Goal: Transaction & Acquisition: Purchase product/service

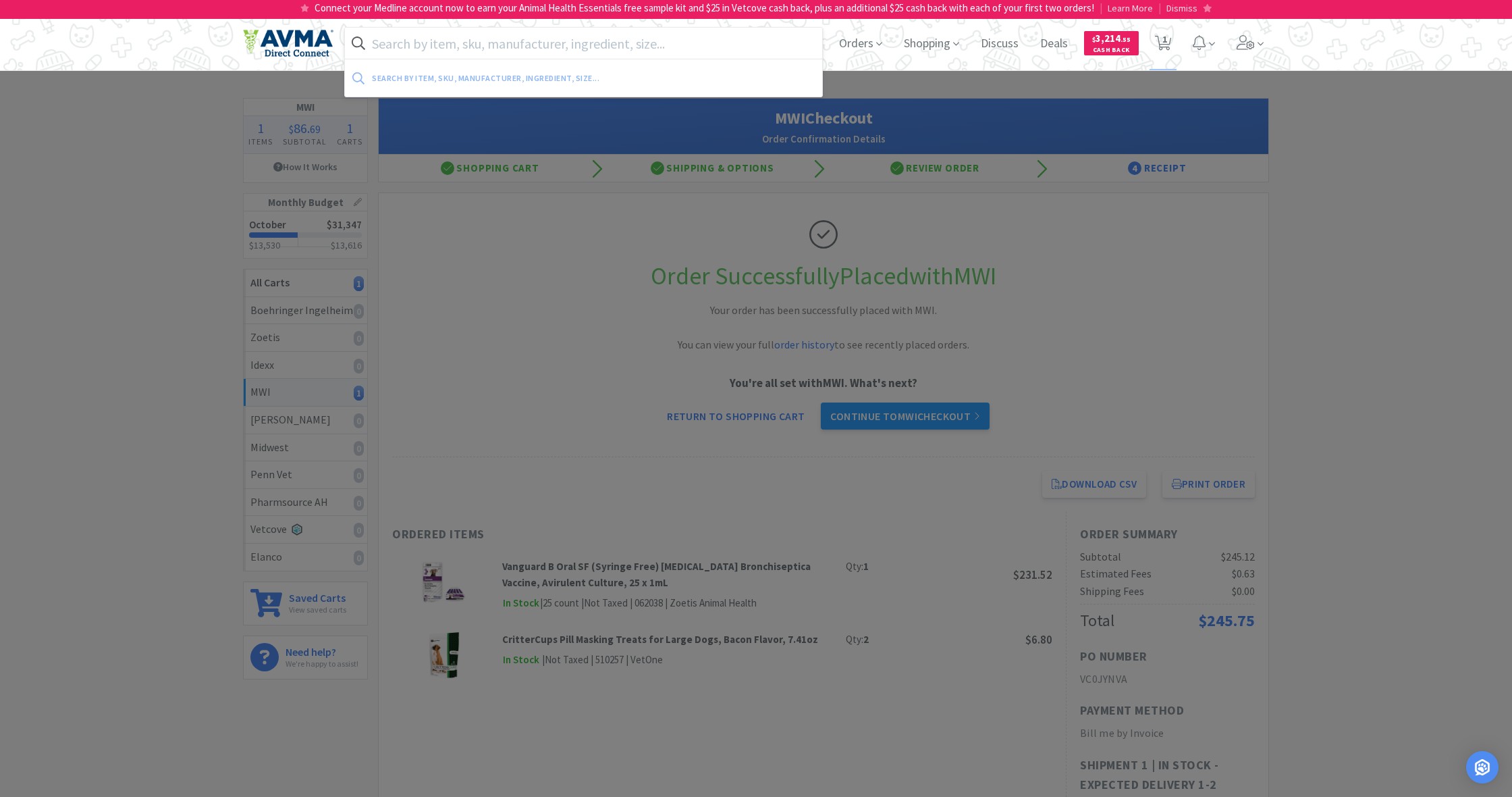
click at [458, 46] on input "text" at bounding box center [583, 43] width 477 height 31
click at [854, 48] on span "Orders" at bounding box center [860, 43] width 54 height 54
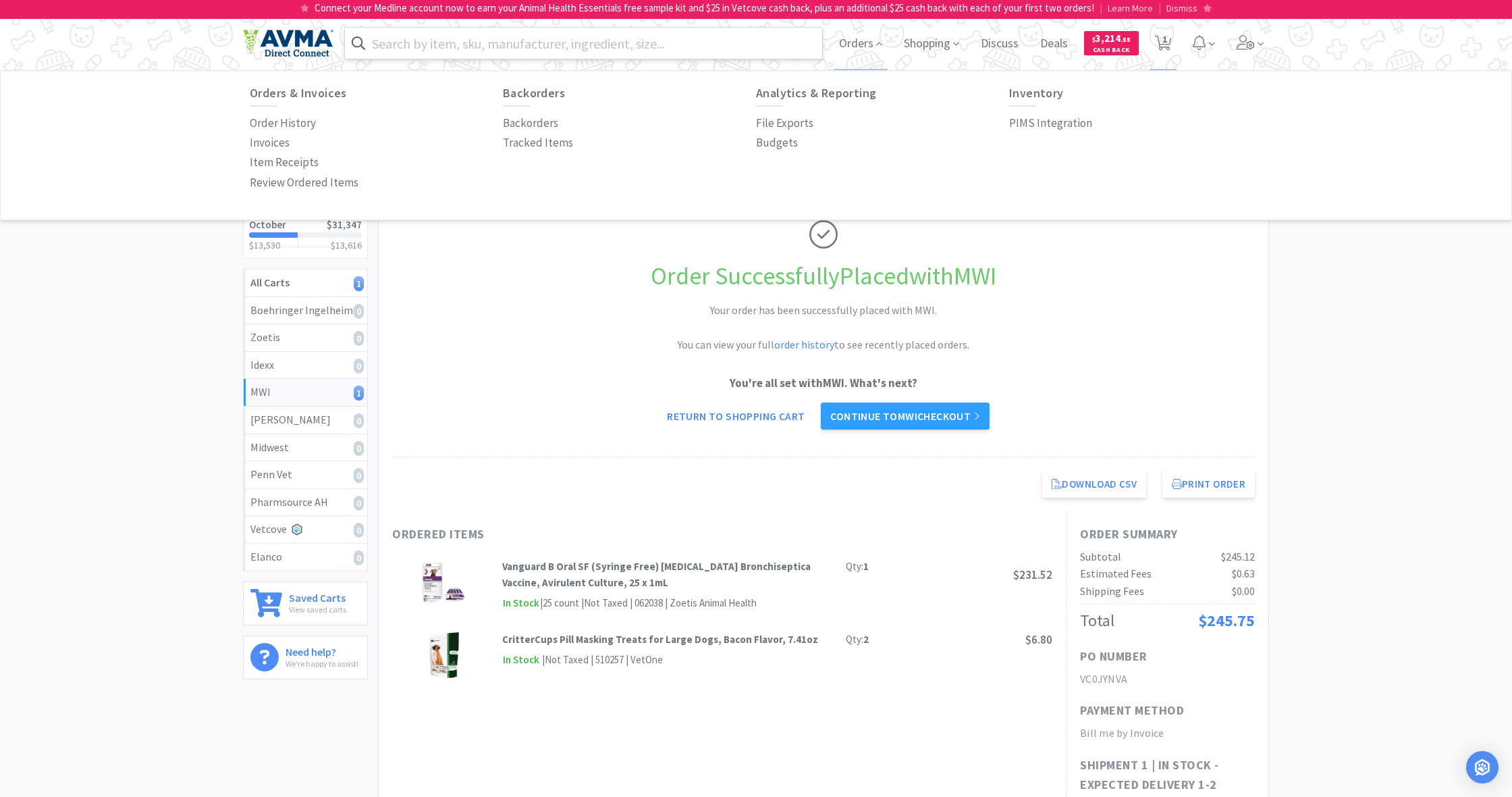
click at [517, 43] on input "text" at bounding box center [583, 43] width 477 height 31
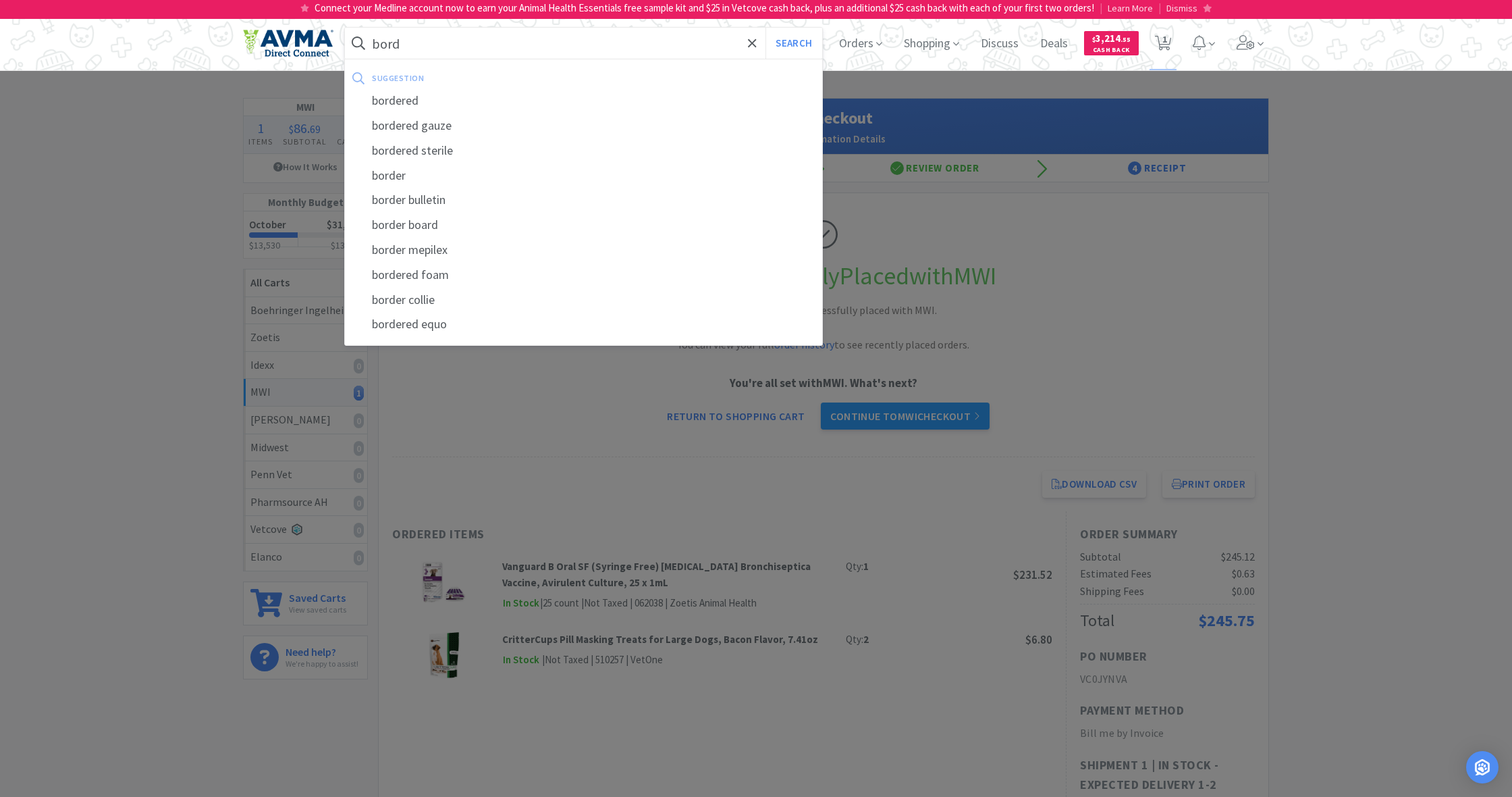
type input "bord"
click at [792, 43] on button "Search" at bounding box center [793, 43] width 56 height 31
select select "1"
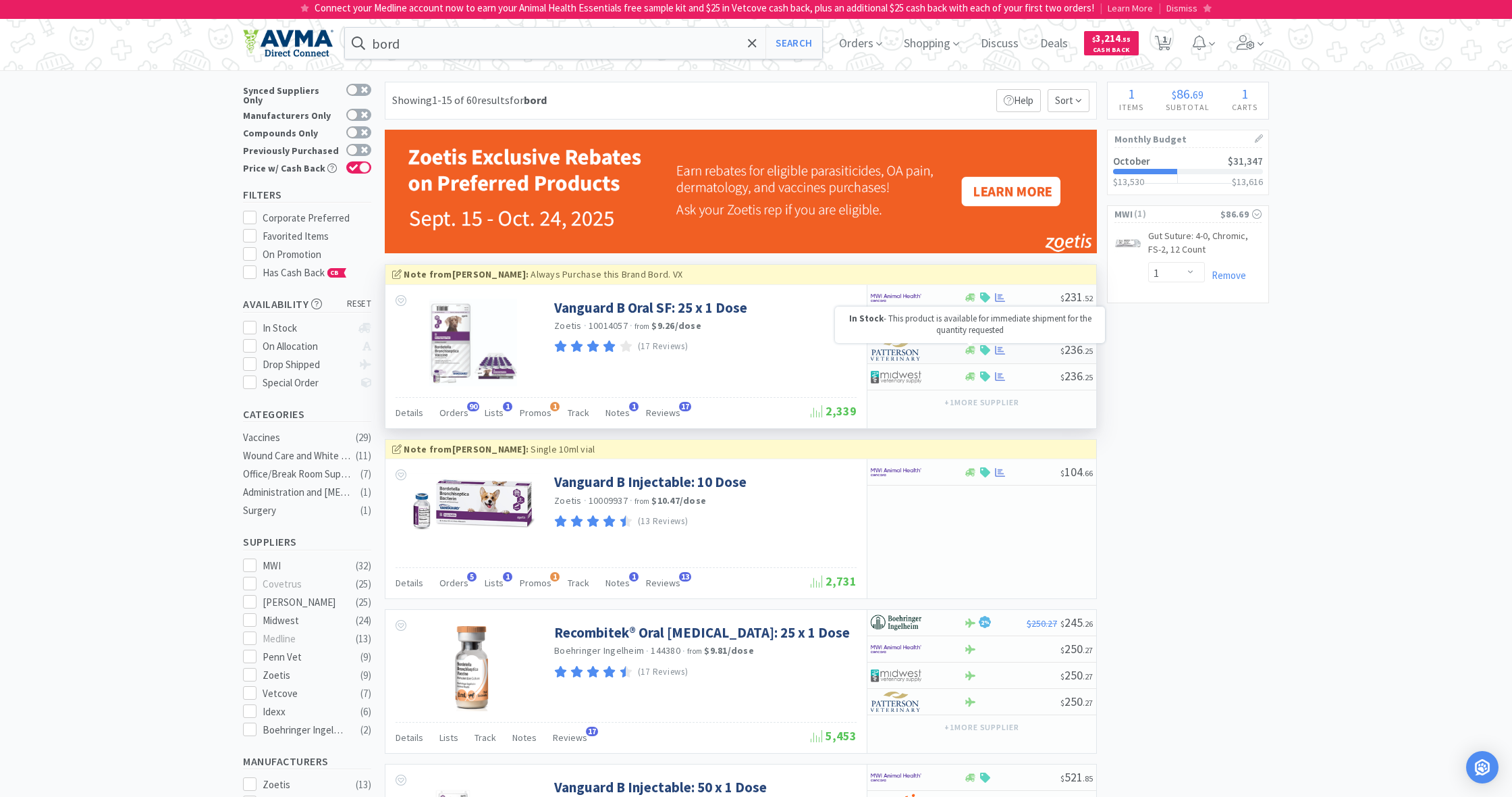
click at [972, 352] on icon at bounding box center [970, 351] width 10 height 8
select select "1"
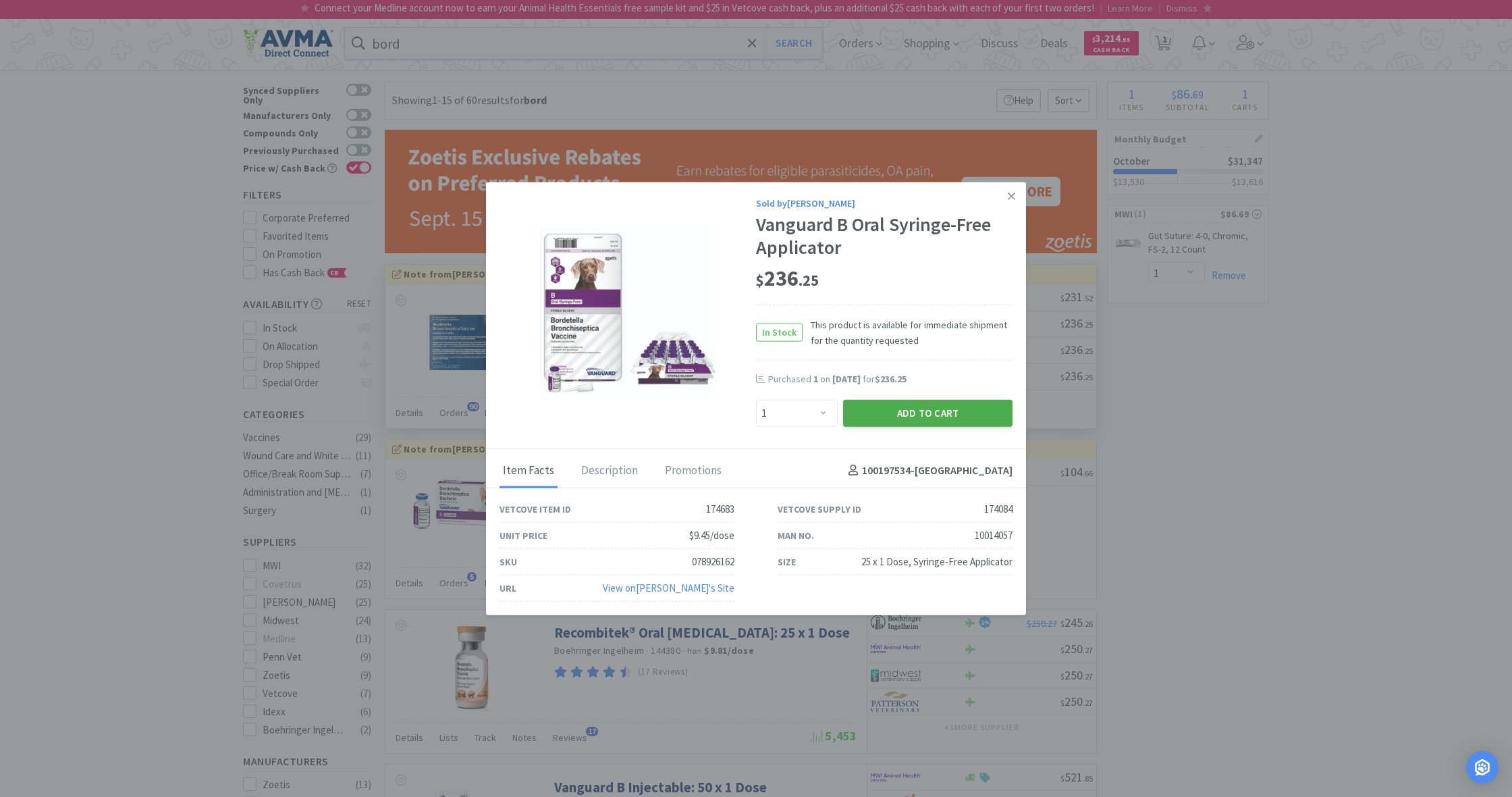
click at [953, 410] on button "Add to Cart" at bounding box center [928, 412] width 169 height 27
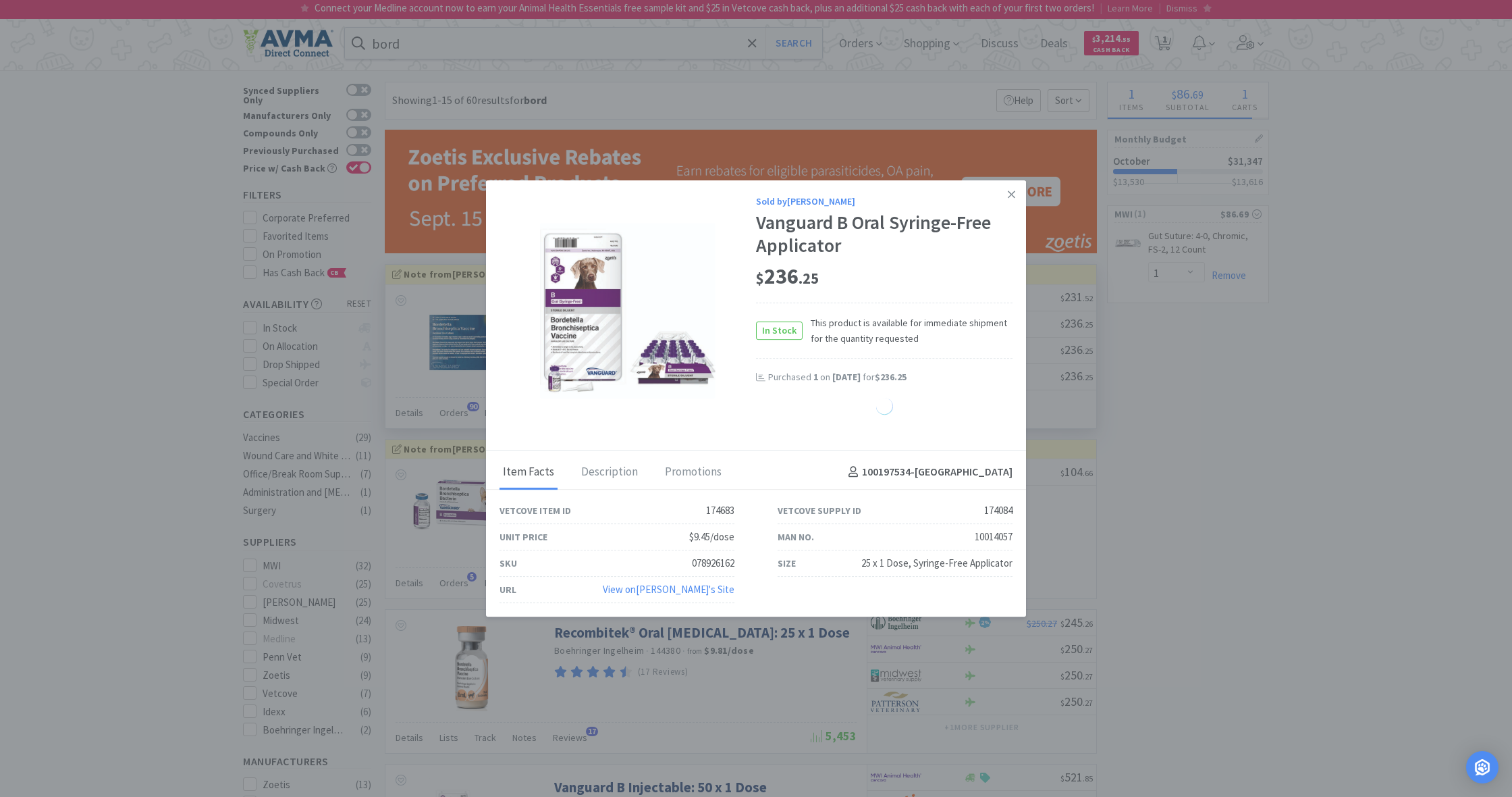
select select "1"
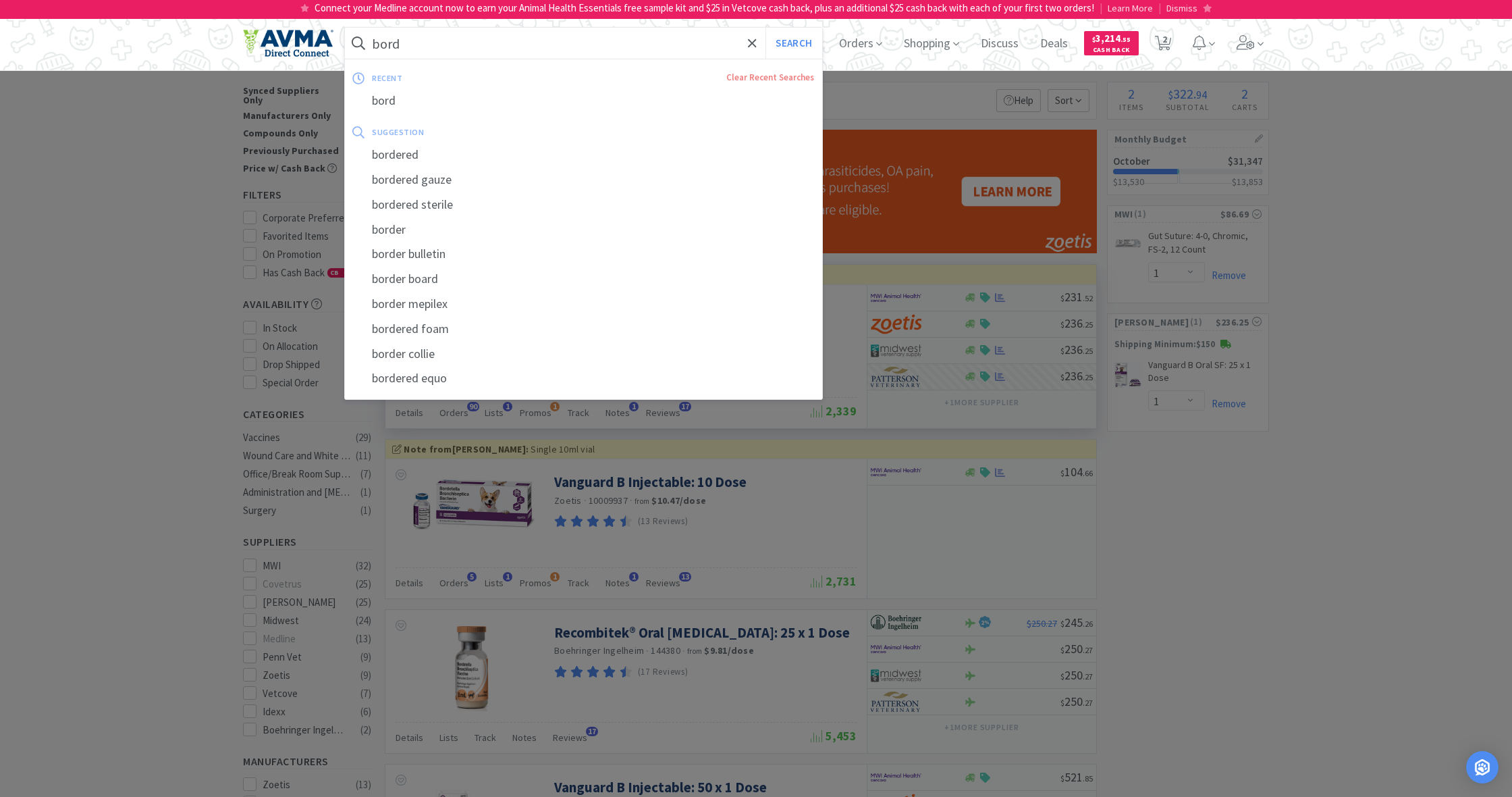
drag, startPoint x: 404, startPoint y: 39, endPoint x: 351, endPoint y: 38, distance: 53.0
click at [351, 38] on form "bord Search" at bounding box center [583, 43] width 477 height 31
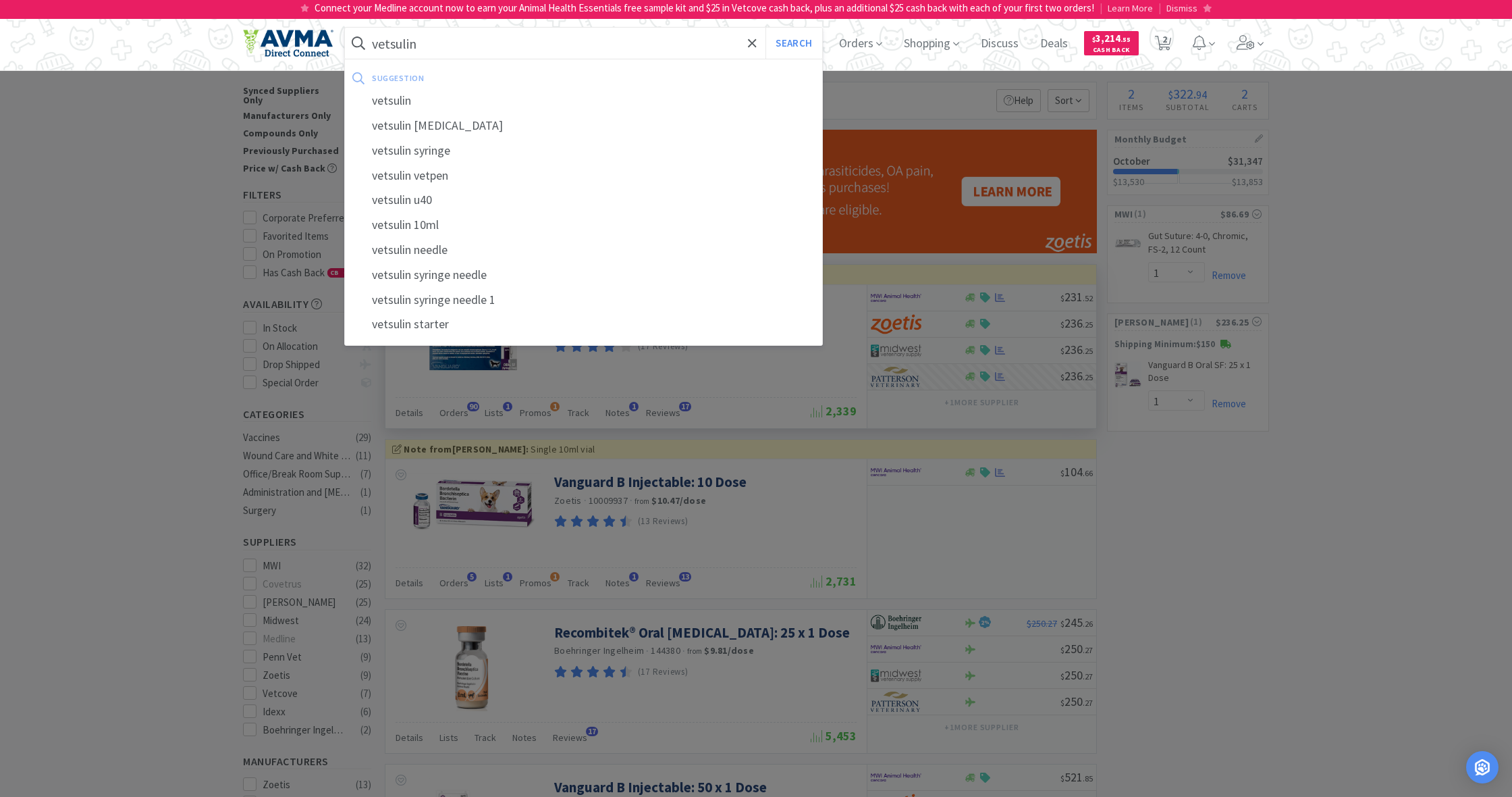
type input "vetsulin"
click at [792, 43] on button "Search" at bounding box center [793, 43] width 56 height 31
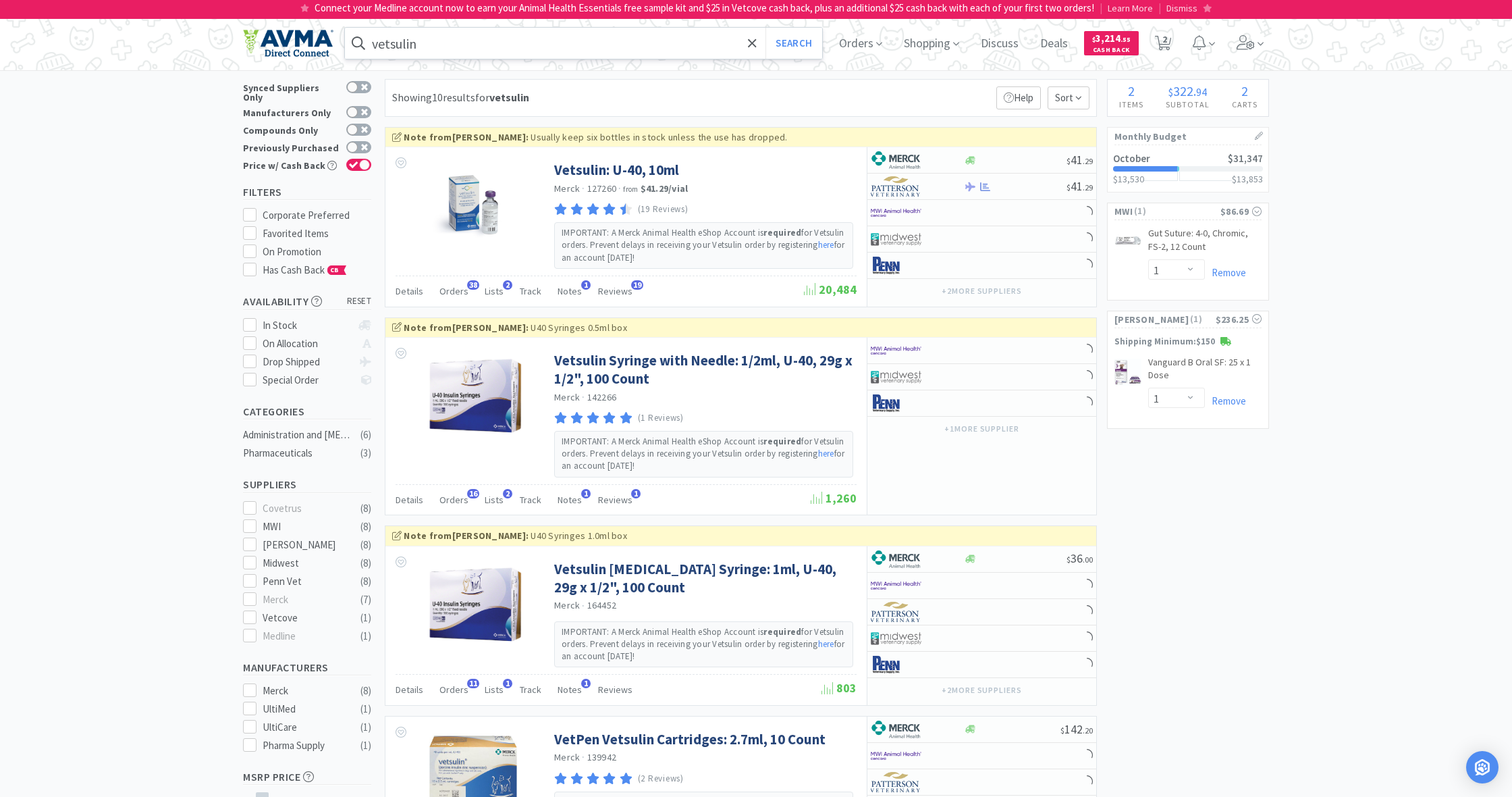
scroll to position [2, 0]
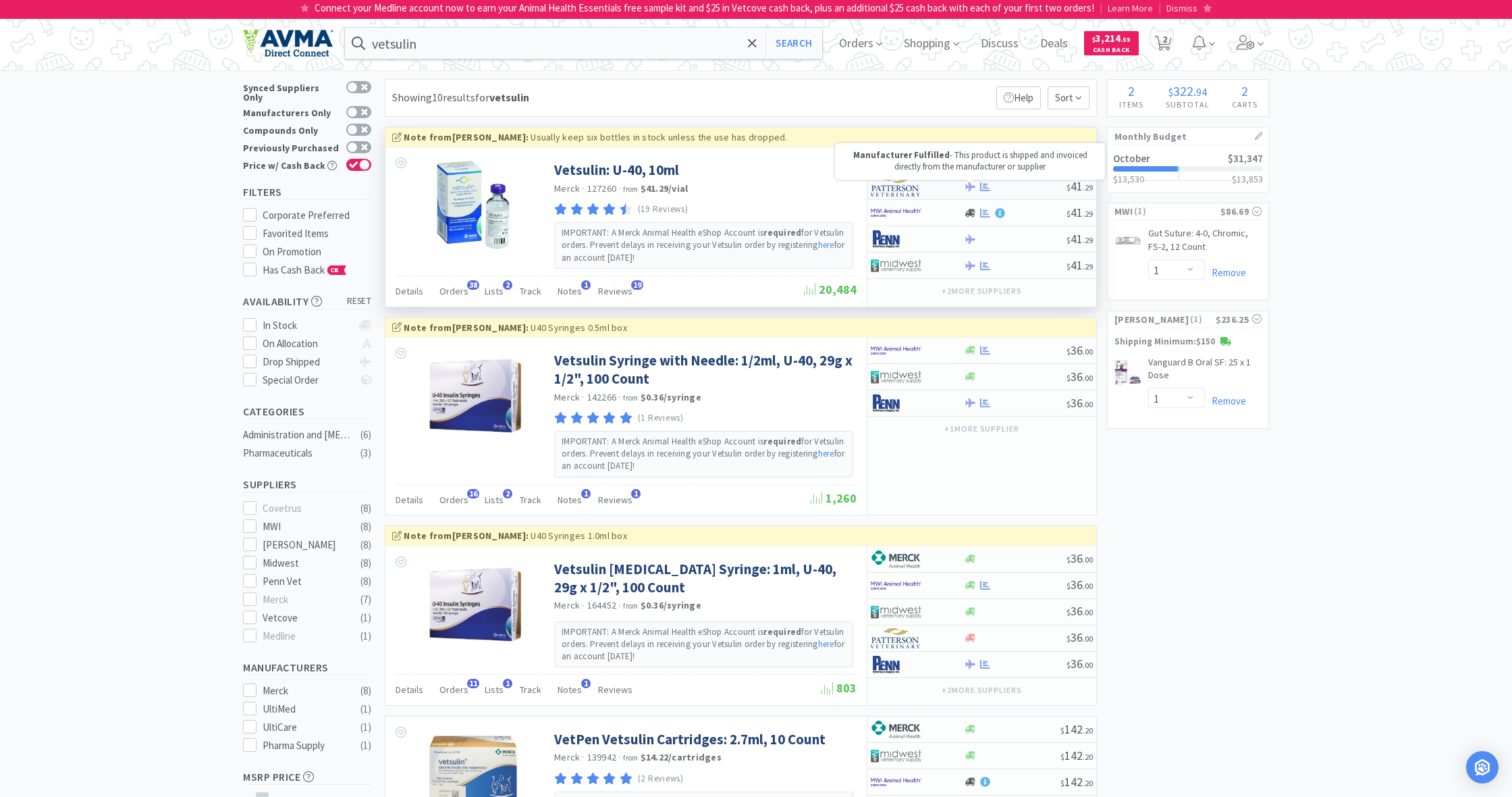
click at [973, 185] on icon at bounding box center [970, 187] width 10 height 10
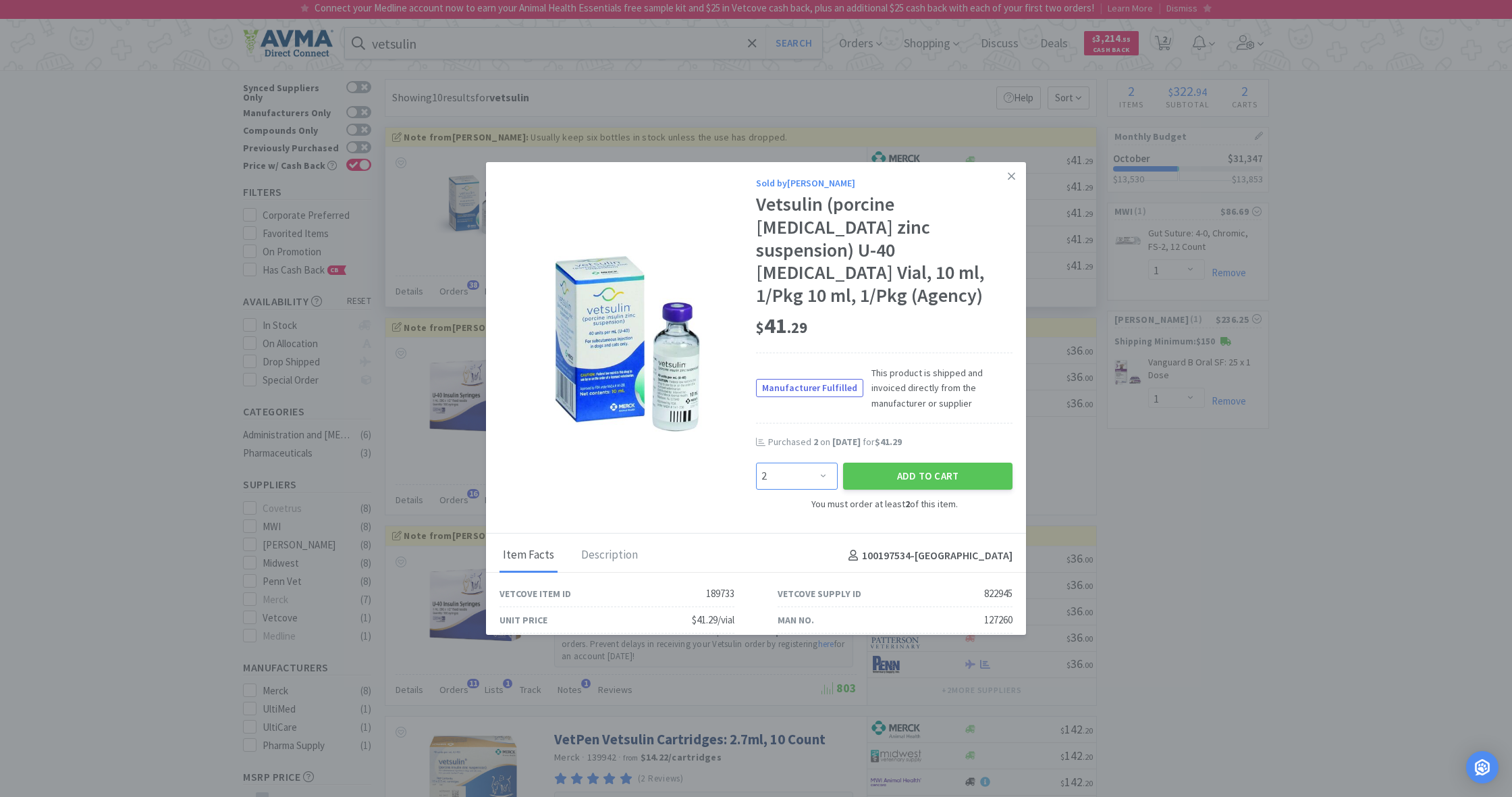
select select "4"
click at [911, 463] on button "Add to Cart" at bounding box center [928, 476] width 169 height 27
select select "4"
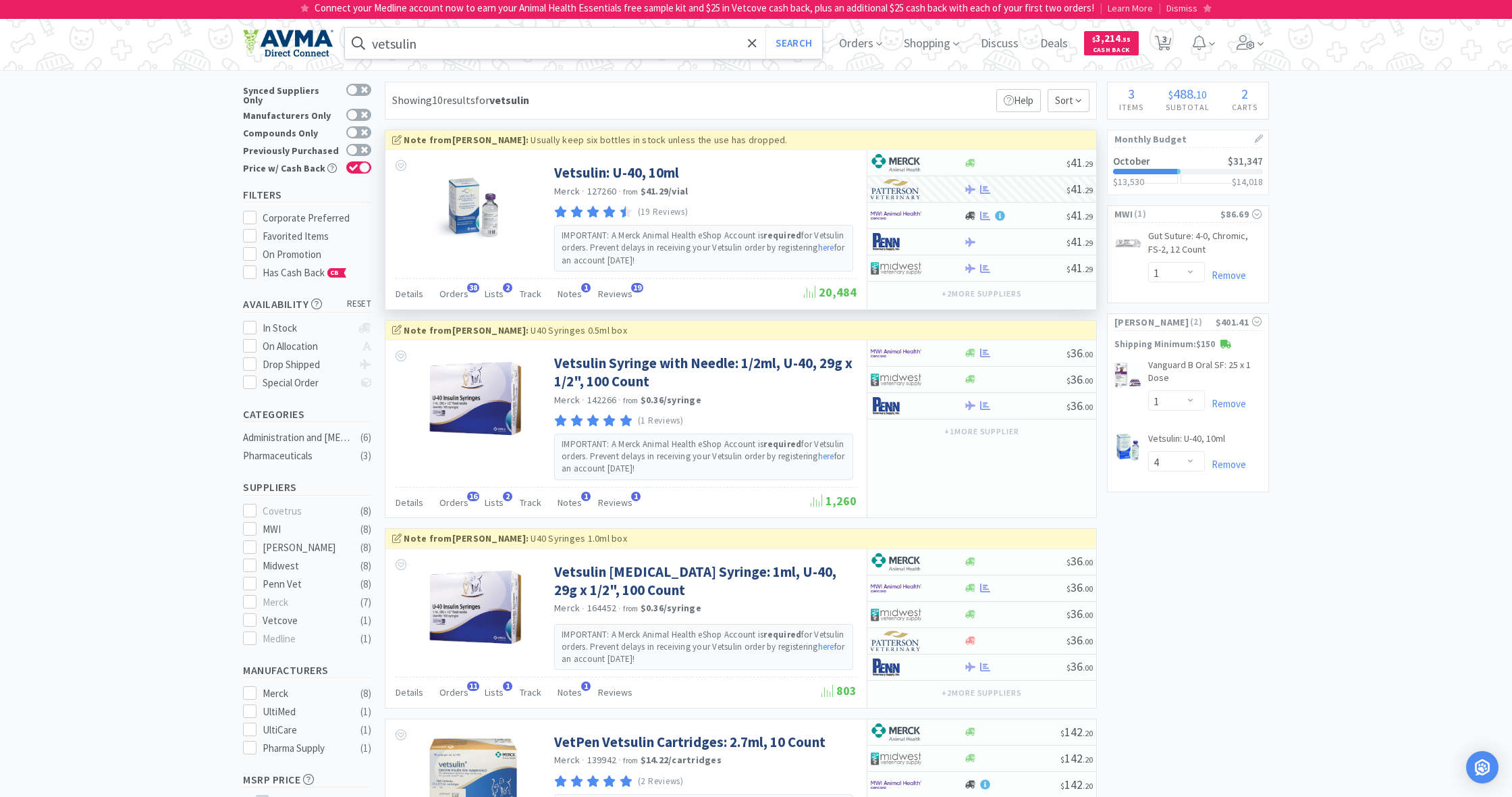
scroll to position [0, 0]
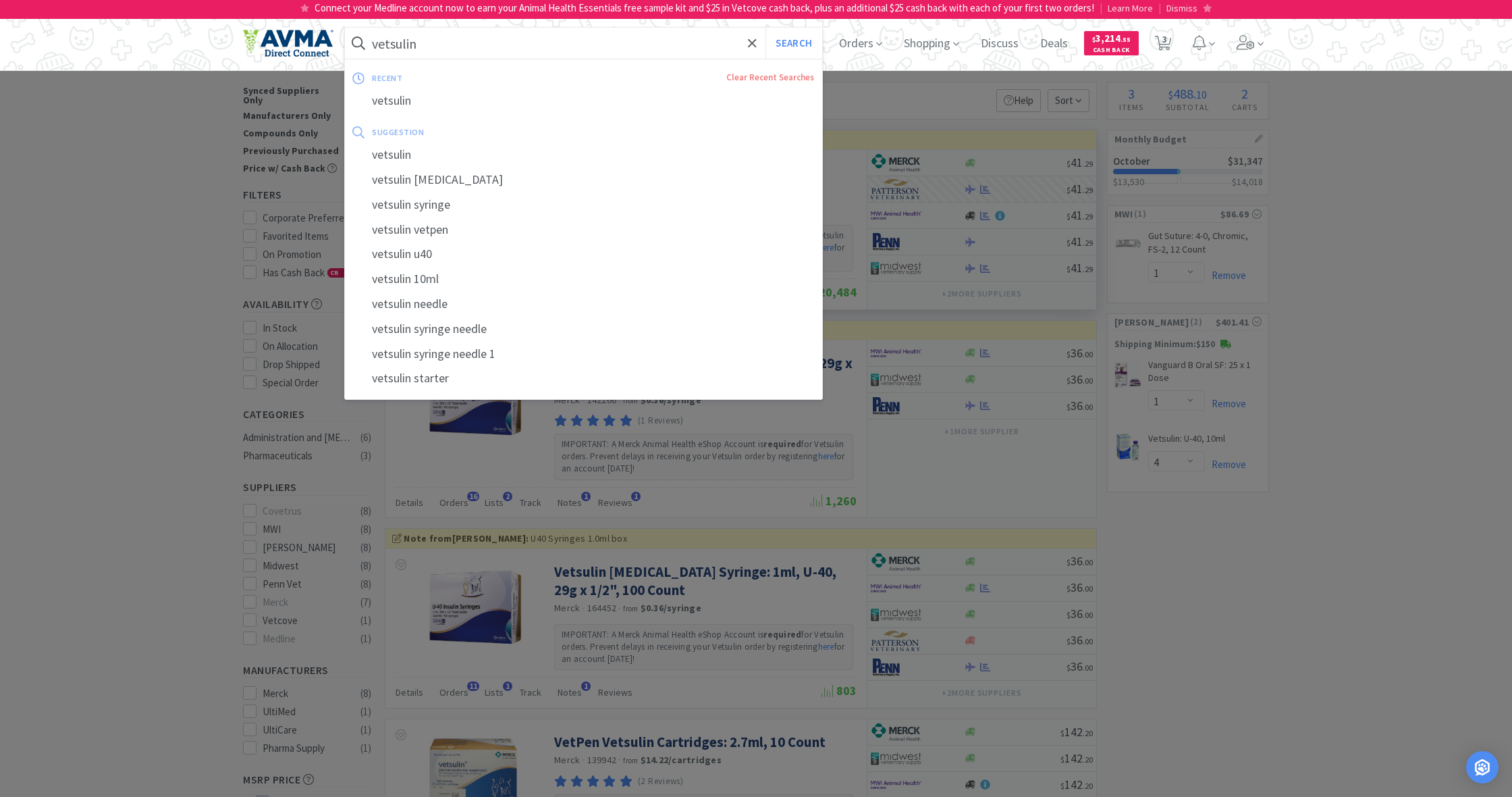
drag, startPoint x: 424, startPoint y: 43, endPoint x: 359, endPoint y: 43, distance: 65.0
click at [359, 43] on form "vetsulin Search" at bounding box center [583, 43] width 477 height 31
drag, startPoint x: 376, startPoint y: 41, endPoint x: 448, endPoint y: 48, distance: 72.3
click at [448, 48] on input "vetsulin" at bounding box center [583, 43] width 477 height 31
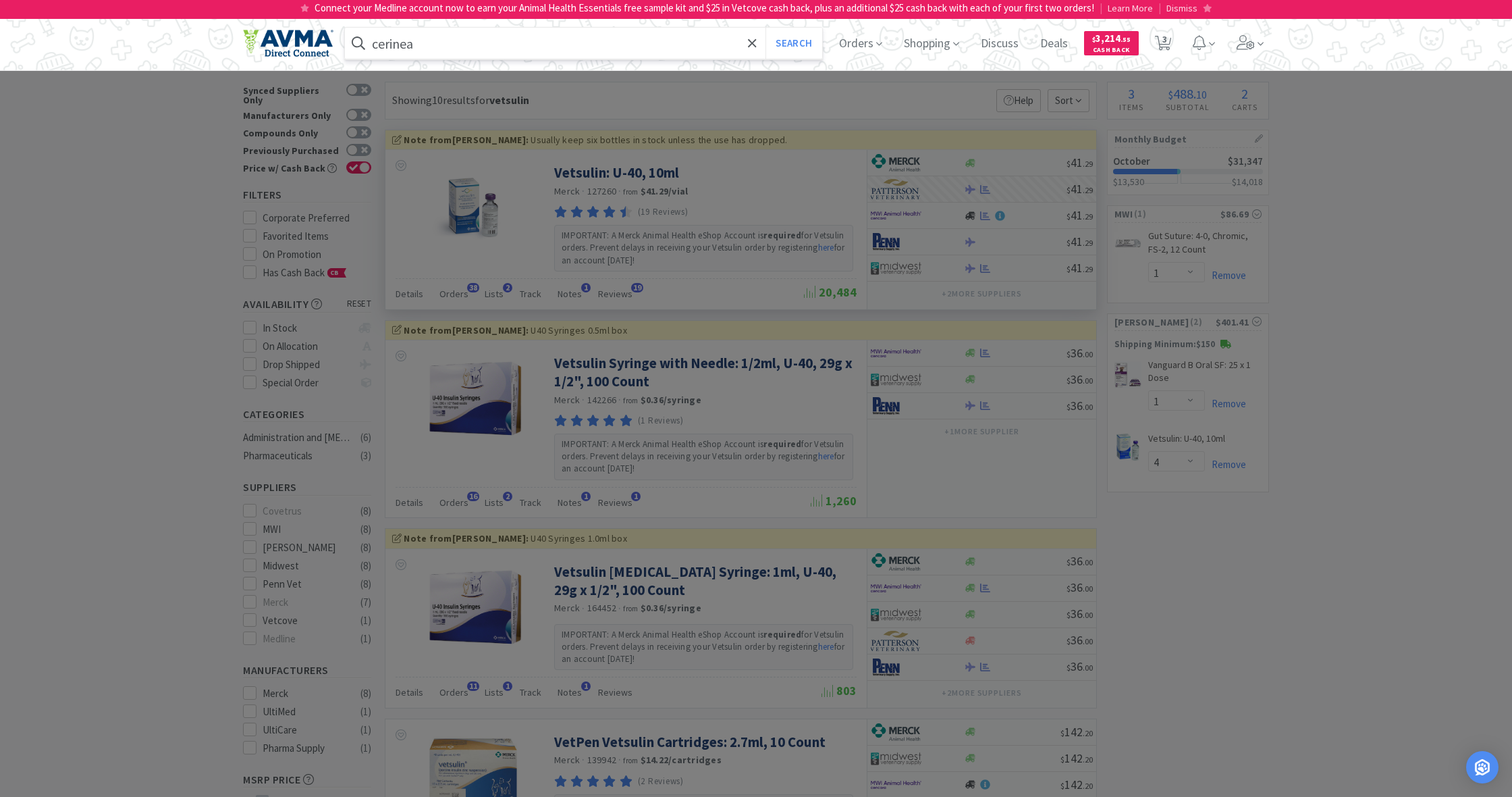
type input "cerinea"
click at [792, 43] on button "Search" at bounding box center [793, 43] width 56 height 31
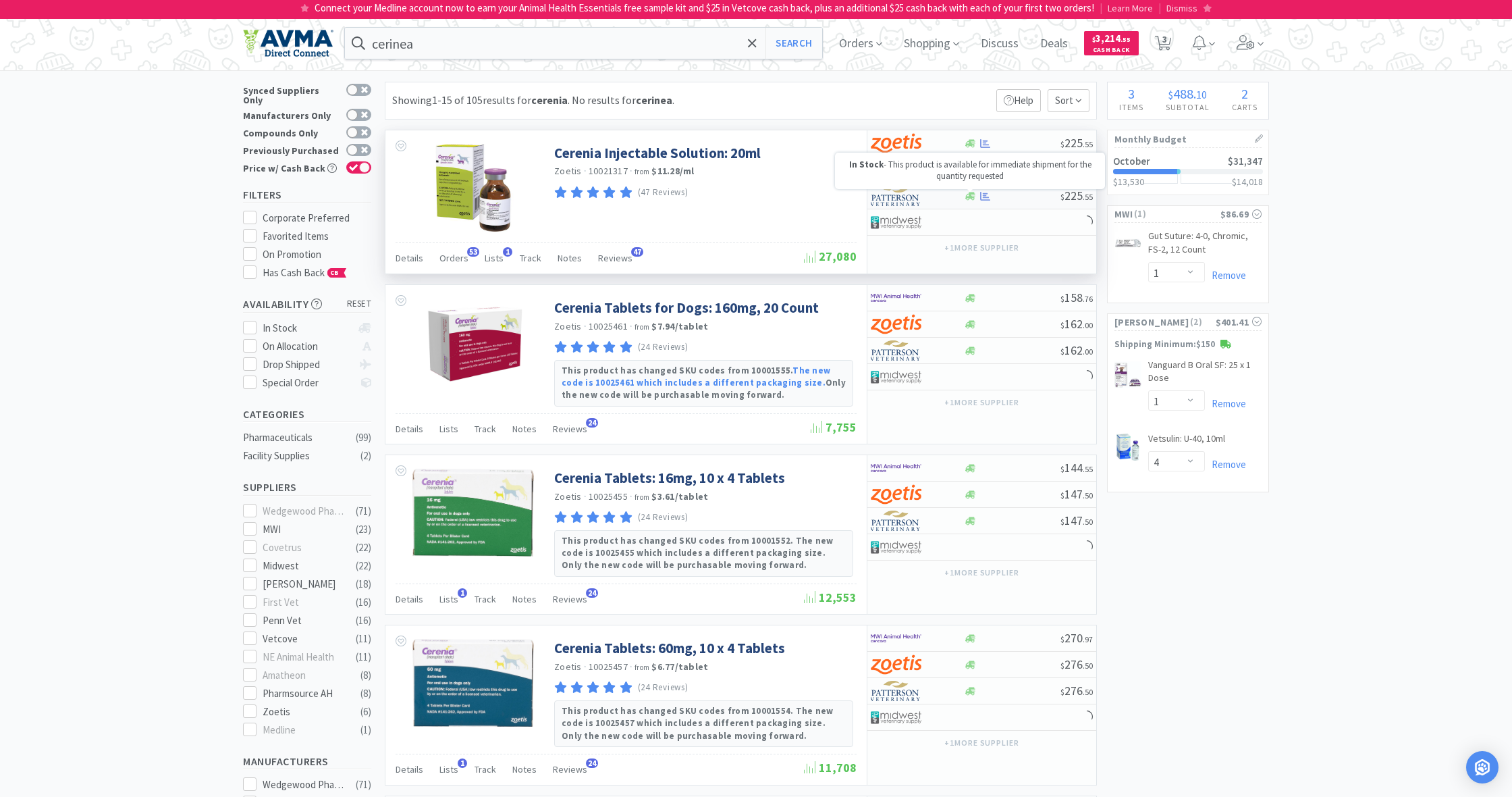
click at [969, 194] on icon at bounding box center [970, 196] width 10 height 8
select select "1"
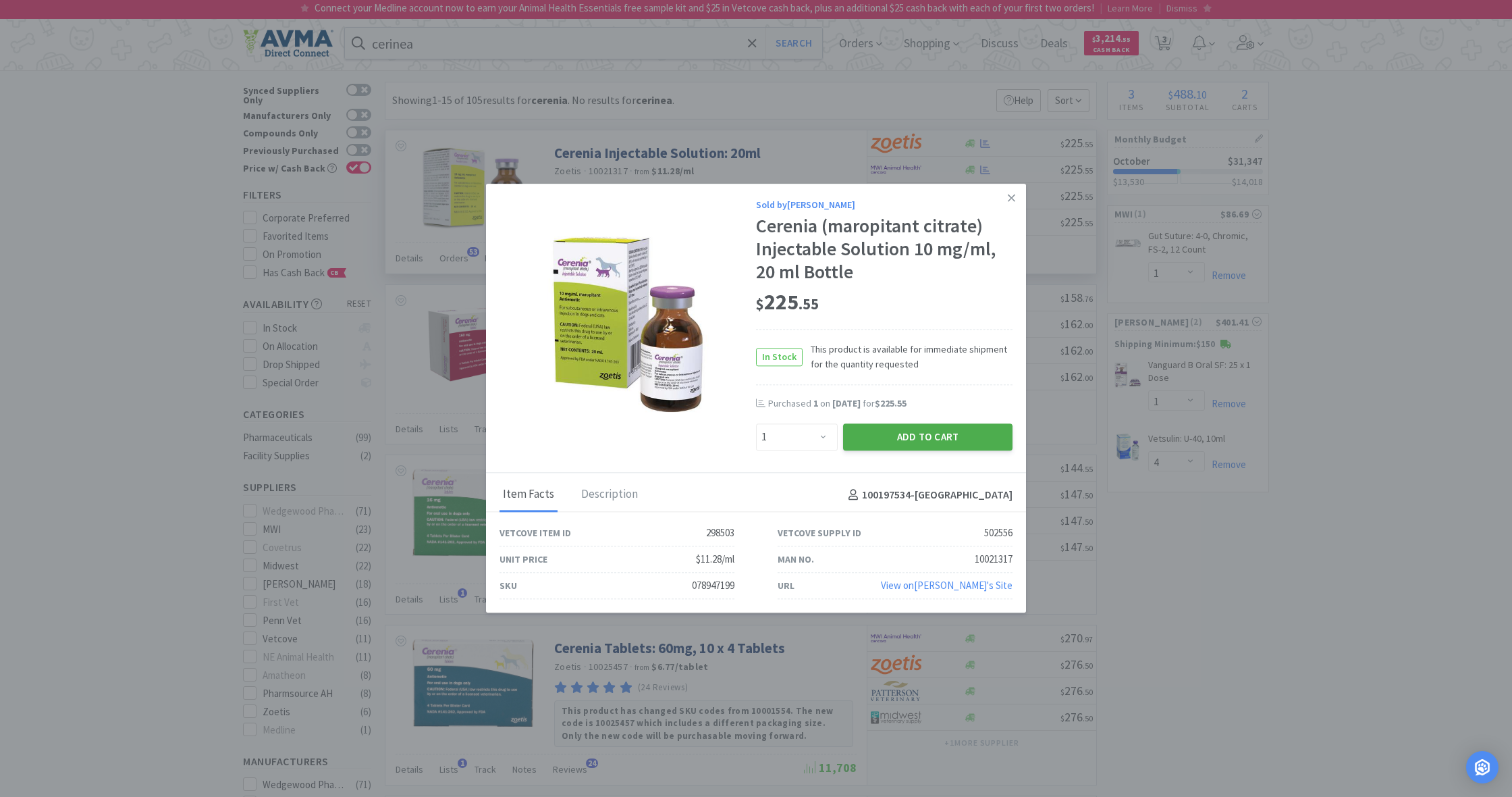
click at [929, 433] on button "Add to Cart" at bounding box center [928, 437] width 169 height 27
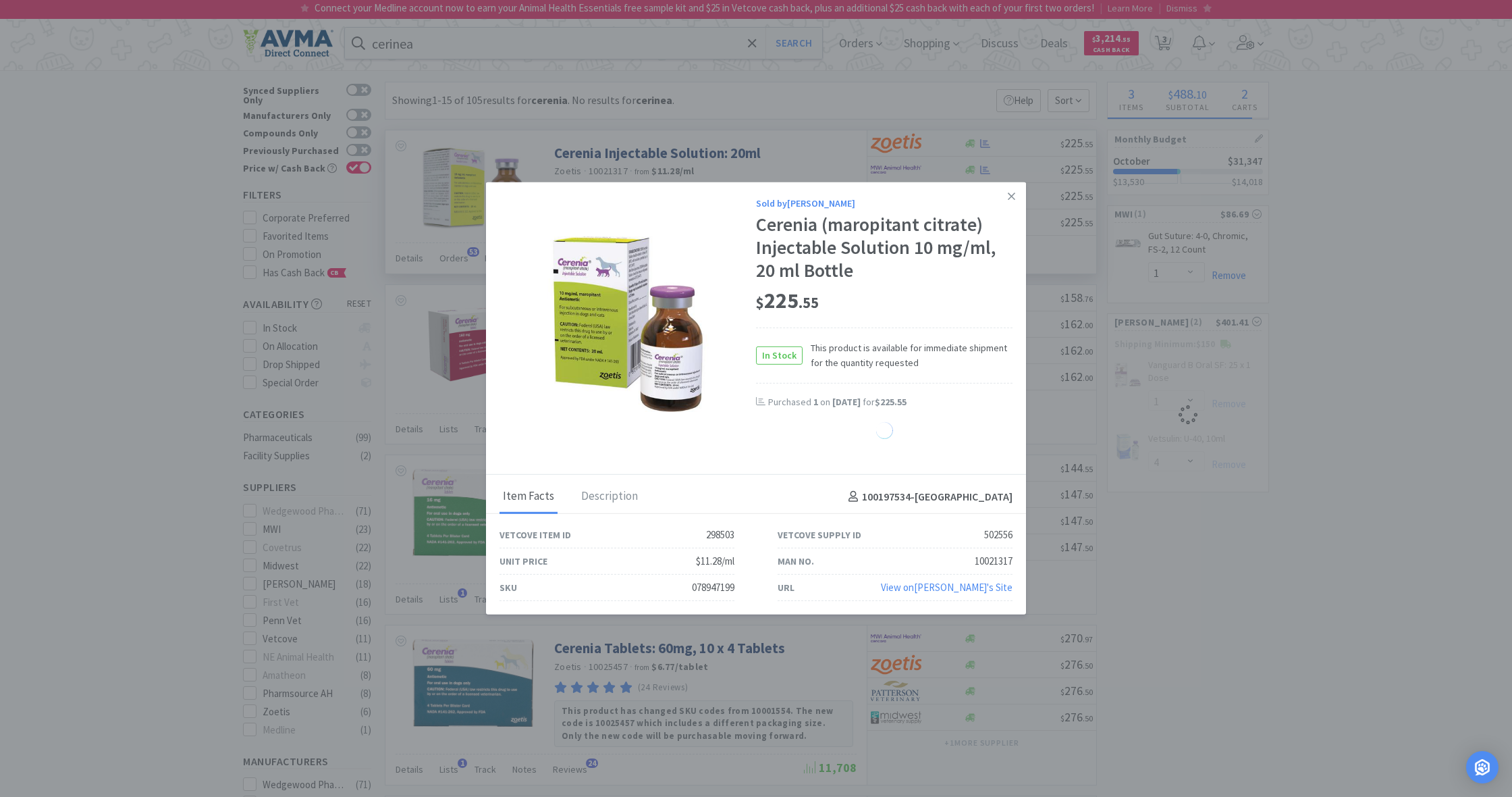
select select "4"
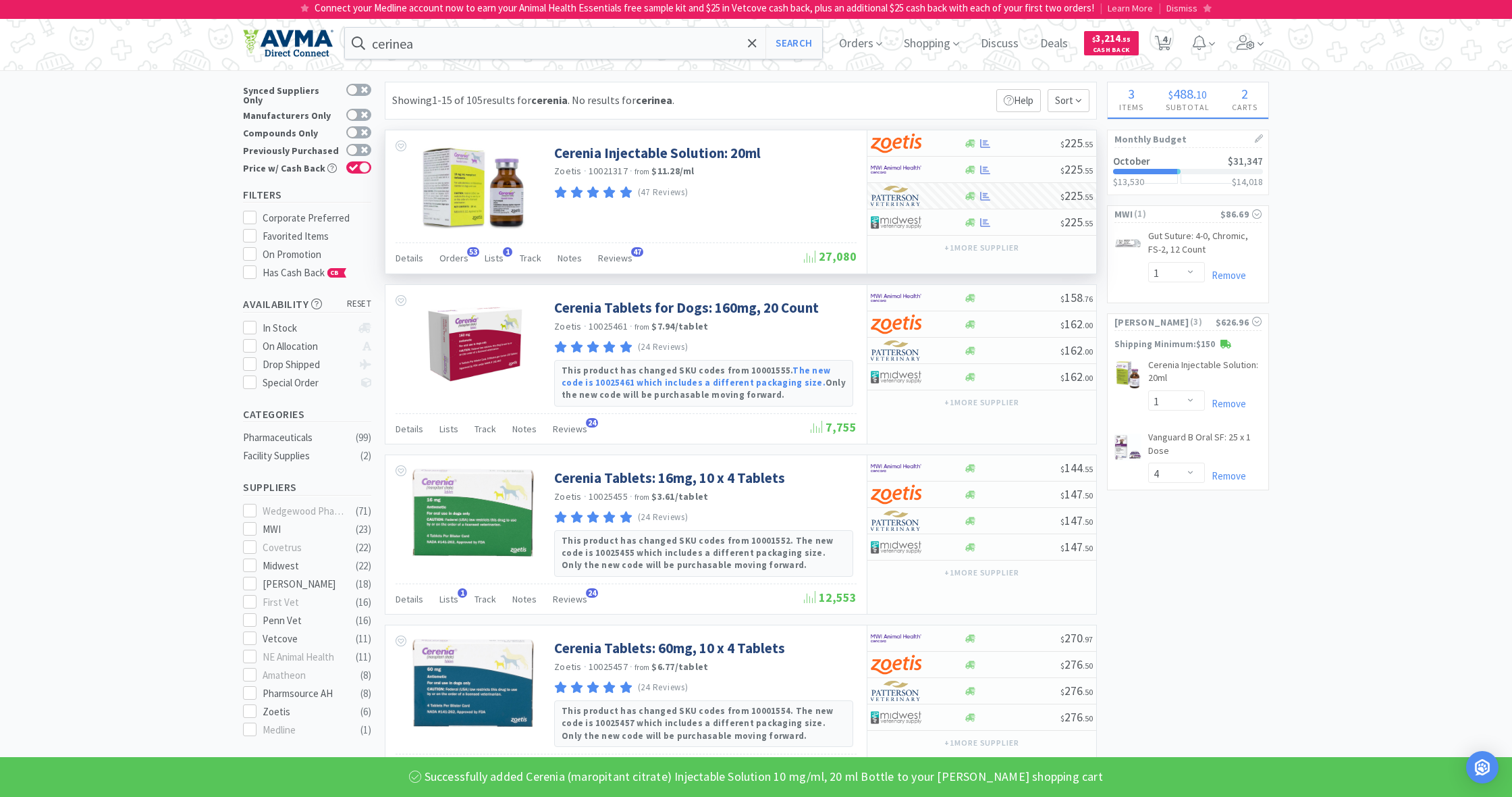
select select "1"
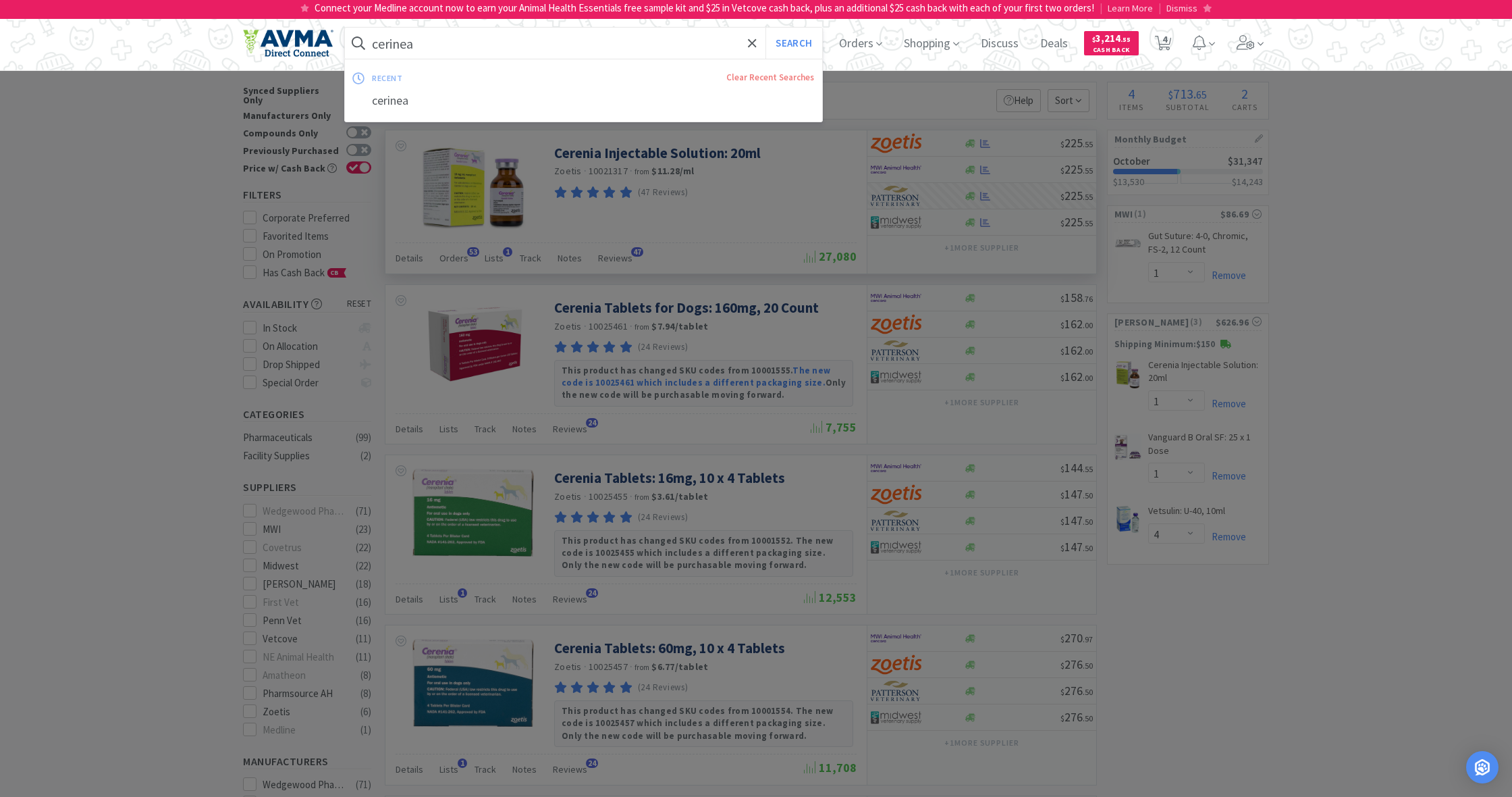
drag, startPoint x: 423, startPoint y: 44, endPoint x: 350, endPoint y: 41, distance: 73.1
click at [350, 41] on form "cerinea Search" at bounding box center [583, 43] width 477 height 31
drag, startPoint x: 350, startPoint y: 41, endPoint x: 481, endPoint y: 53, distance: 131.5
click at [481, 53] on input "cerinea" at bounding box center [583, 43] width 477 height 31
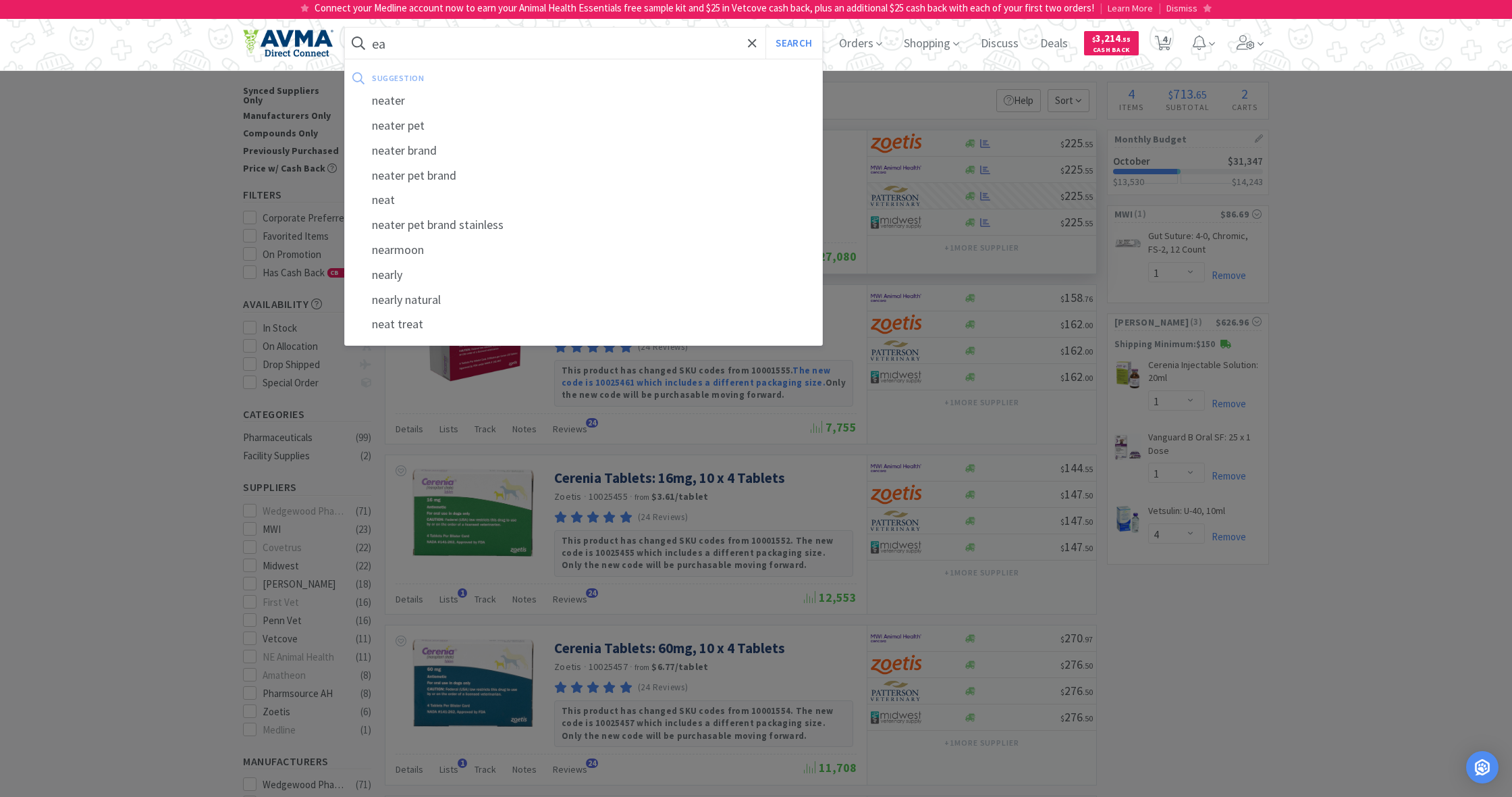
type input "a"
type input "trio"
click at [792, 43] on button "Search" at bounding box center [793, 43] width 56 height 31
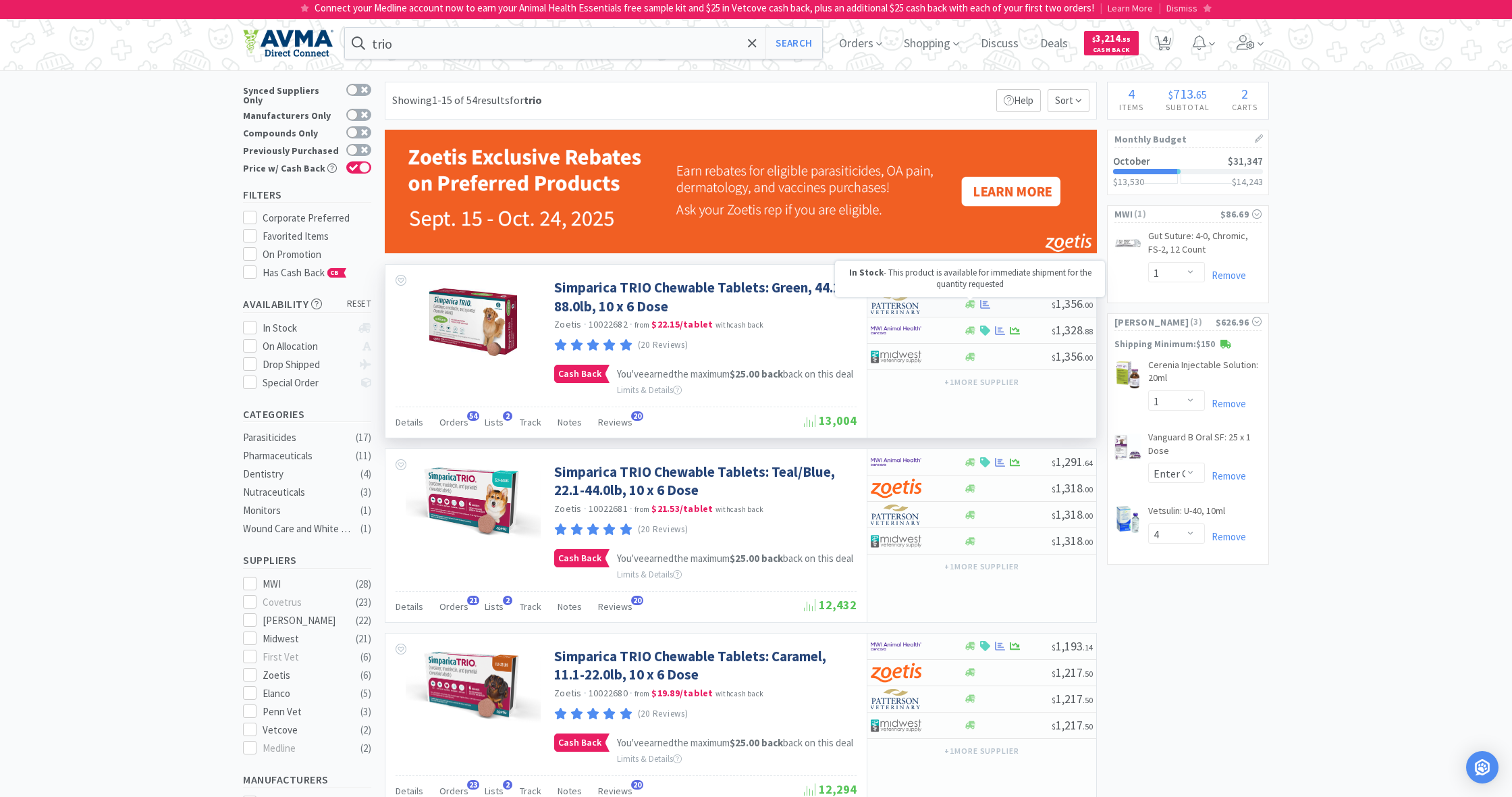
click at [968, 306] on icon at bounding box center [970, 304] width 10 height 10
select select "2"
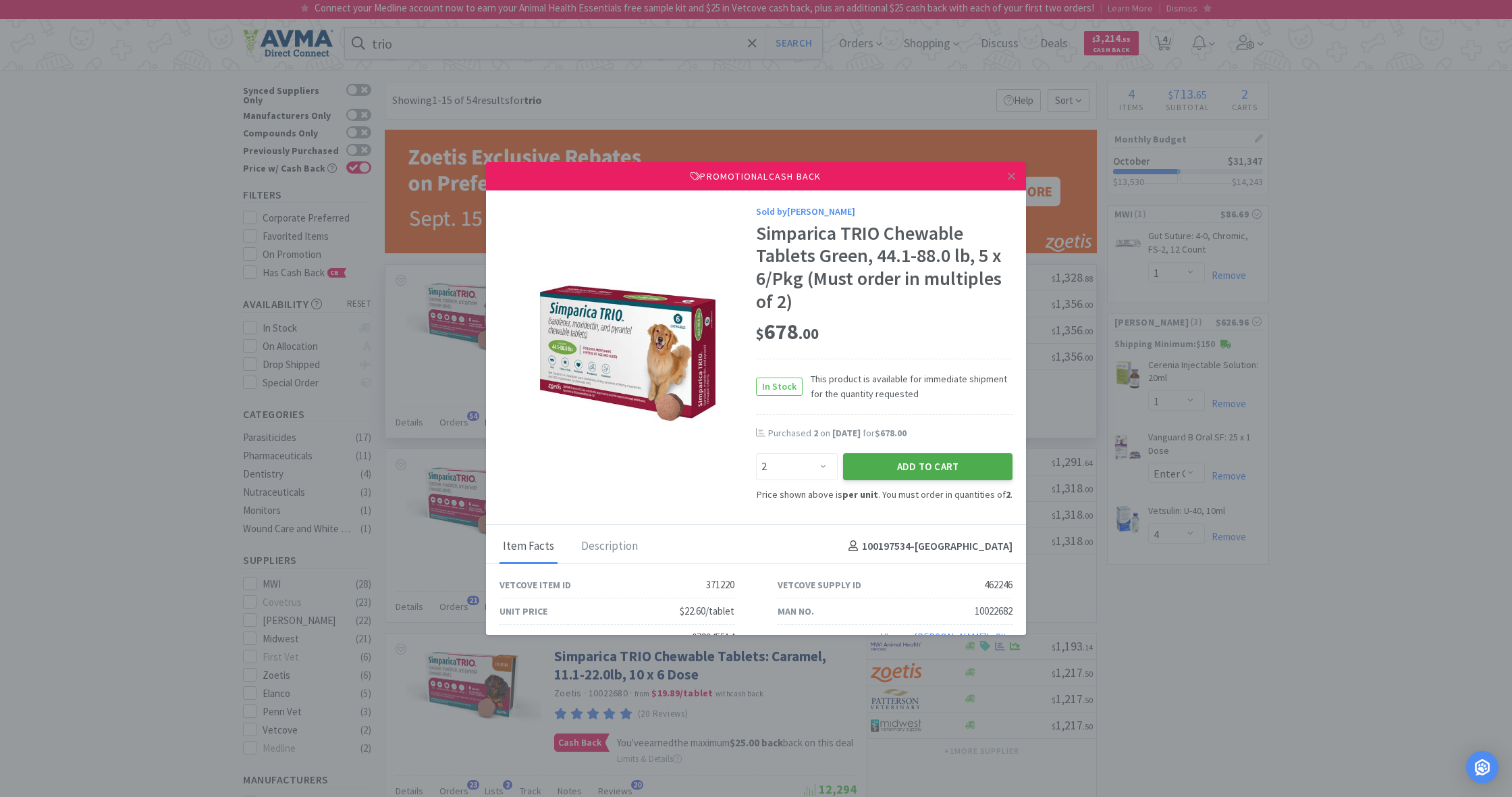
click at [957, 460] on button "Add to Cart" at bounding box center [928, 466] width 169 height 27
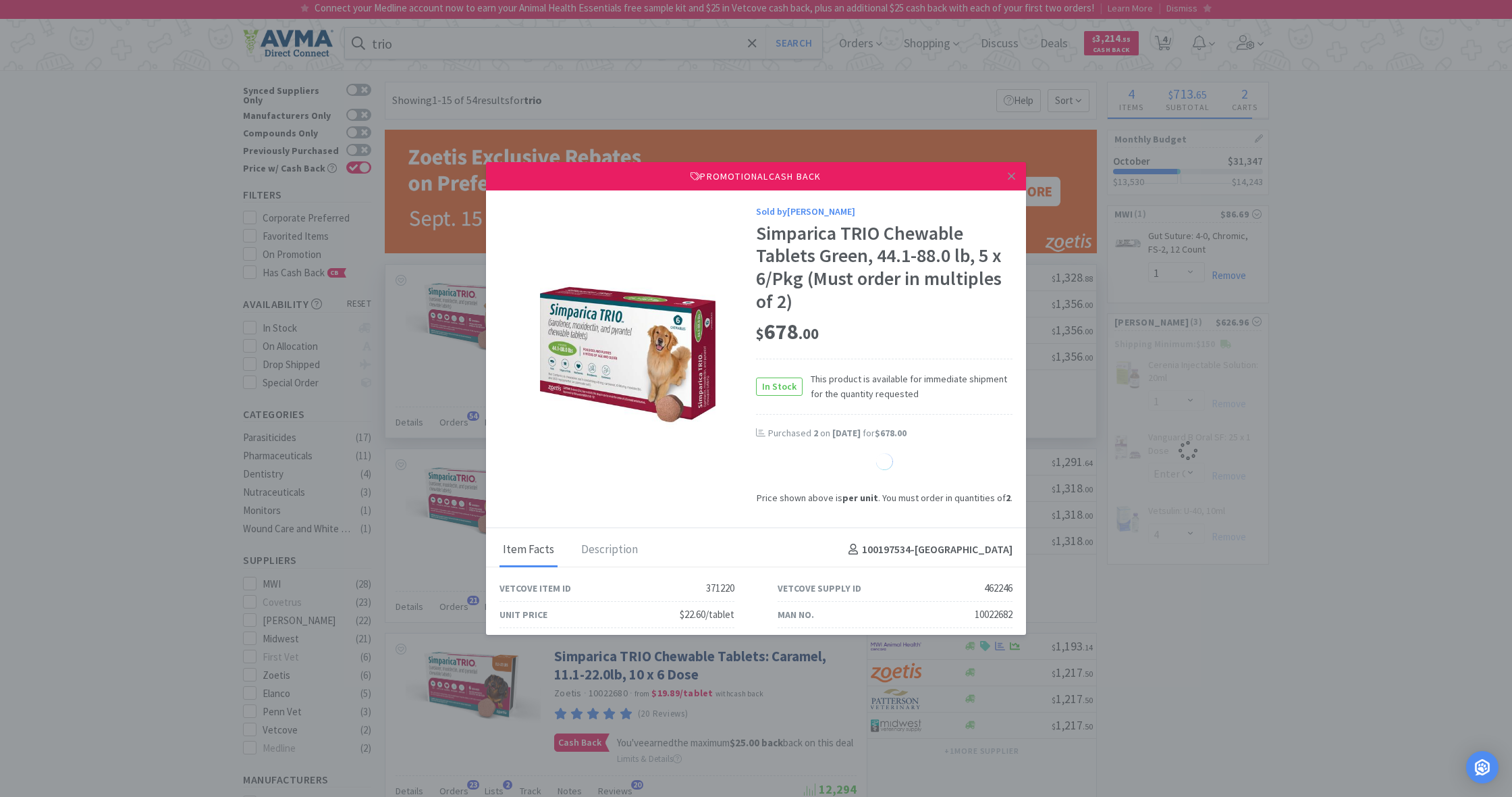
select select "2"
select select "1"
select select "4"
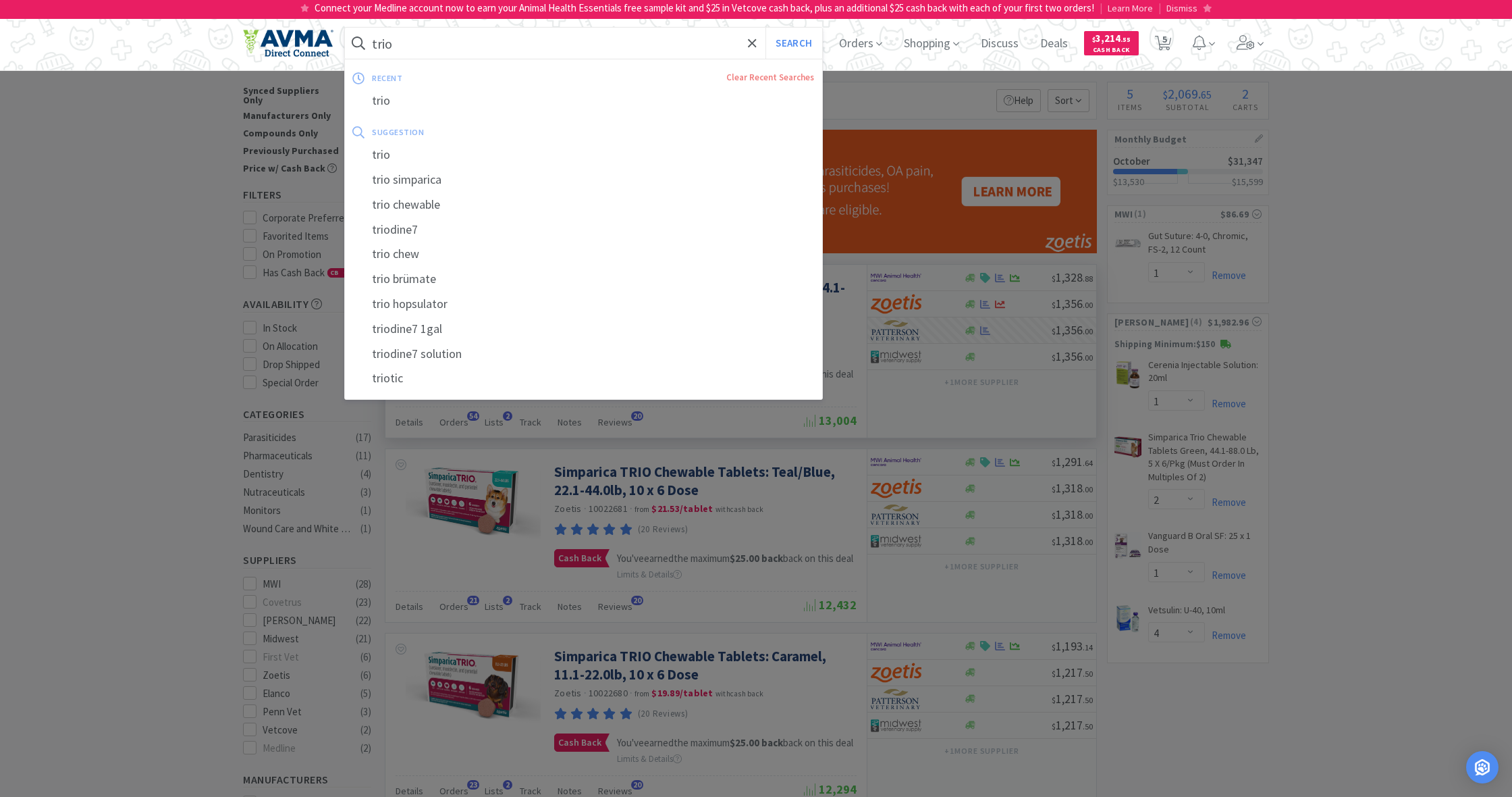
drag, startPoint x: 403, startPoint y: 45, endPoint x: 337, endPoint y: 40, distance: 66.2
click at [337, 40] on div "trio Search recent Clear Recent Searches trio suggestion trio trio simparica tr…" at bounding box center [756, 43] width 1026 height 54
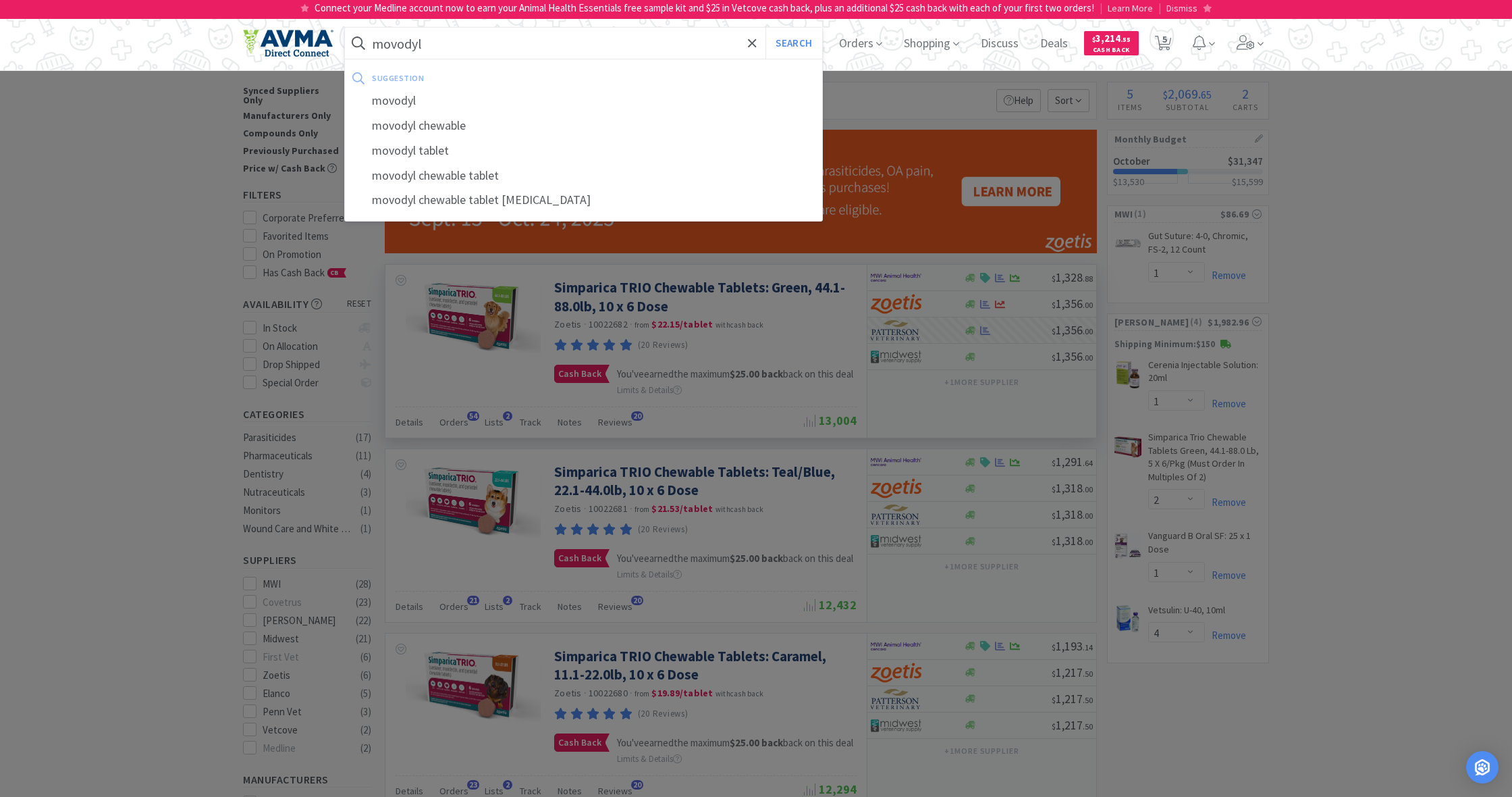
type input "movodyl"
click at [792, 43] on button "Search" at bounding box center [793, 43] width 56 height 31
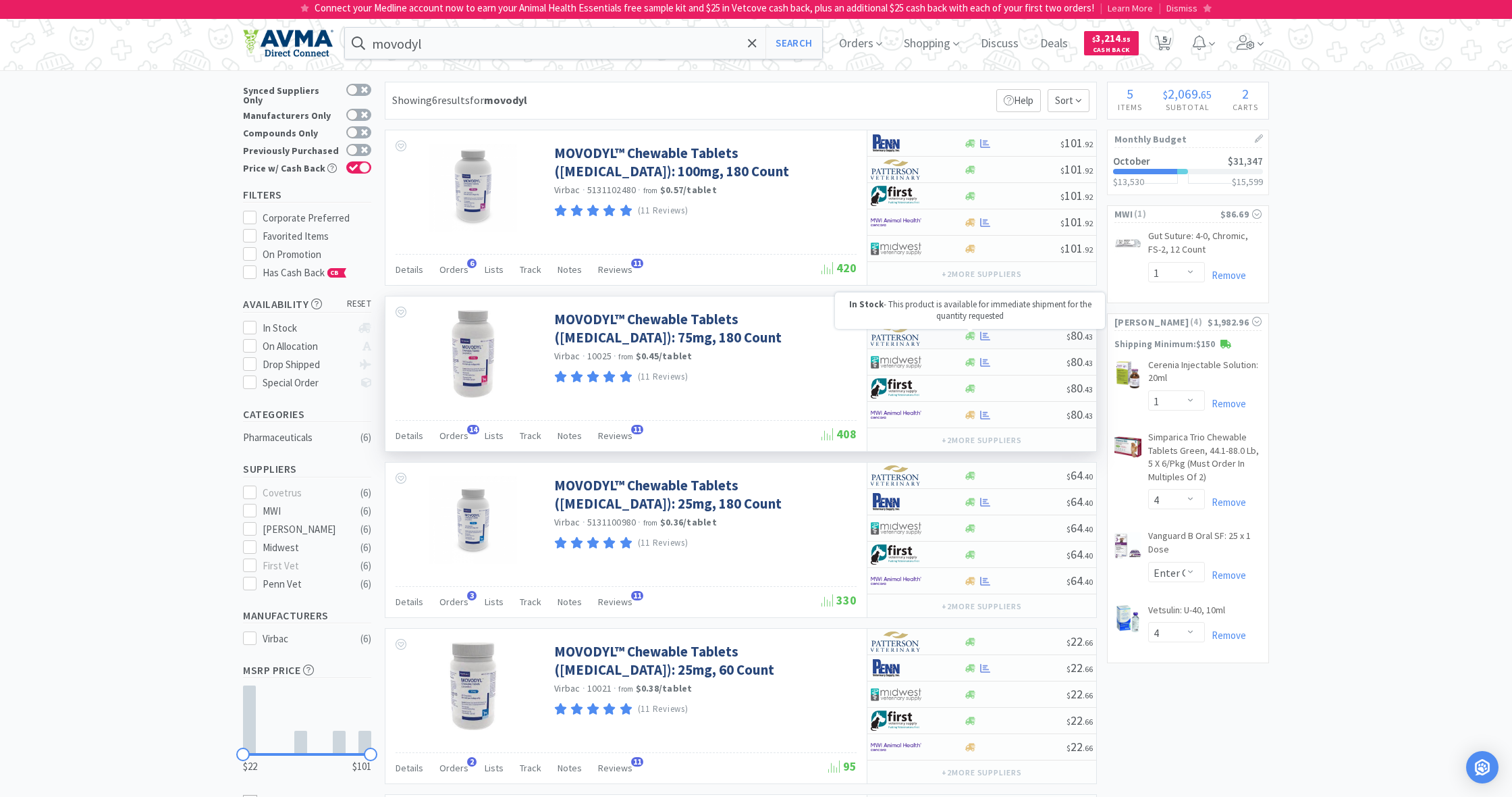
click at [972, 337] on icon at bounding box center [970, 336] width 10 height 8
select select "1"
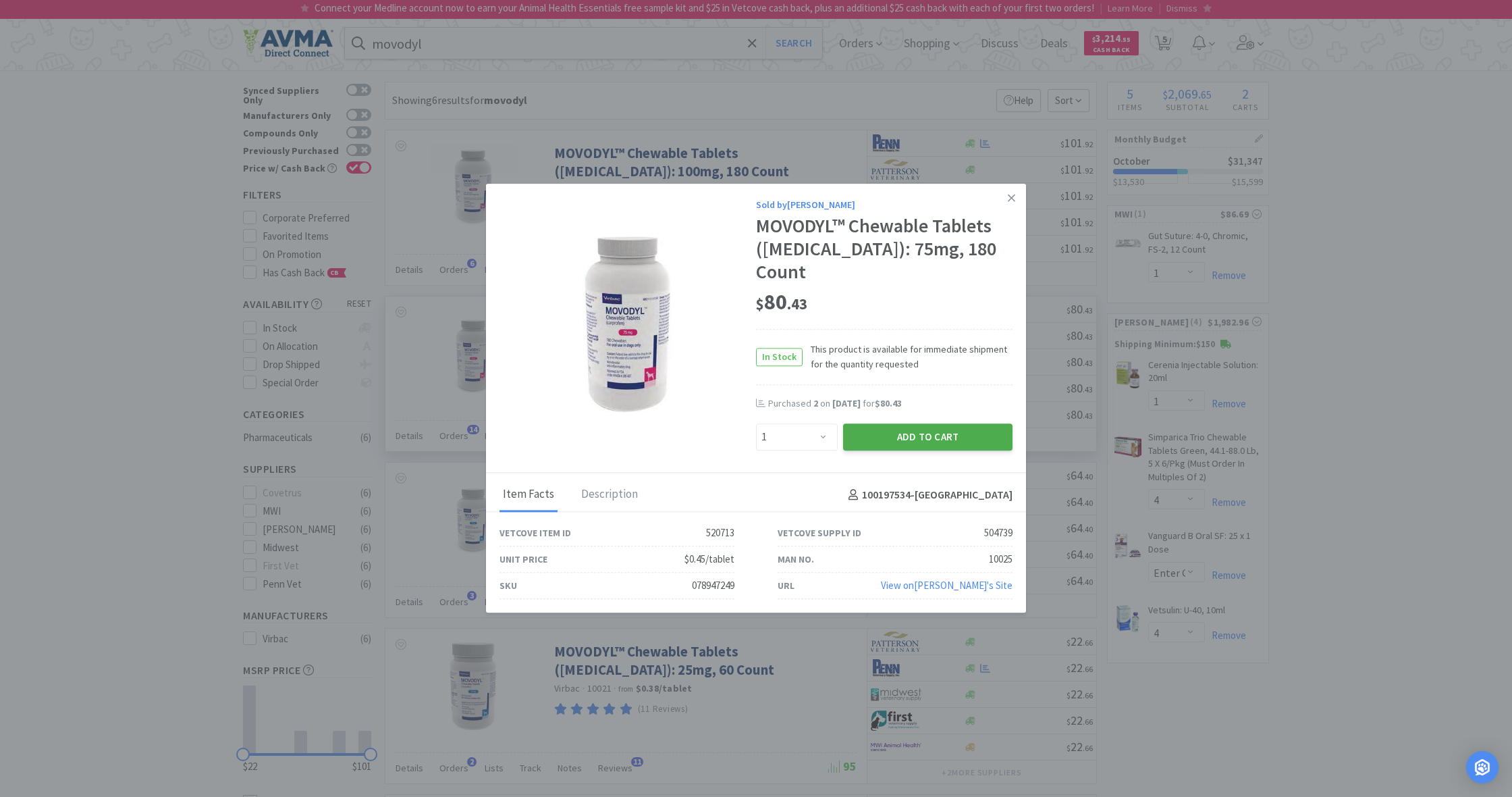
click at [955, 423] on button "Add to Cart" at bounding box center [928, 437] width 169 height 27
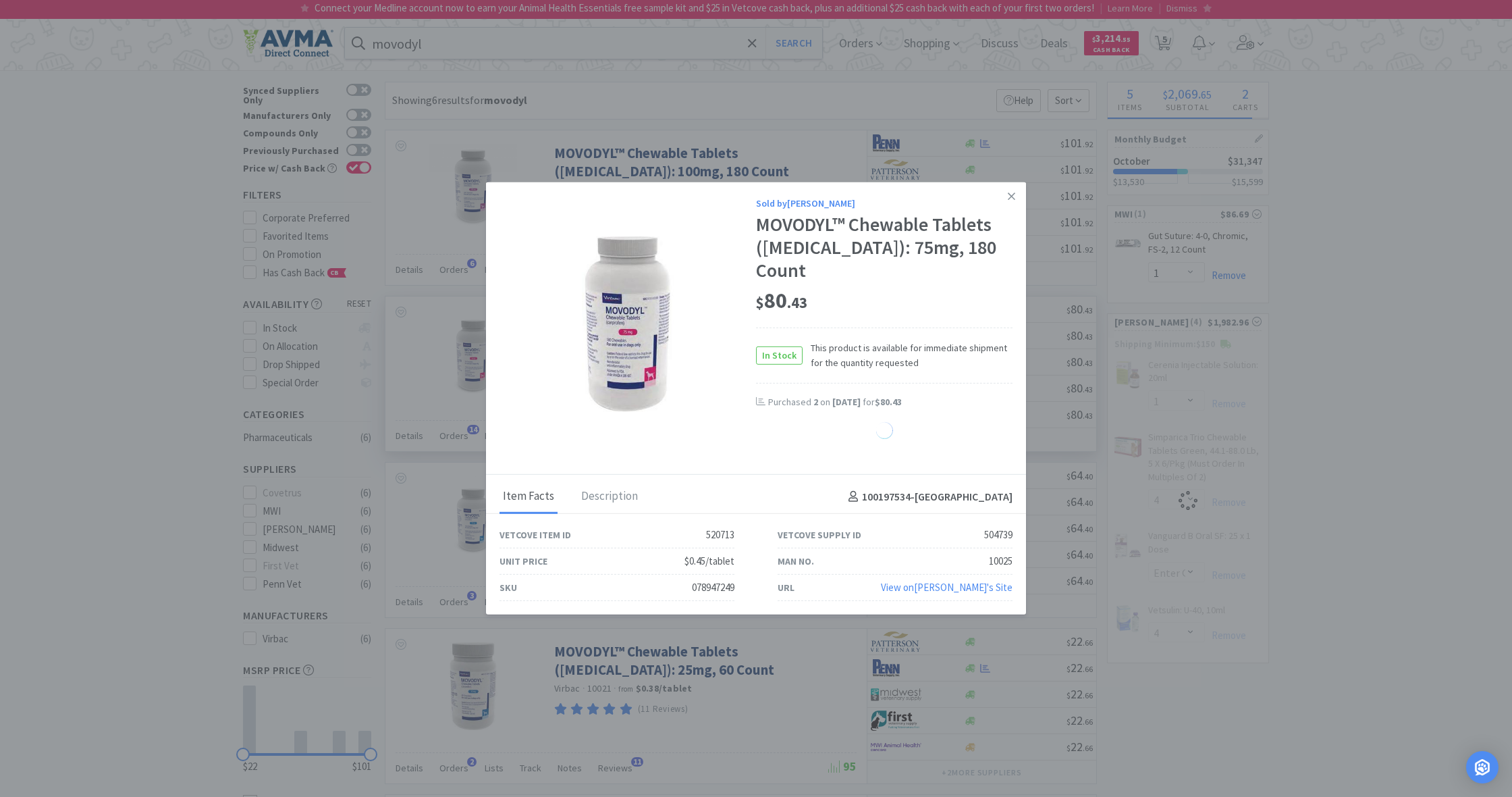
select select "2"
select select "1"
select select "4"
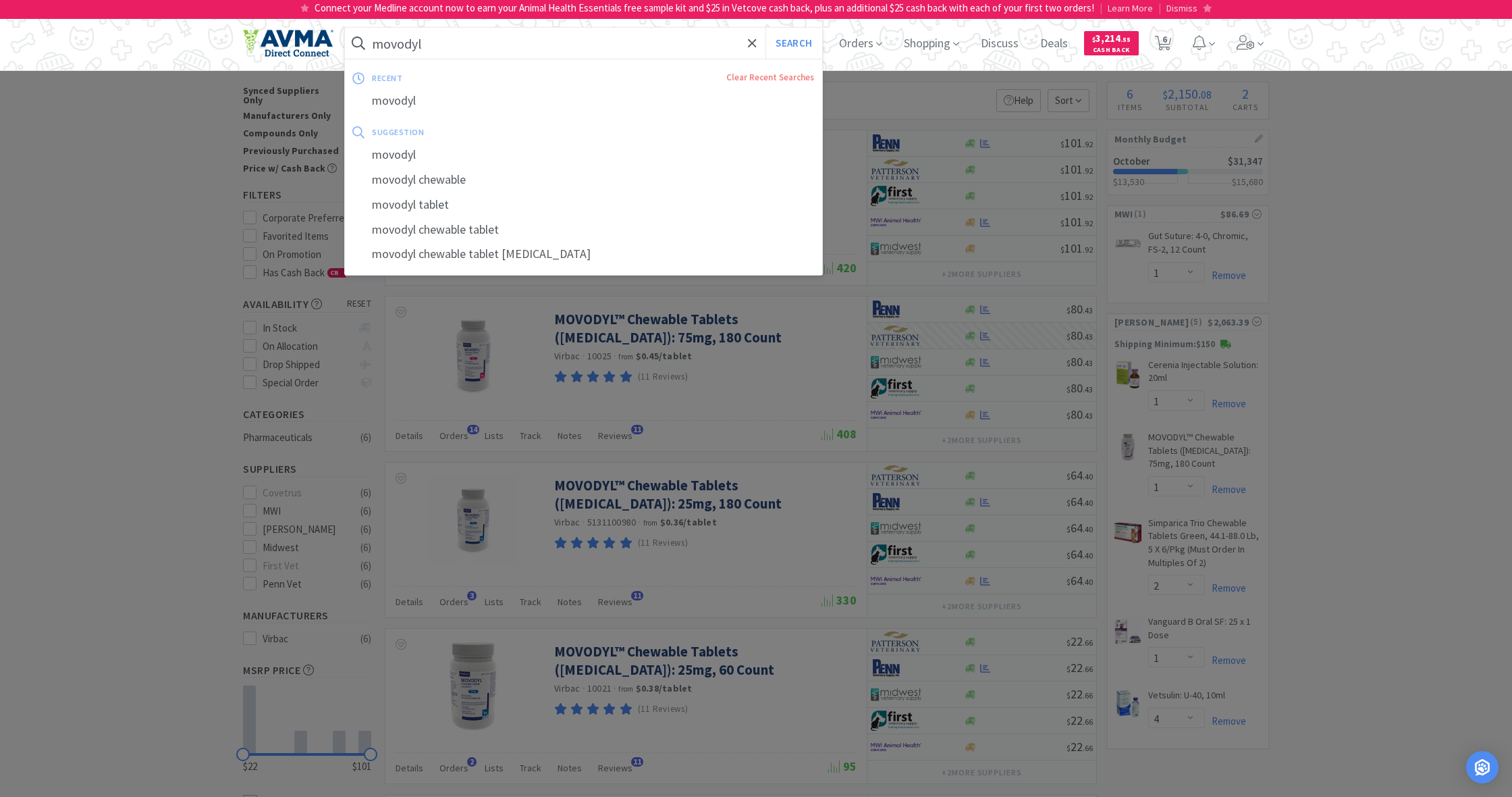
drag, startPoint x: 422, startPoint y: 44, endPoint x: 362, endPoint y: 43, distance: 60.0
click at [362, 43] on form "movodyl Search" at bounding box center [583, 43] width 477 height 31
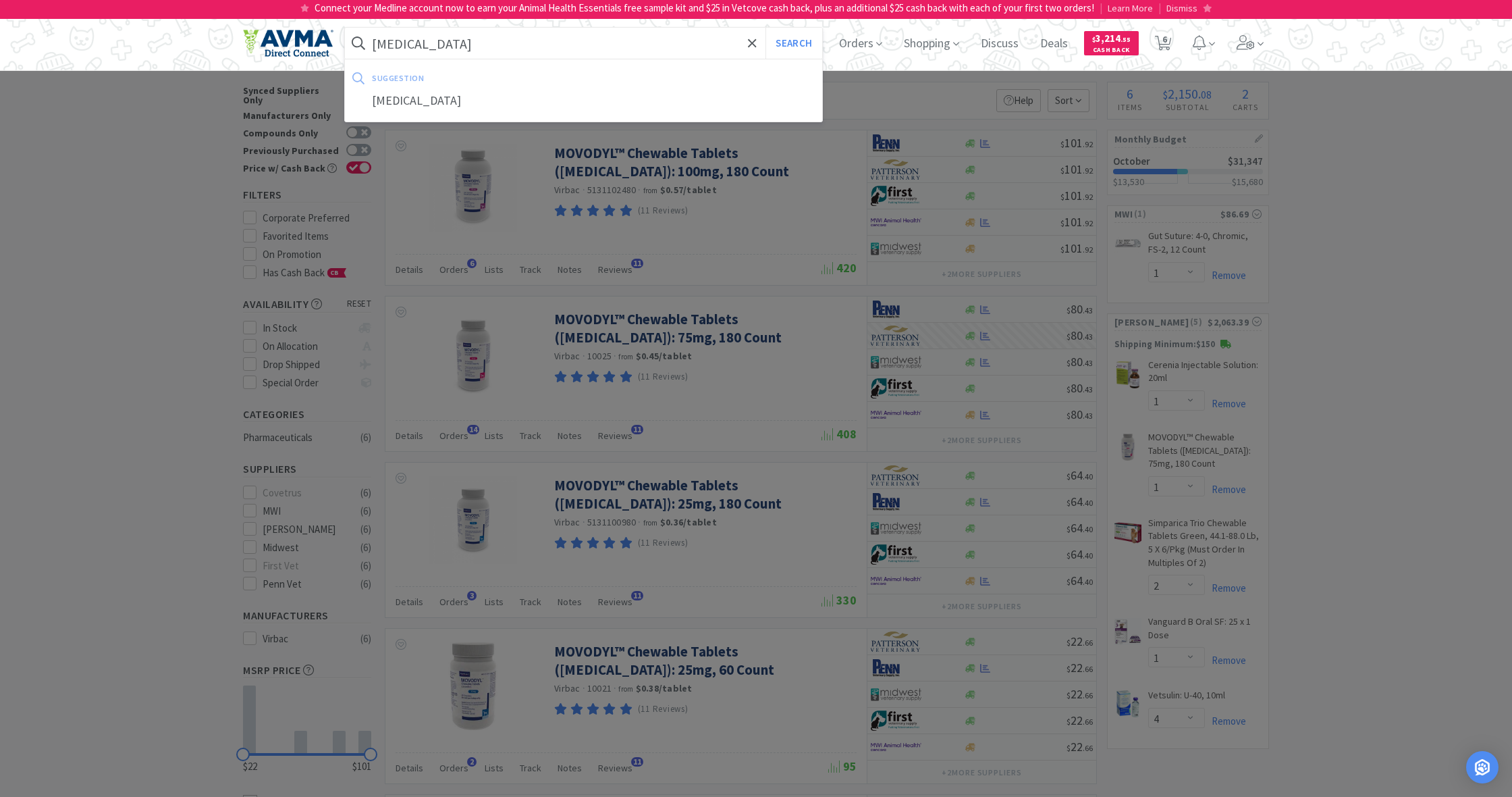
type input "[MEDICAL_DATA]"
click at [792, 43] on button "Search" at bounding box center [793, 43] width 56 height 31
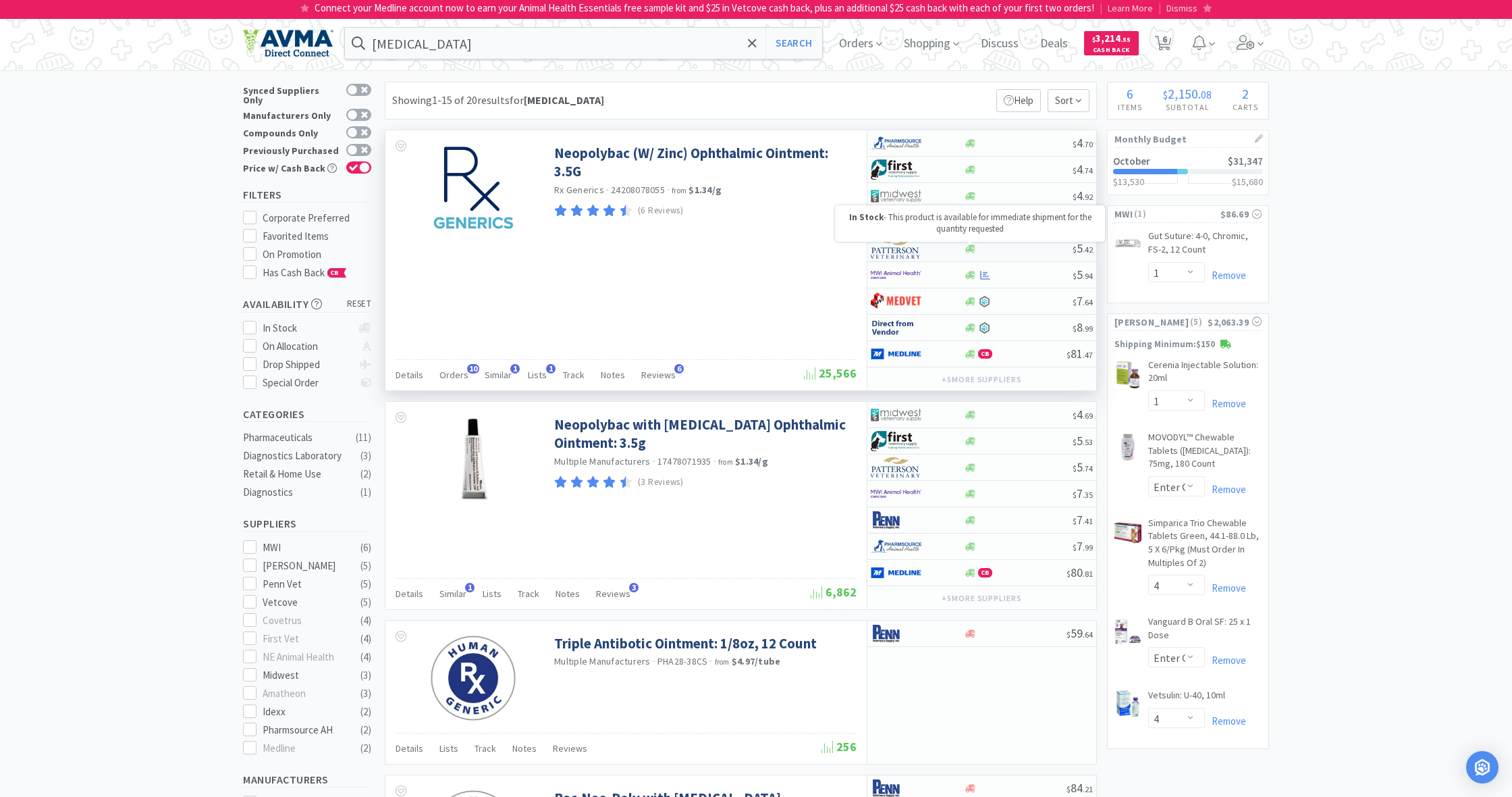
click at [968, 249] on icon at bounding box center [970, 249] width 10 height 8
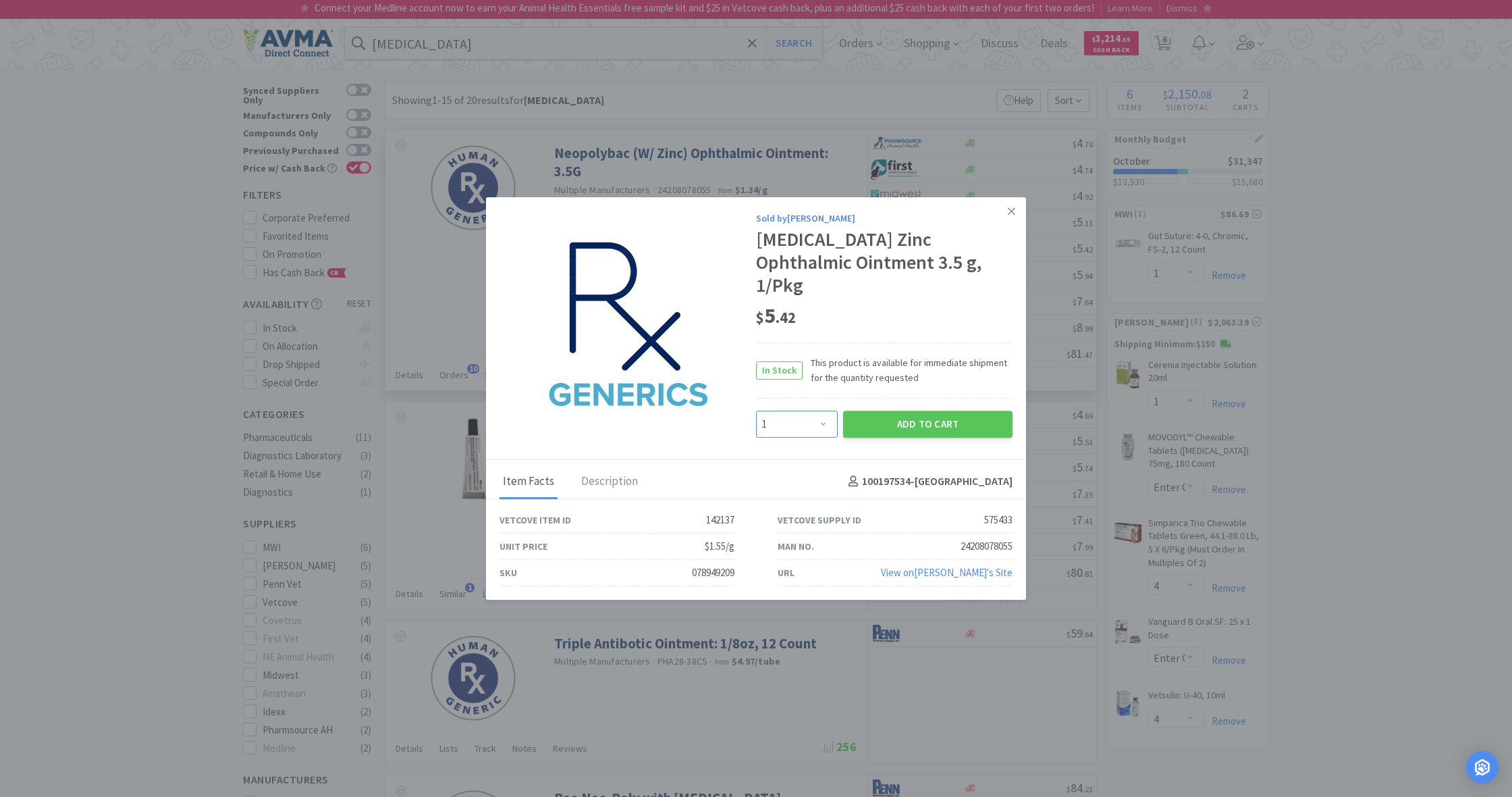
select select "4"
click at [900, 410] on button "Add to Cart" at bounding box center [928, 423] width 169 height 27
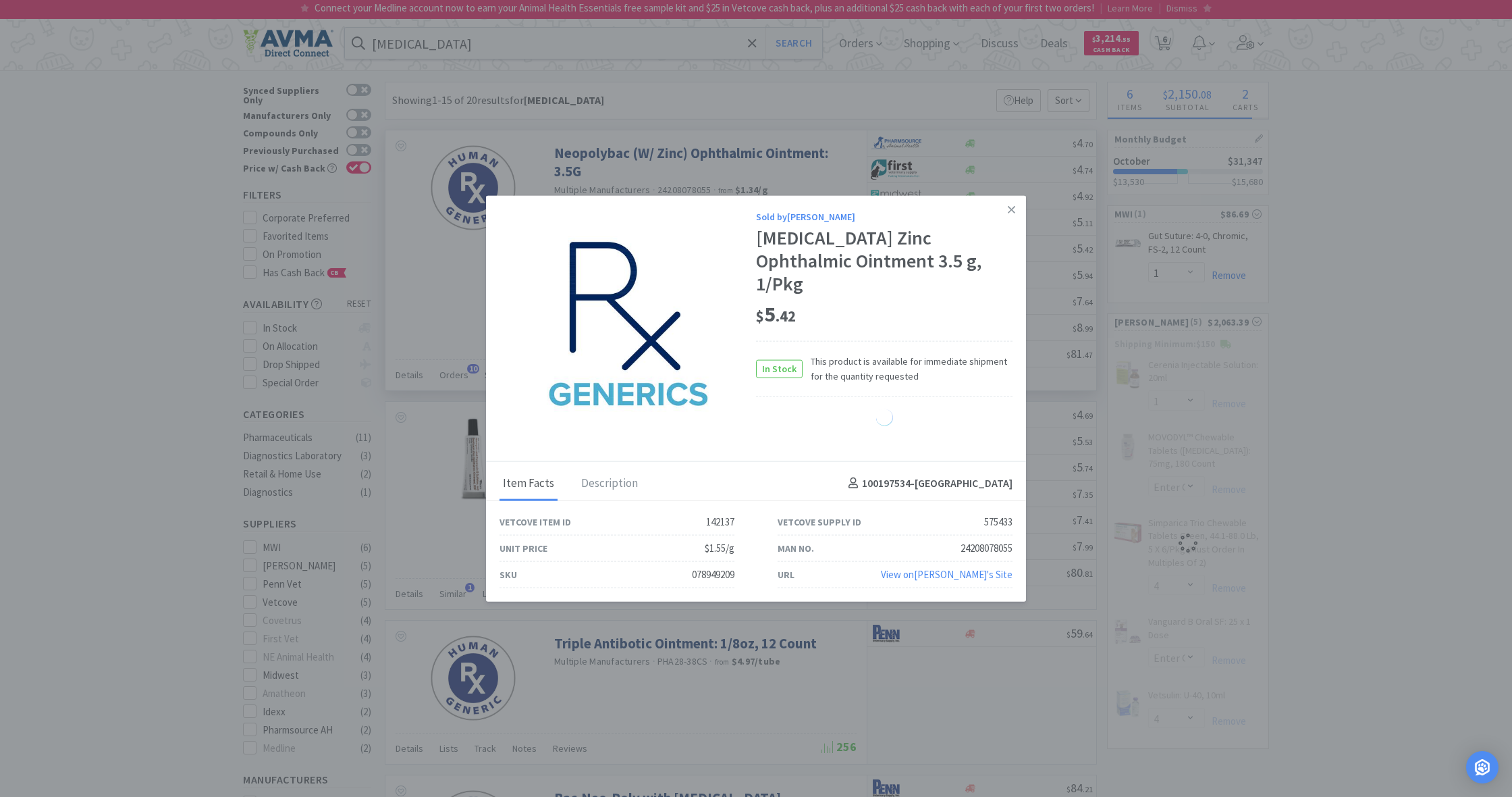
select select "4"
select select "2"
select select "1"
select select "4"
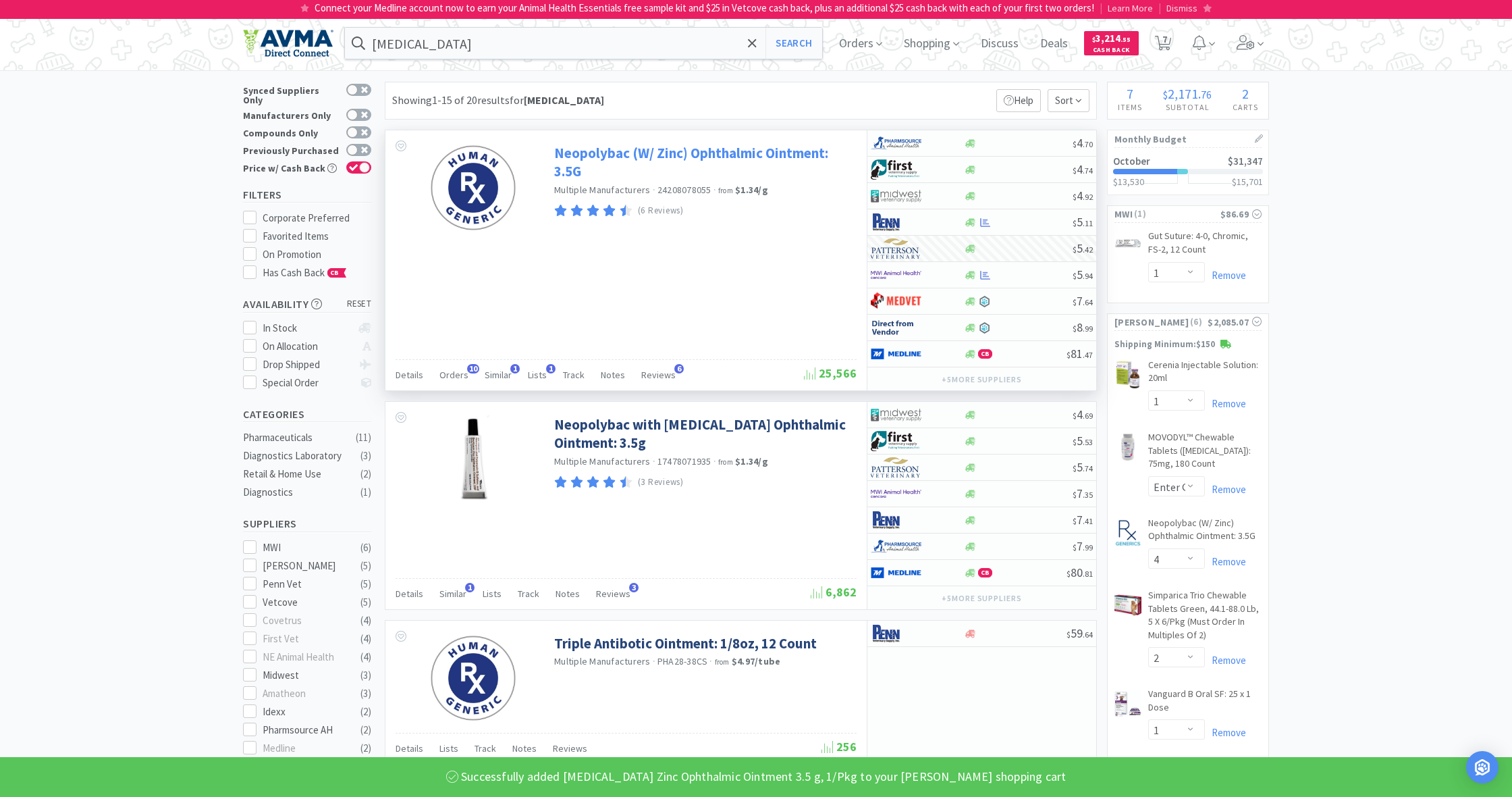
click at [616, 152] on link "Neopolybac (W/ Zinc) Ophthalmic Ointment: 3.5G" at bounding box center [703, 162] width 299 height 37
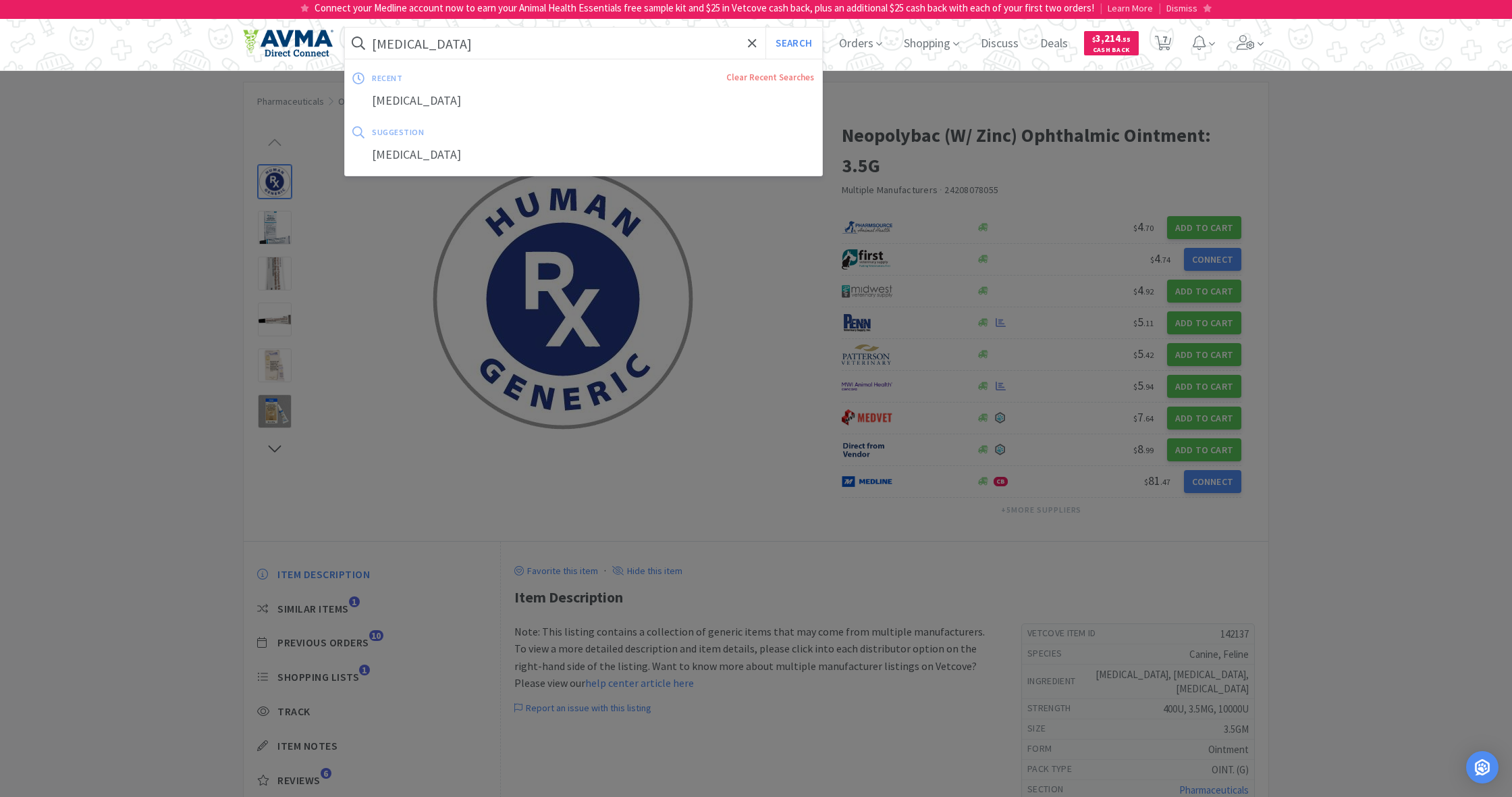
drag, startPoint x: 448, startPoint y: 40, endPoint x: 363, endPoint y: 37, distance: 85.1
click at [363, 37] on form "[MEDICAL_DATA] Search" at bounding box center [583, 43] width 477 height 31
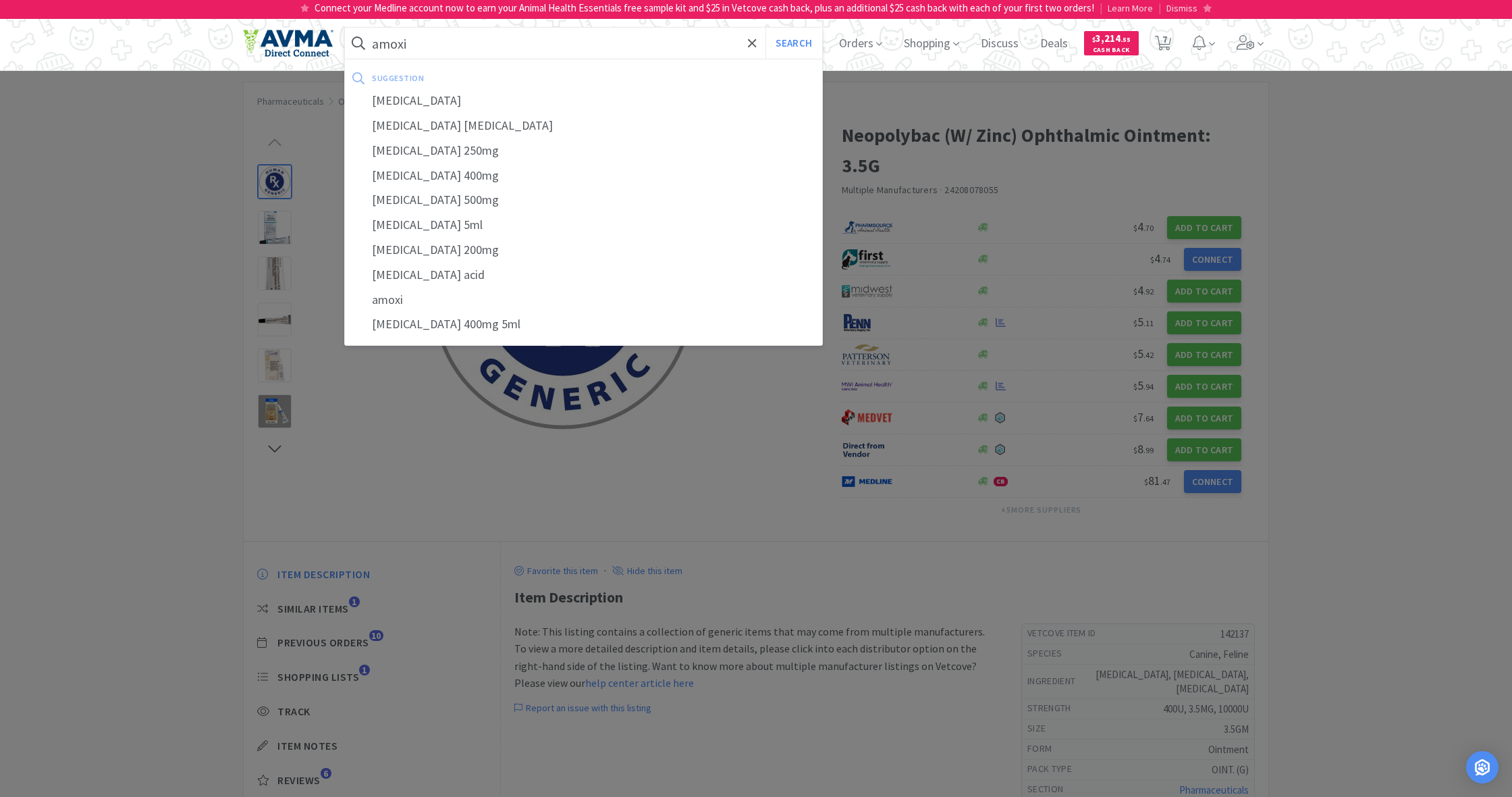
type input "amoxi"
click at [792, 43] on button "Search" at bounding box center [793, 43] width 56 height 31
select select "1"
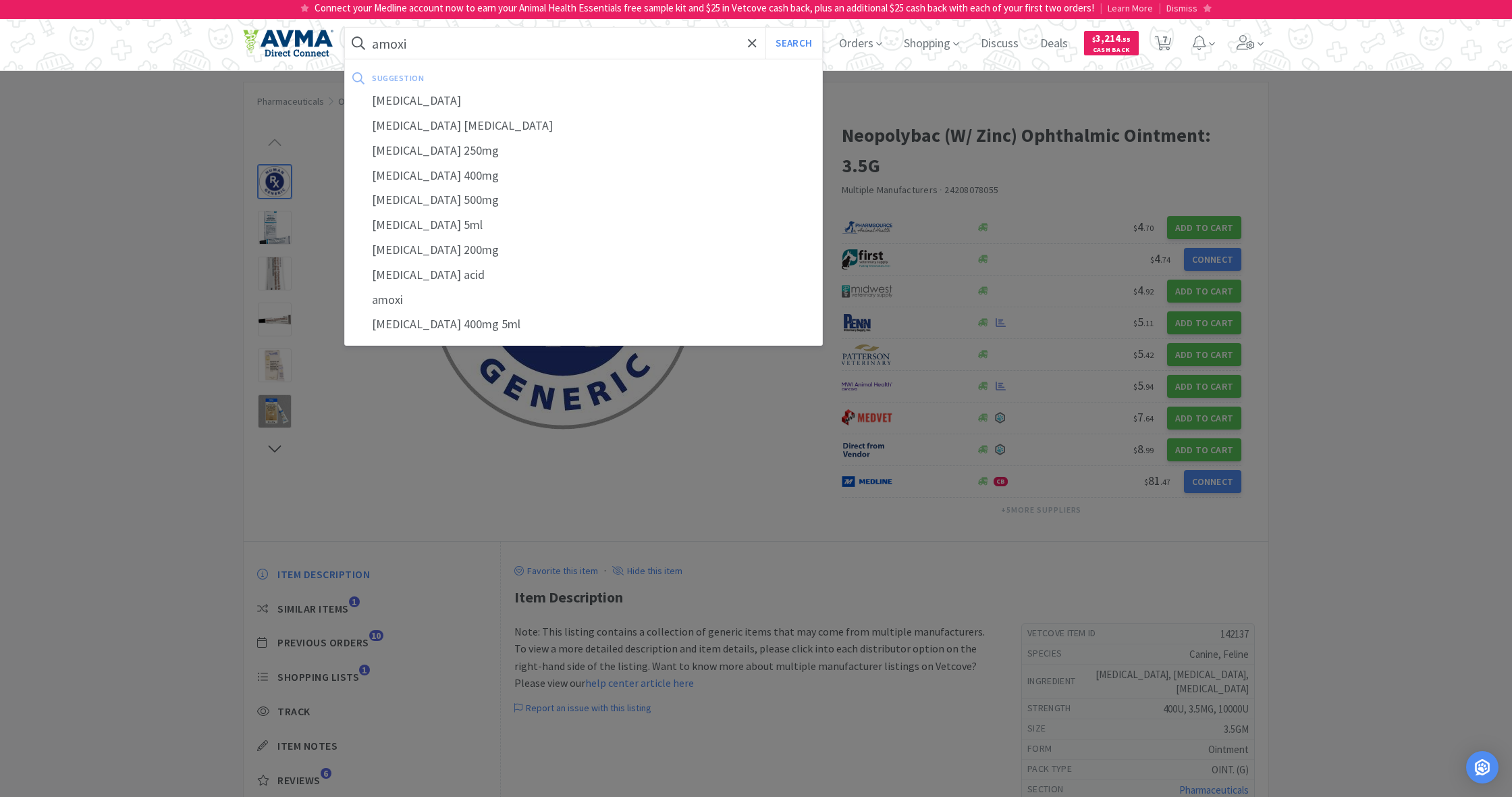
select select "4"
select select "2"
select select "1"
select select "4"
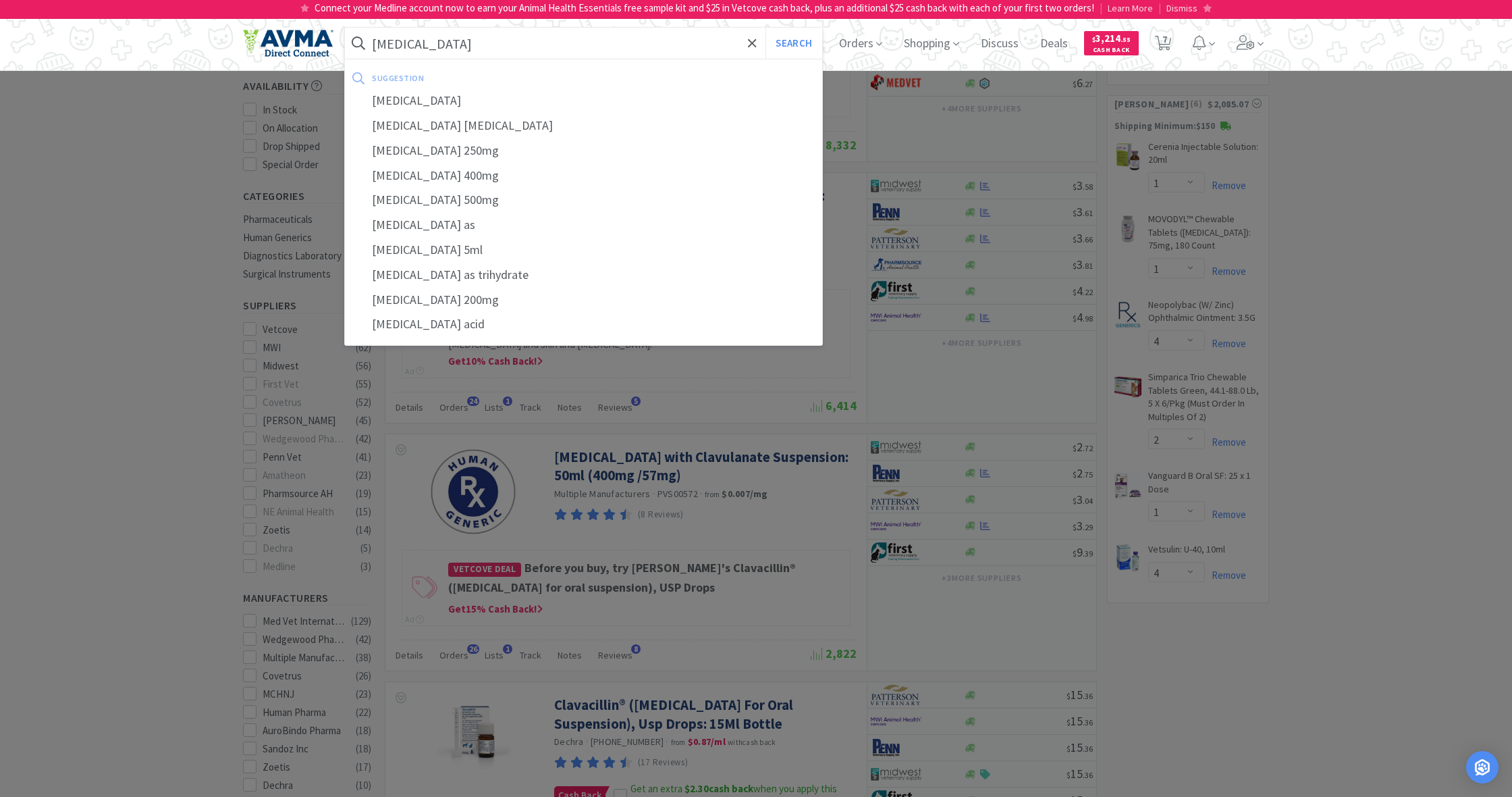
scroll to position [220, 0]
type input "[MEDICAL_DATA]"
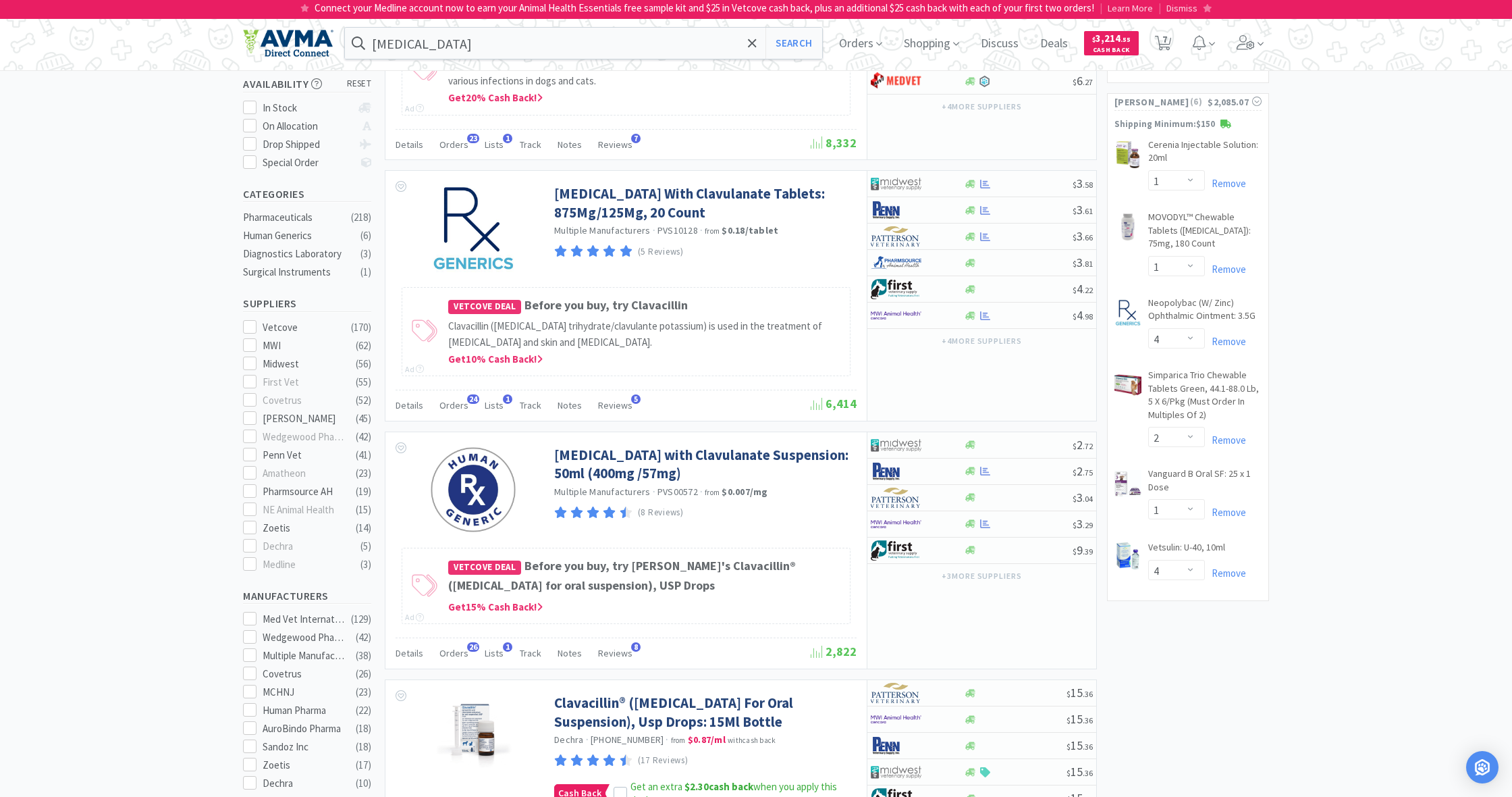
click at [969, 463] on div at bounding box center [756, 398] width 1512 height 797
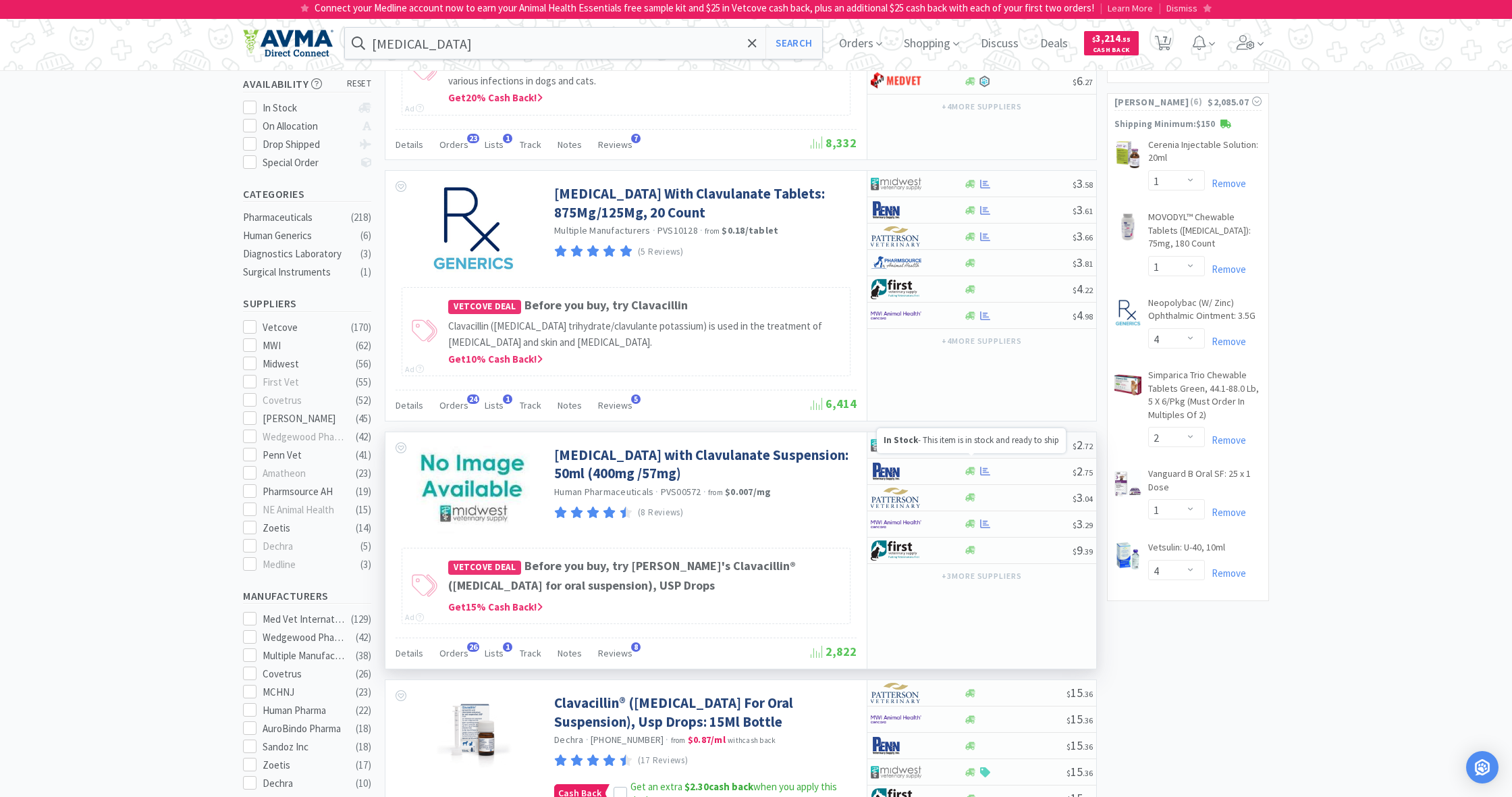
click at [971, 449] on icon at bounding box center [970, 445] width 10 height 8
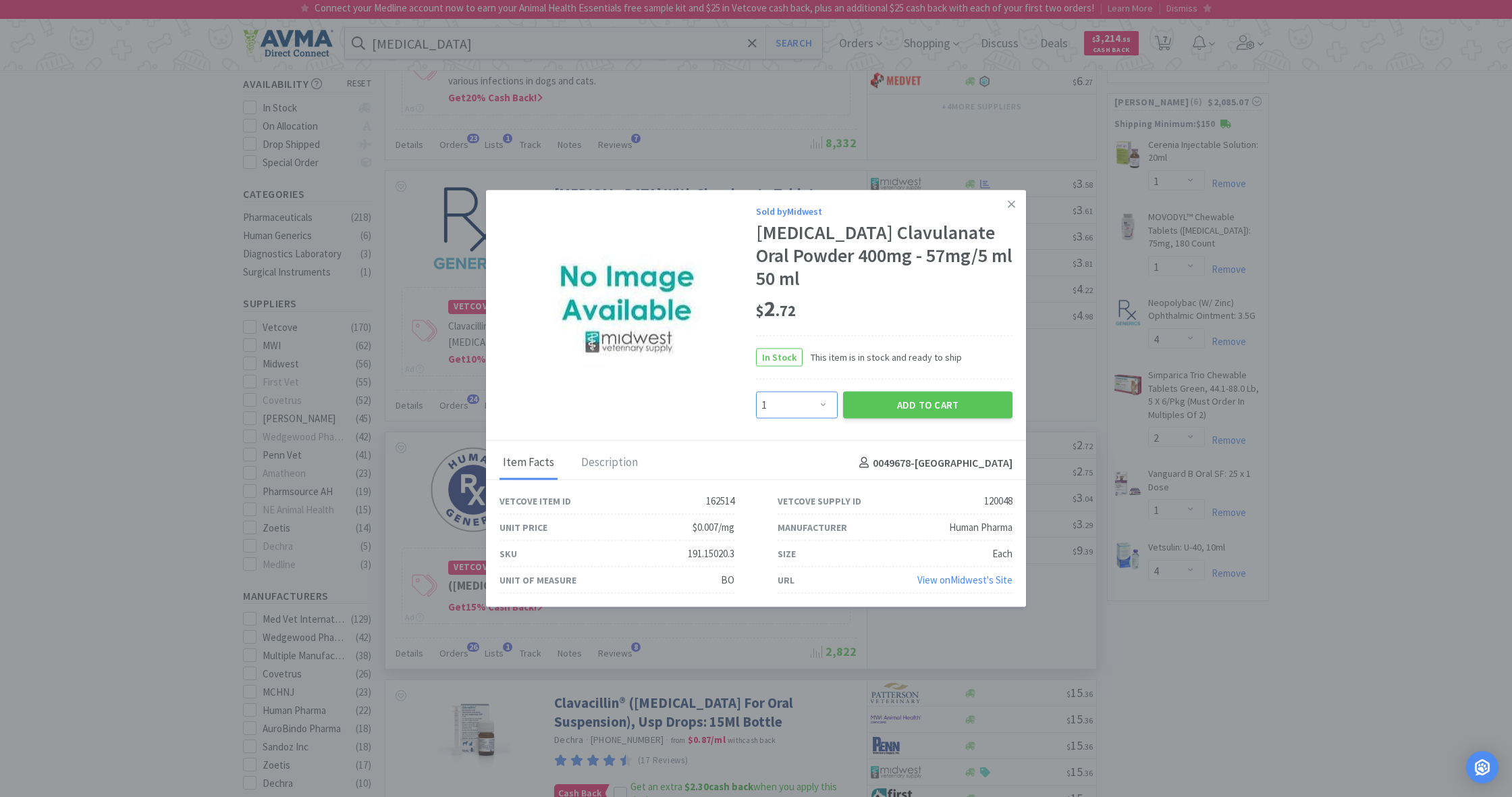
select select "8"
click at [914, 403] on button "Add to Cart" at bounding box center [928, 404] width 169 height 27
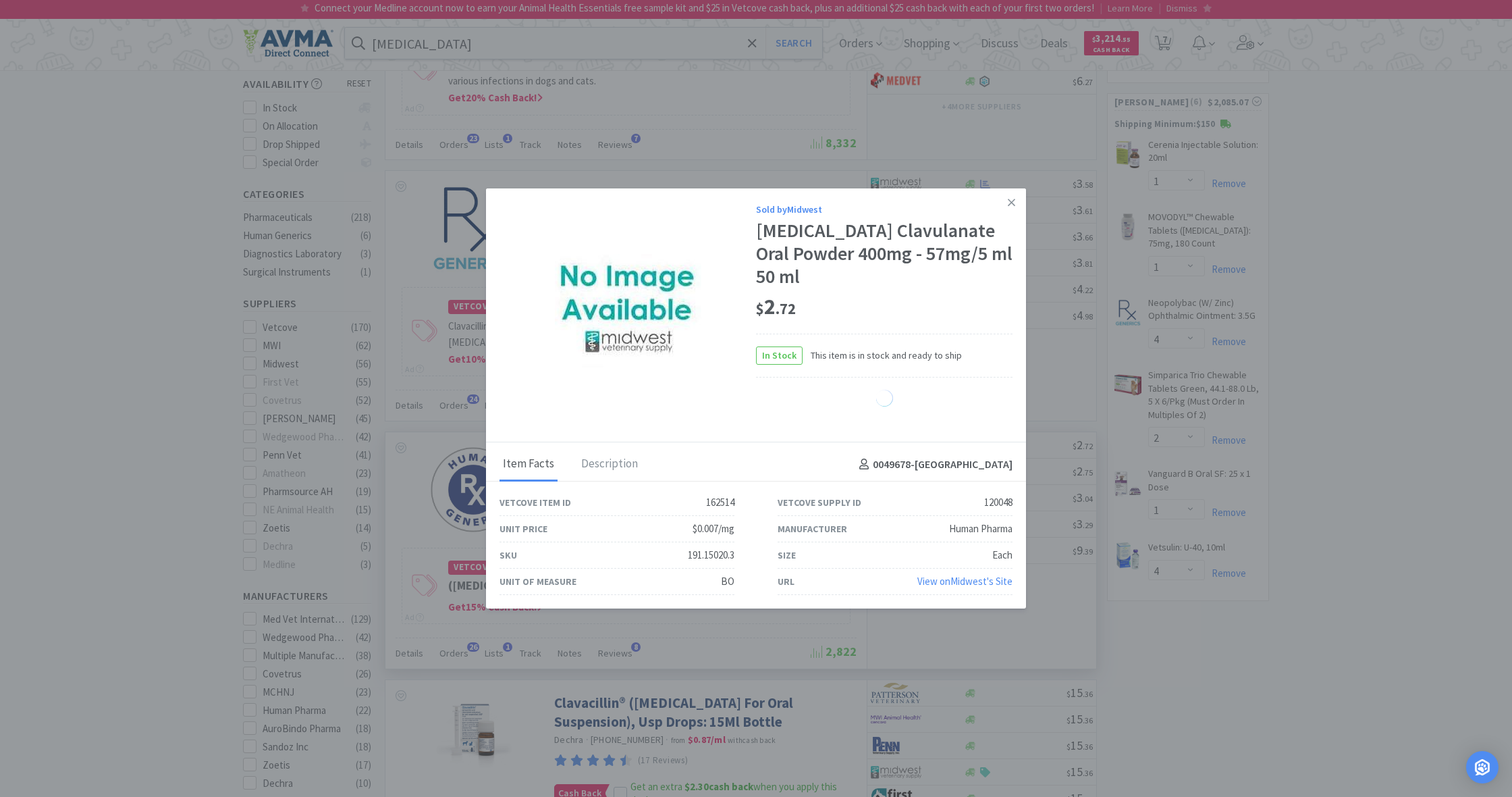
select select "8"
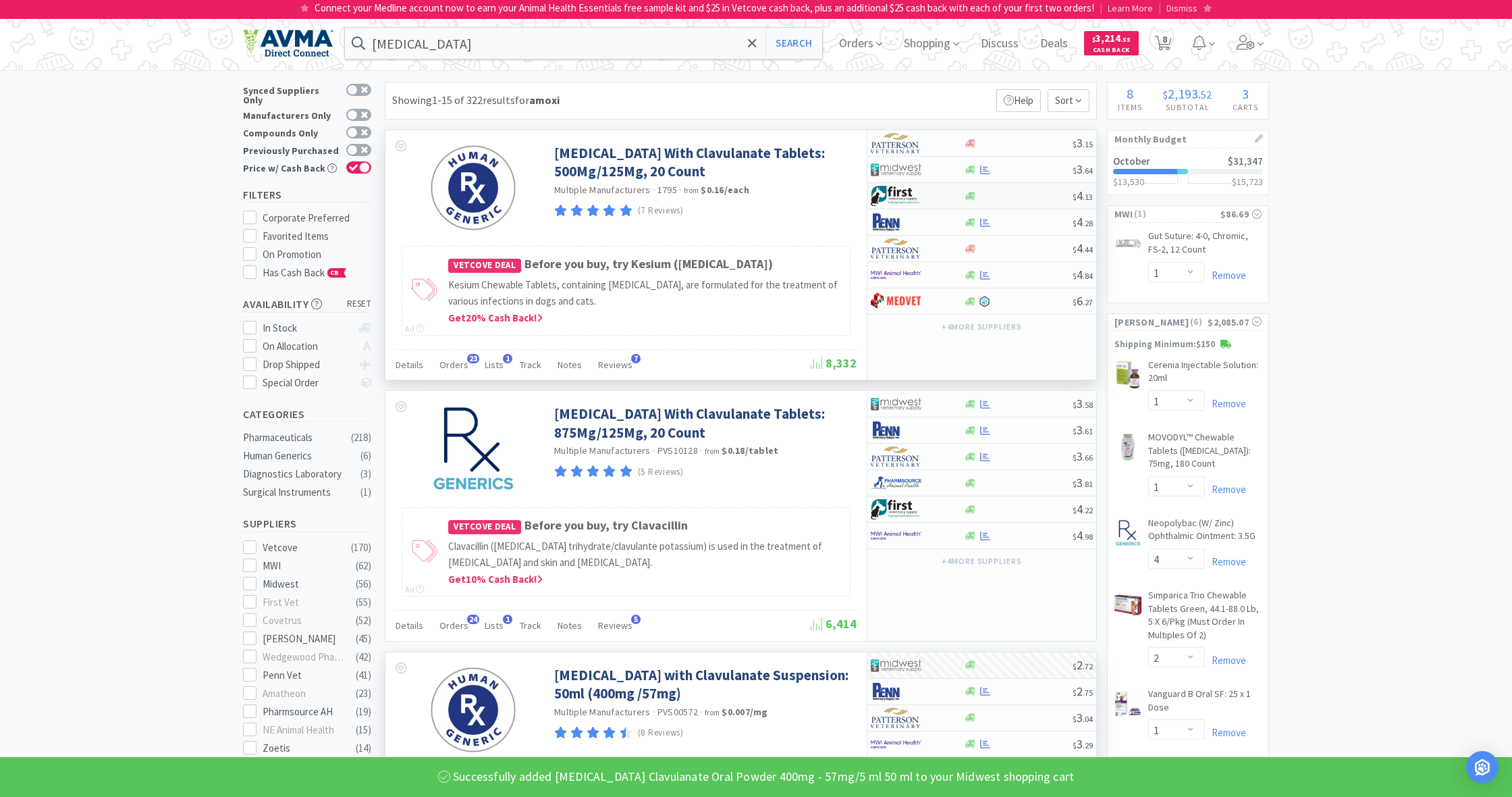
scroll to position [0, 0]
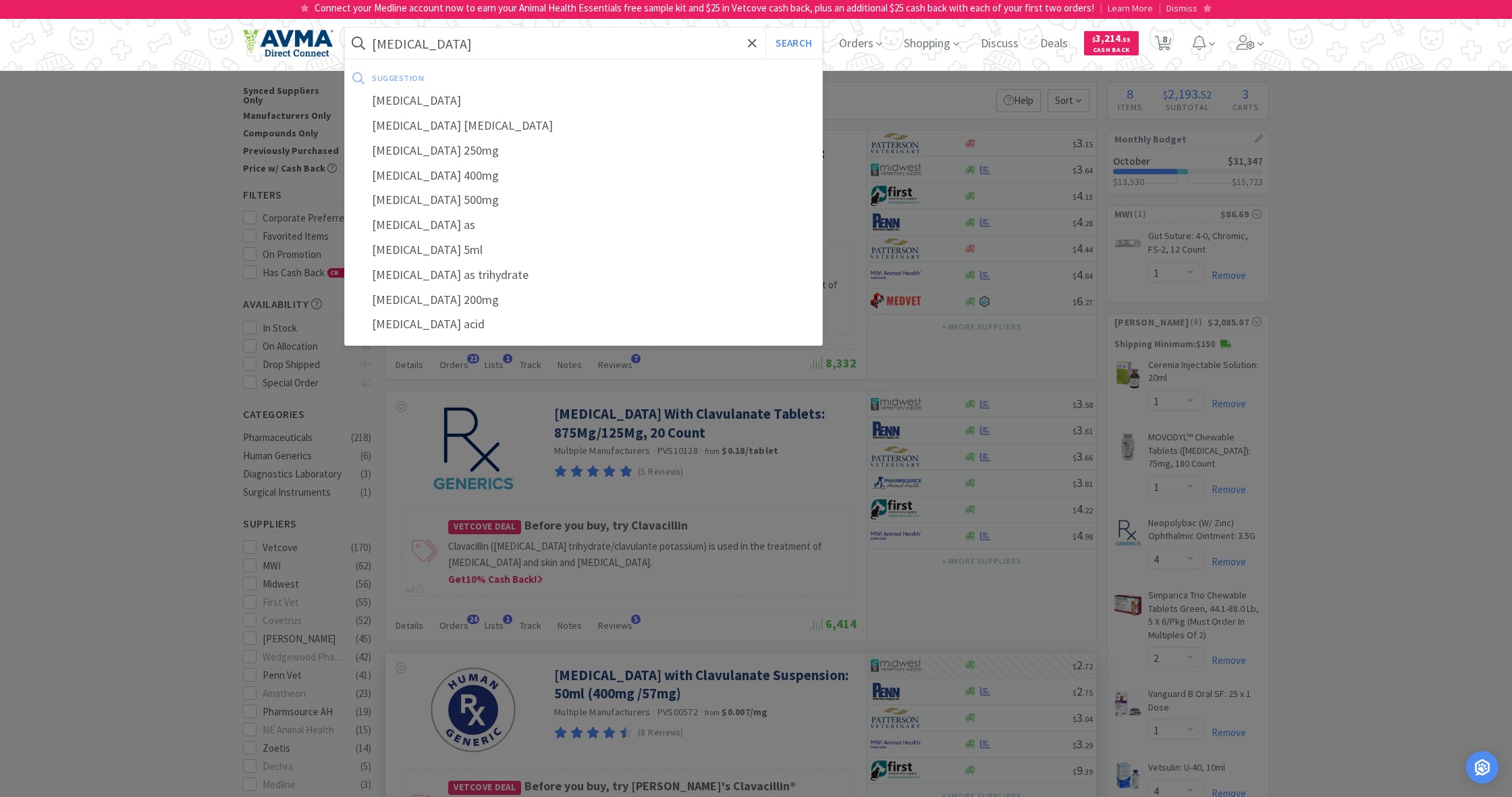
drag, startPoint x: 419, startPoint y: 43, endPoint x: 368, endPoint y: 40, distance: 51.1
click at [368, 40] on form "[MEDICAL_DATA] Search" at bounding box center [583, 43] width 477 height 31
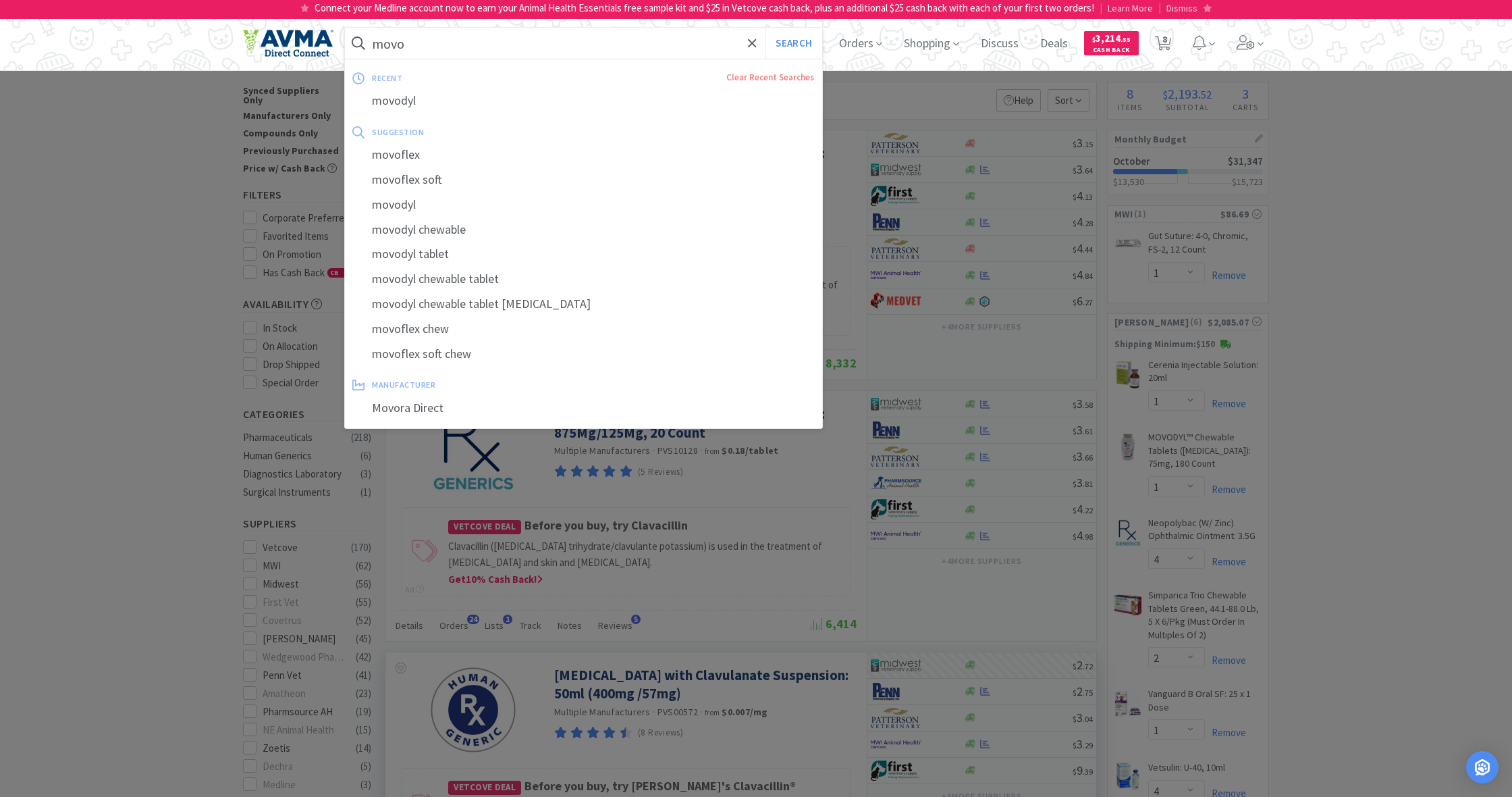
type input "movo"
click at [792, 43] on button "Search" at bounding box center [793, 43] width 56 height 31
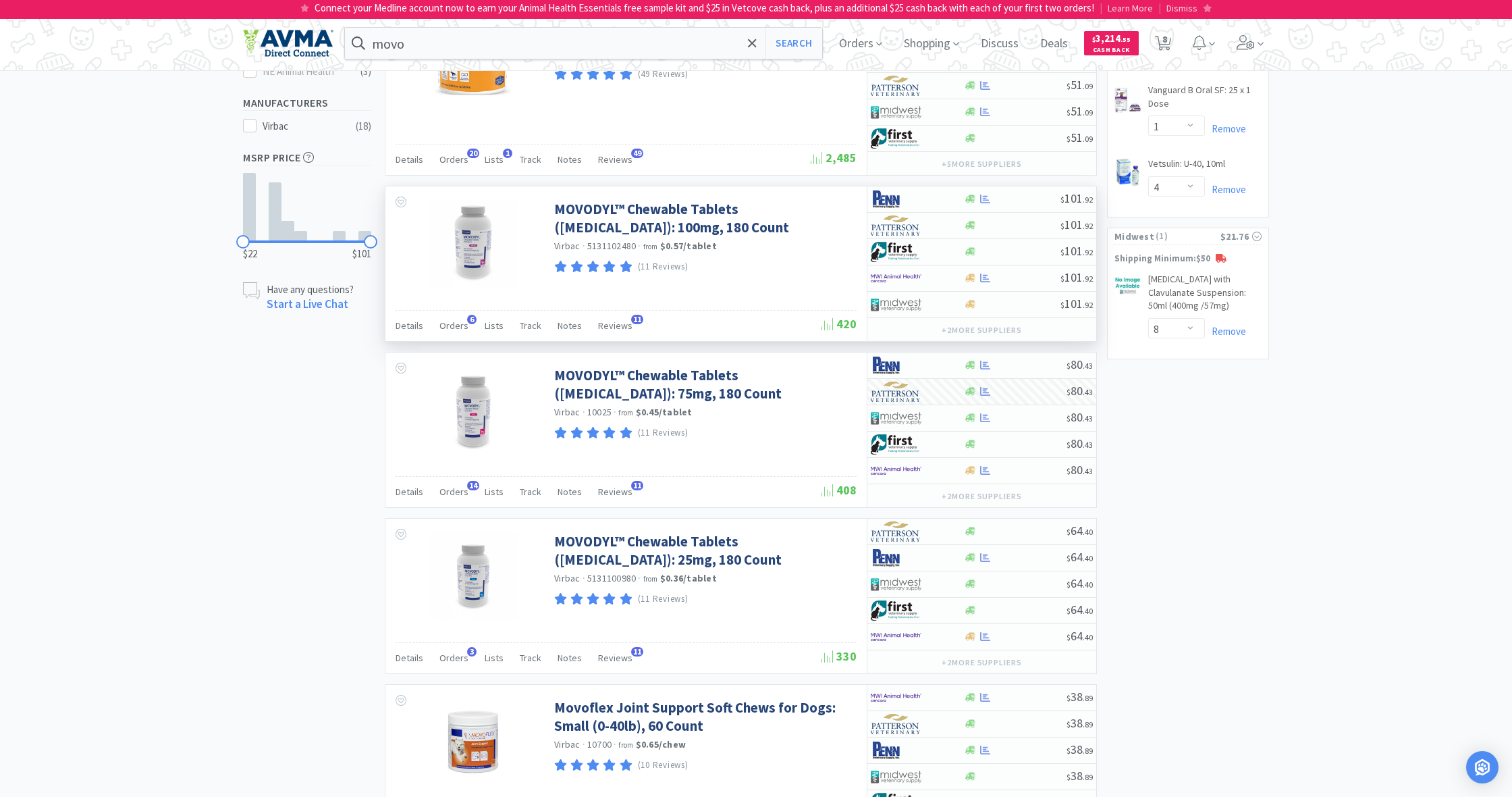
scroll to position [607, 0]
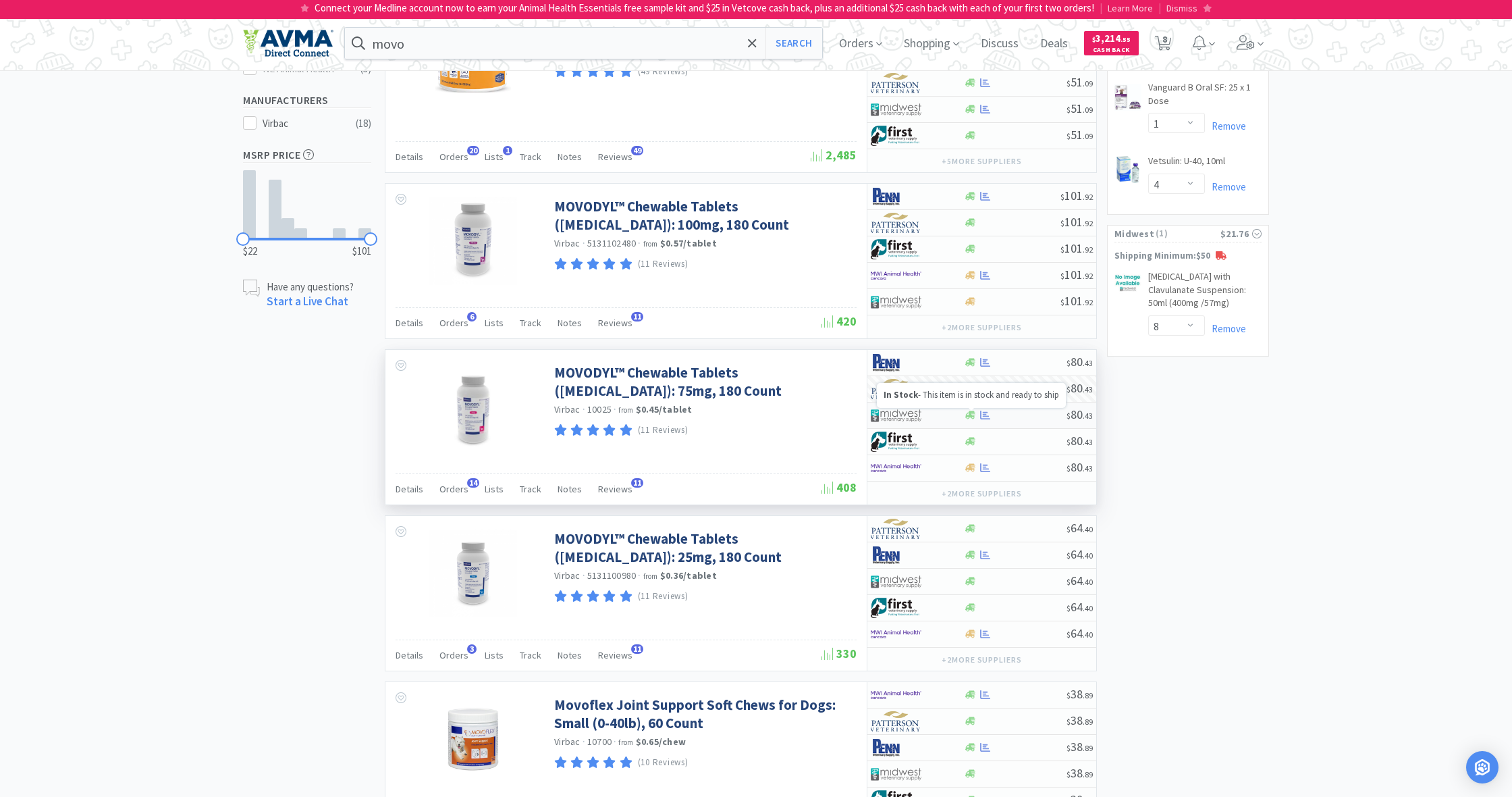
click at [967, 415] on icon at bounding box center [970, 415] width 10 height 8
select select "1"
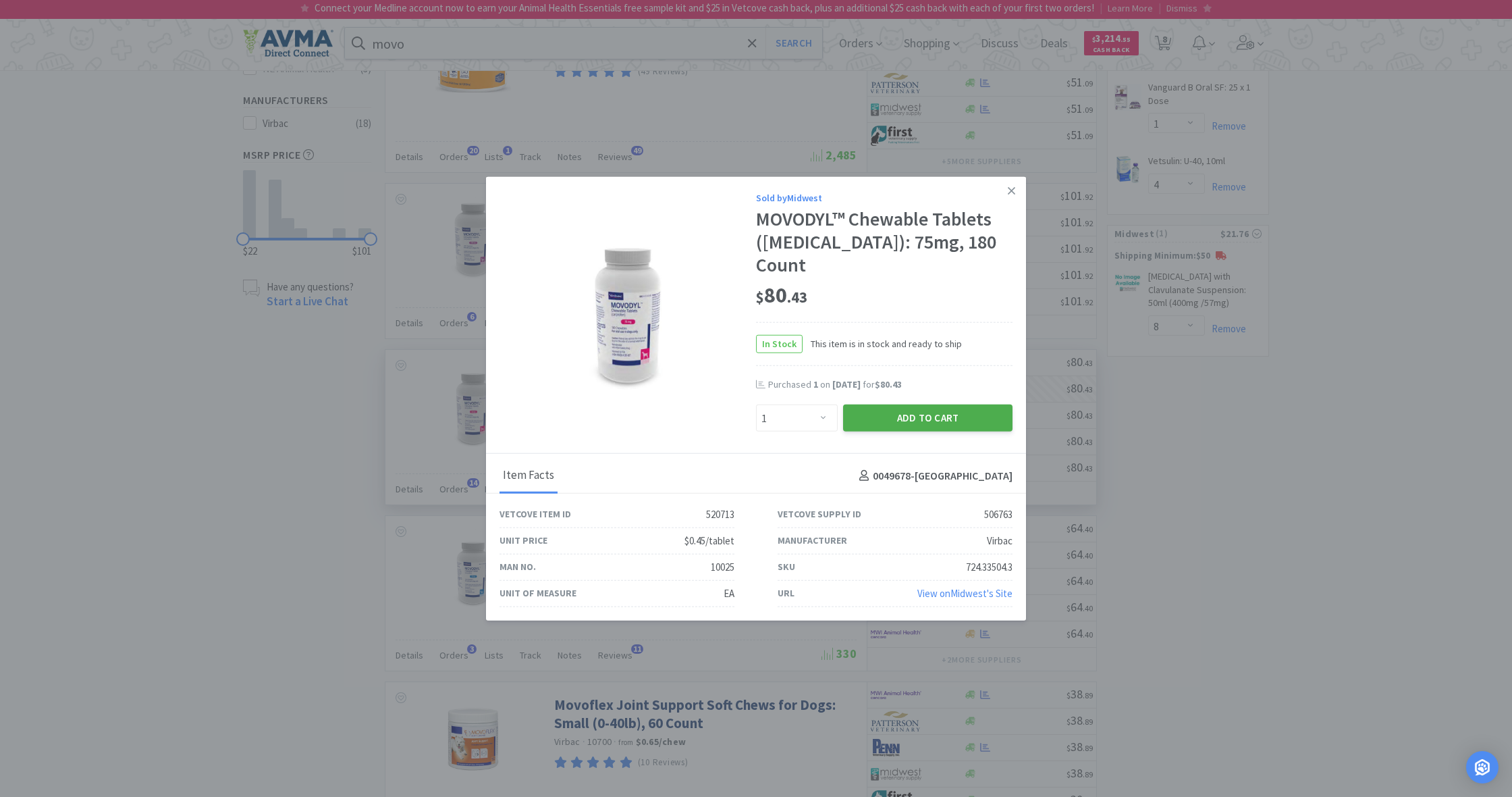
click at [945, 409] on button "Add to Cart" at bounding box center [928, 418] width 169 height 27
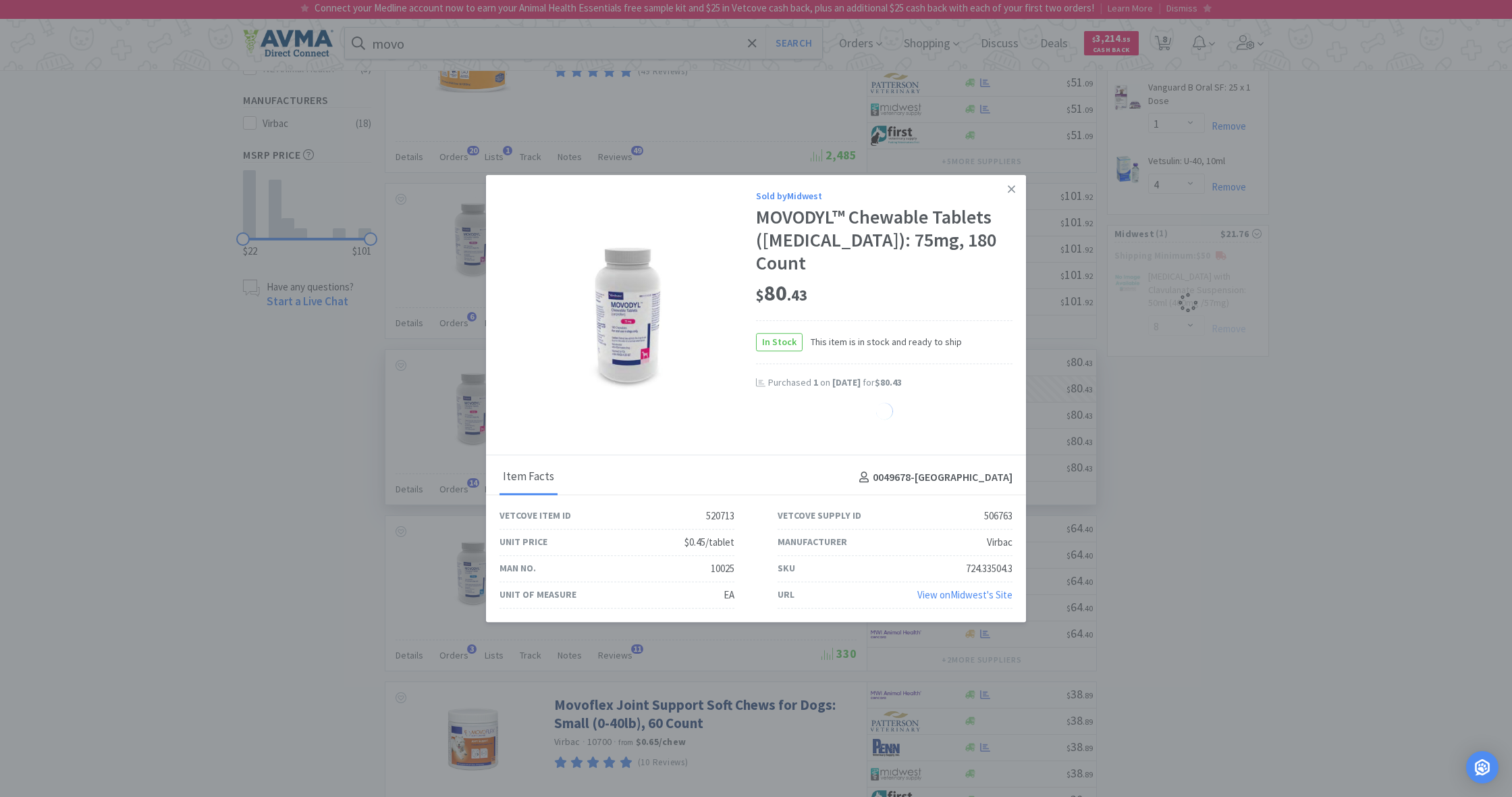
select select "1"
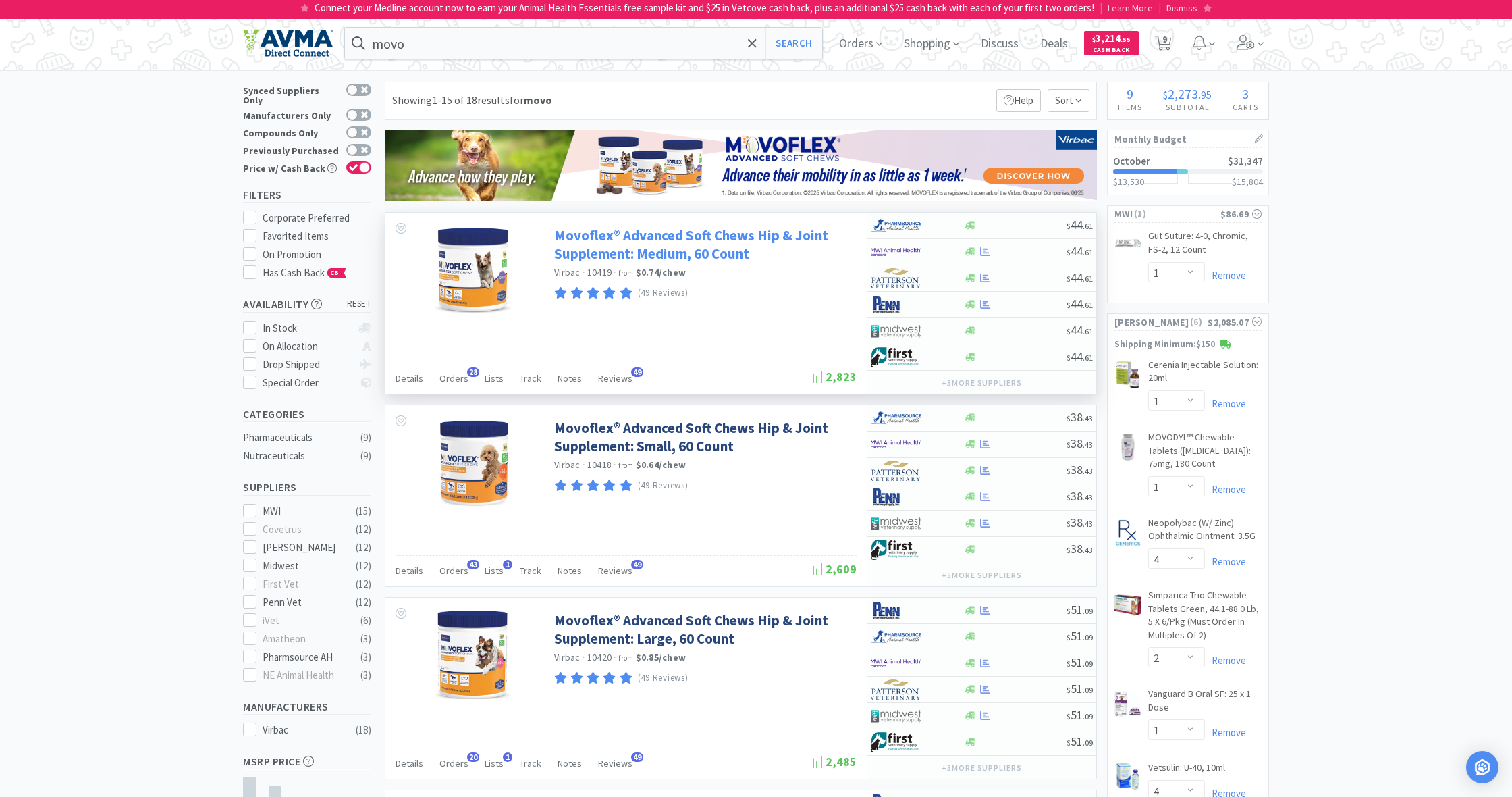
scroll to position [0, 0]
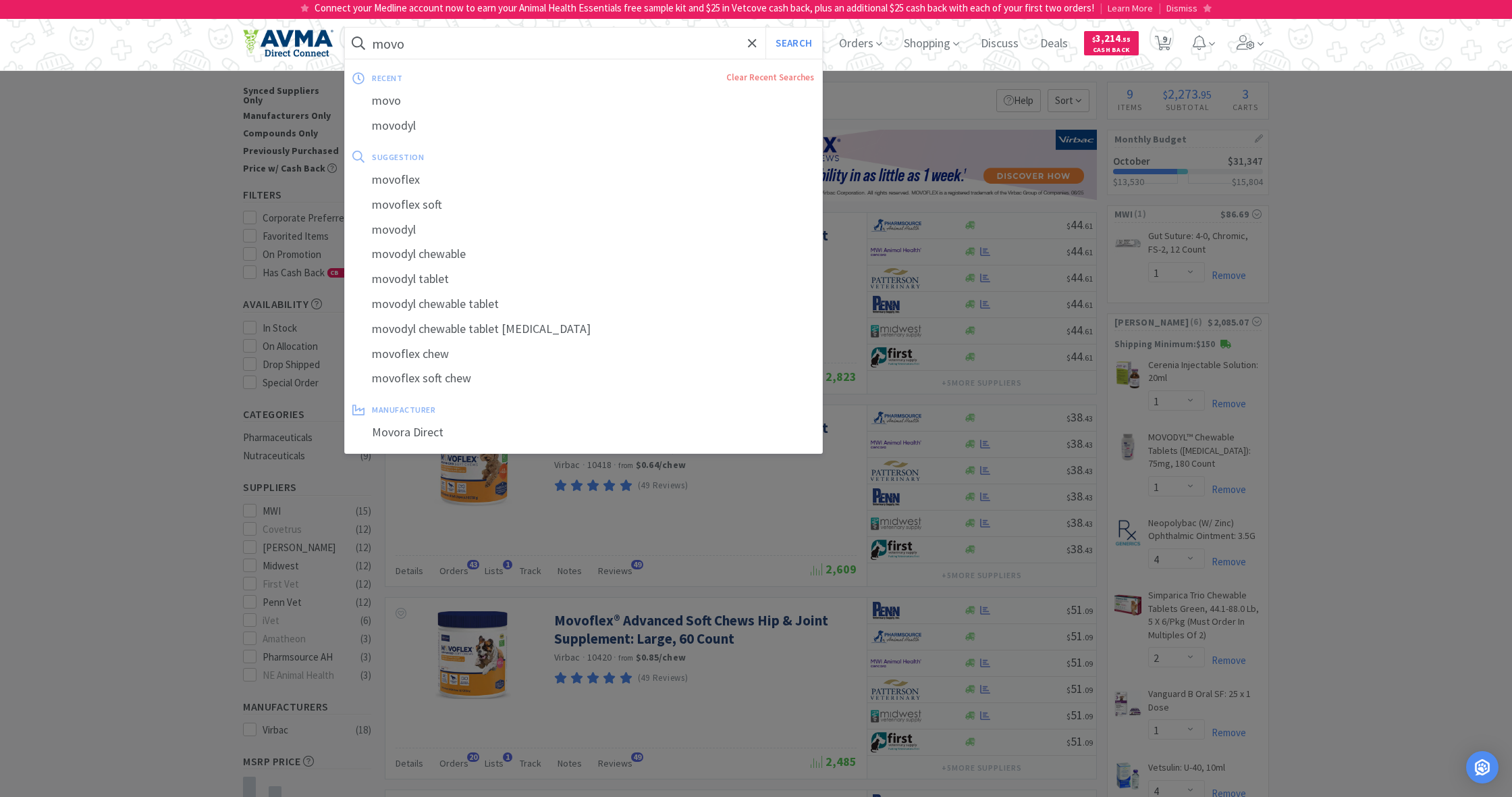
drag, startPoint x: 413, startPoint y: 44, endPoint x: 356, endPoint y: 38, distance: 57.3
click at [356, 38] on form "movo Search" at bounding box center [583, 43] width 477 height 31
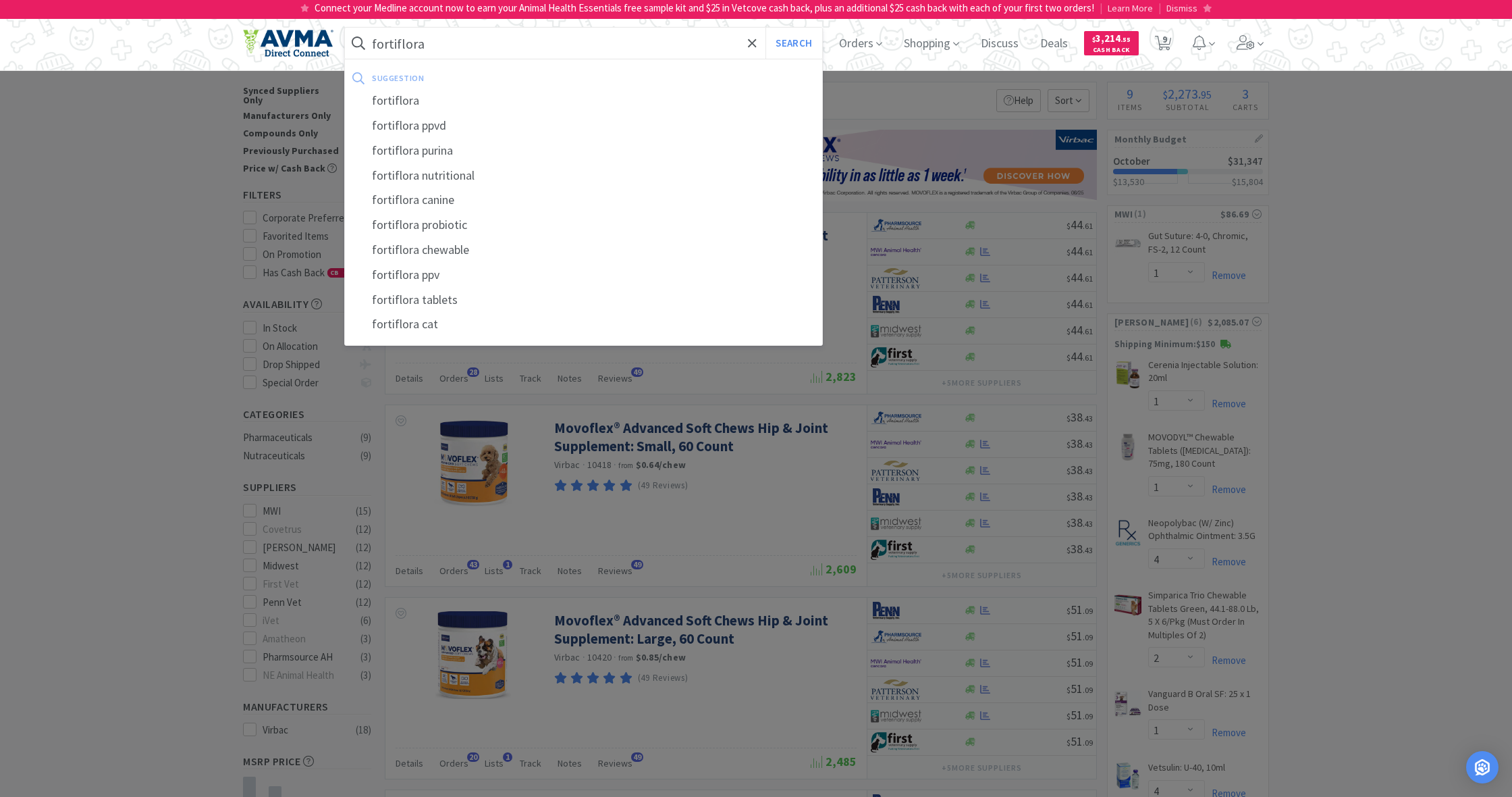
type input "fortiflora"
click at [792, 43] on button "Search" at bounding box center [793, 43] width 56 height 31
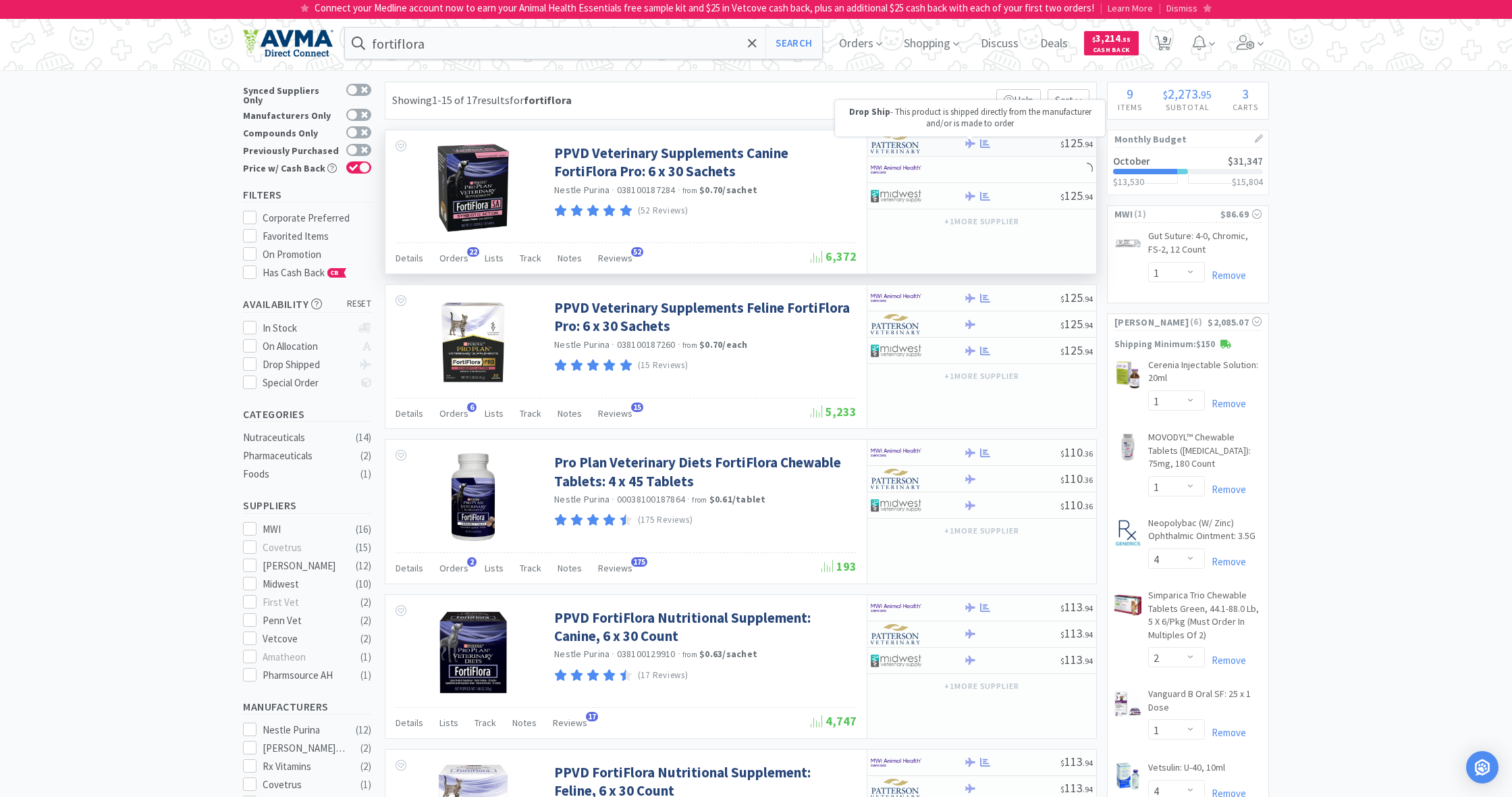
click at [970, 140] on icon at bounding box center [970, 143] width 10 height 9
select select "1"
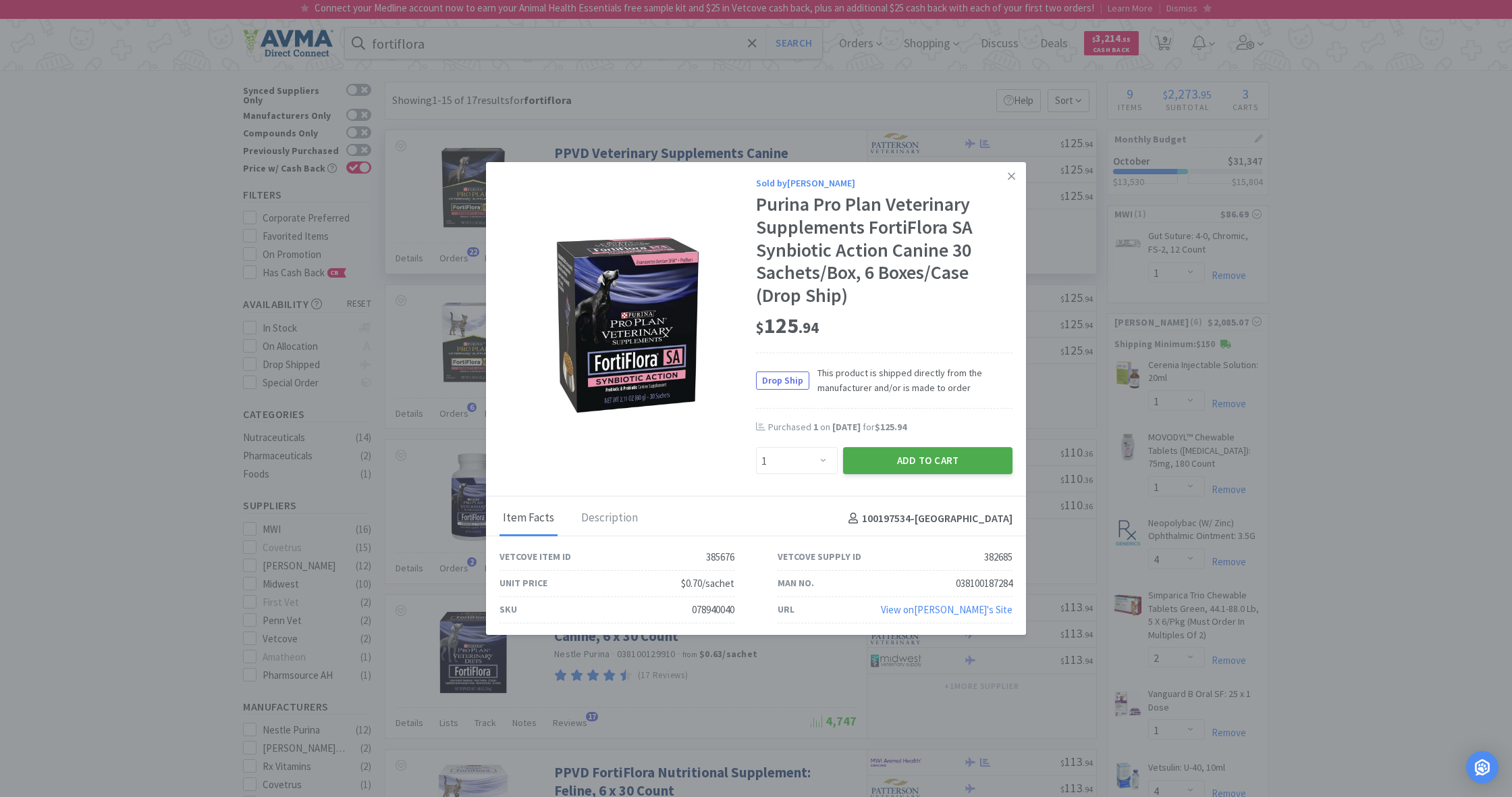
click at [956, 459] on button "Add to Cart" at bounding box center [928, 460] width 169 height 27
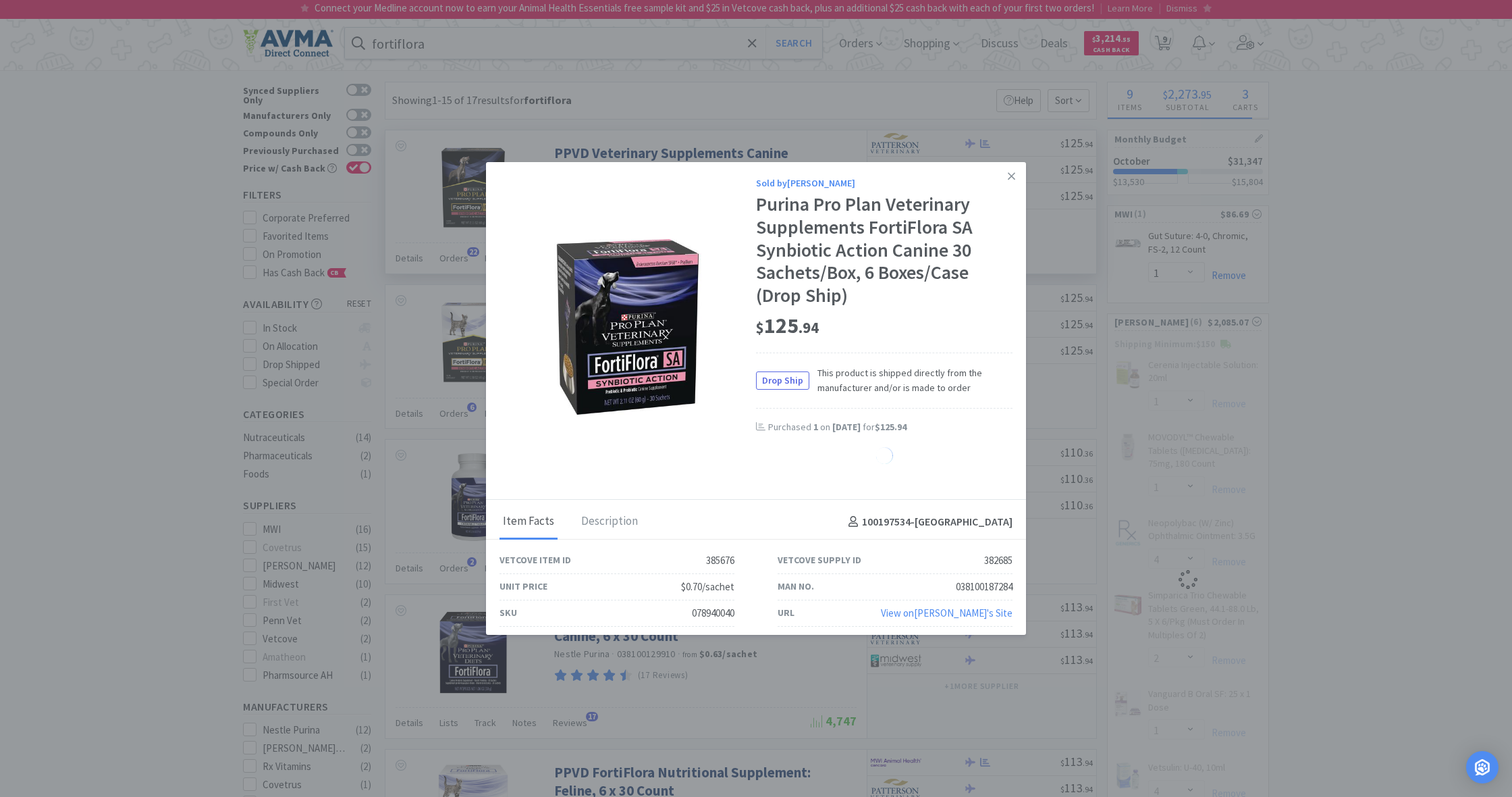
select select "2"
select select "1"
select select "4"
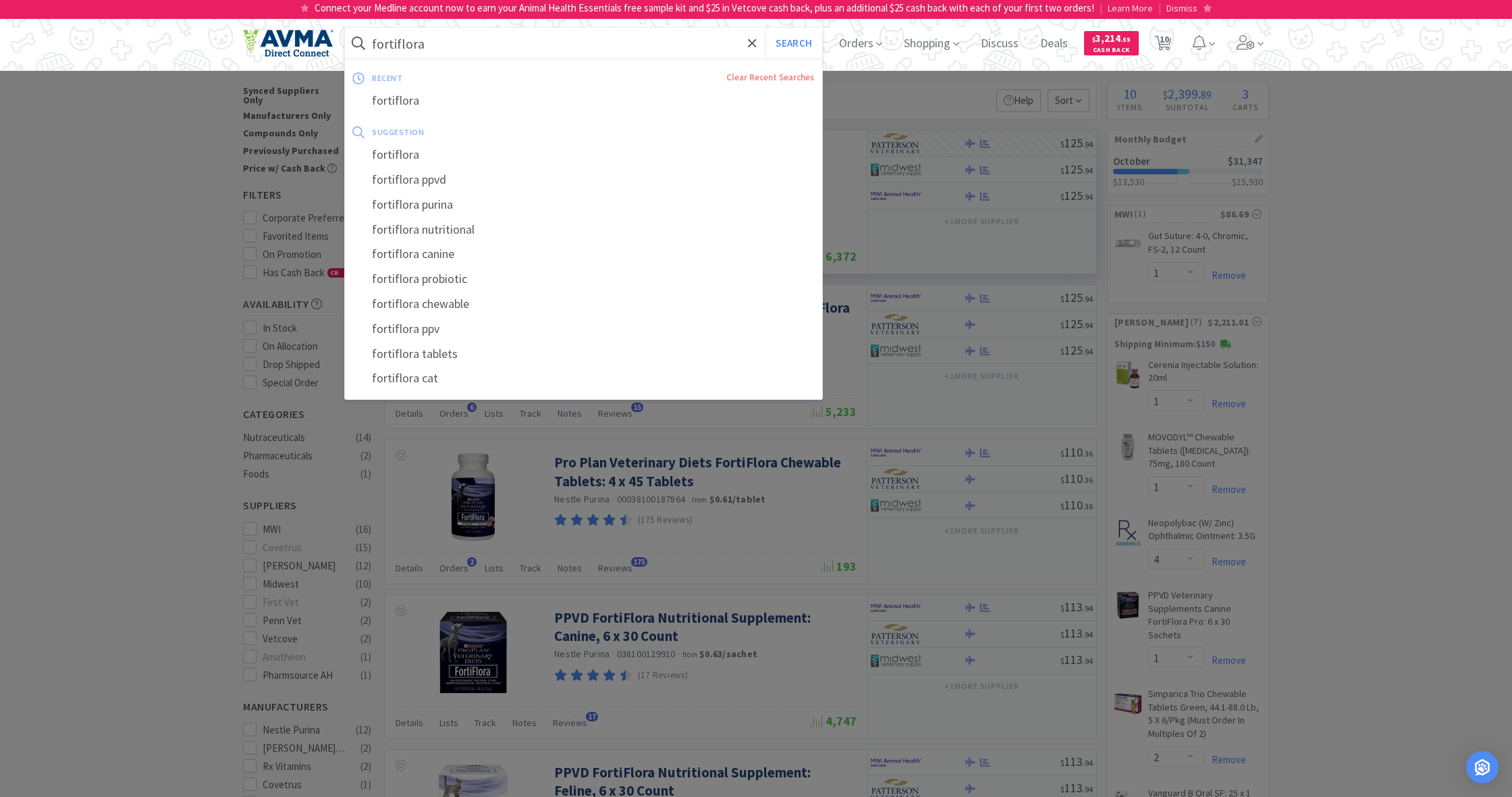
drag, startPoint x: 428, startPoint y: 44, endPoint x: 363, endPoint y: 41, distance: 65.1
click at [363, 41] on form "fortiflora Search" at bounding box center [583, 43] width 477 height 31
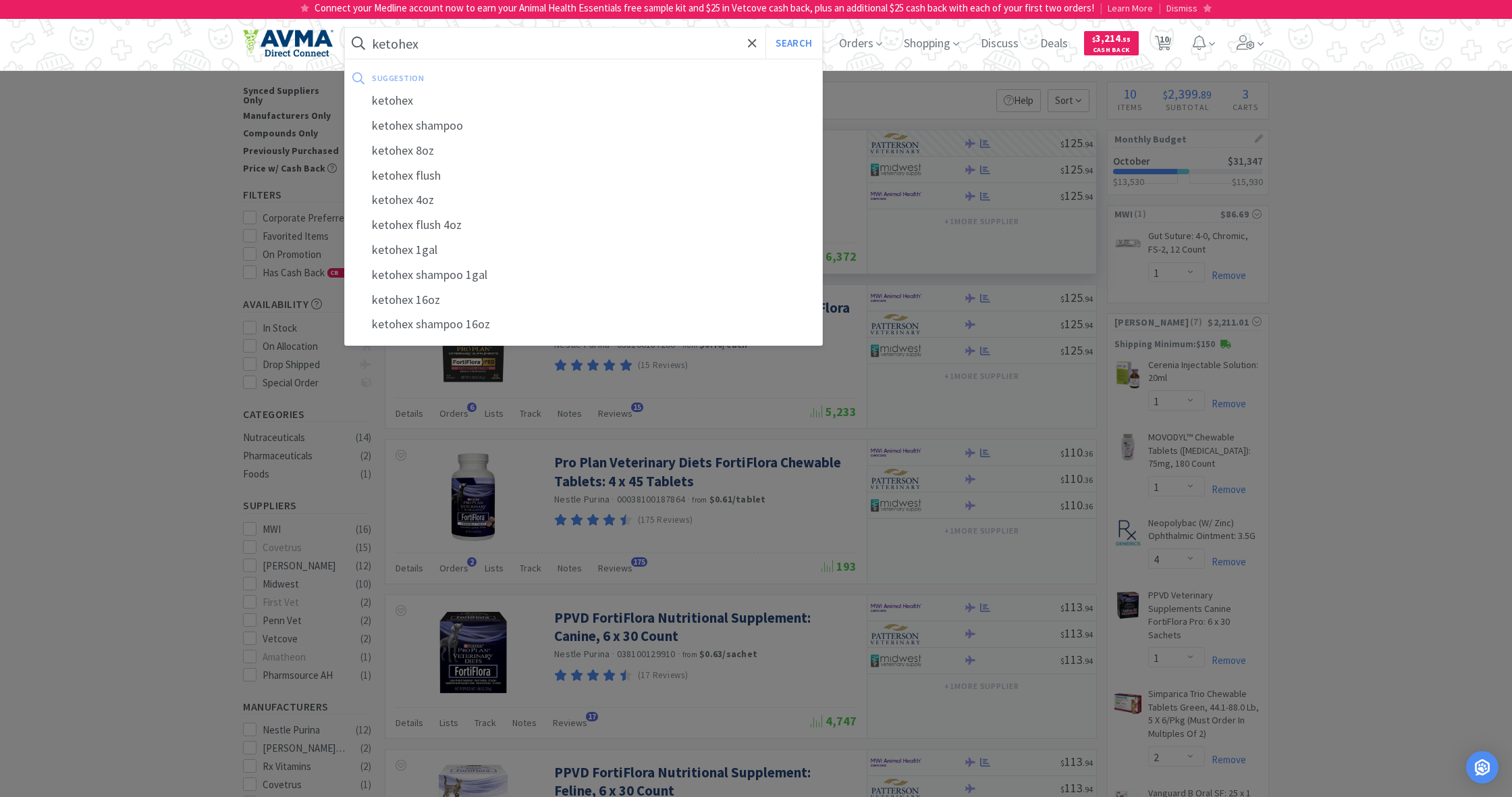
type input "ketohex"
click at [792, 43] on button "Search" at bounding box center [793, 43] width 56 height 31
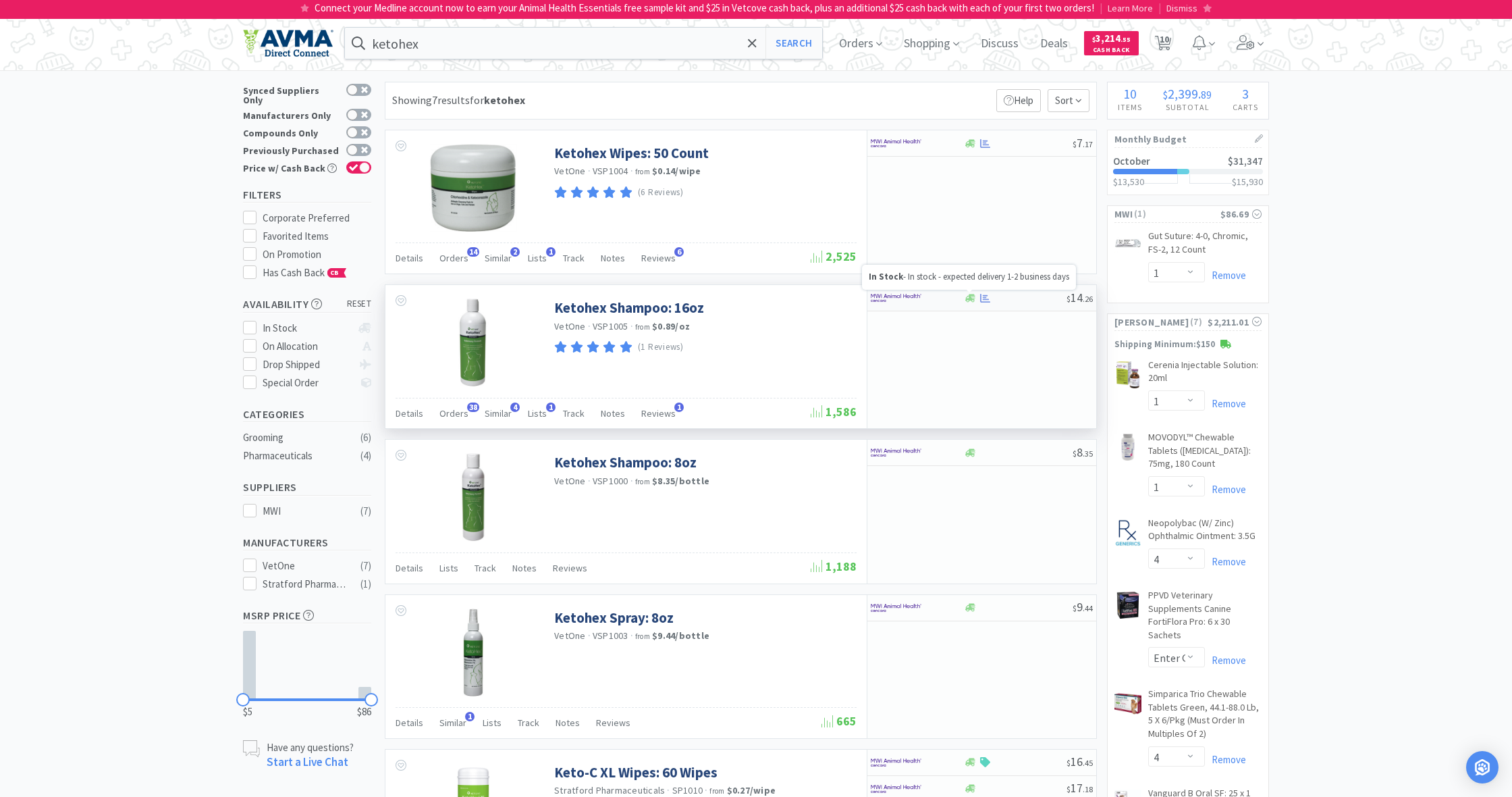
click at [968, 299] on icon at bounding box center [970, 298] width 10 height 8
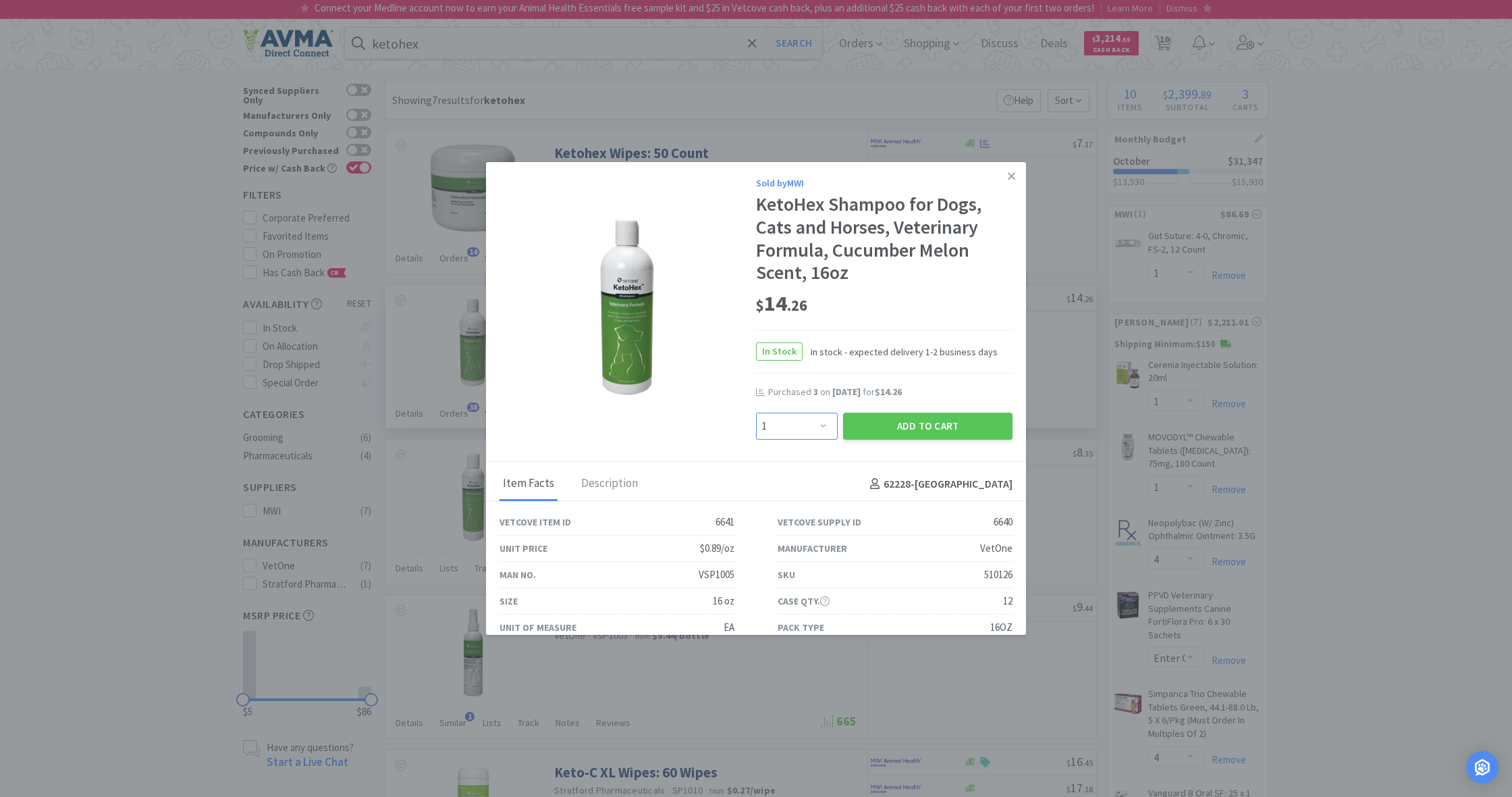
select select "6"
click at [924, 421] on button "Add to Cart" at bounding box center [928, 426] width 169 height 27
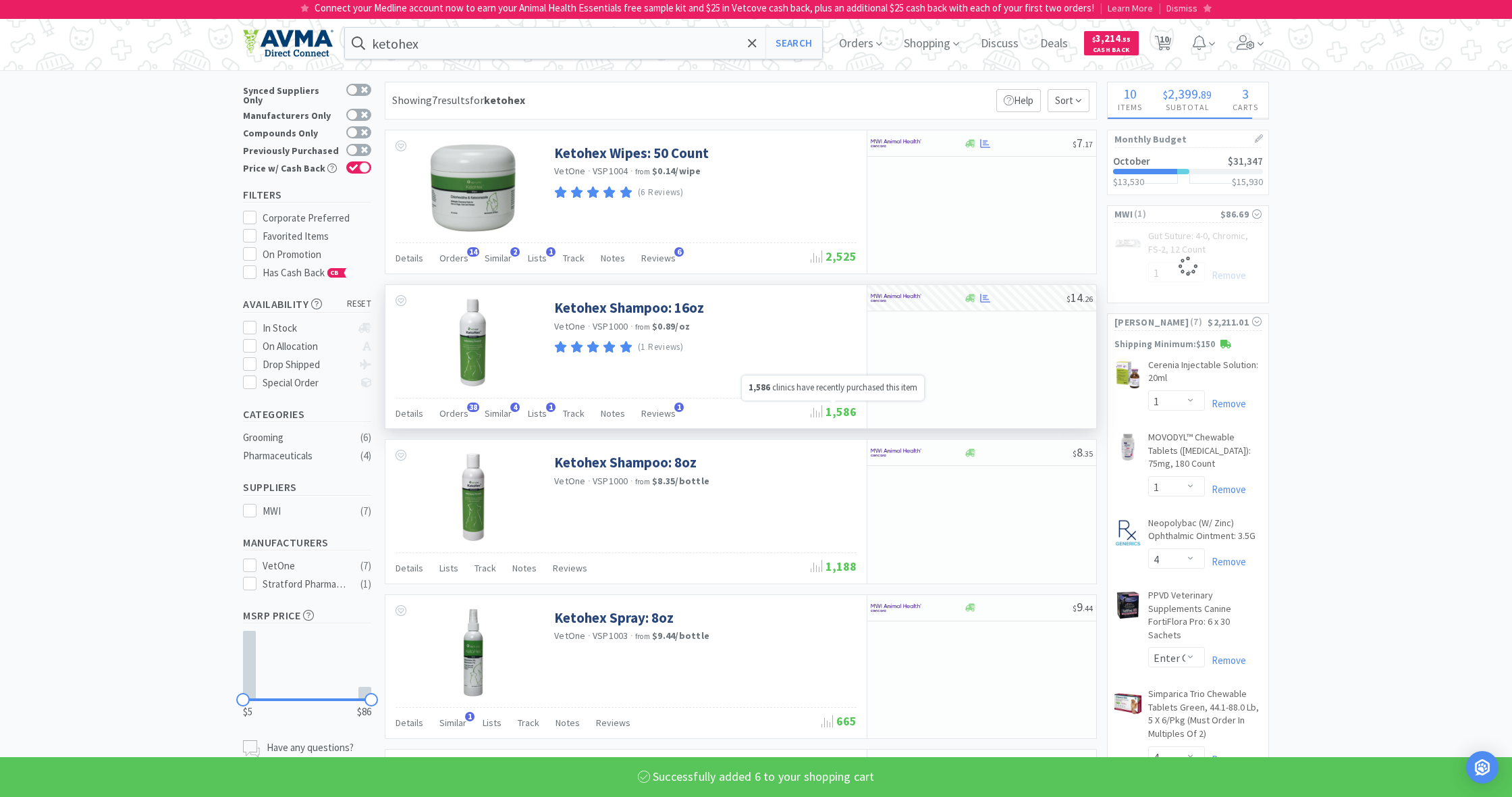
select select "6"
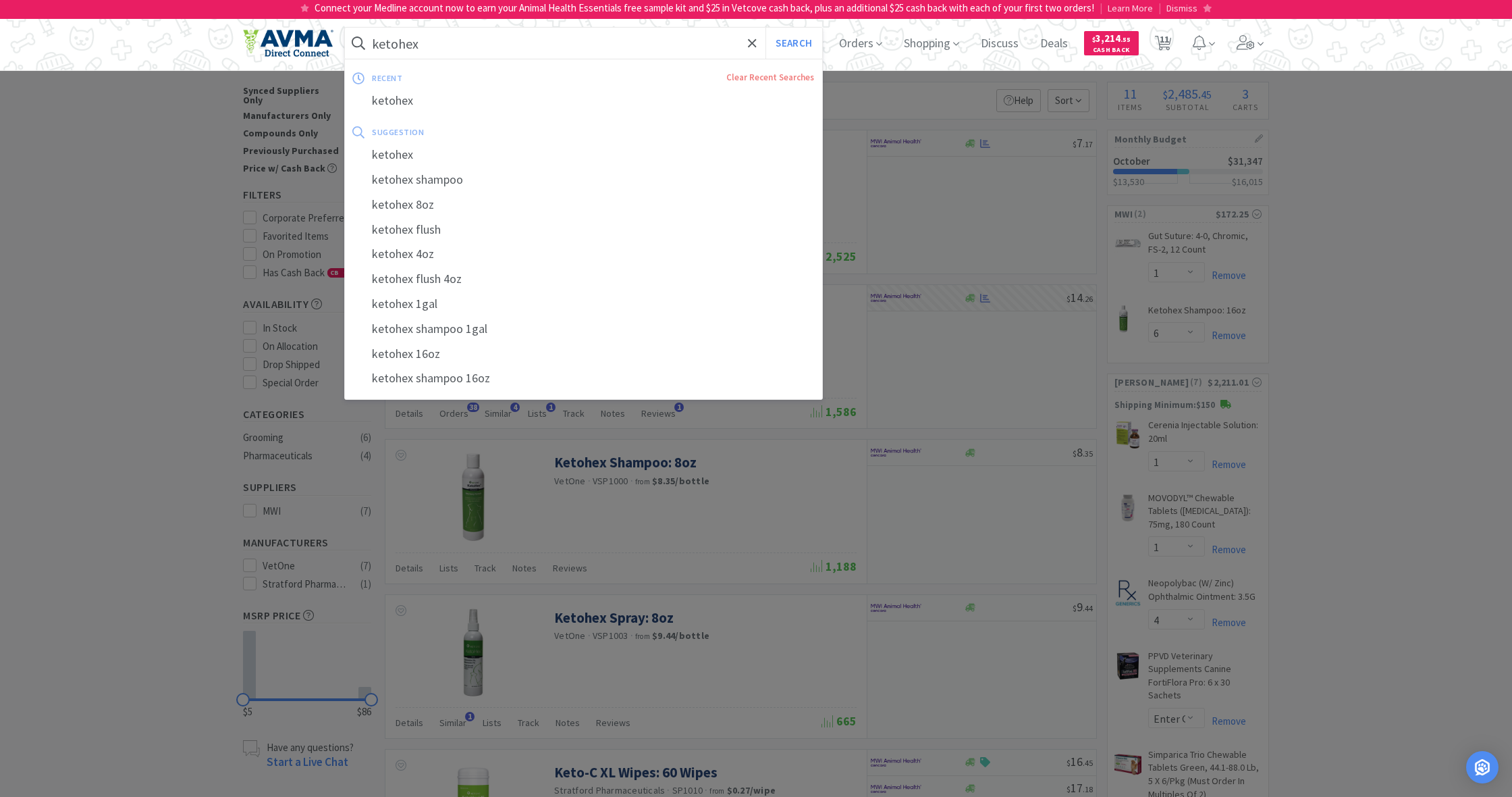
drag, startPoint x: 422, startPoint y: 44, endPoint x: 355, endPoint y: 40, distance: 67.1
click at [355, 40] on form "ketohex Search" at bounding box center [583, 43] width 477 height 31
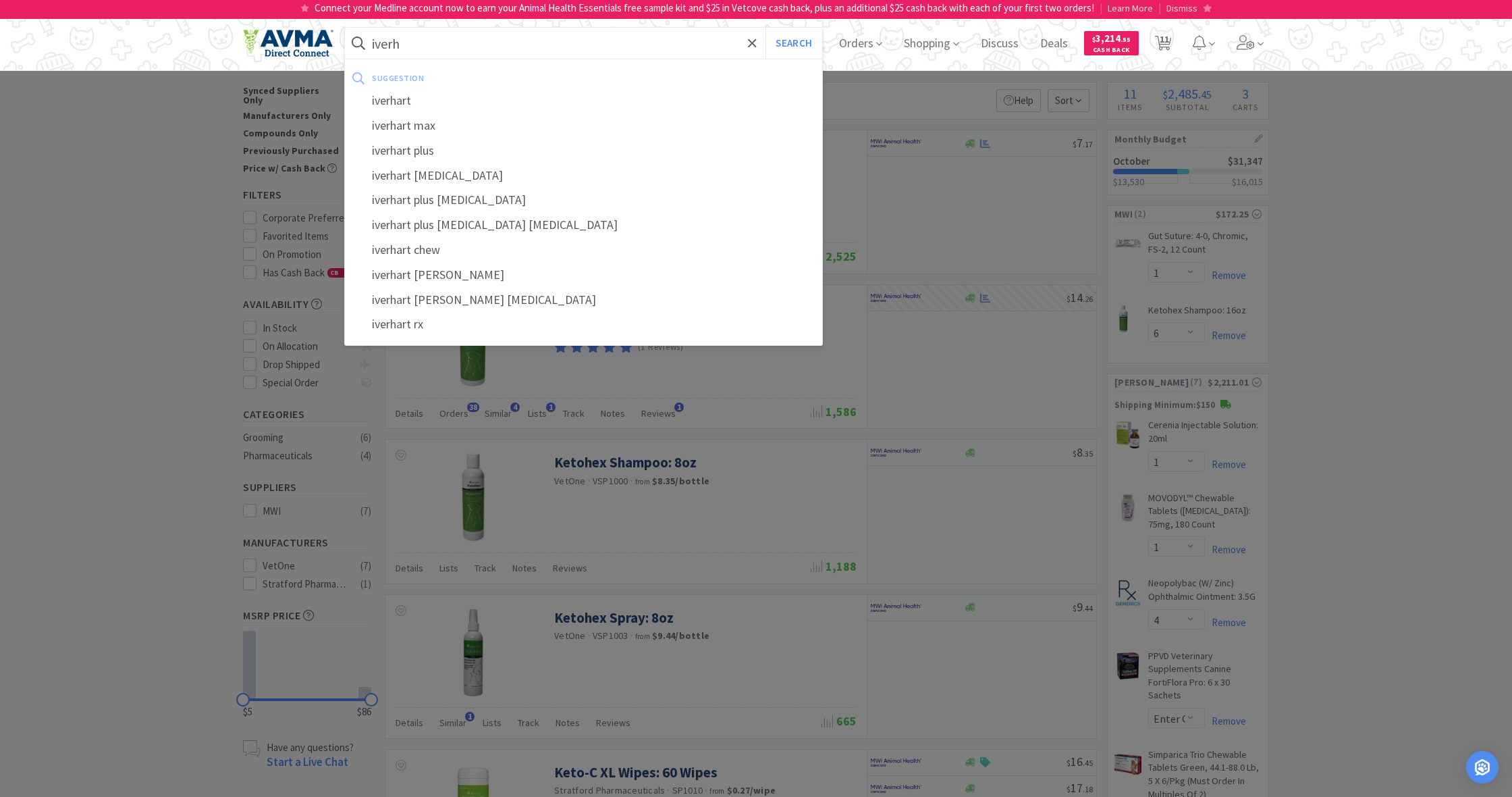
type input "iverh"
click at [792, 43] on button "Search" at bounding box center [793, 43] width 56 height 31
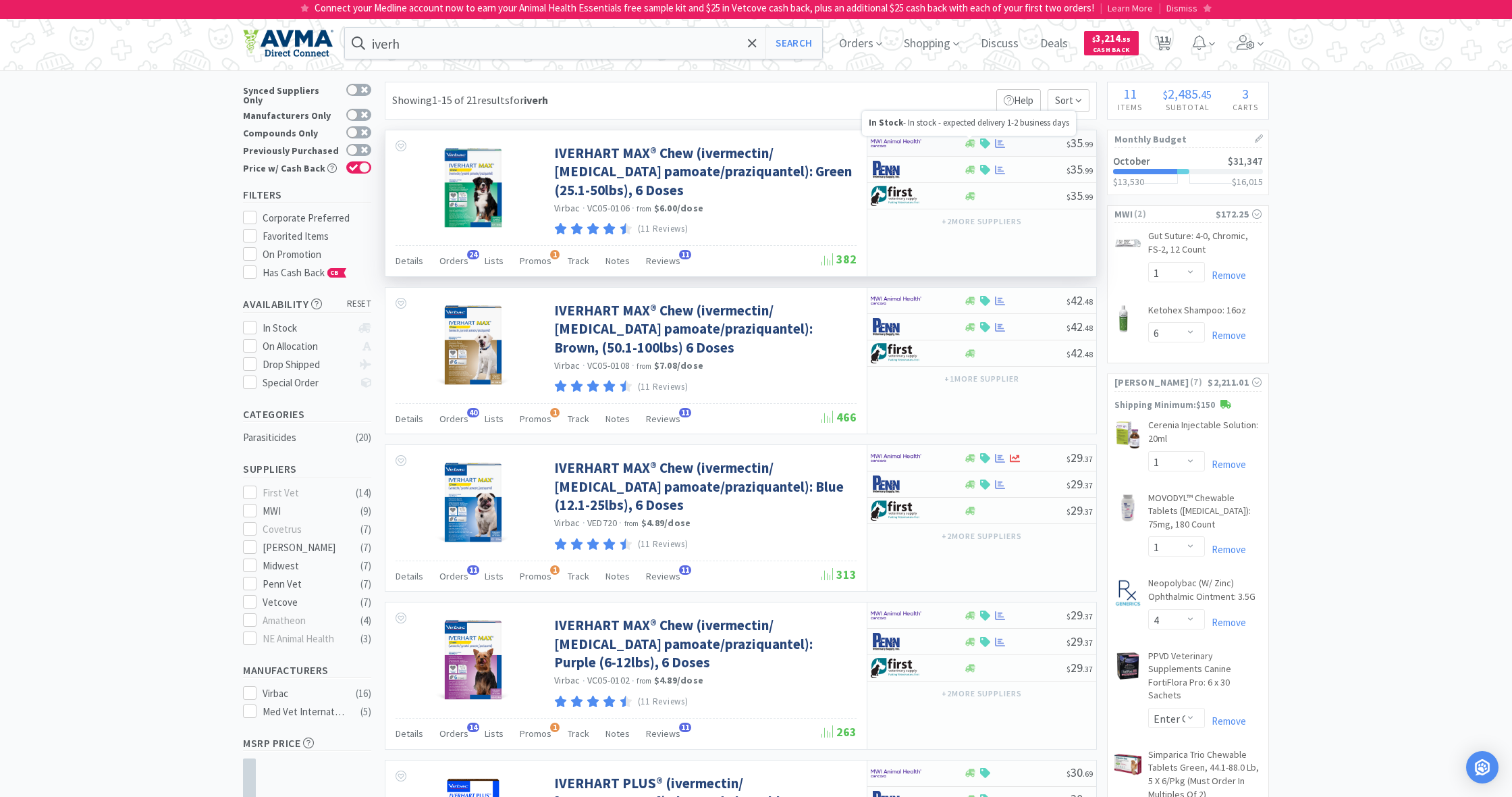
click at [974, 145] on icon at bounding box center [970, 143] width 10 height 10
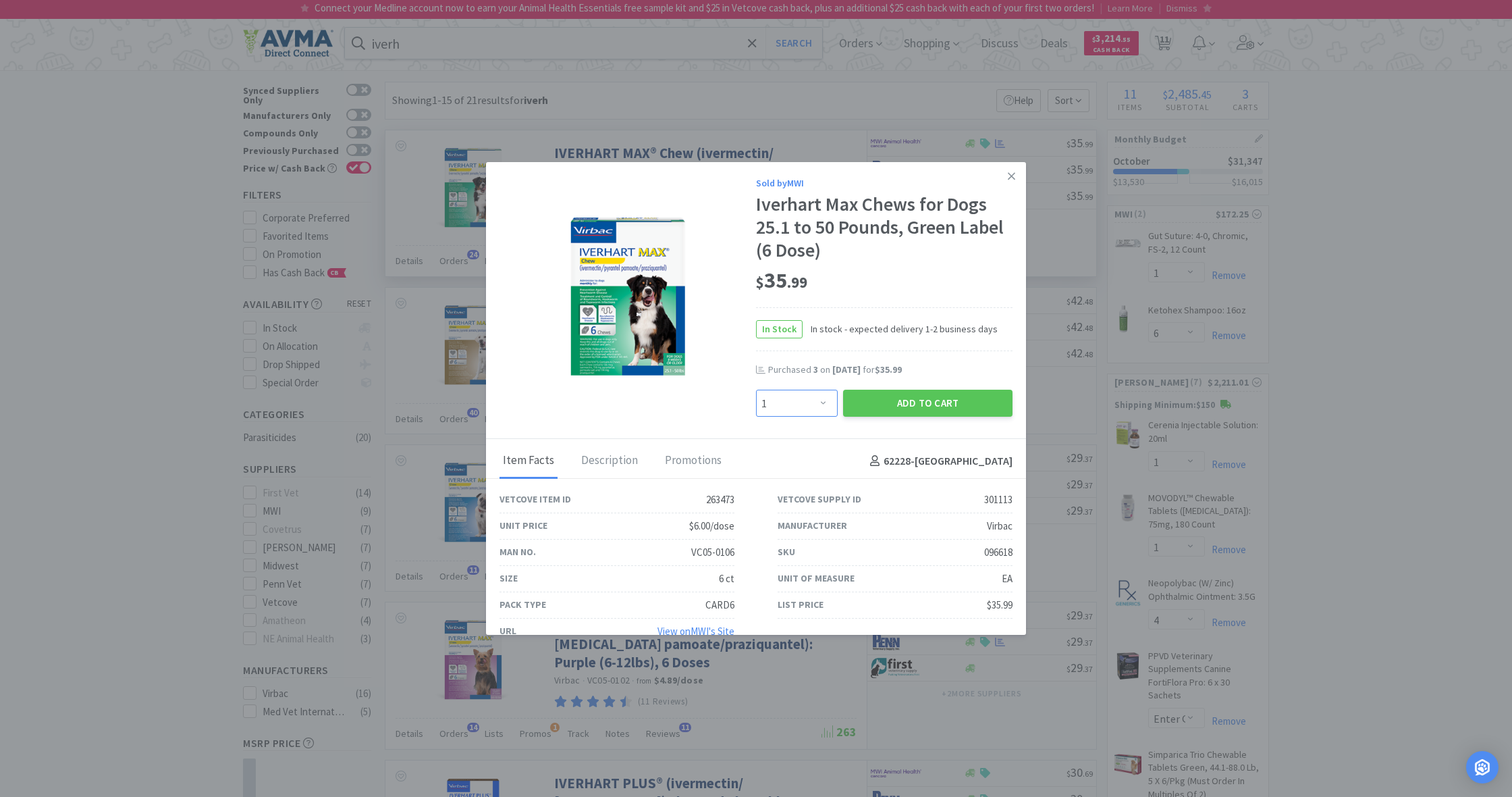
select select "3"
click at [914, 401] on button "Add to Cart" at bounding box center [928, 403] width 169 height 27
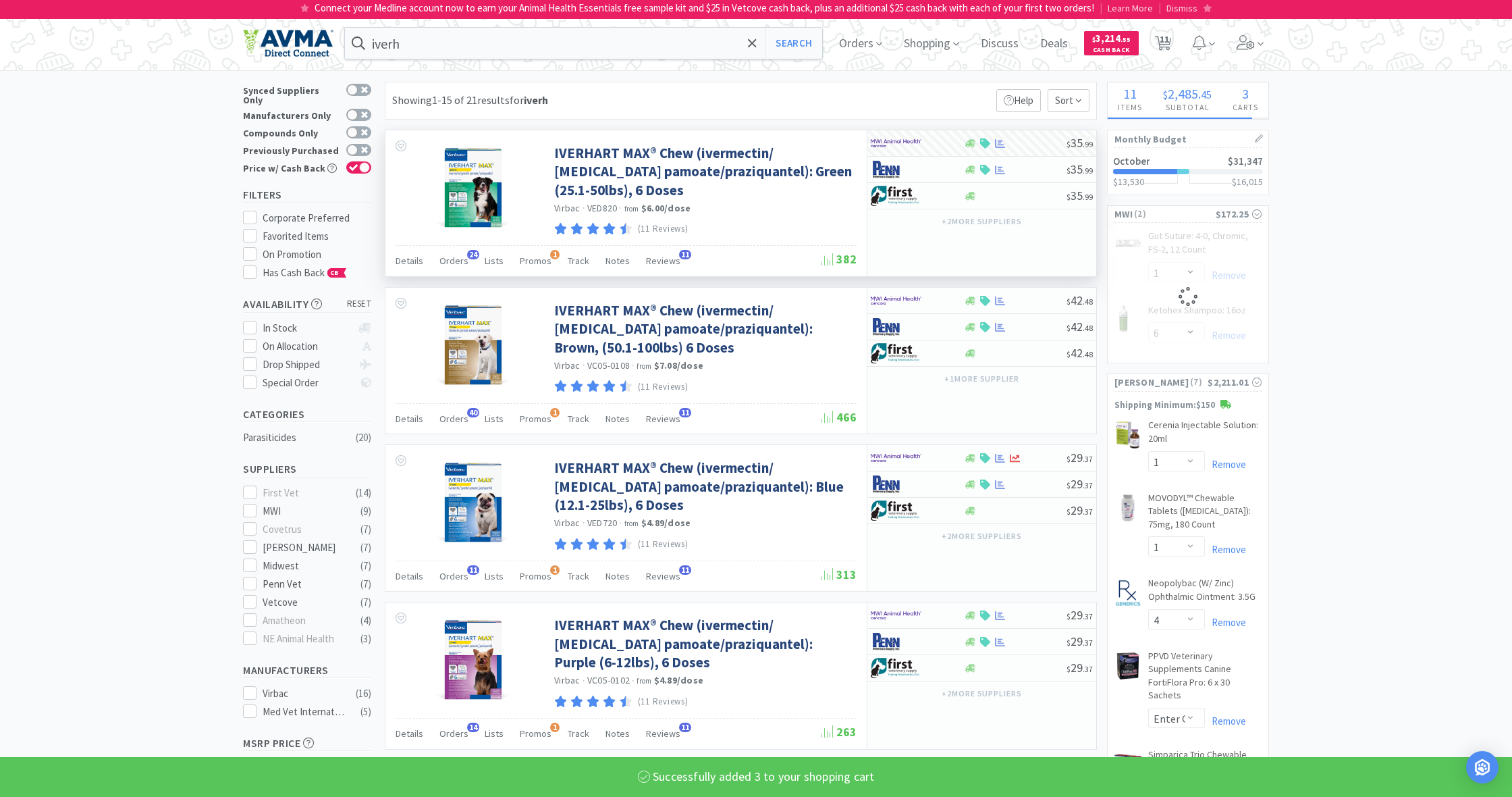
select select "3"
select select "6"
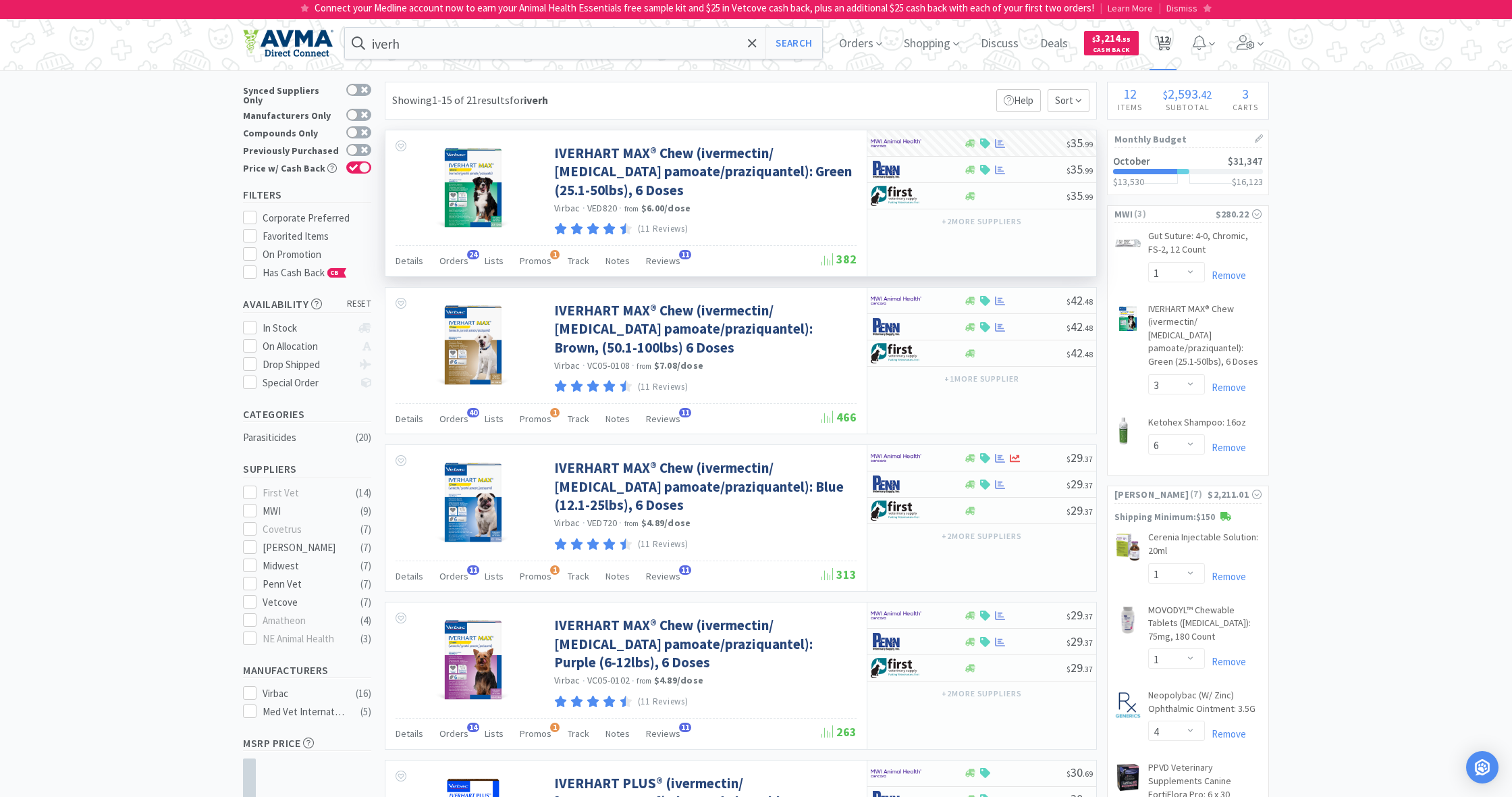
click at [1166, 43] on span "12" at bounding box center [1165, 39] width 10 height 54
select select "1"
select select "3"
select select "6"
select select "1"
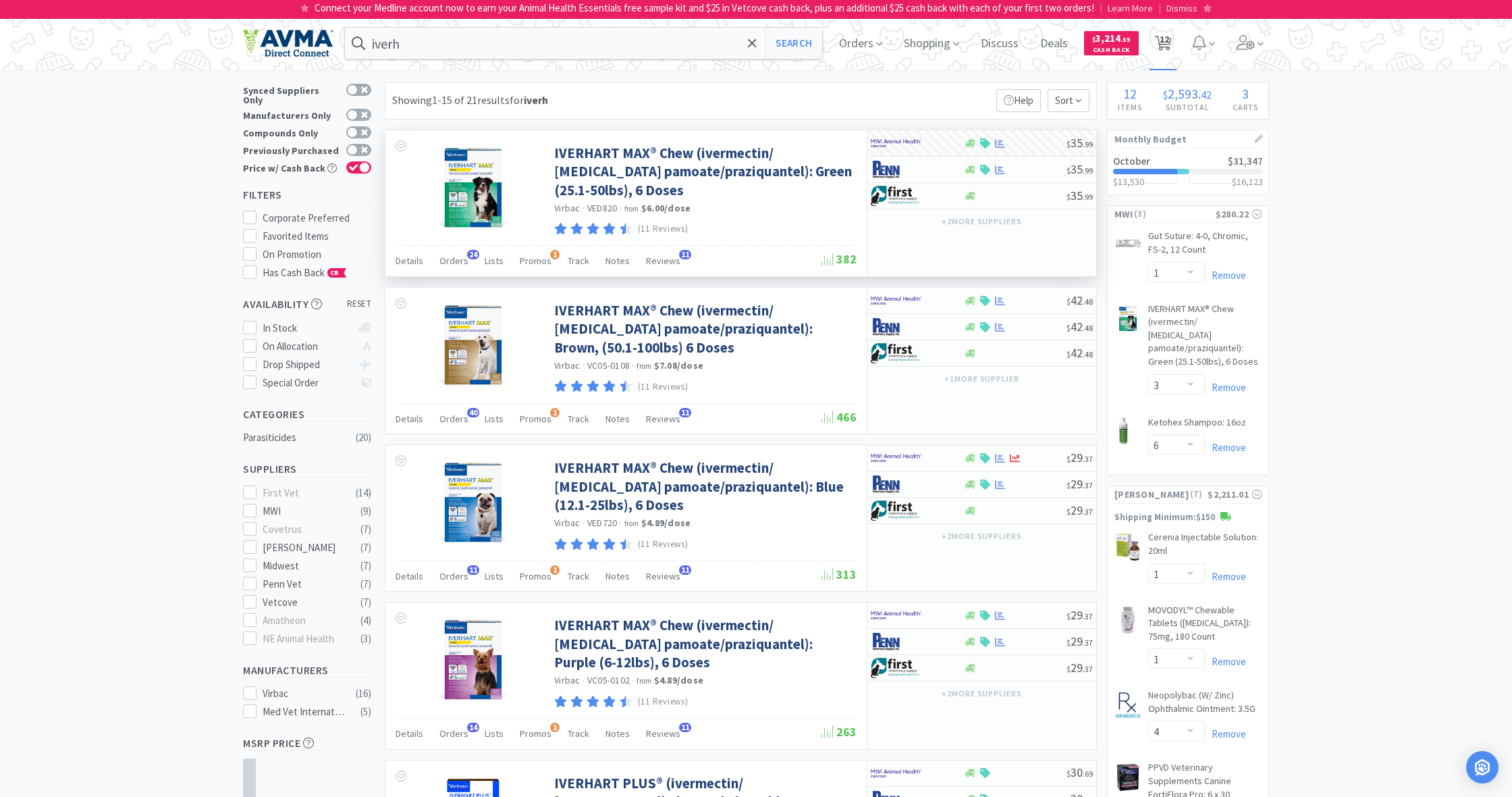
select select "1"
select select "4"
select select "1"
select select "2"
select select "1"
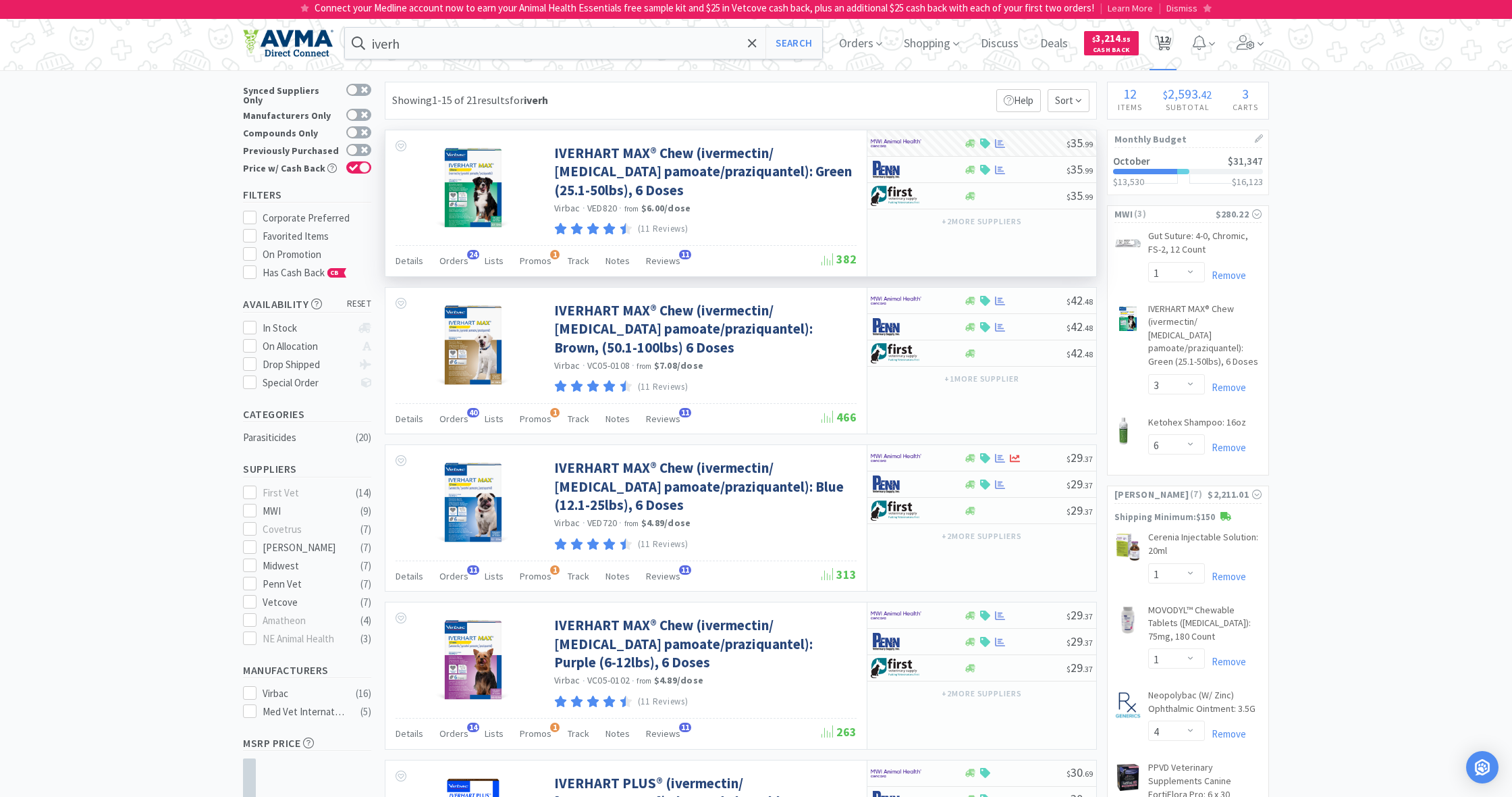
select select "4"
select select "8"
select select "1"
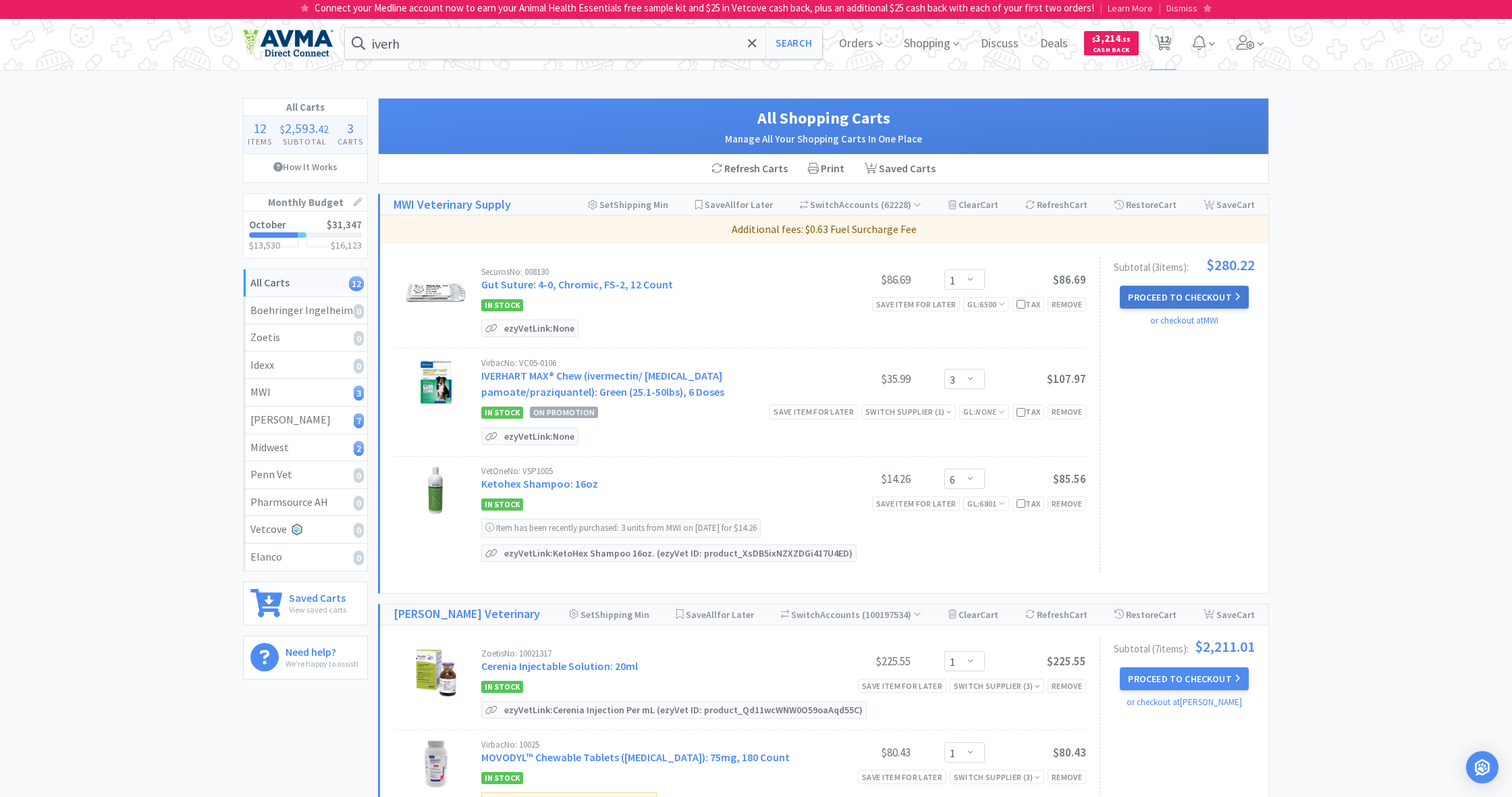
click at [1175, 298] on button "Proceed to Checkout" at bounding box center [1184, 297] width 129 height 23
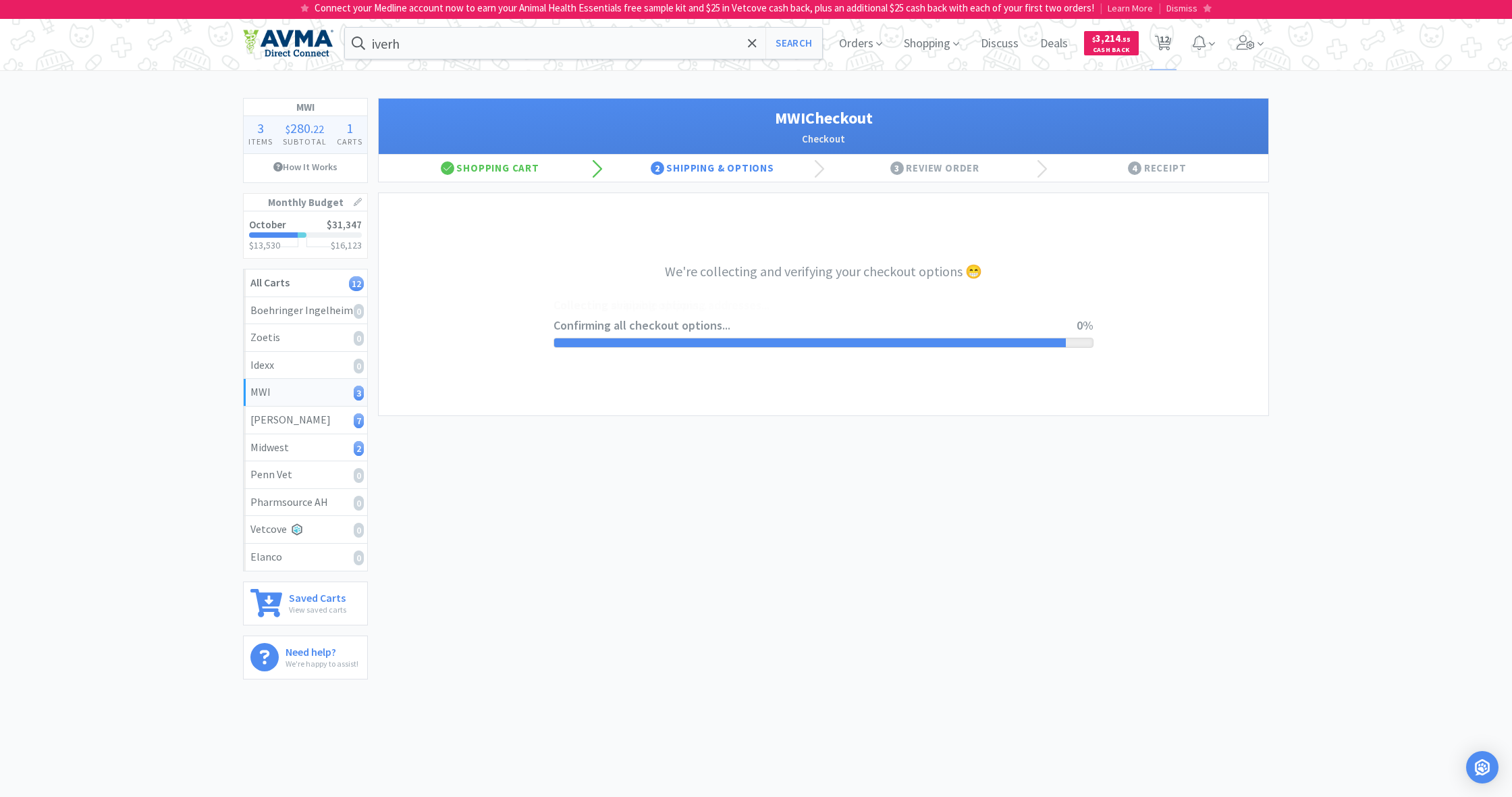
select select "STD_"
select select "FX9"
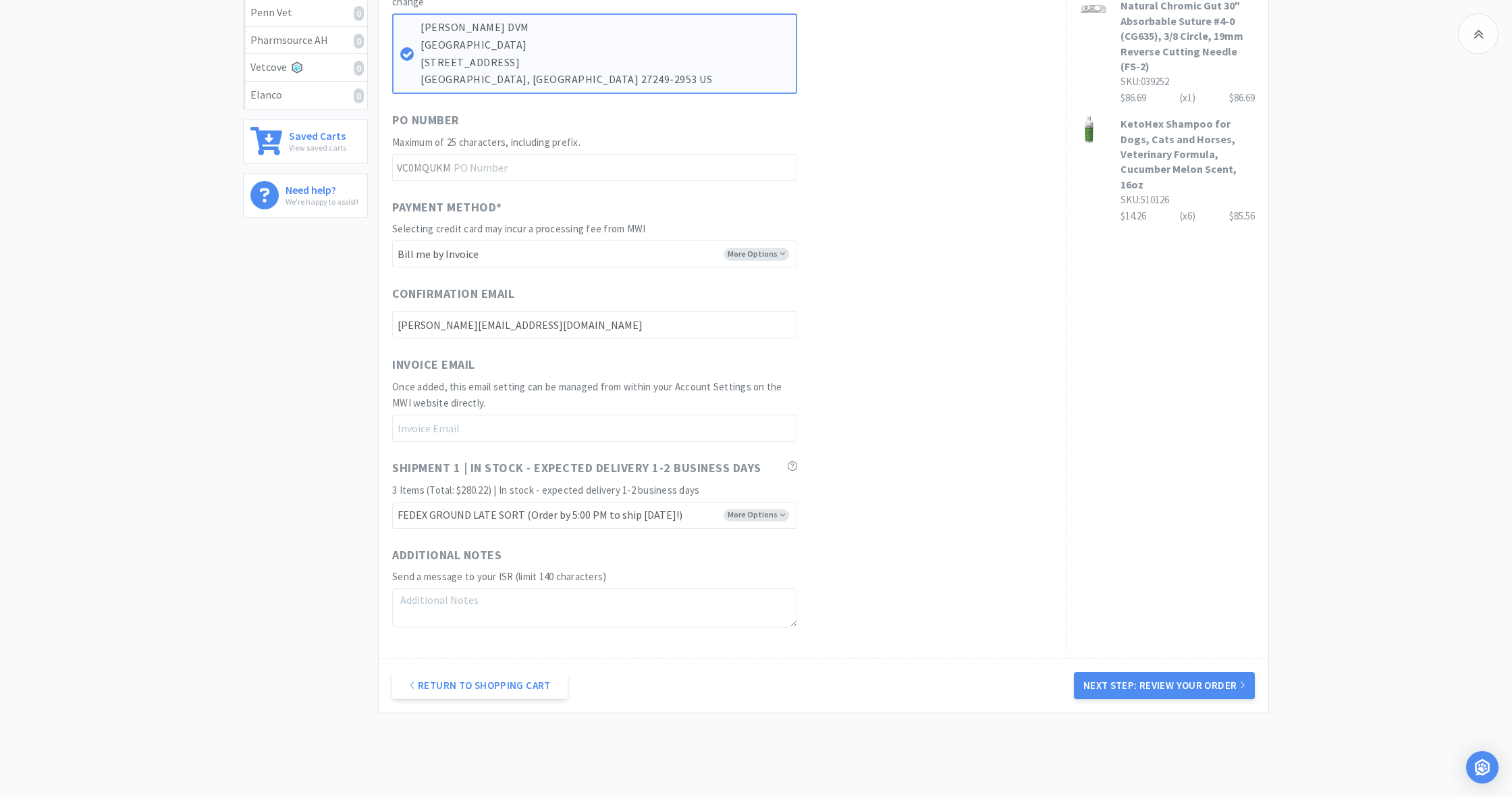
scroll to position [463, 0]
click at [1169, 681] on button "Next Step: Review Your Order" at bounding box center [1164, 685] width 181 height 27
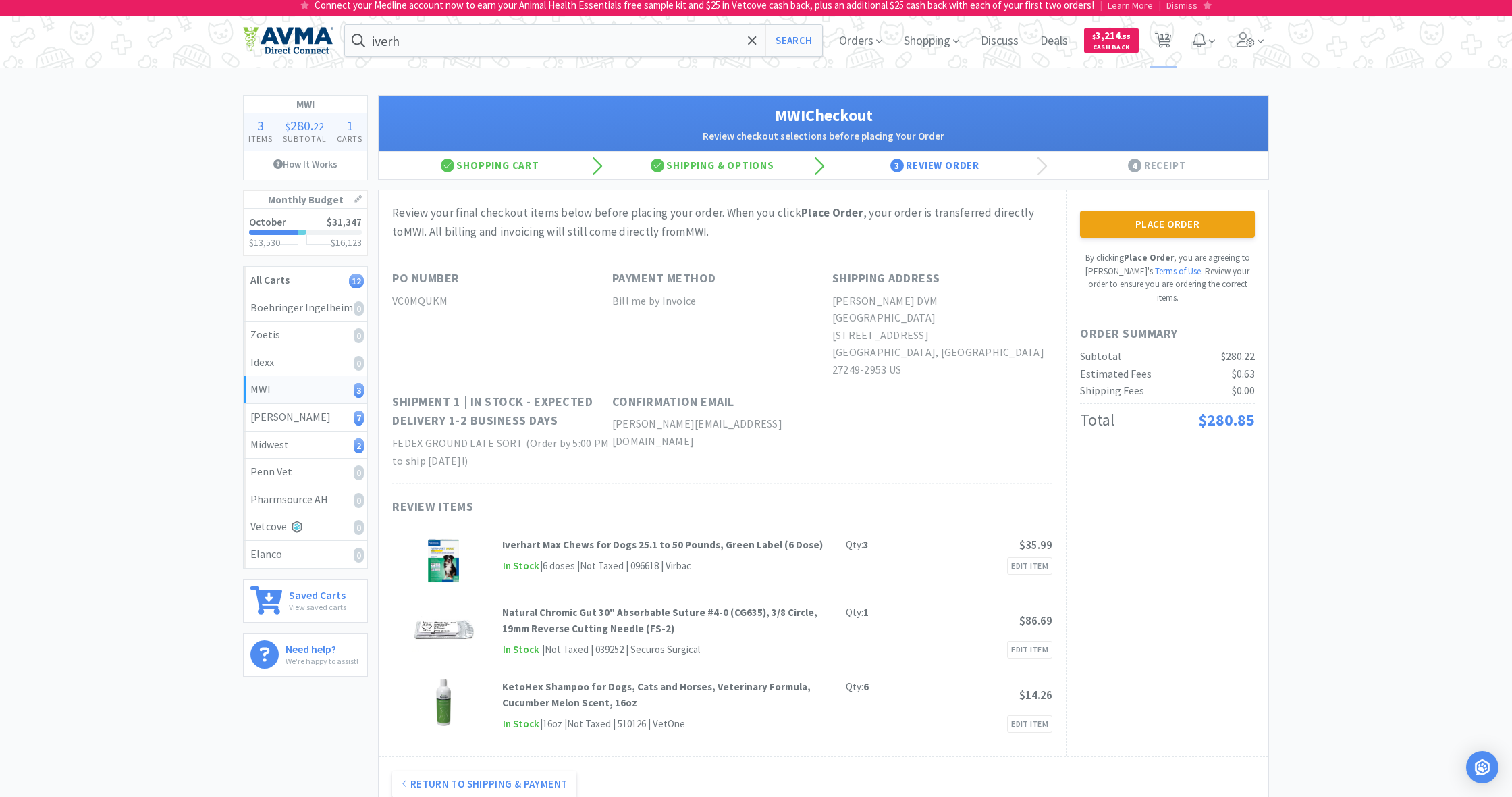
scroll to position [0, 0]
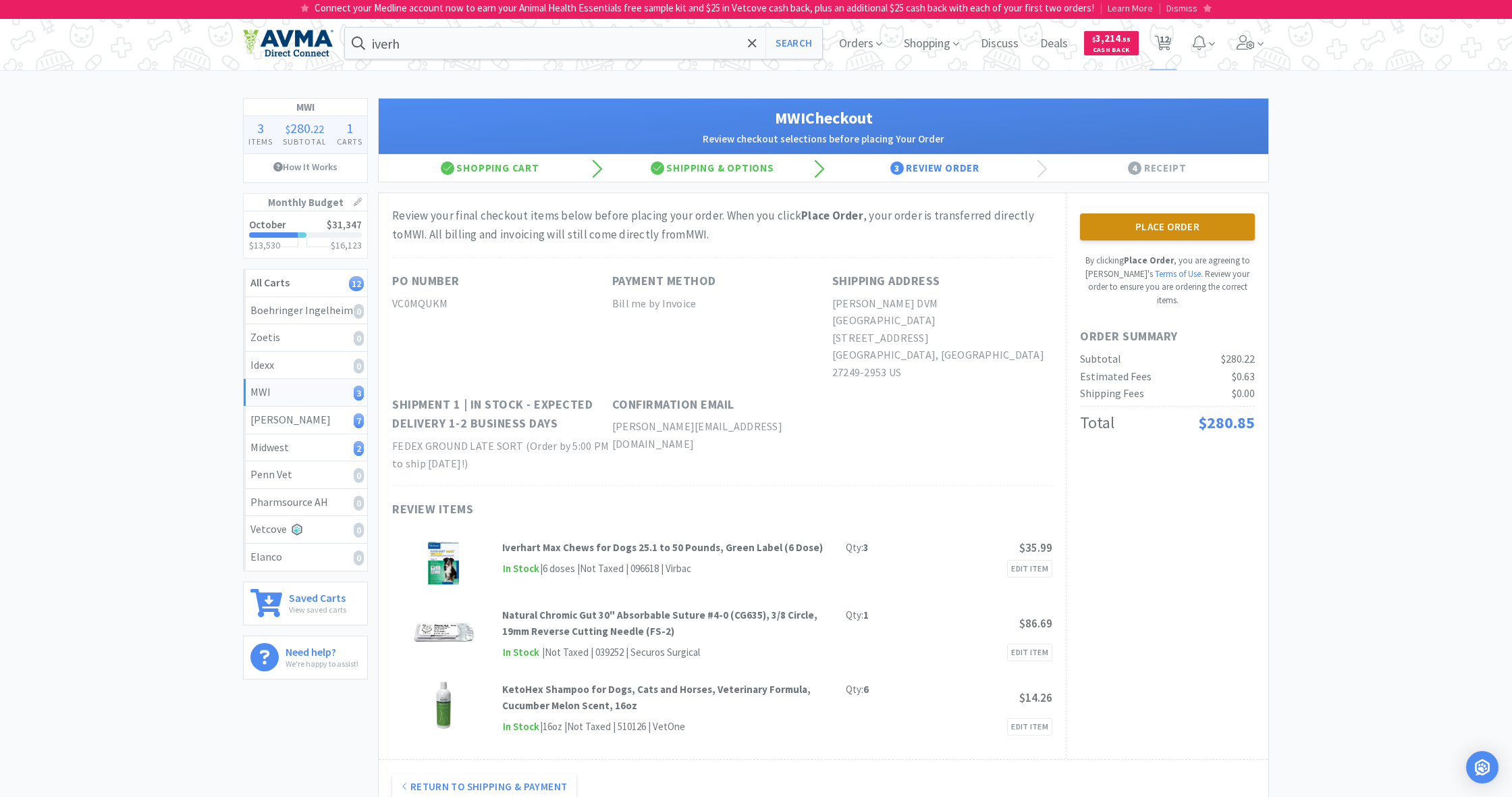
click at [1164, 229] on button "Place Order" at bounding box center [1167, 227] width 175 height 27
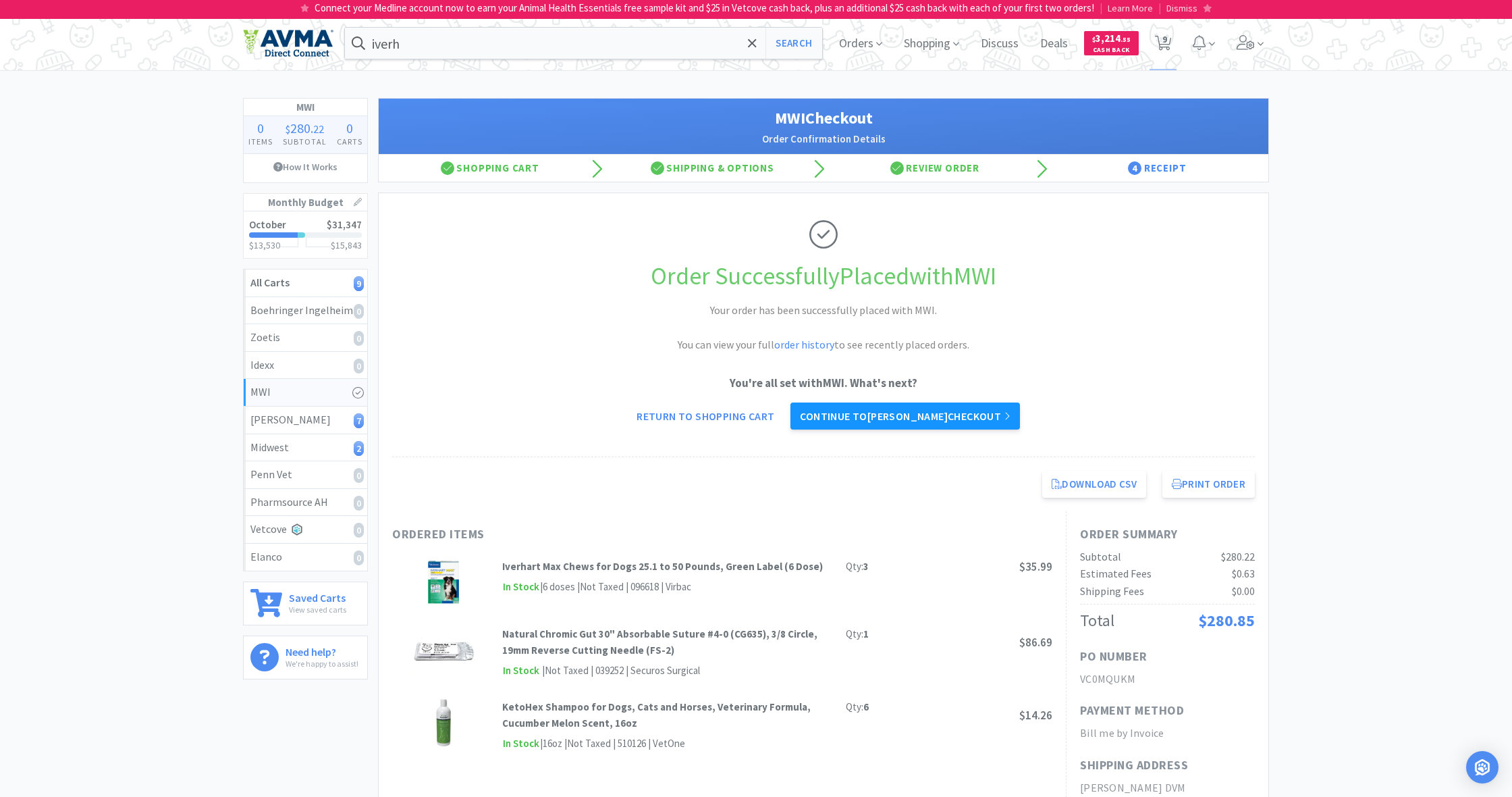
click at [909, 414] on link "Continue to [PERSON_NAME] checkout" at bounding box center [905, 415] width 229 height 27
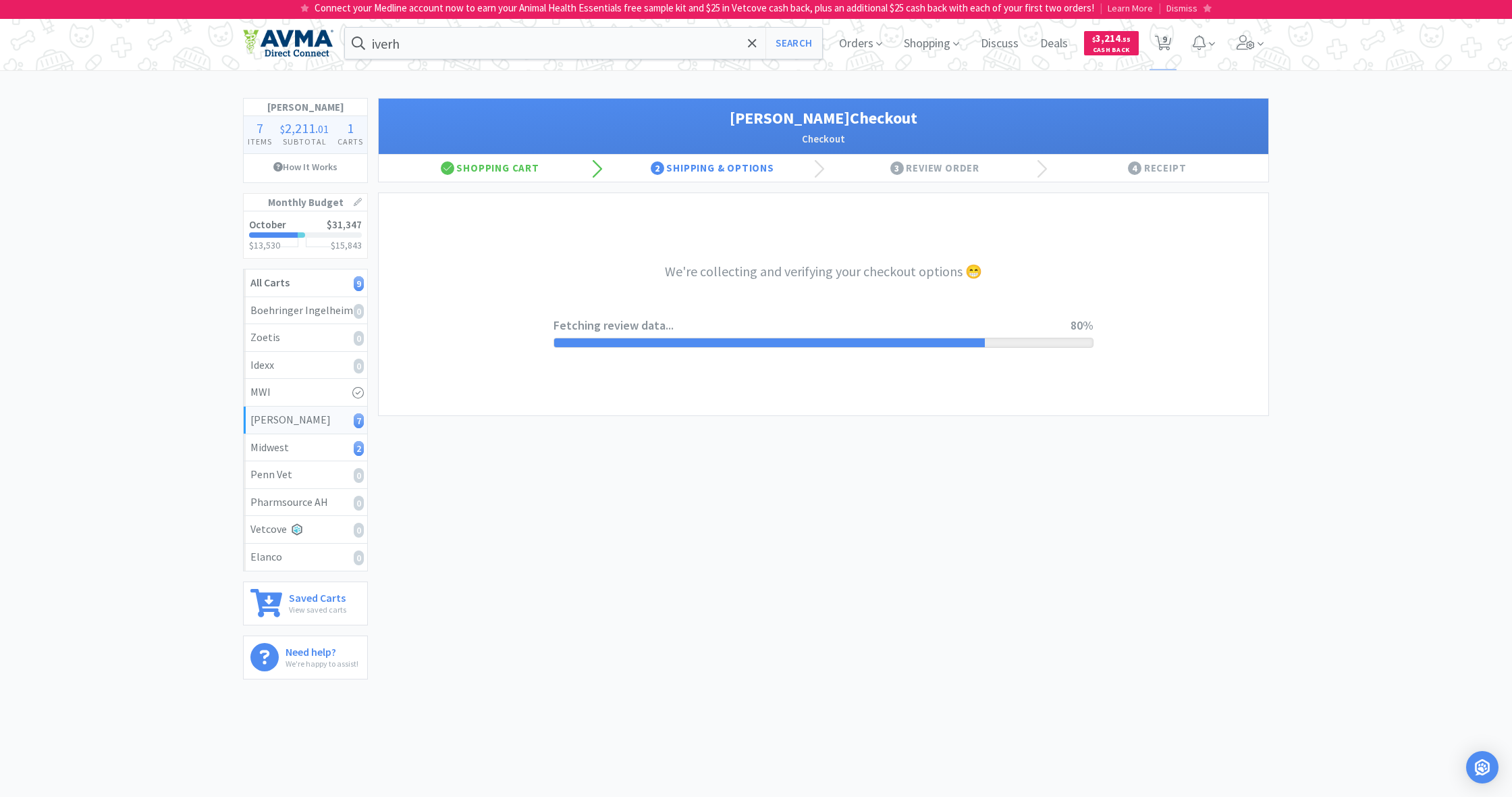
select select "1"
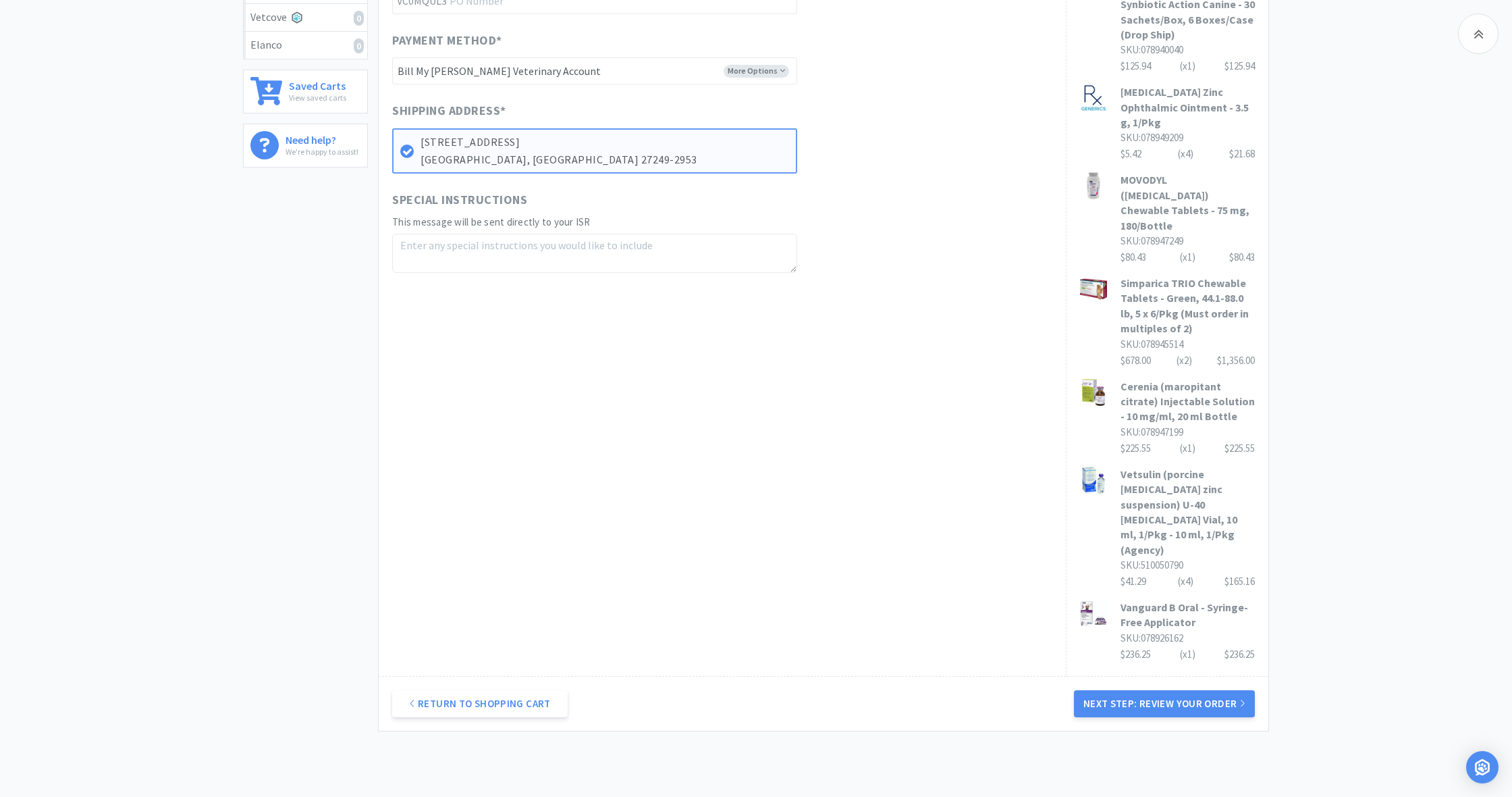
scroll to position [511, 0]
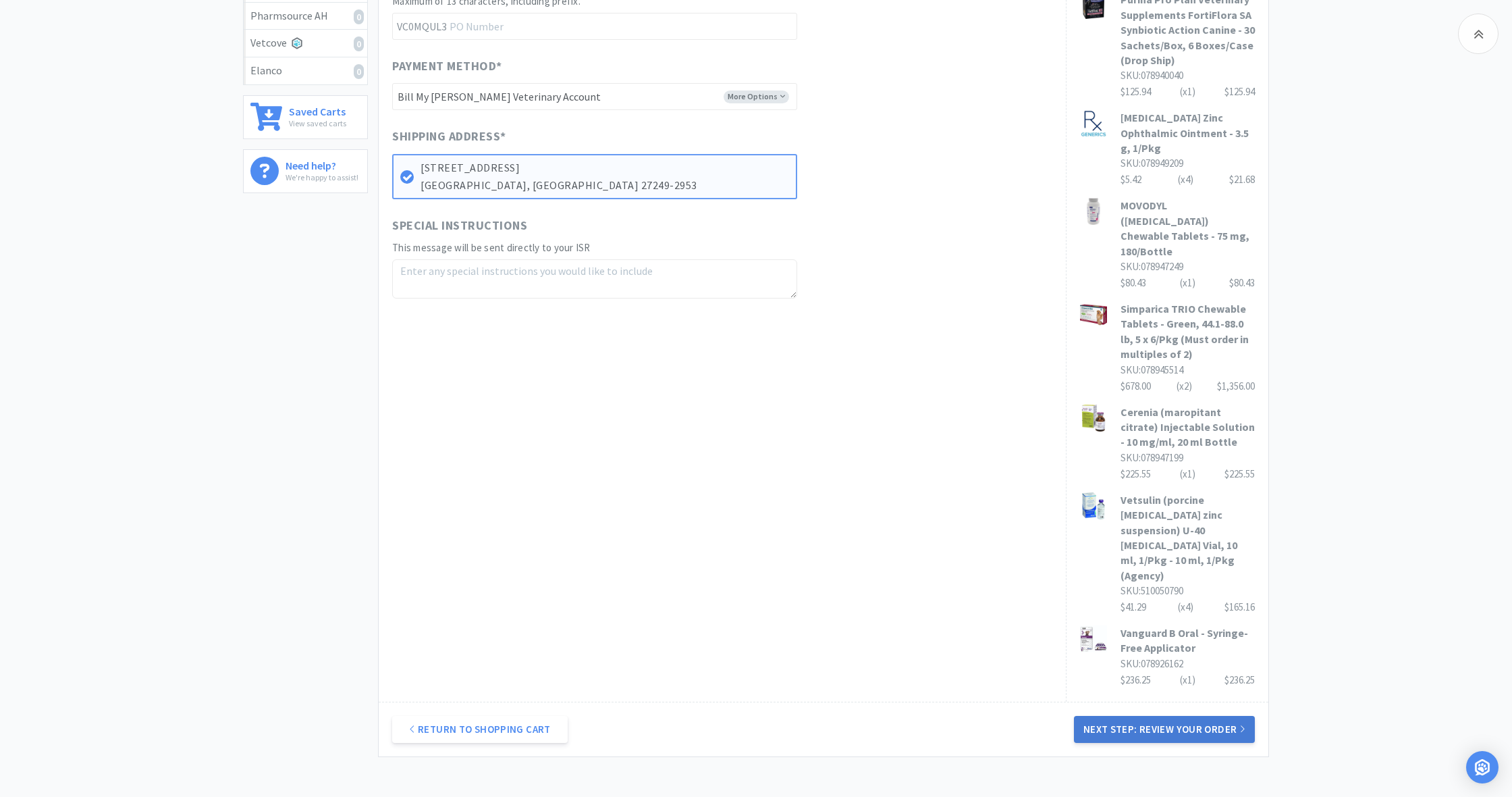
click at [1191, 716] on button "Next Step: Review Your Order" at bounding box center [1164, 729] width 181 height 27
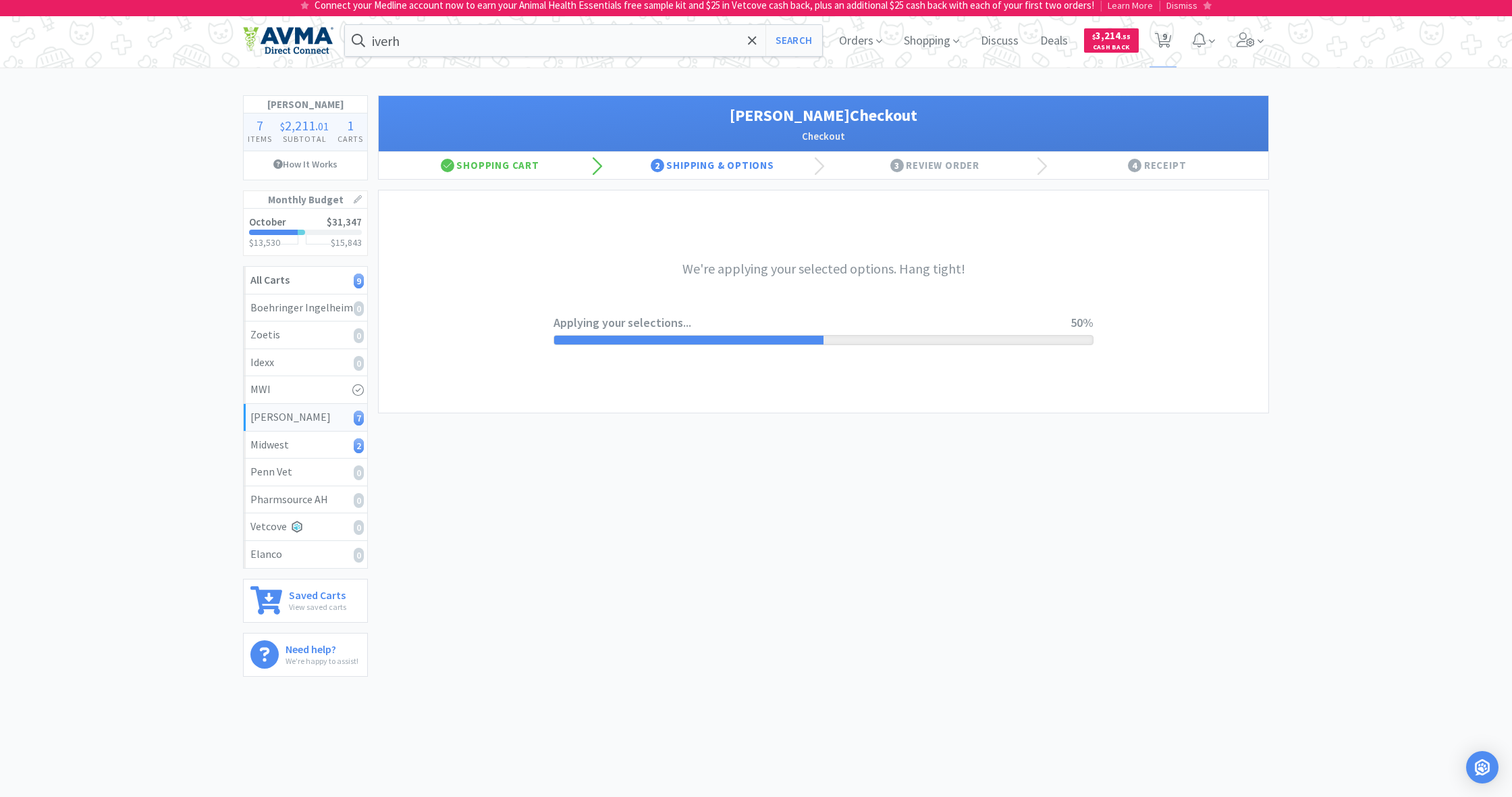
scroll to position [0, 0]
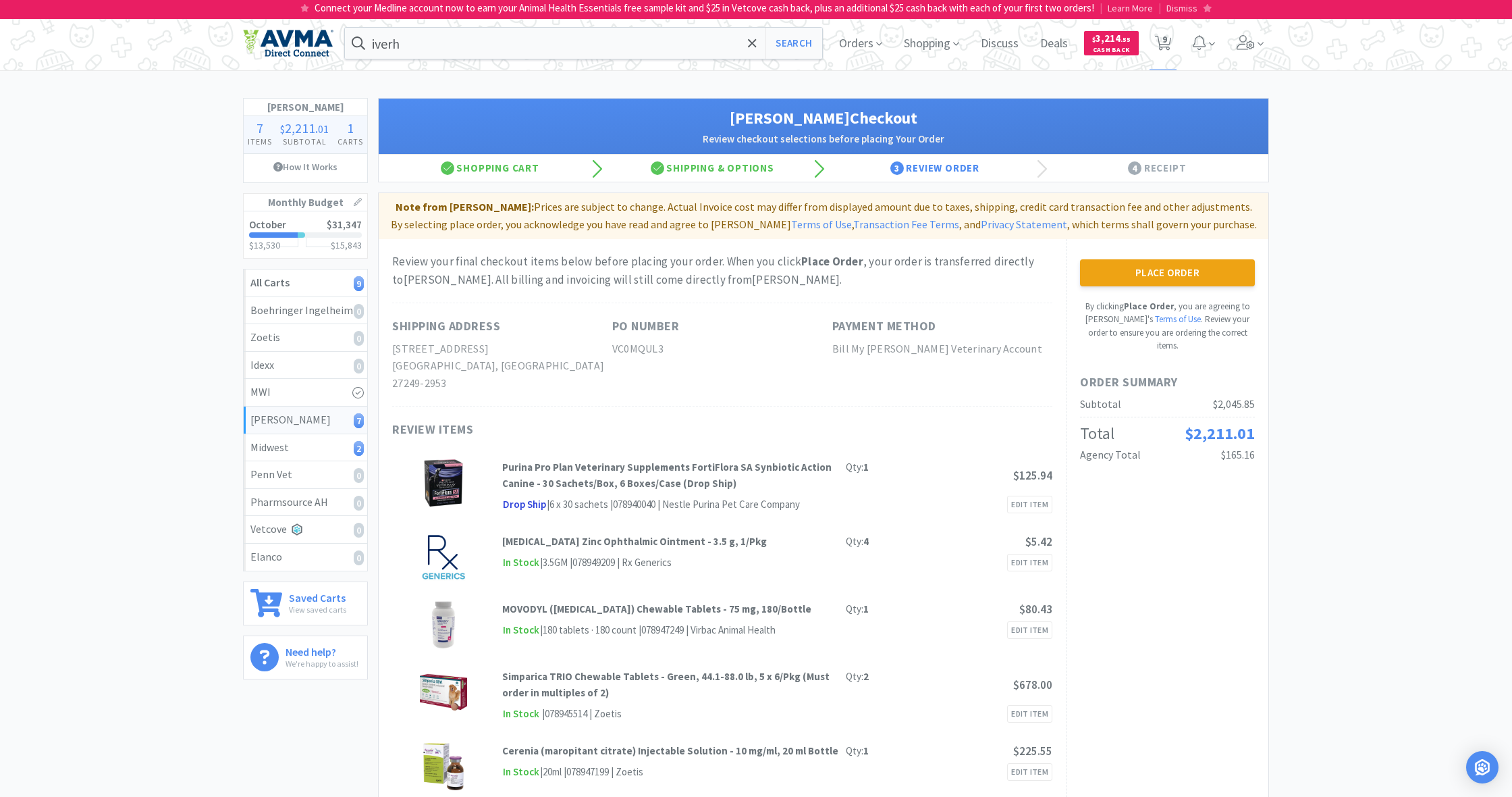
click at [1180, 269] on button "Place Order" at bounding box center [1167, 273] width 175 height 27
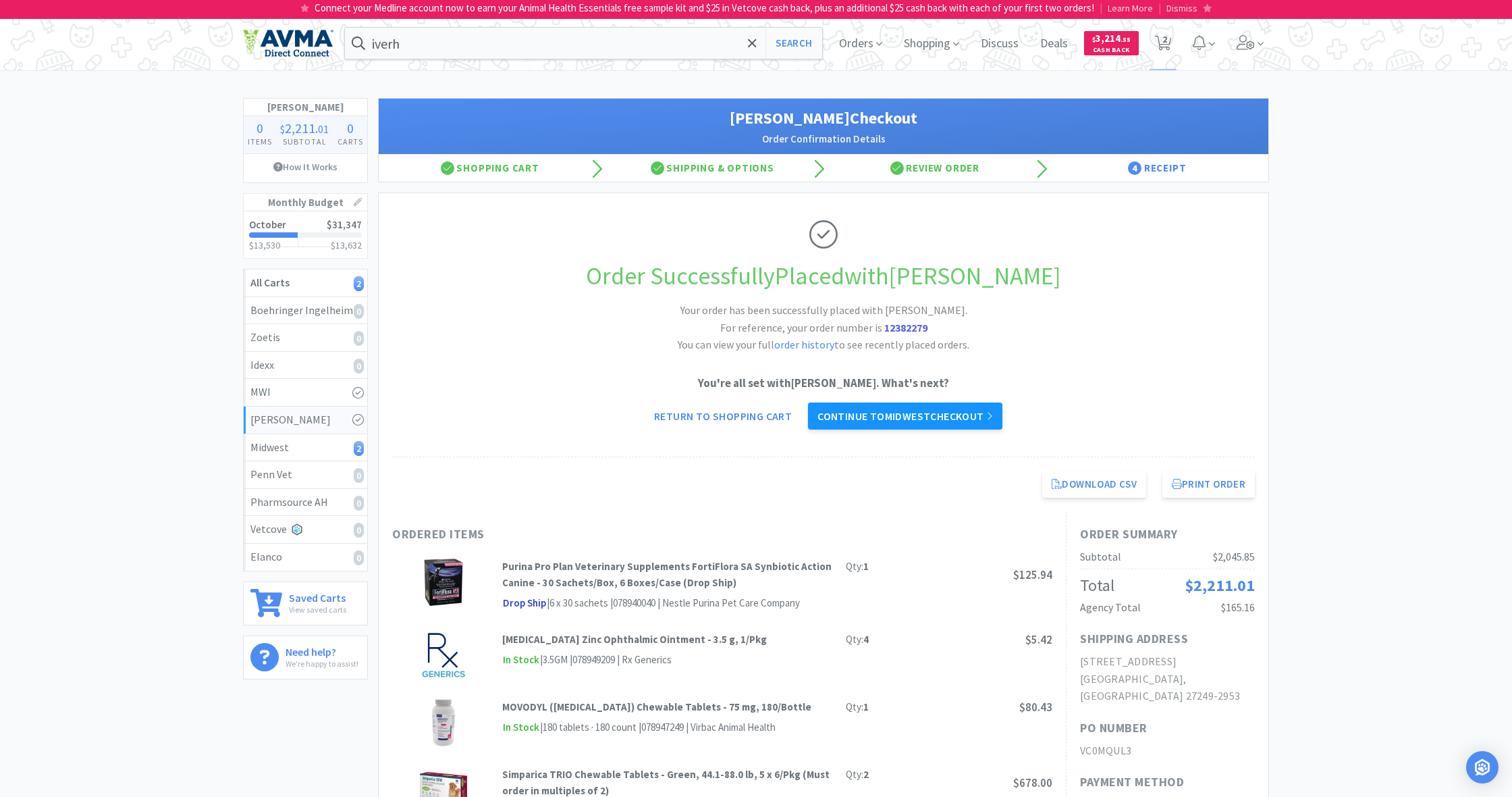
click at [933, 419] on link "Continue to Midwest checkout" at bounding box center [905, 415] width 194 height 27
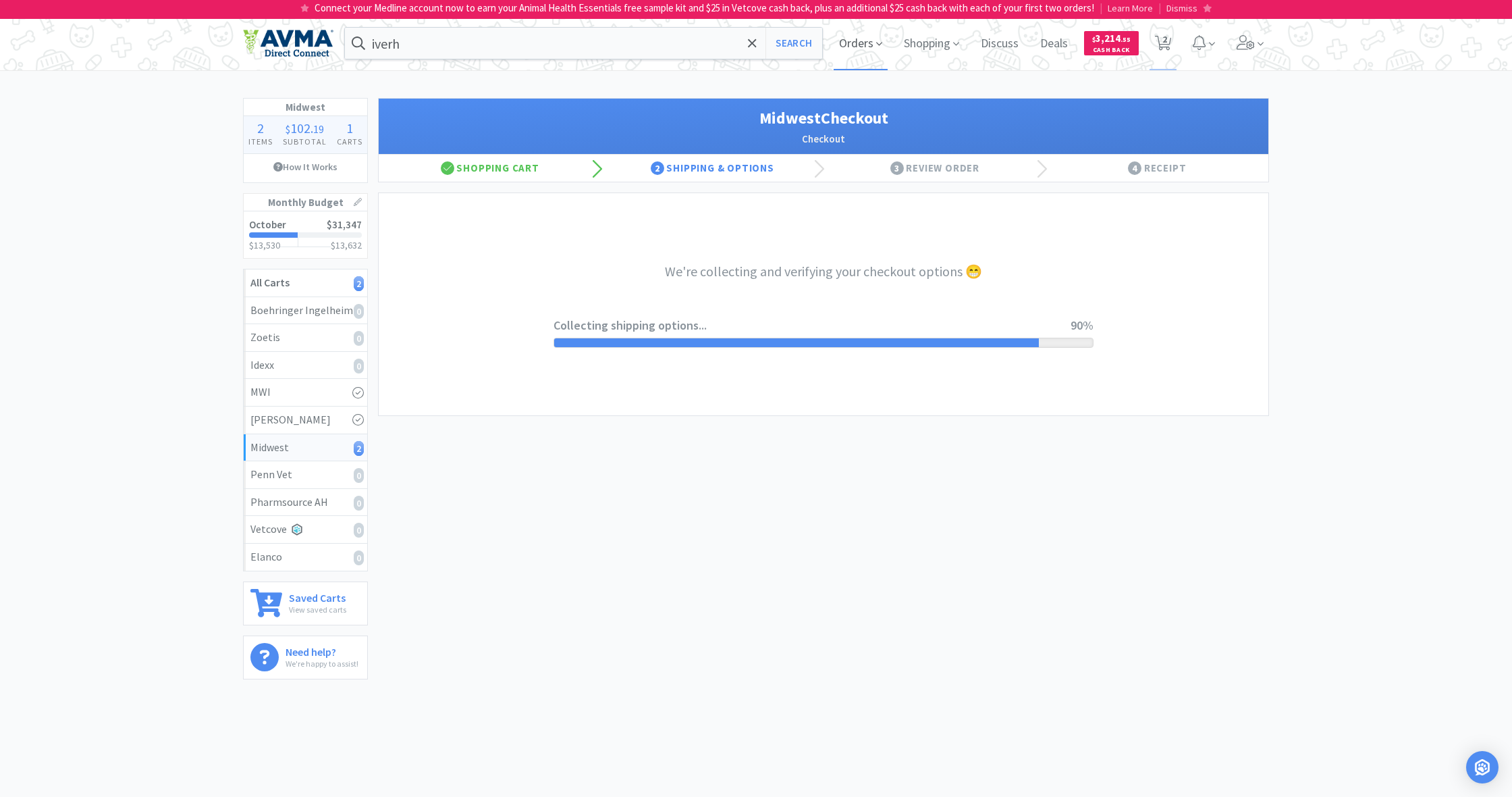
select select "0"
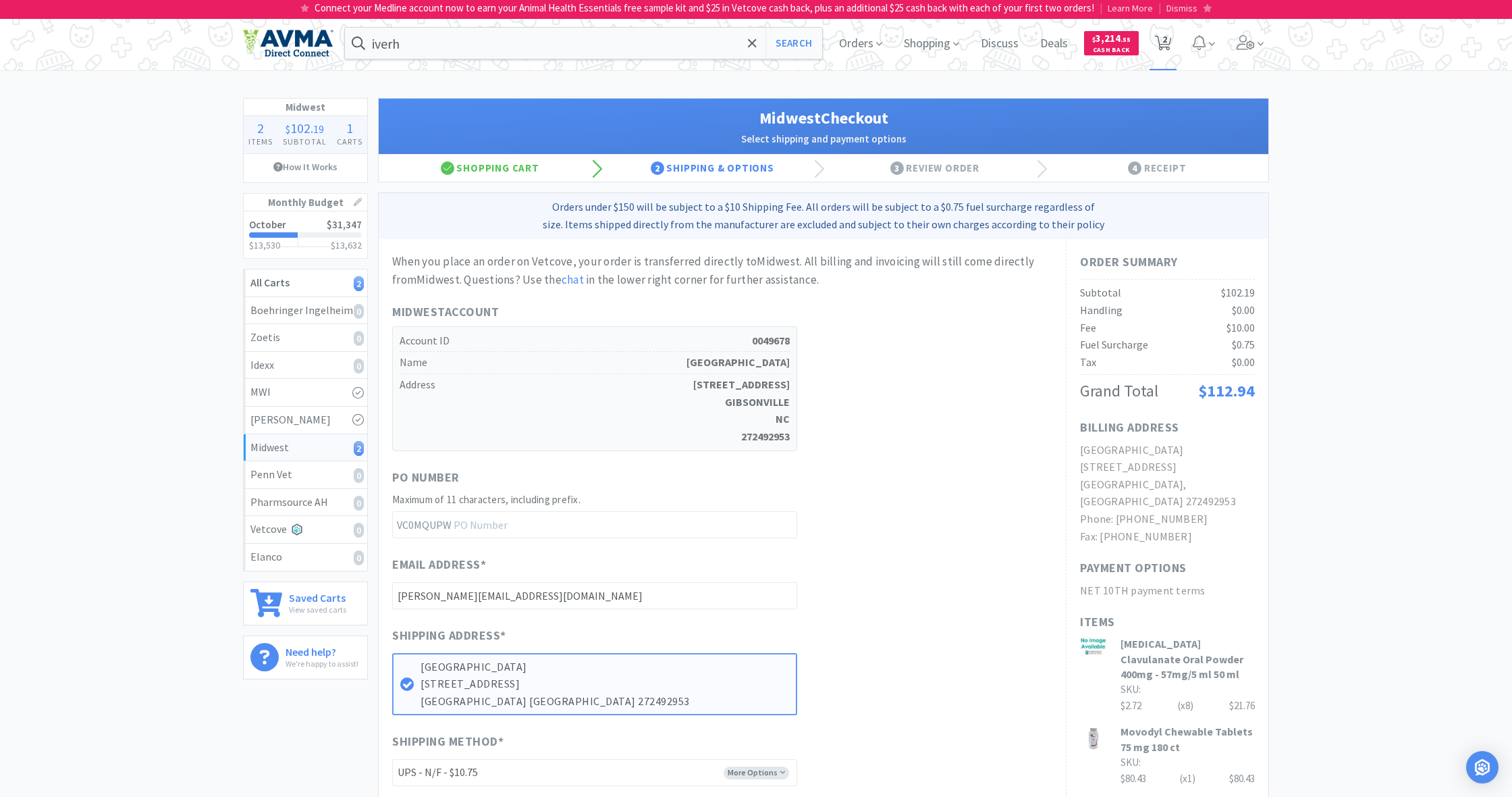
click at [1172, 43] on span "2" at bounding box center [1163, 43] width 28 height 54
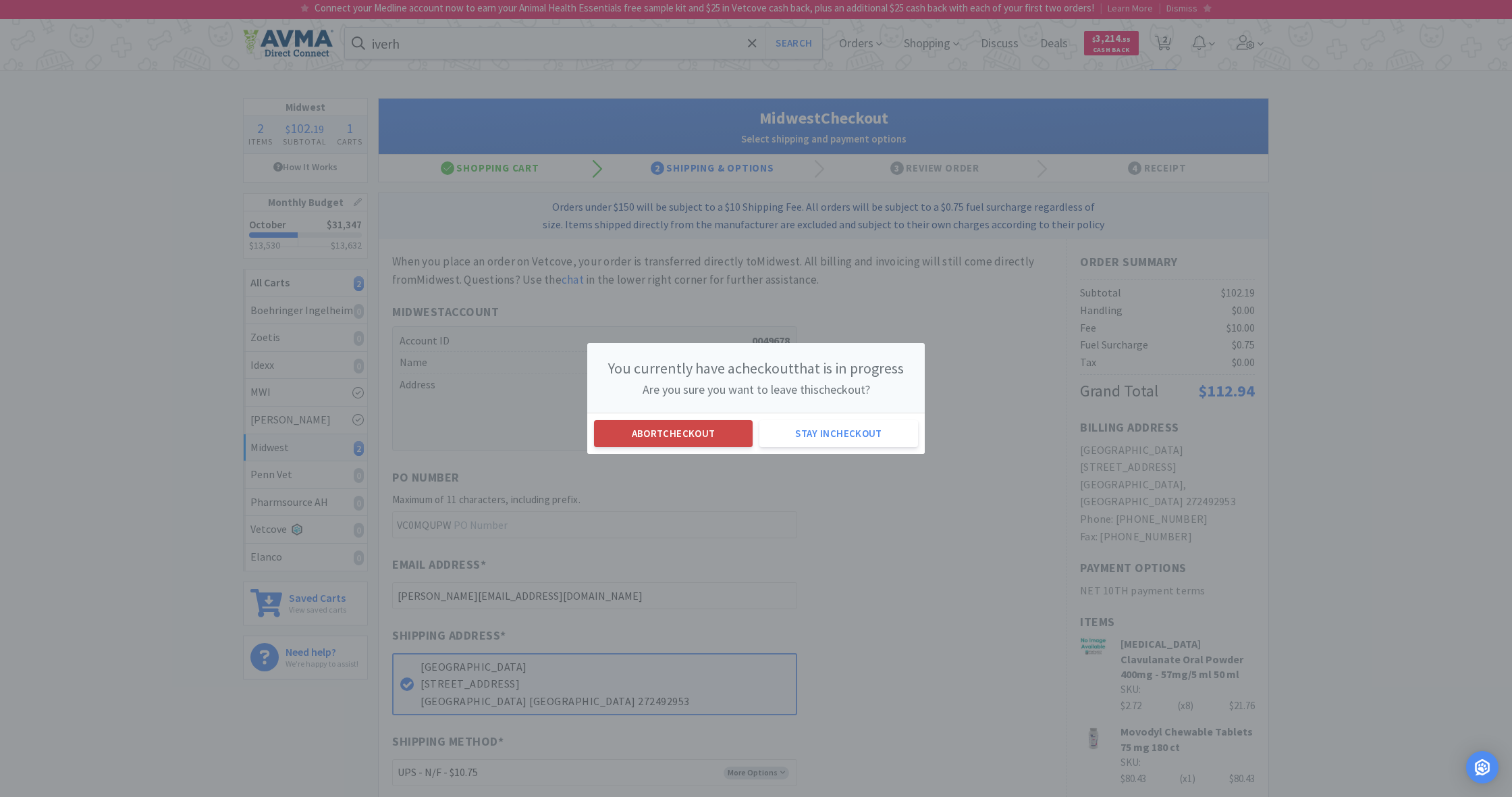
click at [701, 430] on button "Abort checkout" at bounding box center [674, 433] width 159 height 27
select select "8"
select select "1"
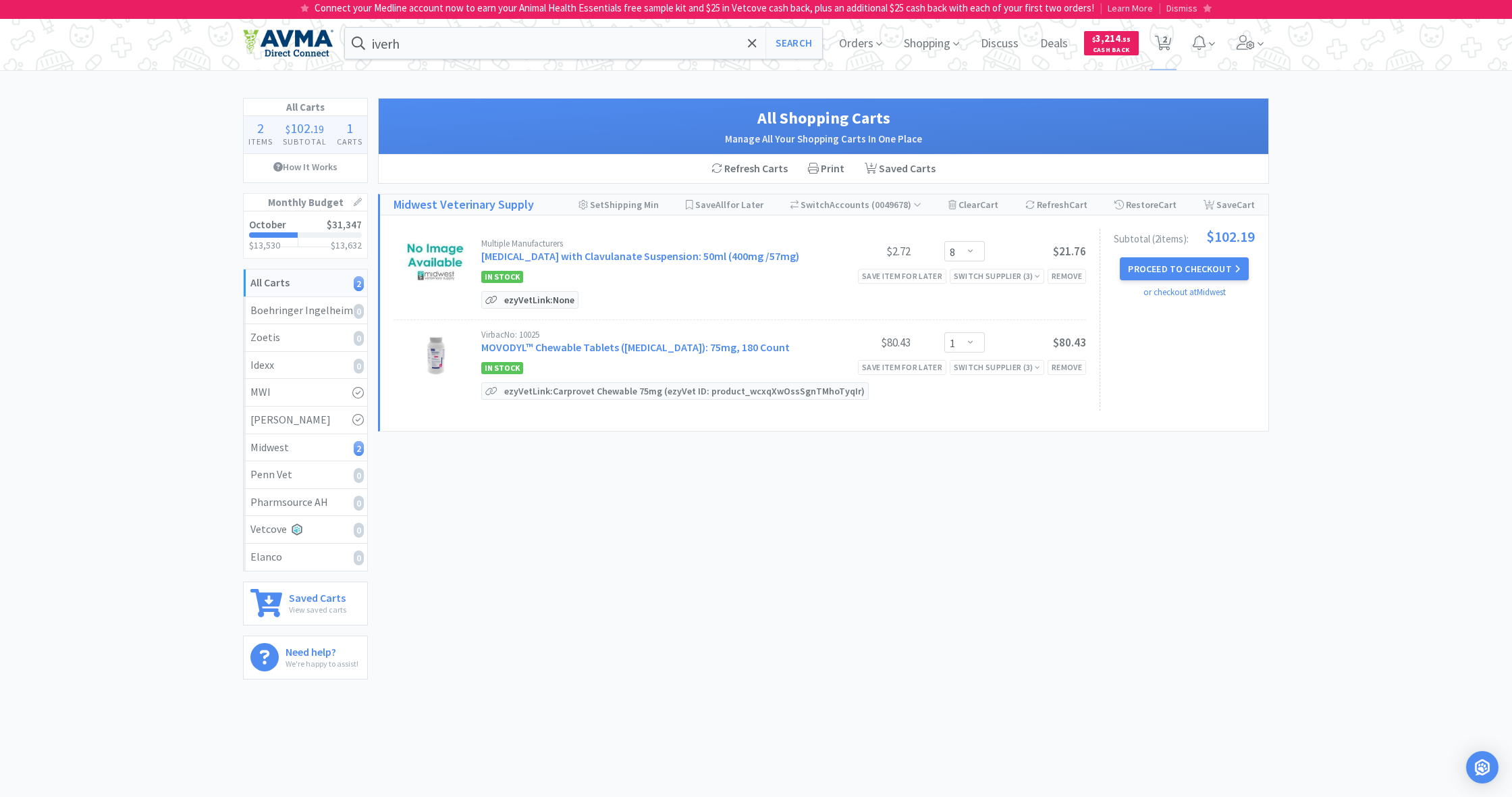
click at [541, 301] on p "ezyVet Link: None" at bounding box center [539, 300] width 77 height 16
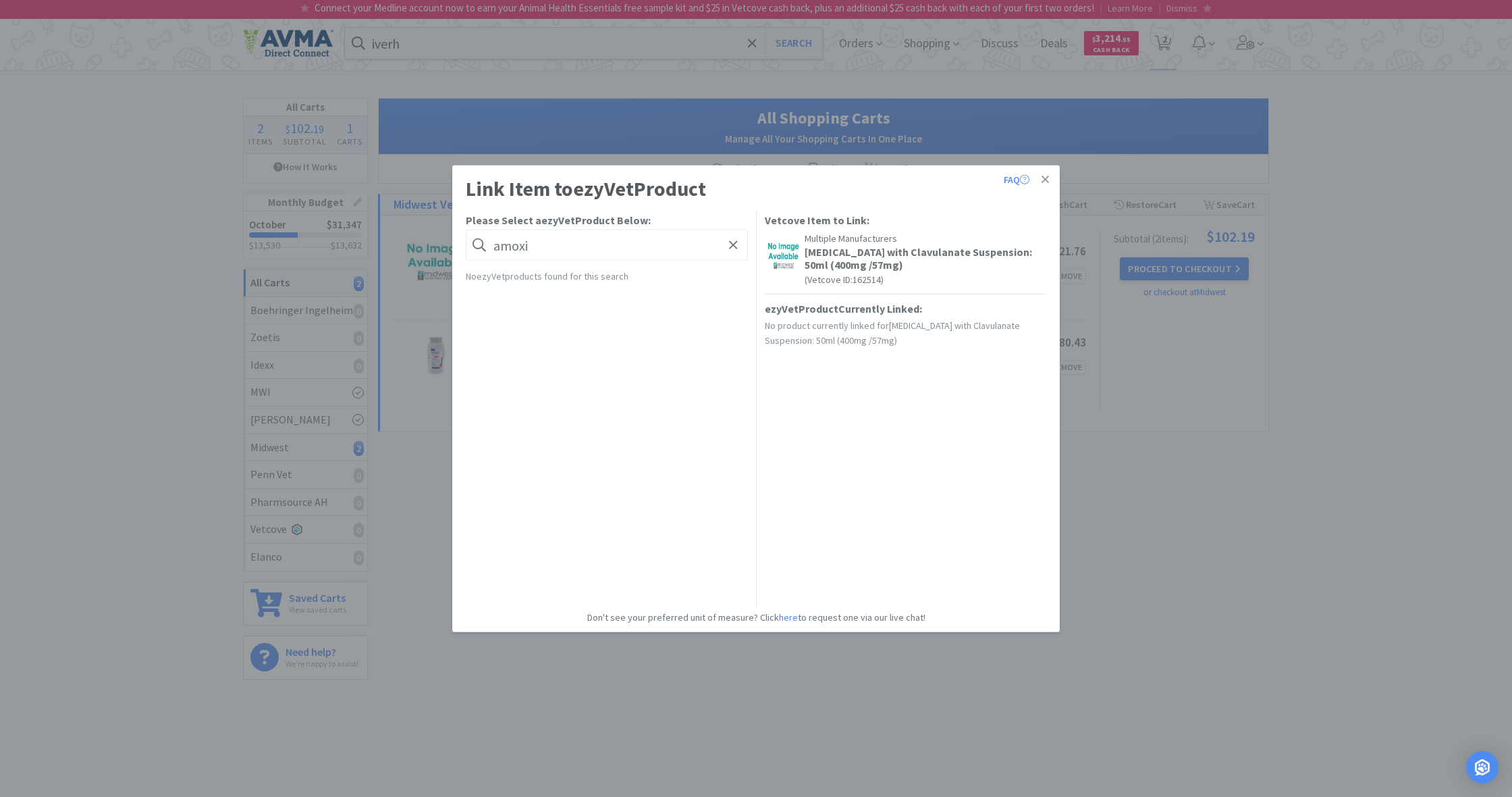
type input "[MEDICAL_DATA]"
drag, startPoint x: 533, startPoint y: 253, endPoint x: 493, endPoint y: 245, distance: 40.8
click at [493, 245] on input "[MEDICAL_DATA]" at bounding box center [607, 245] width 282 height 31
drag, startPoint x: 560, startPoint y: 243, endPoint x: 484, endPoint y: 241, distance: 76.0
click at [484, 241] on form "[MEDICAL_DATA]" at bounding box center [607, 245] width 282 height 31
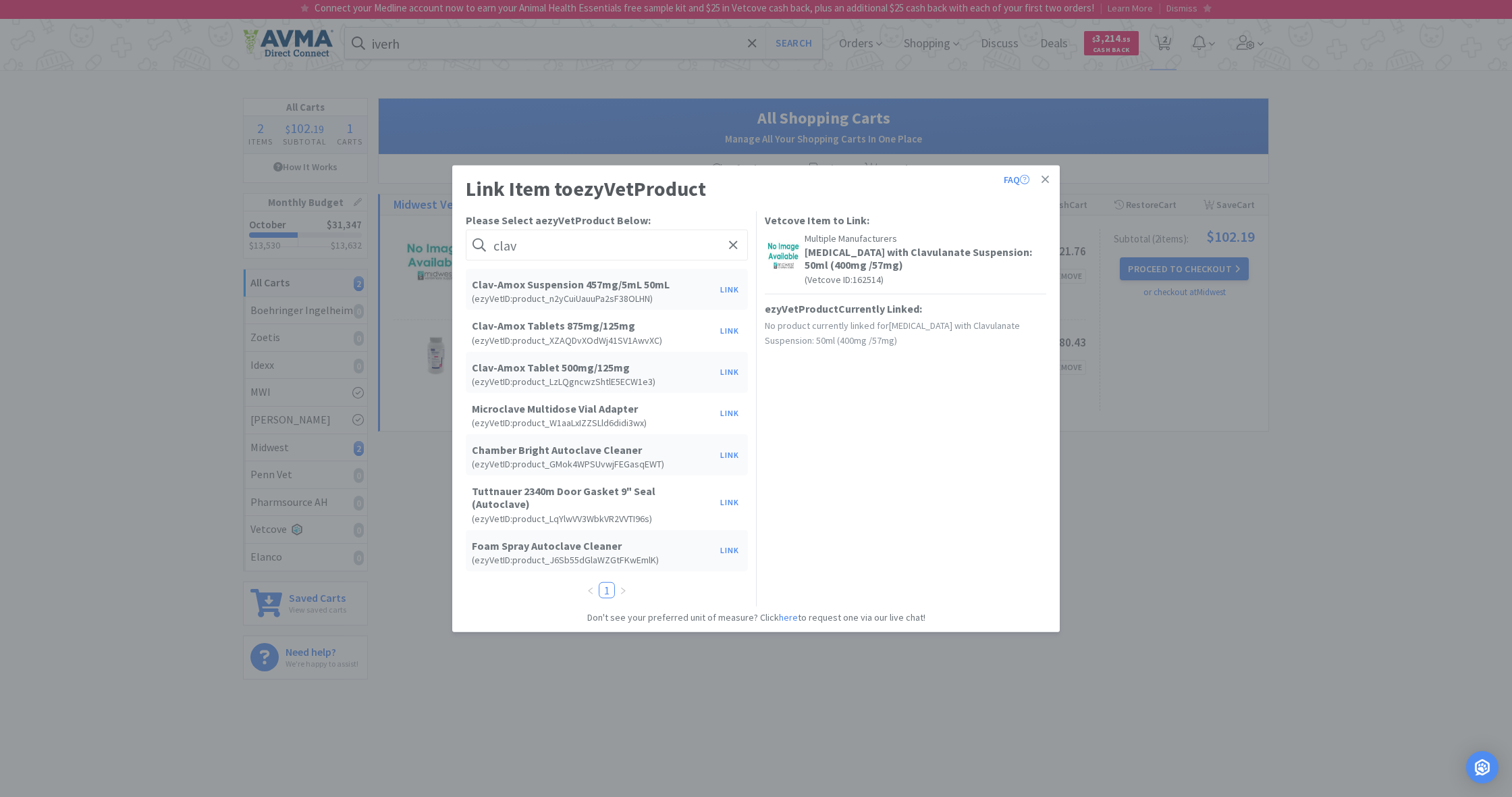
type input "clay"
drag, startPoint x: 509, startPoint y: 271, endPoint x: 727, endPoint y: 290, distance: 218.8
click at [727, 290] on button "Link" at bounding box center [730, 288] width 33 height 19
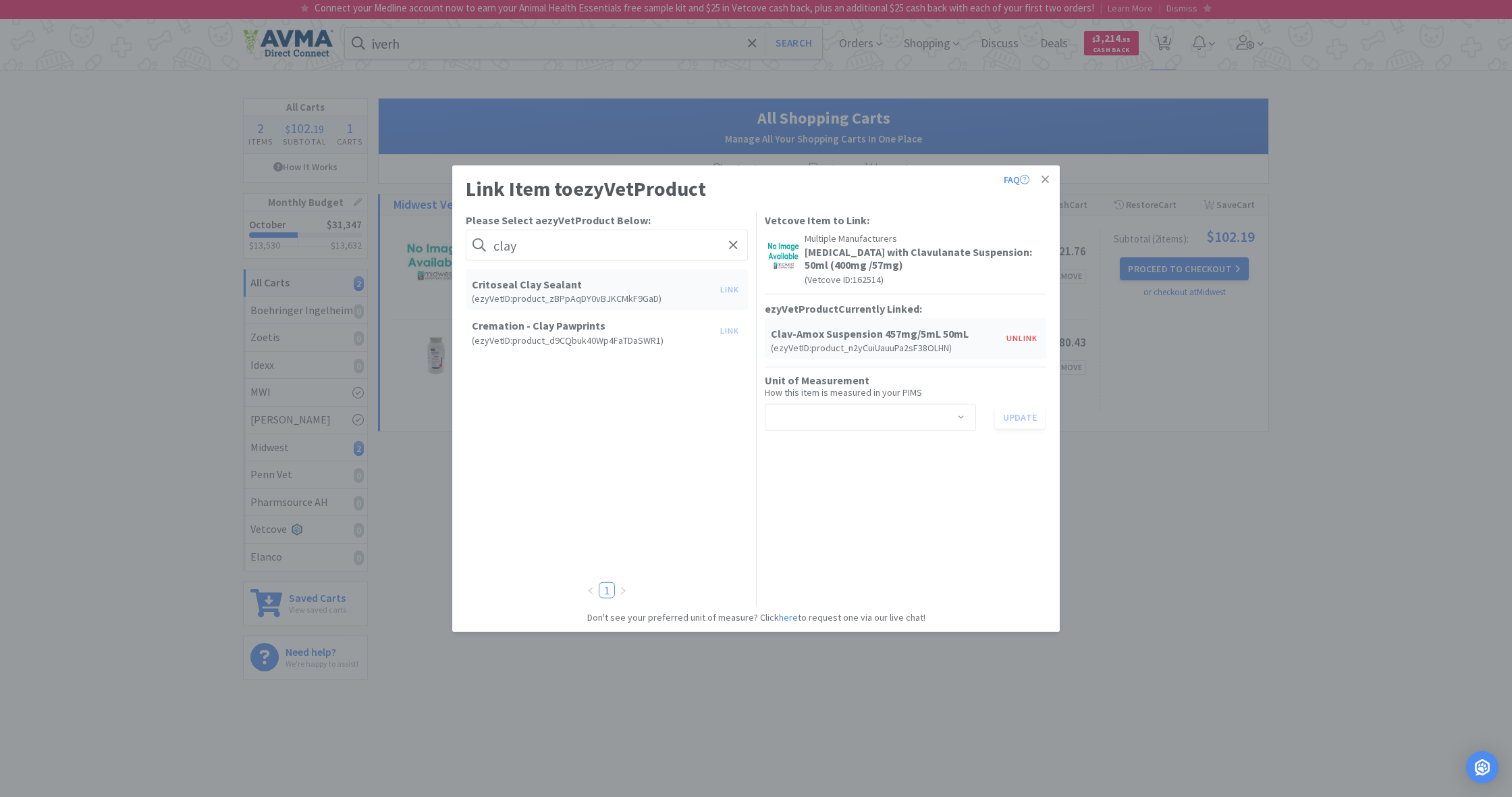
click at [965, 417] on span at bounding box center [961, 418] width 13 height 11
click at [876, 443] on li "bottle" at bounding box center [869, 446] width 211 height 21
click at [1022, 415] on button "Update" at bounding box center [1020, 417] width 50 height 23
click at [1018, 418] on button "Update" at bounding box center [1020, 417] width 50 height 23
click at [1047, 174] on icon at bounding box center [1045, 179] width 7 height 12
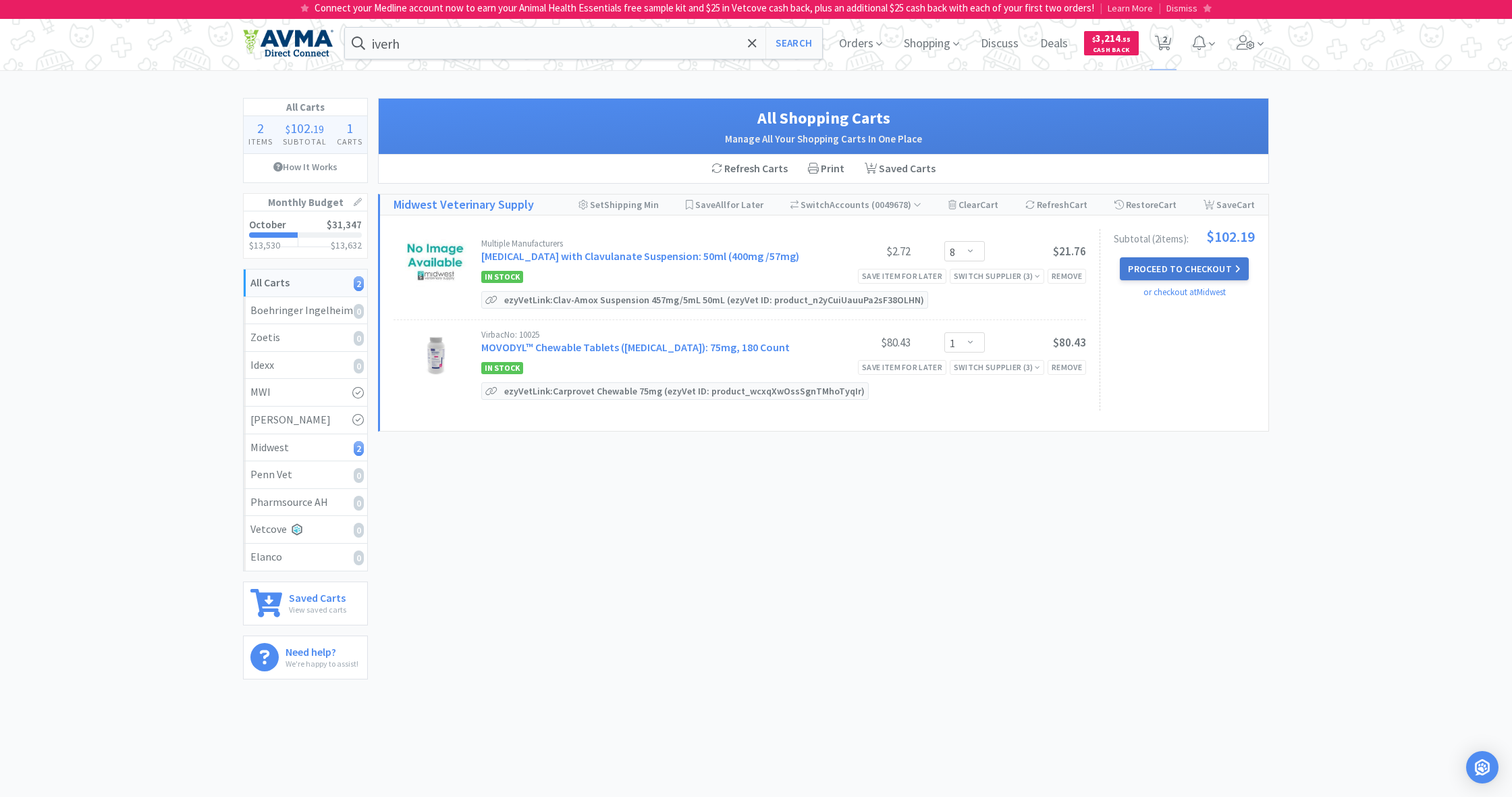
click at [1195, 269] on button "Proceed to Checkout" at bounding box center [1184, 269] width 129 height 23
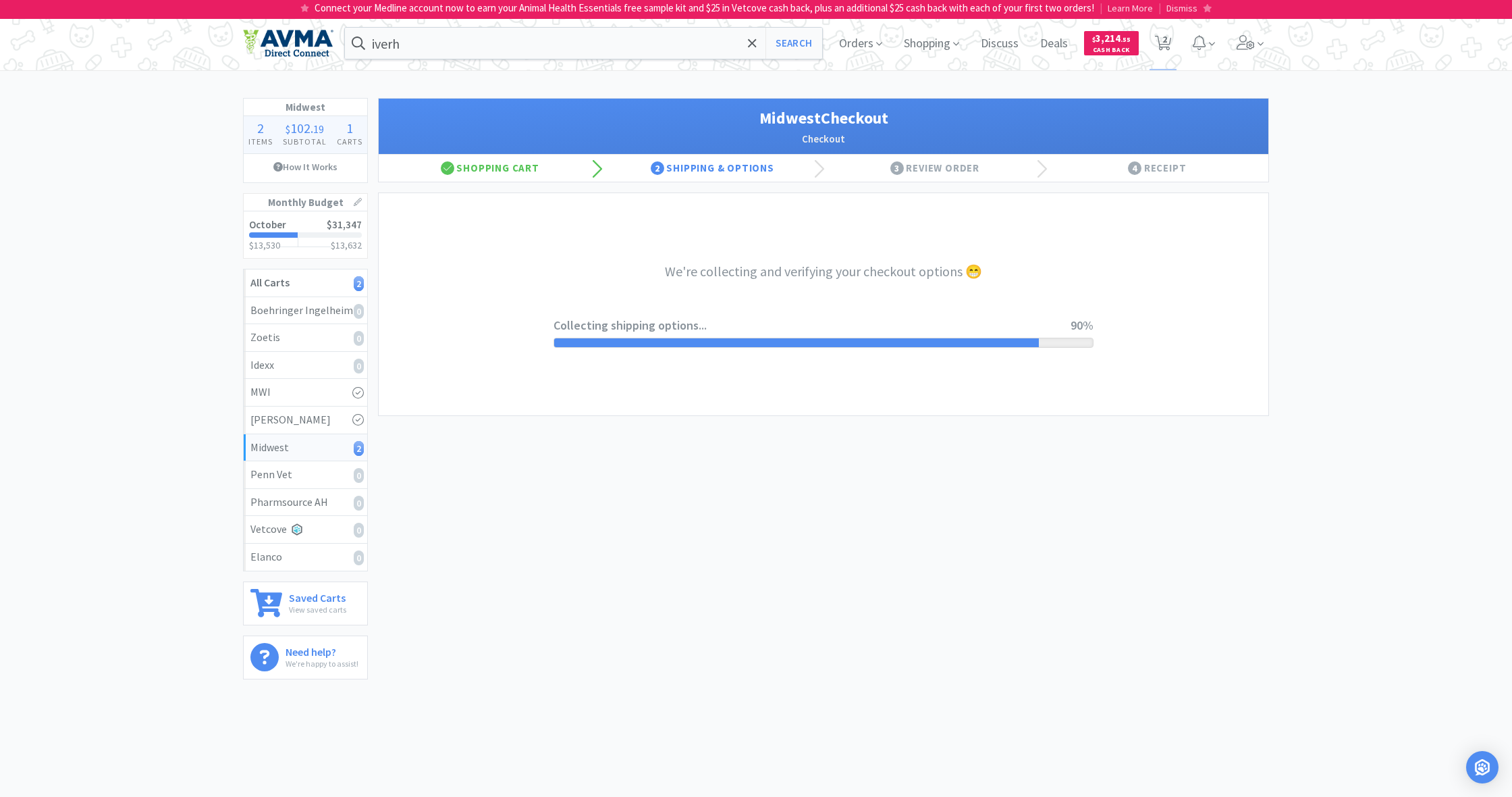
select select "0"
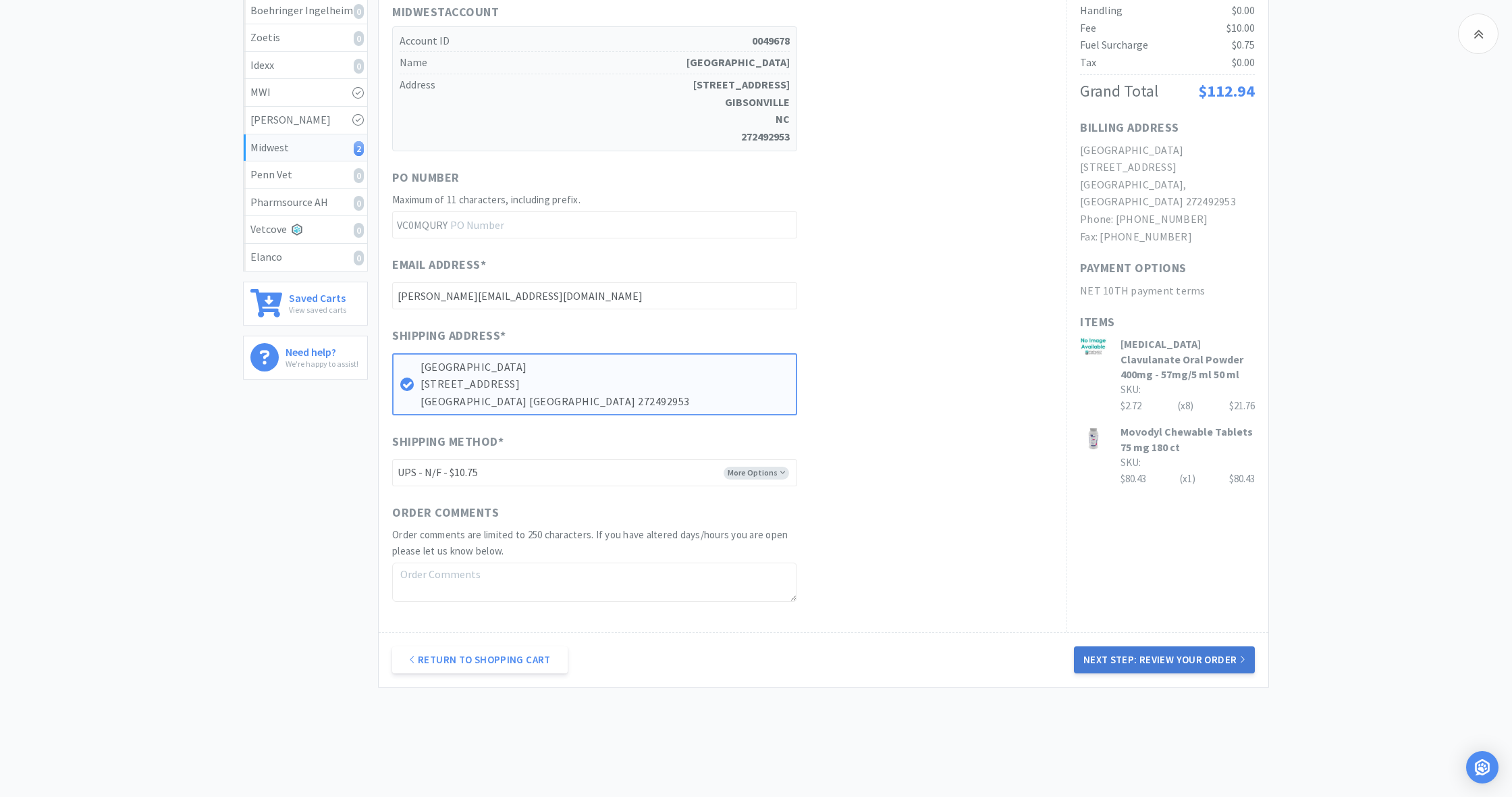
click at [1176, 652] on button "Next Step: Review Your Order" at bounding box center [1164, 659] width 181 height 27
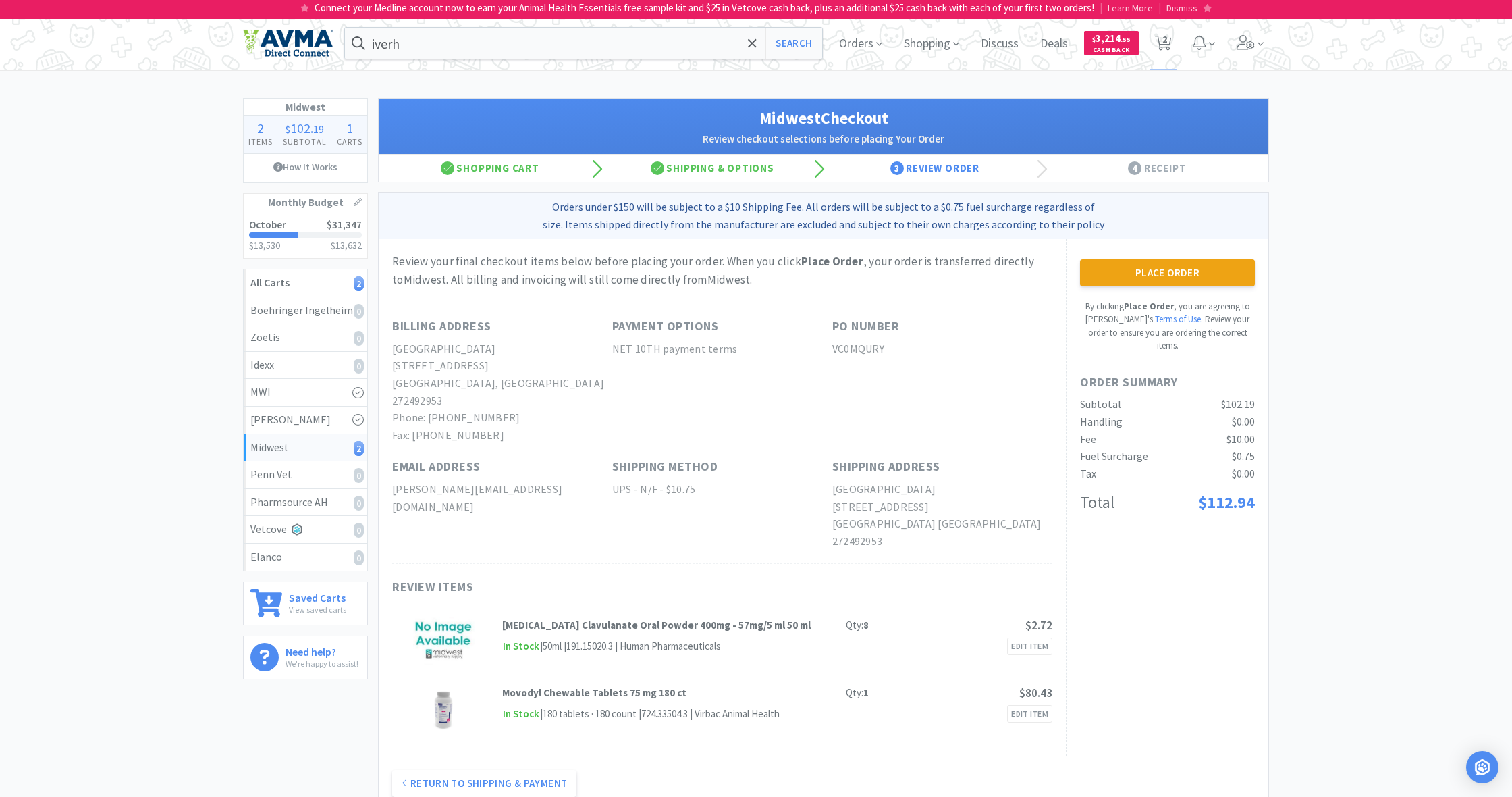
scroll to position [0, 1]
click at [1170, 267] on button "Place Order" at bounding box center [1167, 273] width 175 height 27
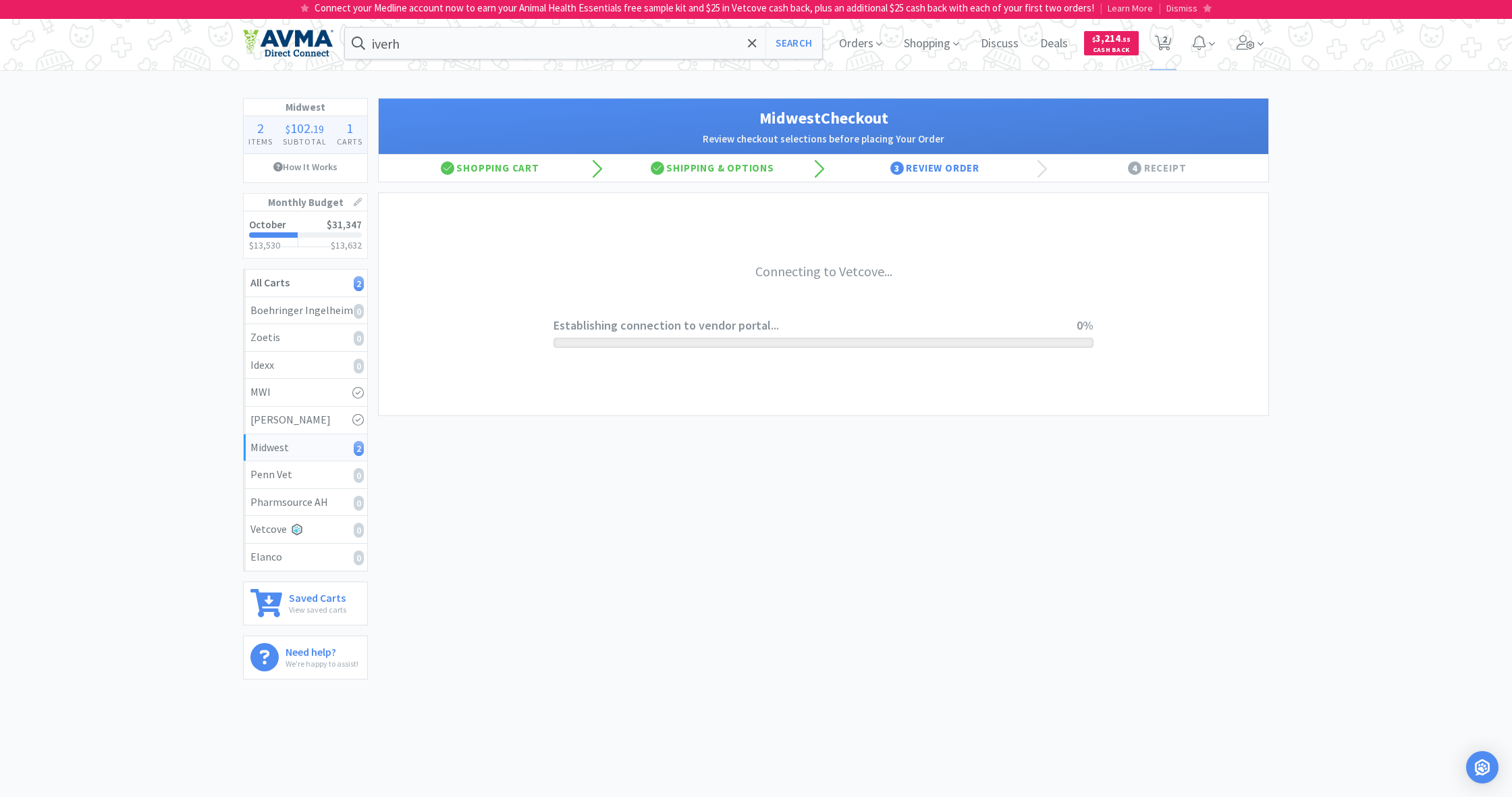
scroll to position [0, 0]
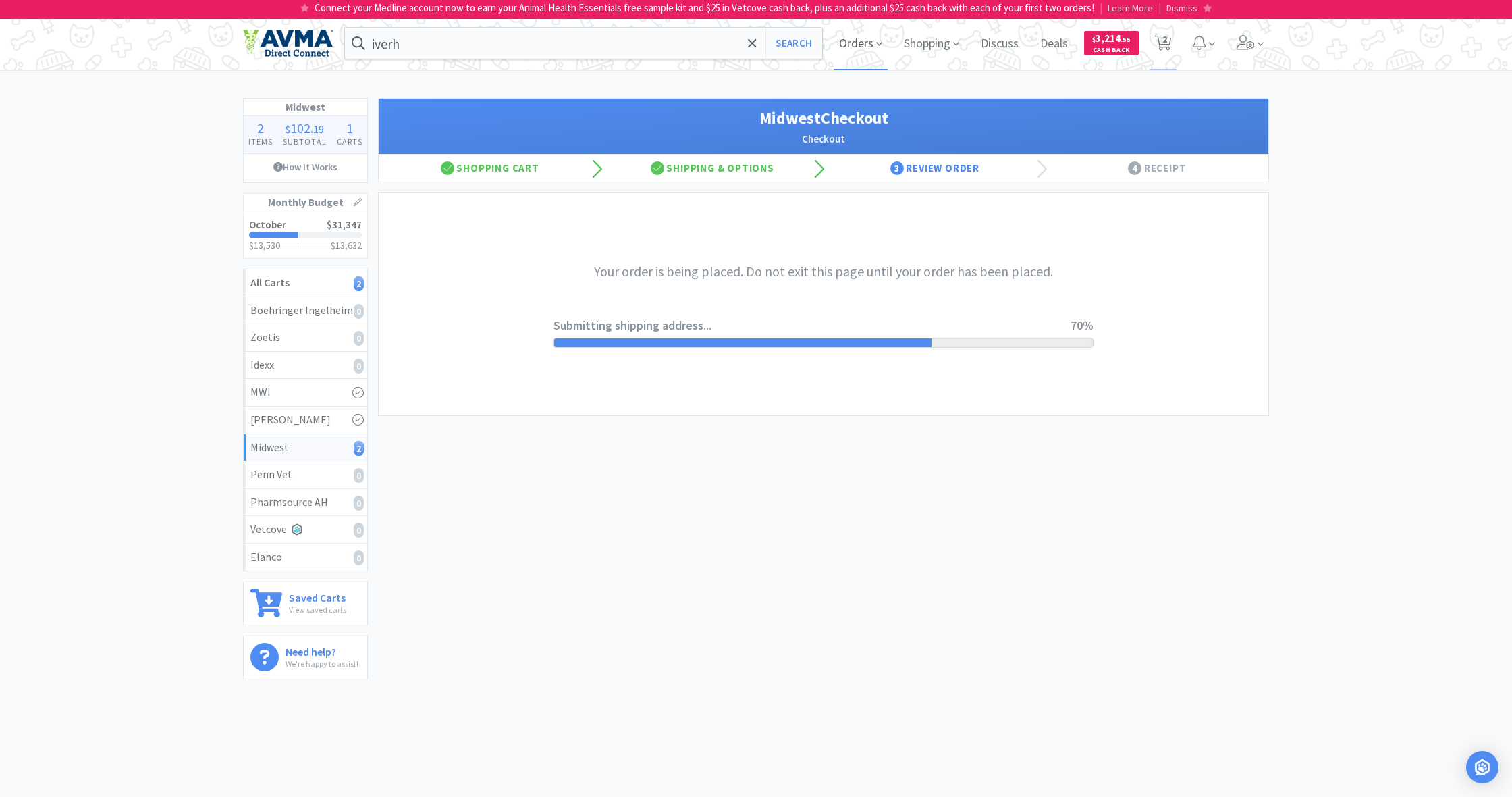
click at [854, 46] on span "Orders" at bounding box center [860, 43] width 54 height 54
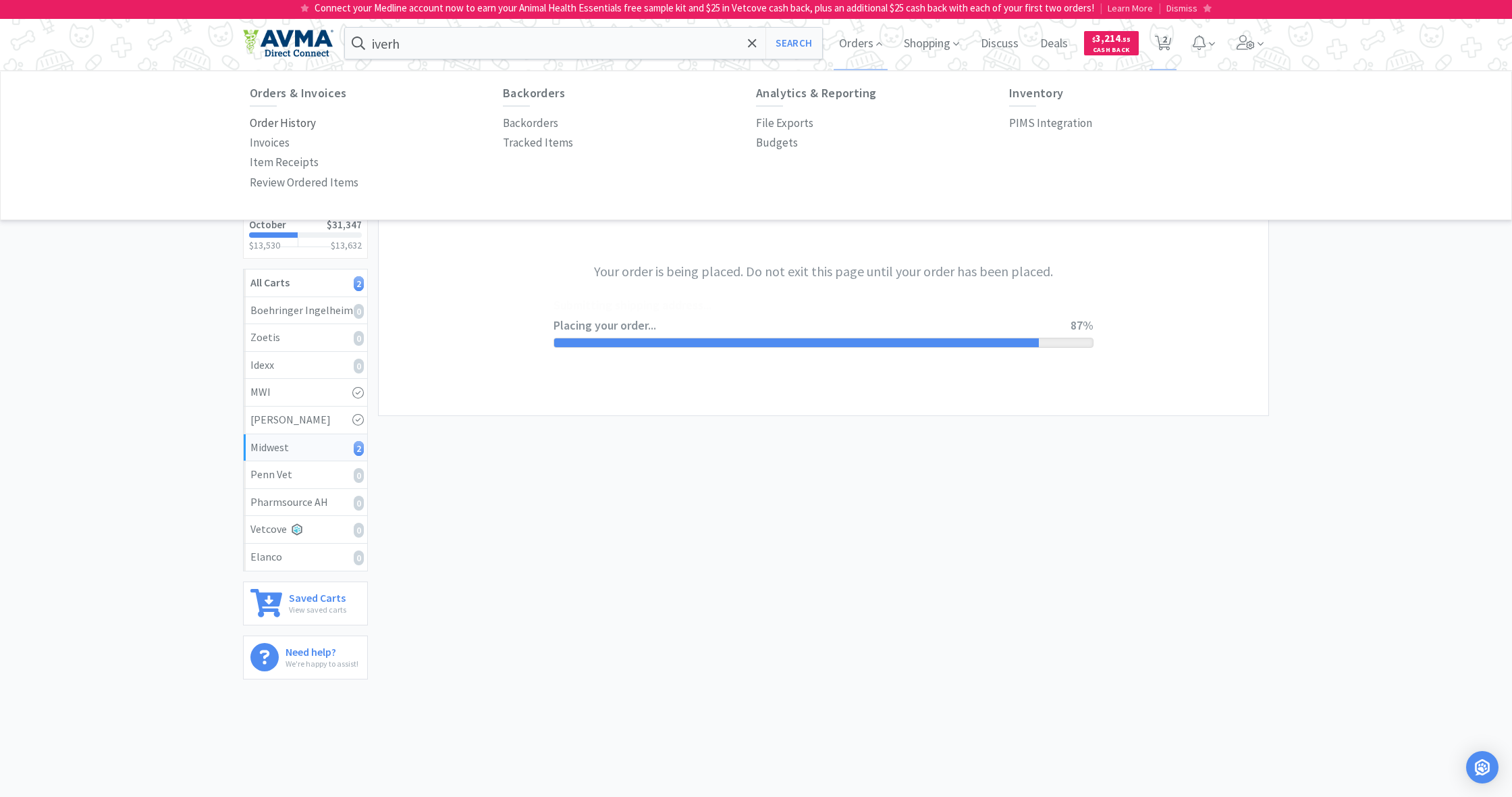
click at [303, 125] on p "Order History" at bounding box center [282, 123] width 66 height 18
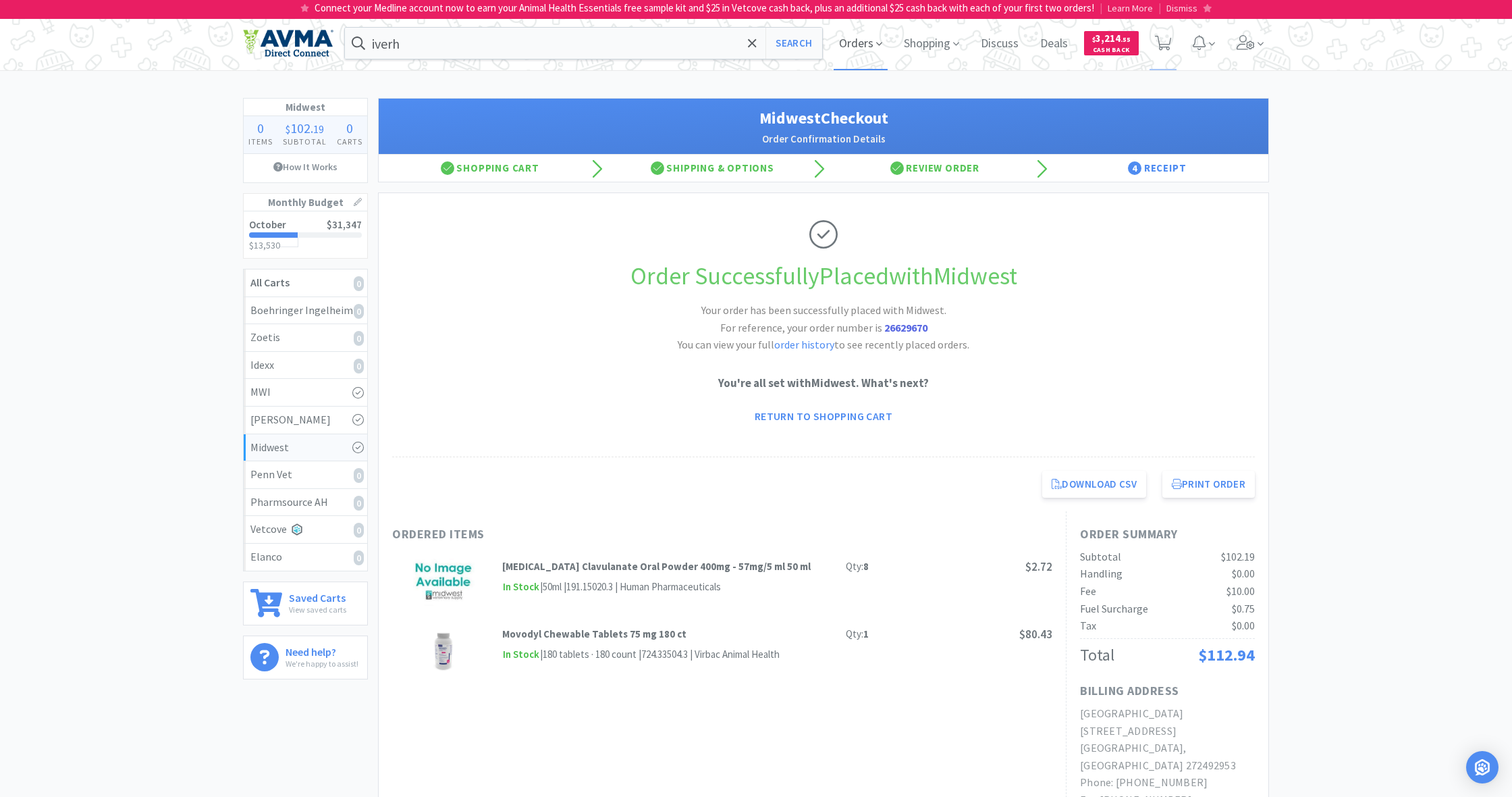
click at [855, 45] on span "Orders" at bounding box center [860, 43] width 54 height 54
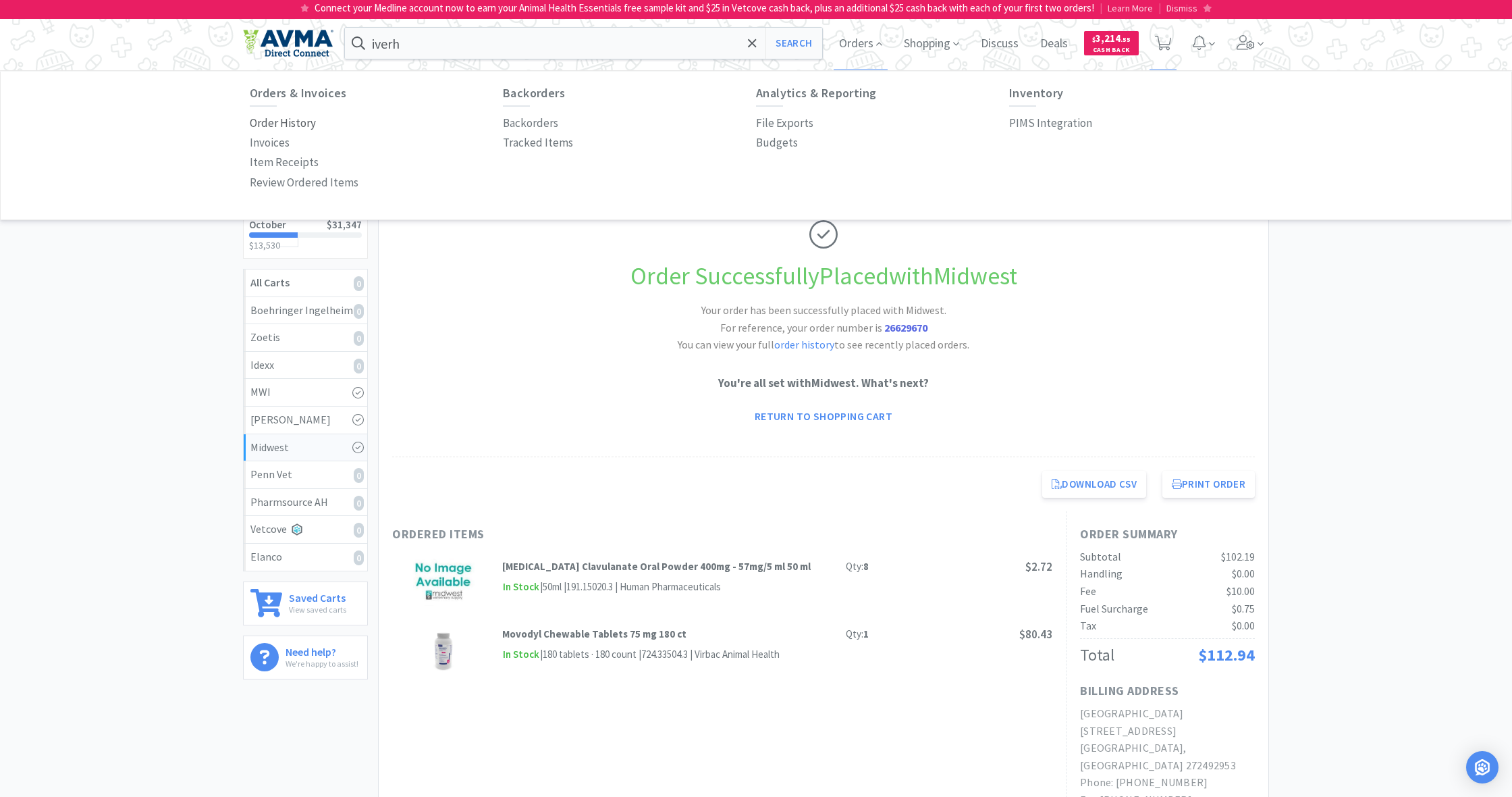
click at [278, 120] on p "Order History" at bounding box center [282, 123] width 66 height 18
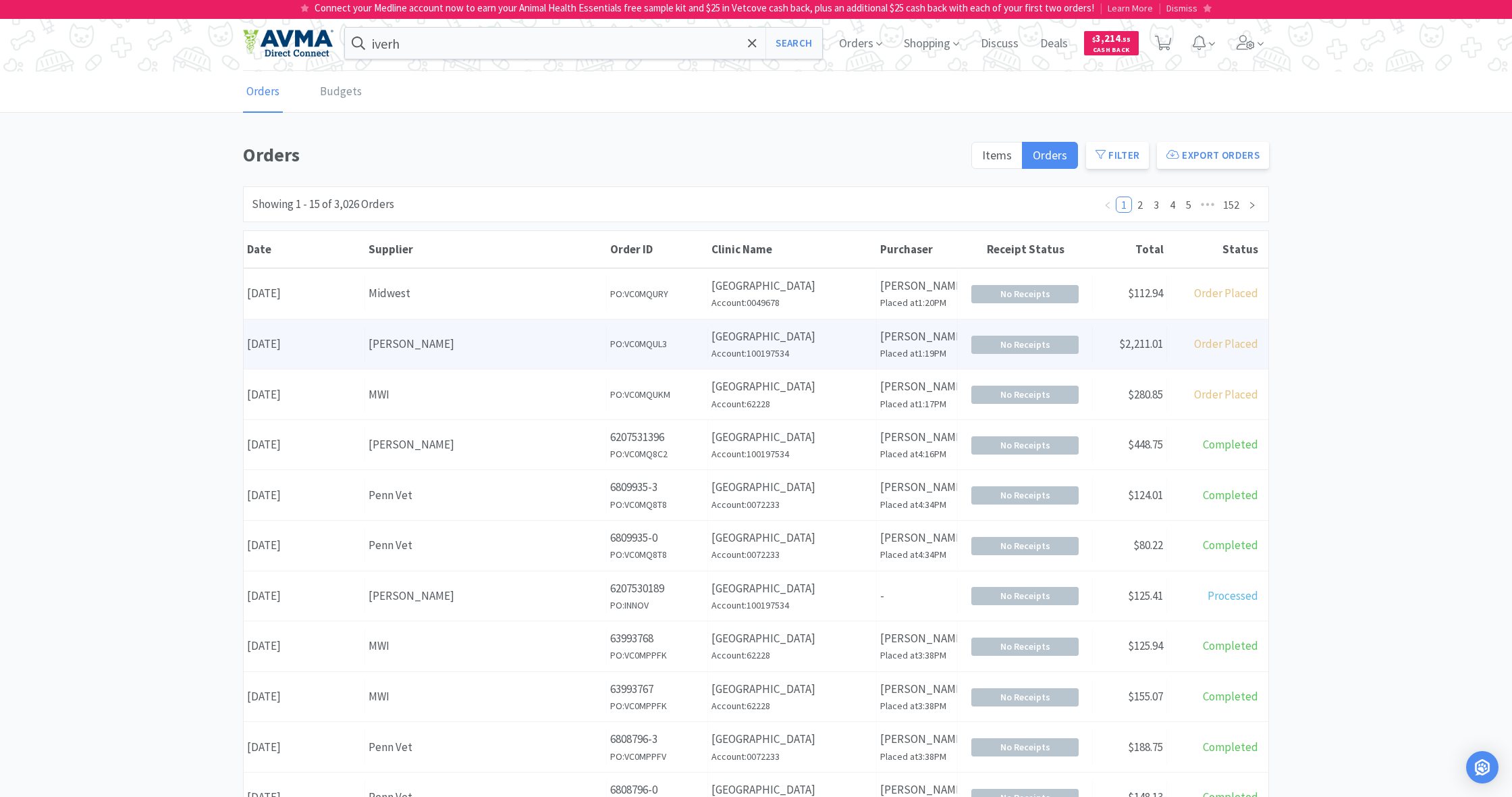
click at [512, 350] on div "[PERSON_NAME]" at bounding box center [485, 344] width 234 height 18
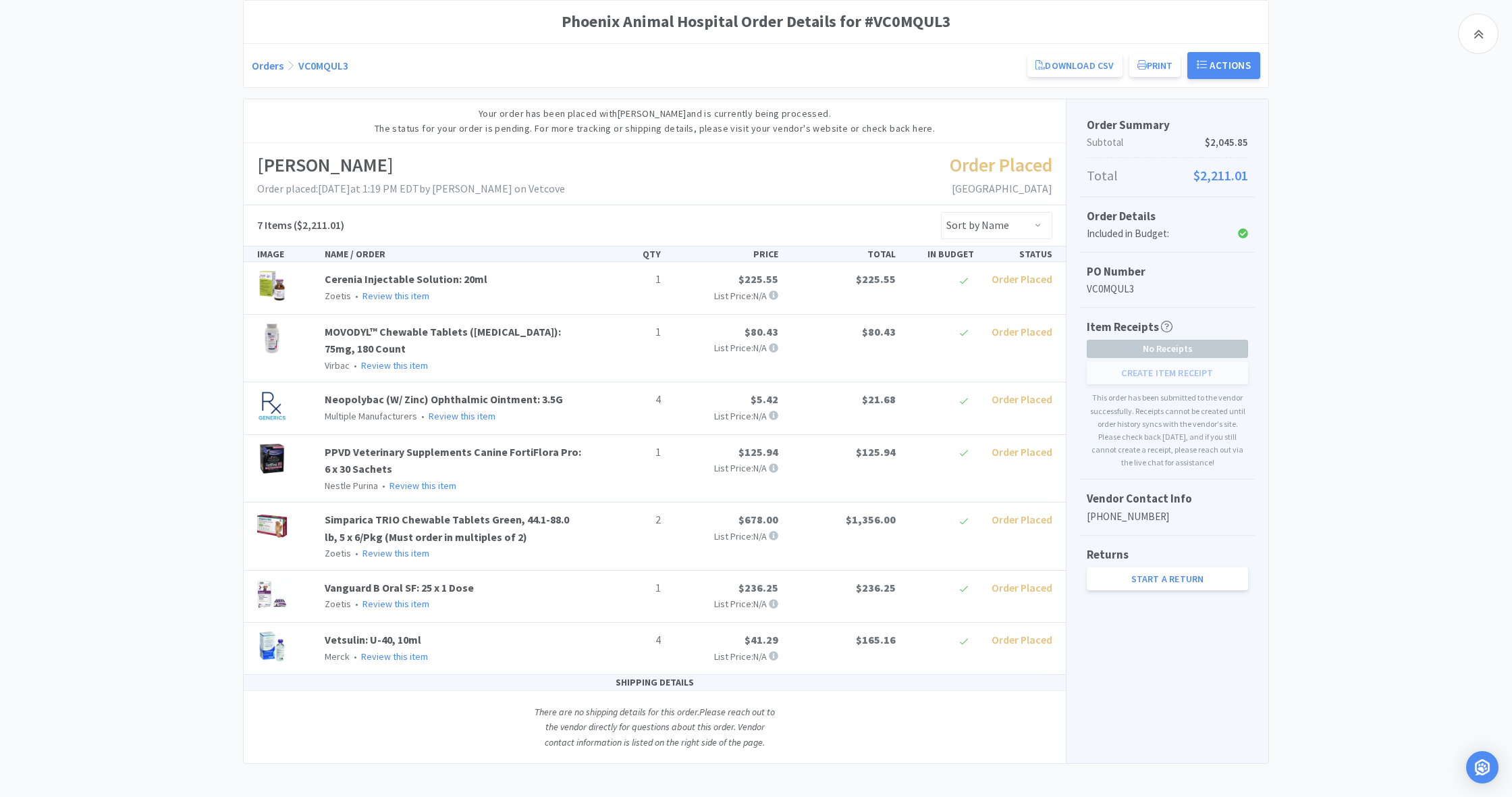
scroll to position [140, 0]
click at [390, 291] on link "Review this item" at bounding box center [396, 296] width 67 height 12
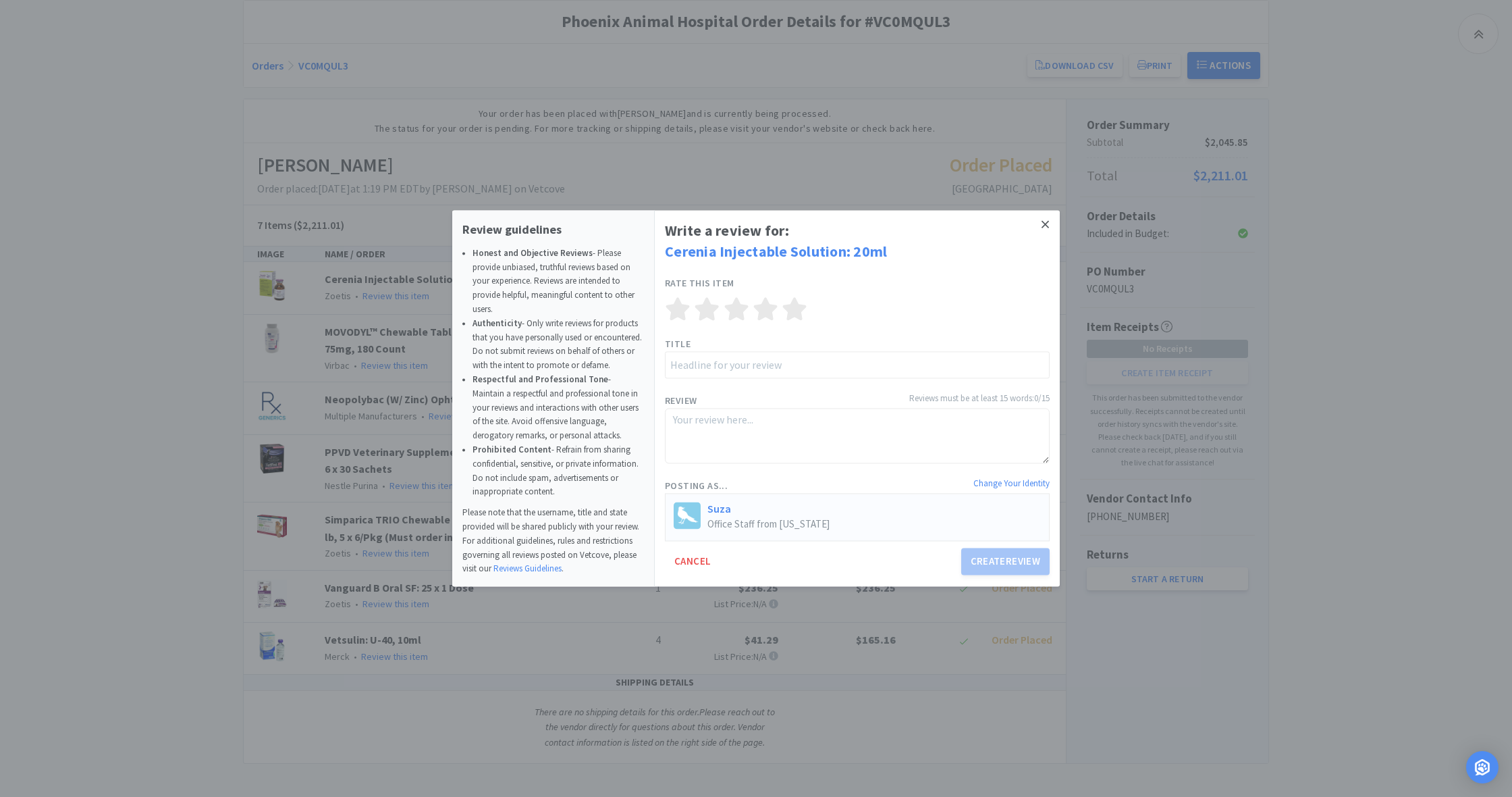
click at [1041, 227] on icon at bounding box center [1045, 224] width 7 height 12
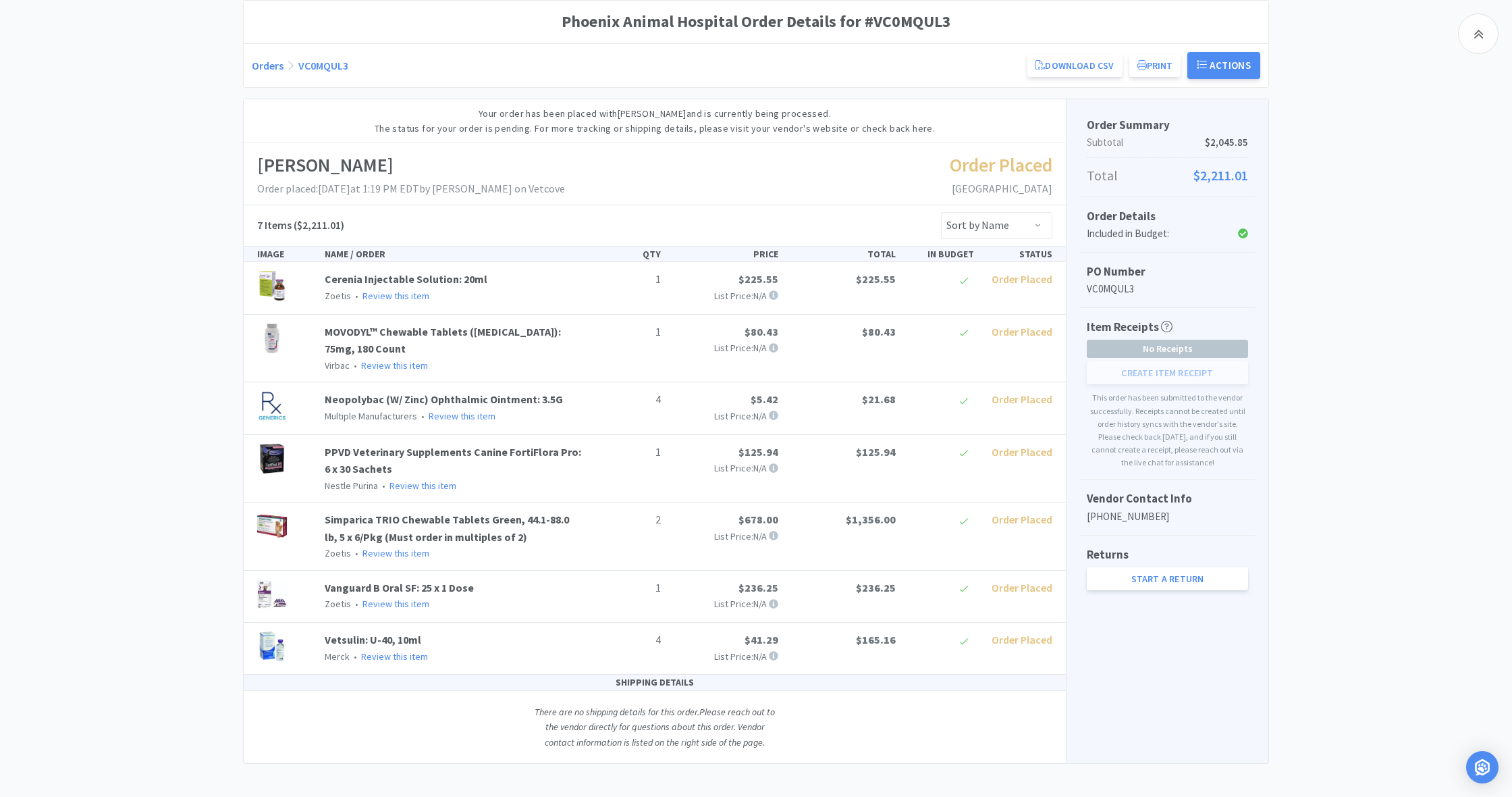
click at [755, 281] on span "$225.55" at bounding box center [758, 278] width 40 height 13
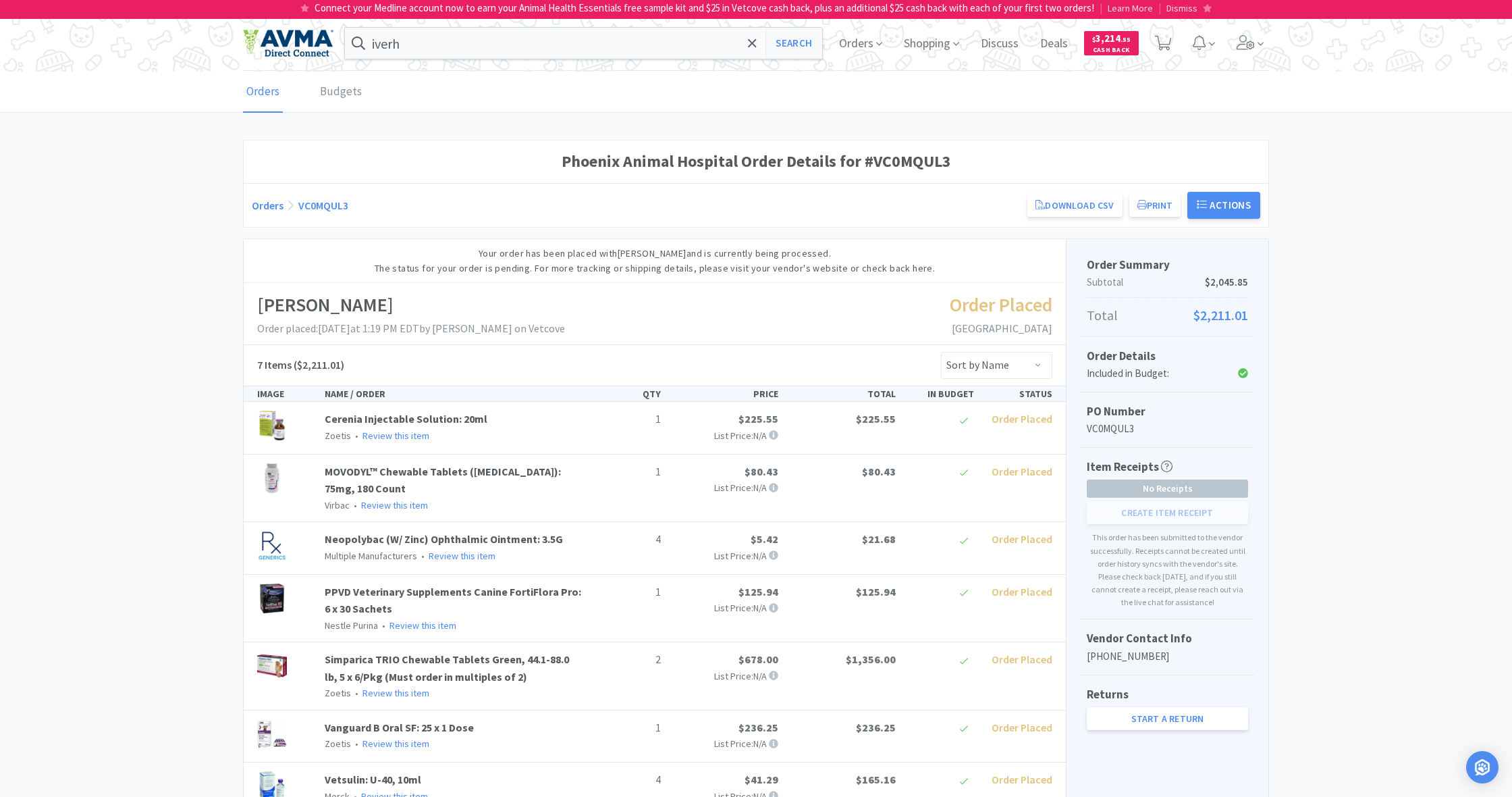
scroll to position [0, 0]
click at [864, 40] on span "Orders" at bounding box center [860, 43] width 54 height 54
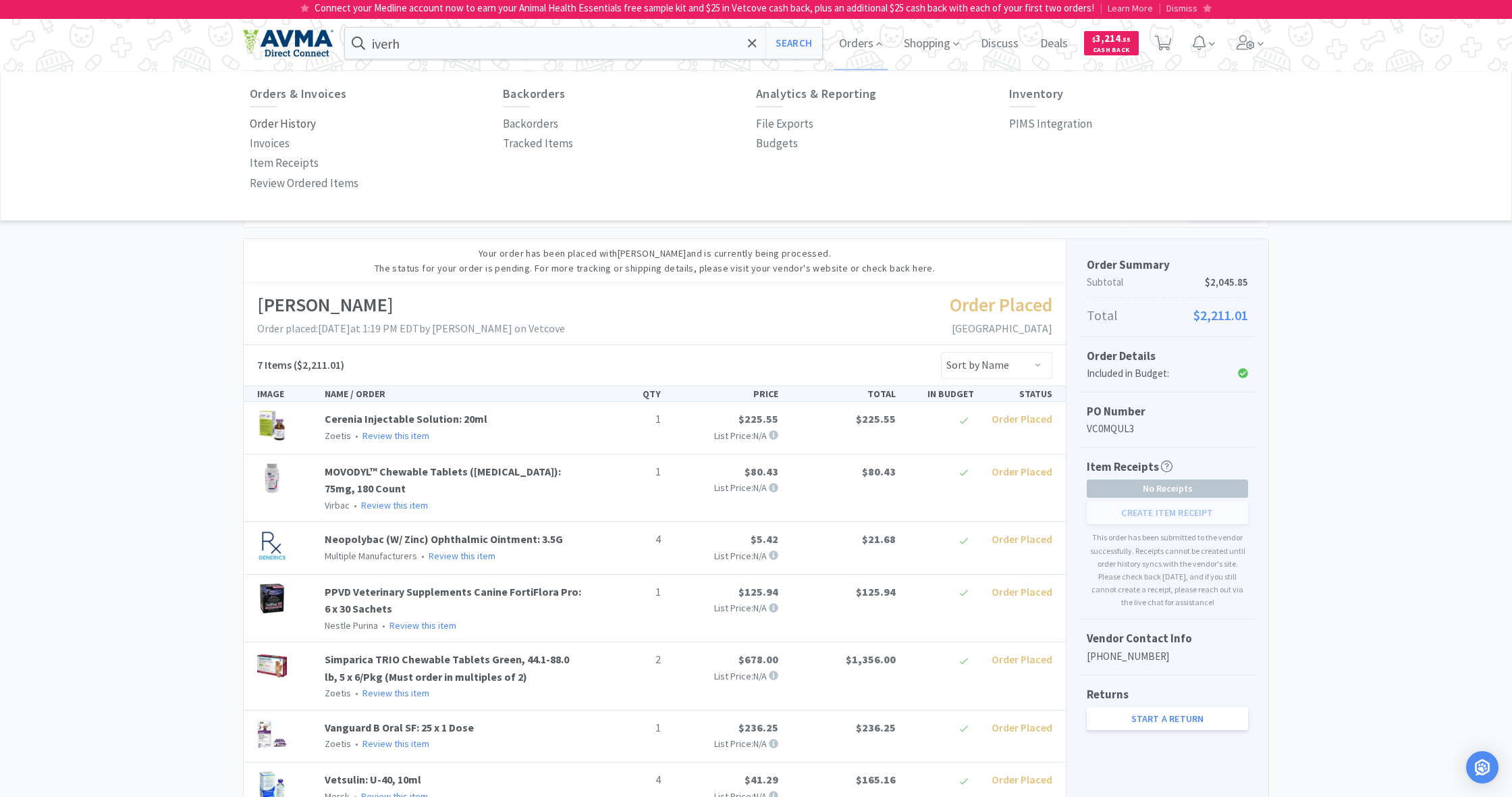
click at [272, 121] on p "Order History" at bounding box center [282, 124] width 66 height 18
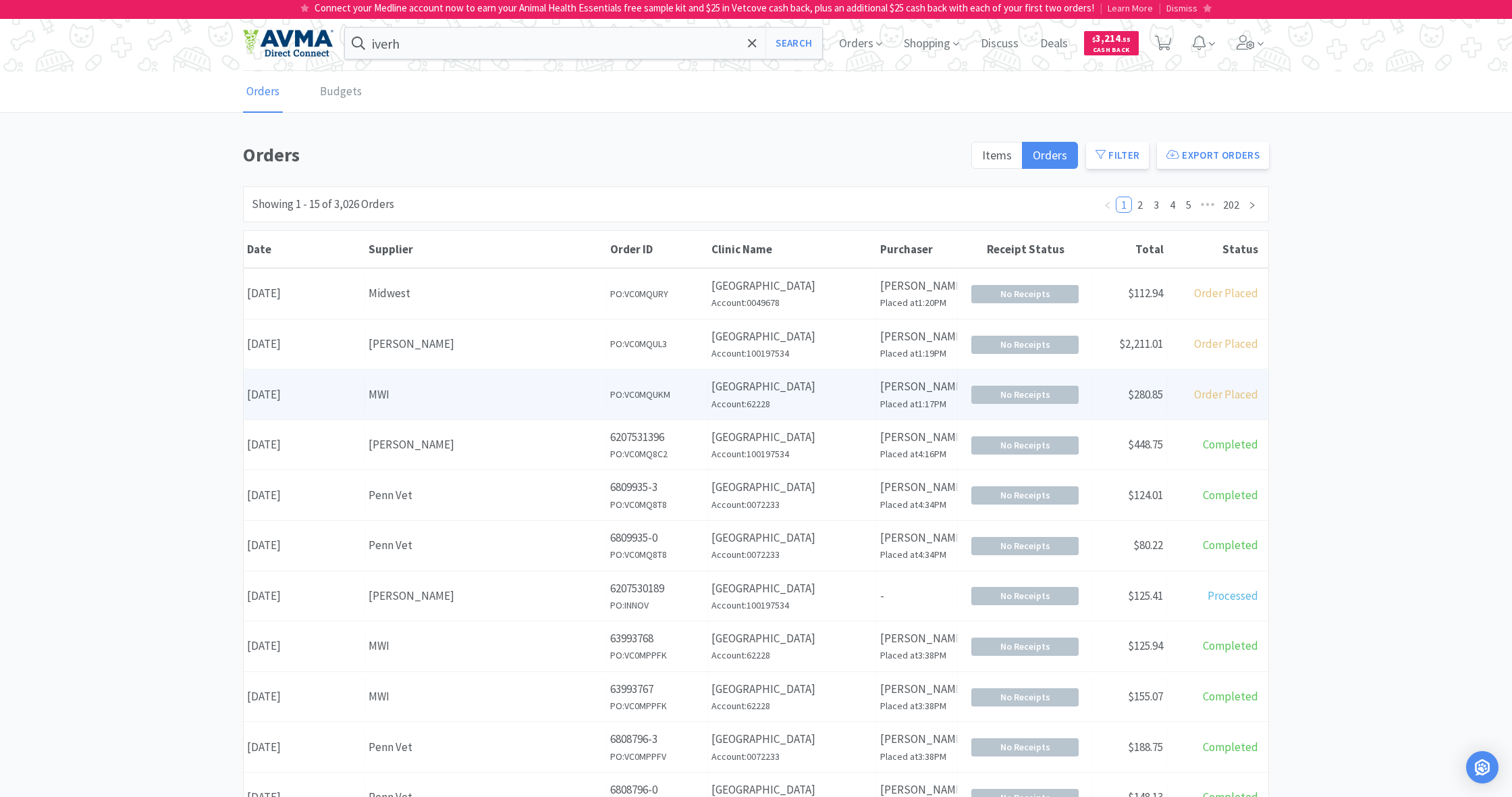
click at [444, 400] on div "MWI" at bounding box center [485, 395] width 234 height 18
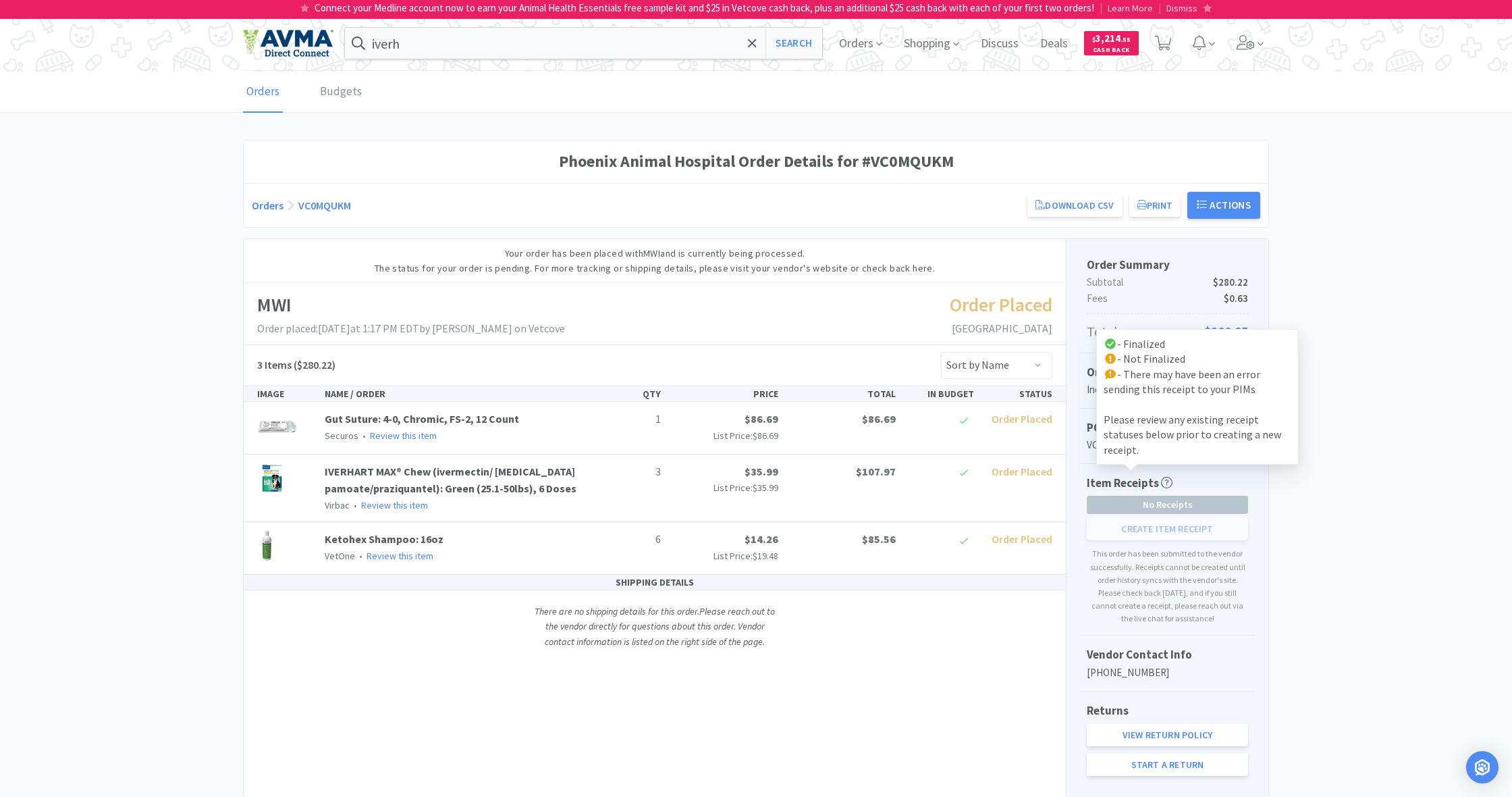
click at [1164, 482] on icon at bounding box center [1167, 482] width 11 height 11
click at [1169, 530] on div "Create Item Receipt" at bounding box center [1167, 529] width 161 height 23
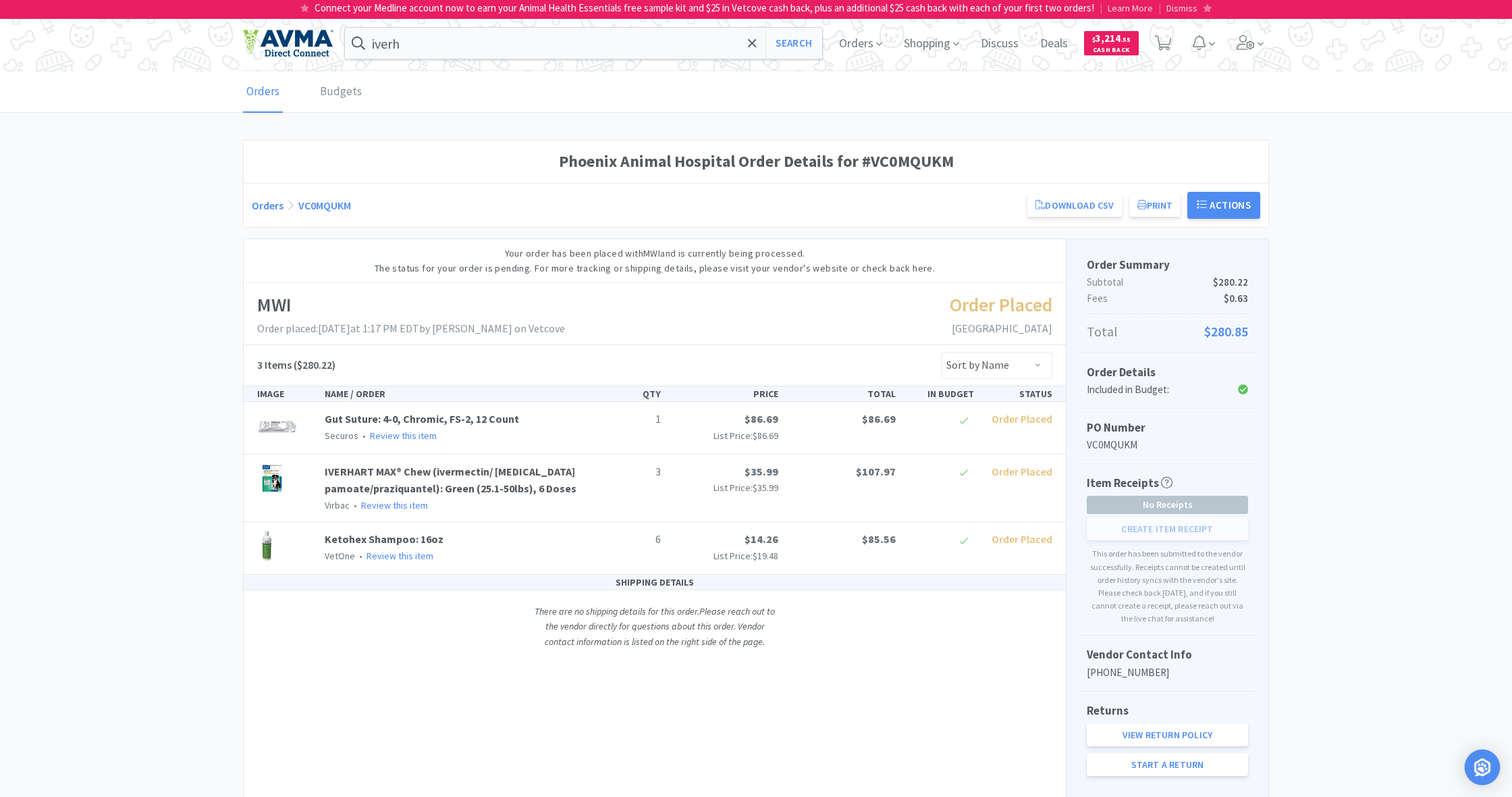
click at [1482, 771] on img "Open Intercom Messenger" at bounding box center [1482, 767] width 17 height 17
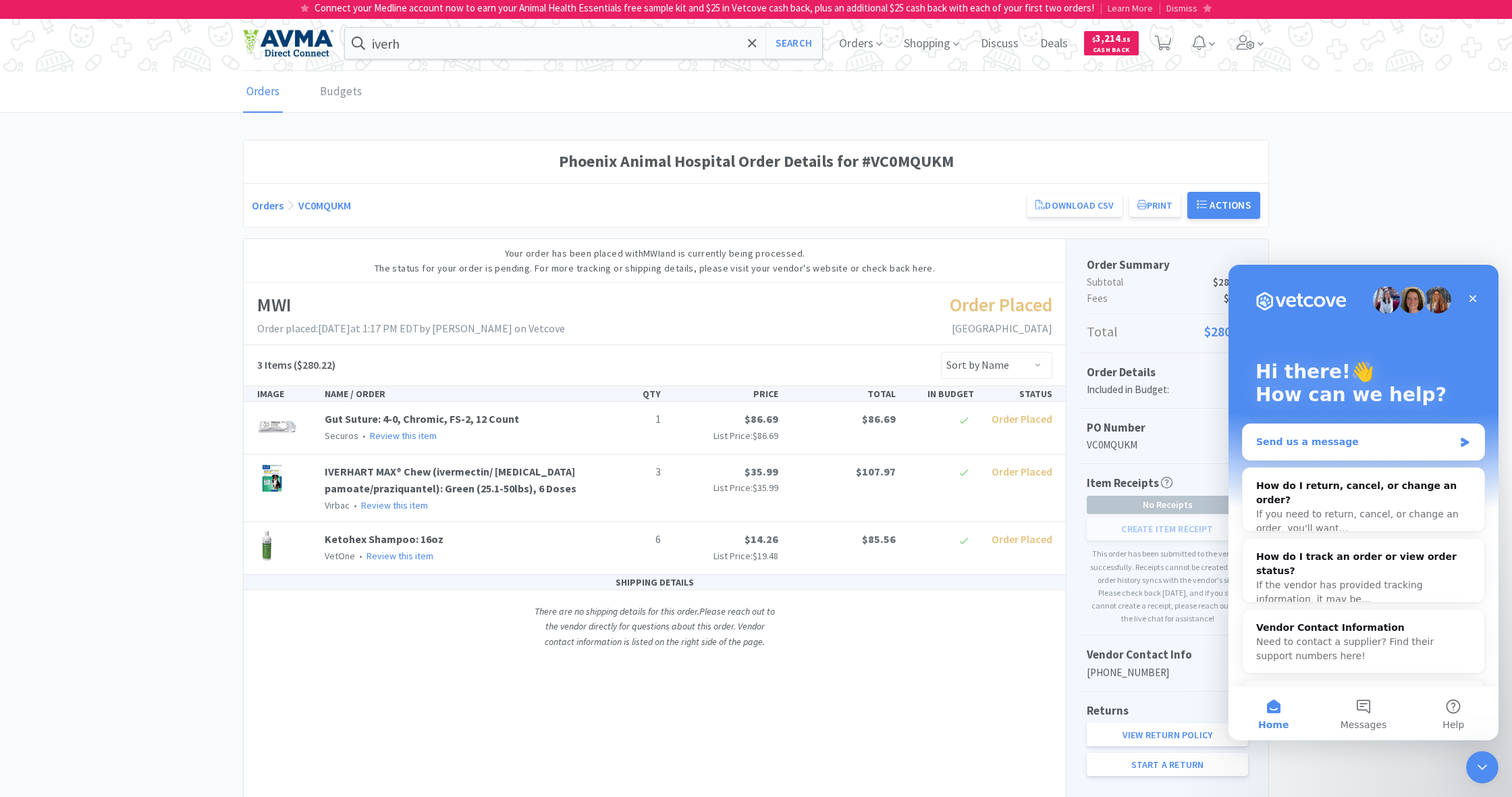
click at [1293, 443] on div "Send us a message" at bounding box center [1356, 442] width 198 height 14
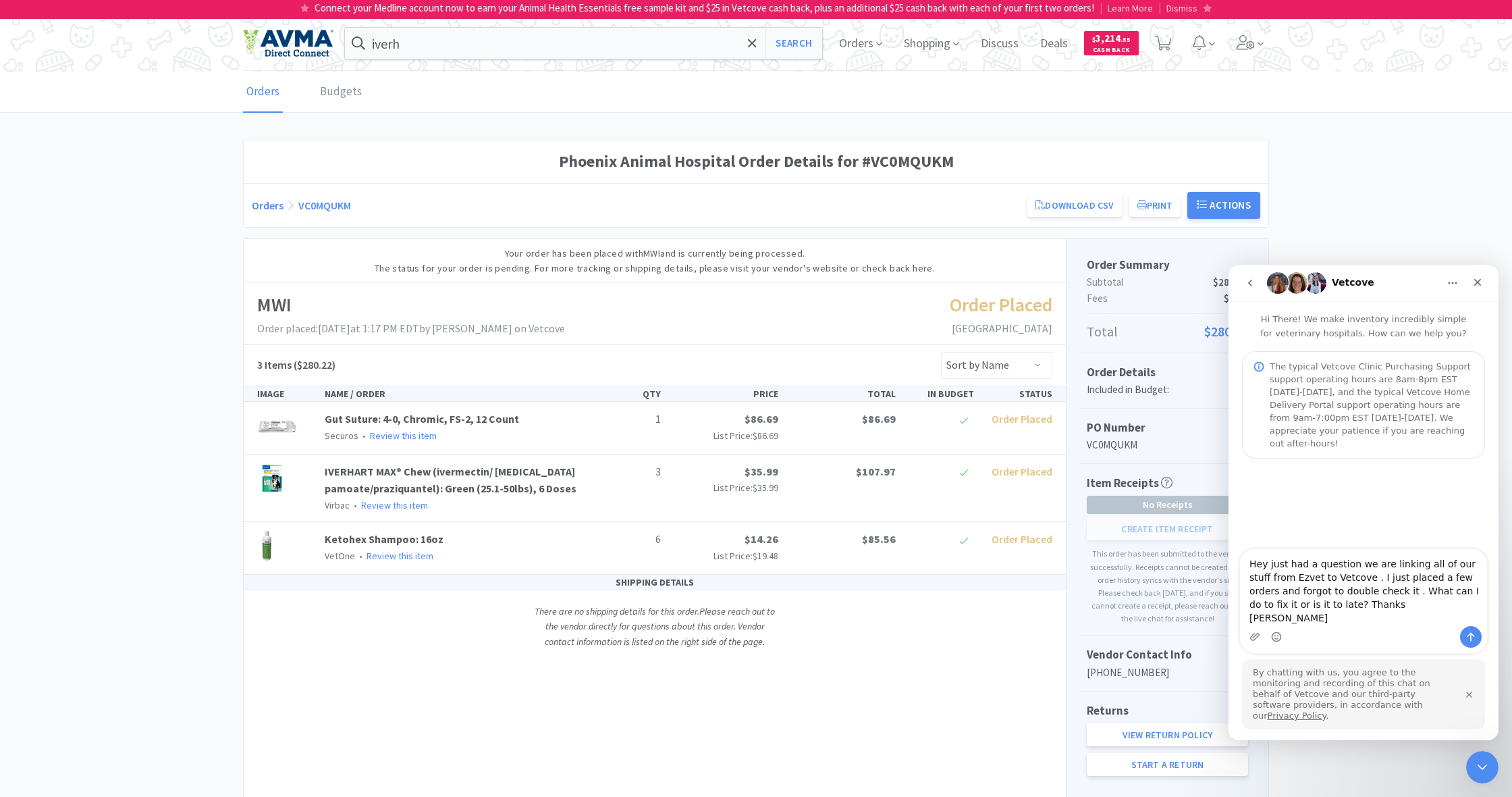
type textarea "Hey just had a question we are linking all of our stuff from Ezvet to Vetcove .…"
click at [1472, 642] on icon "Send a message…" at bounding box center [1470, 636] width 11 height 11
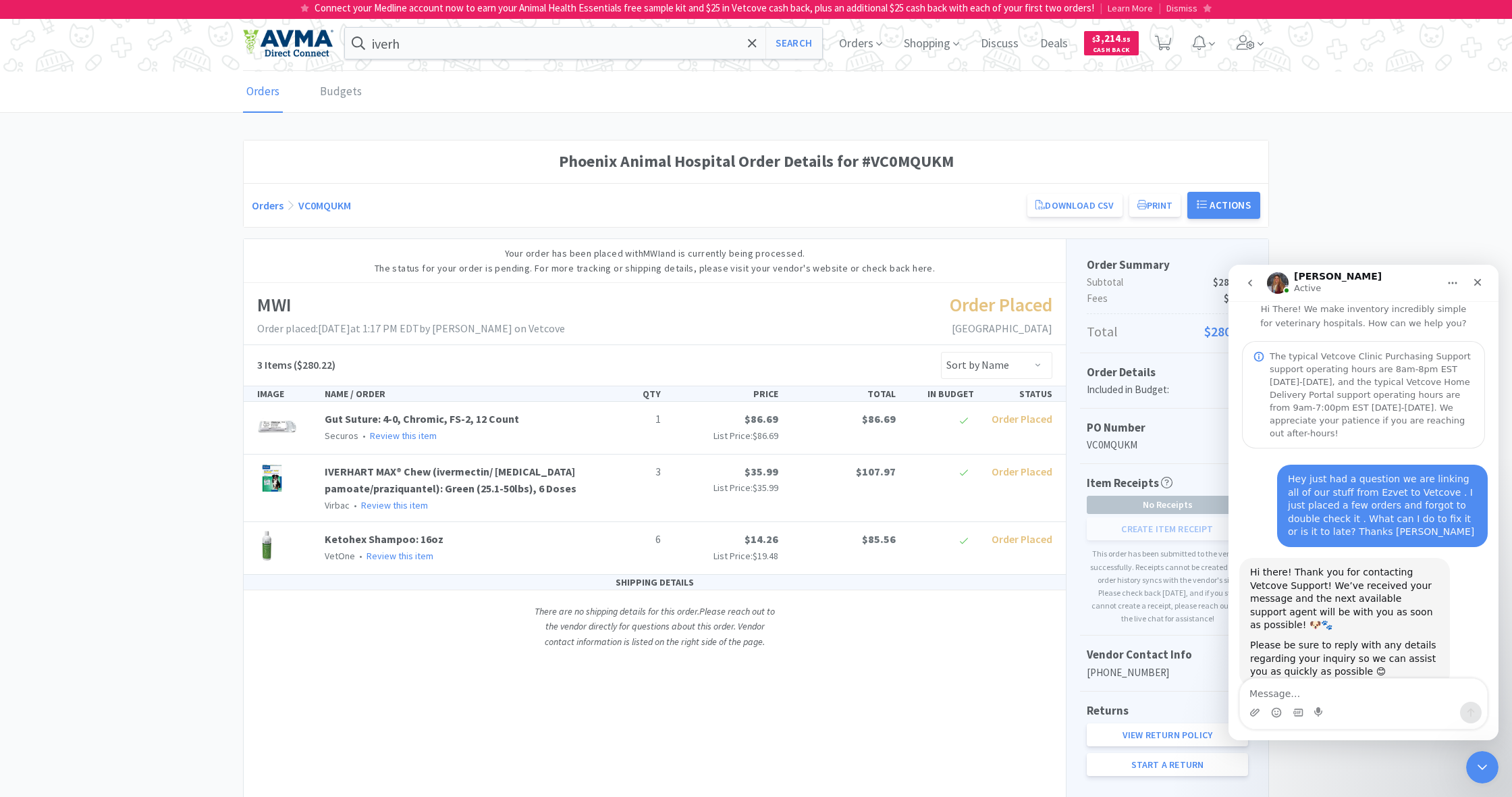
scroll to position [87, 0]
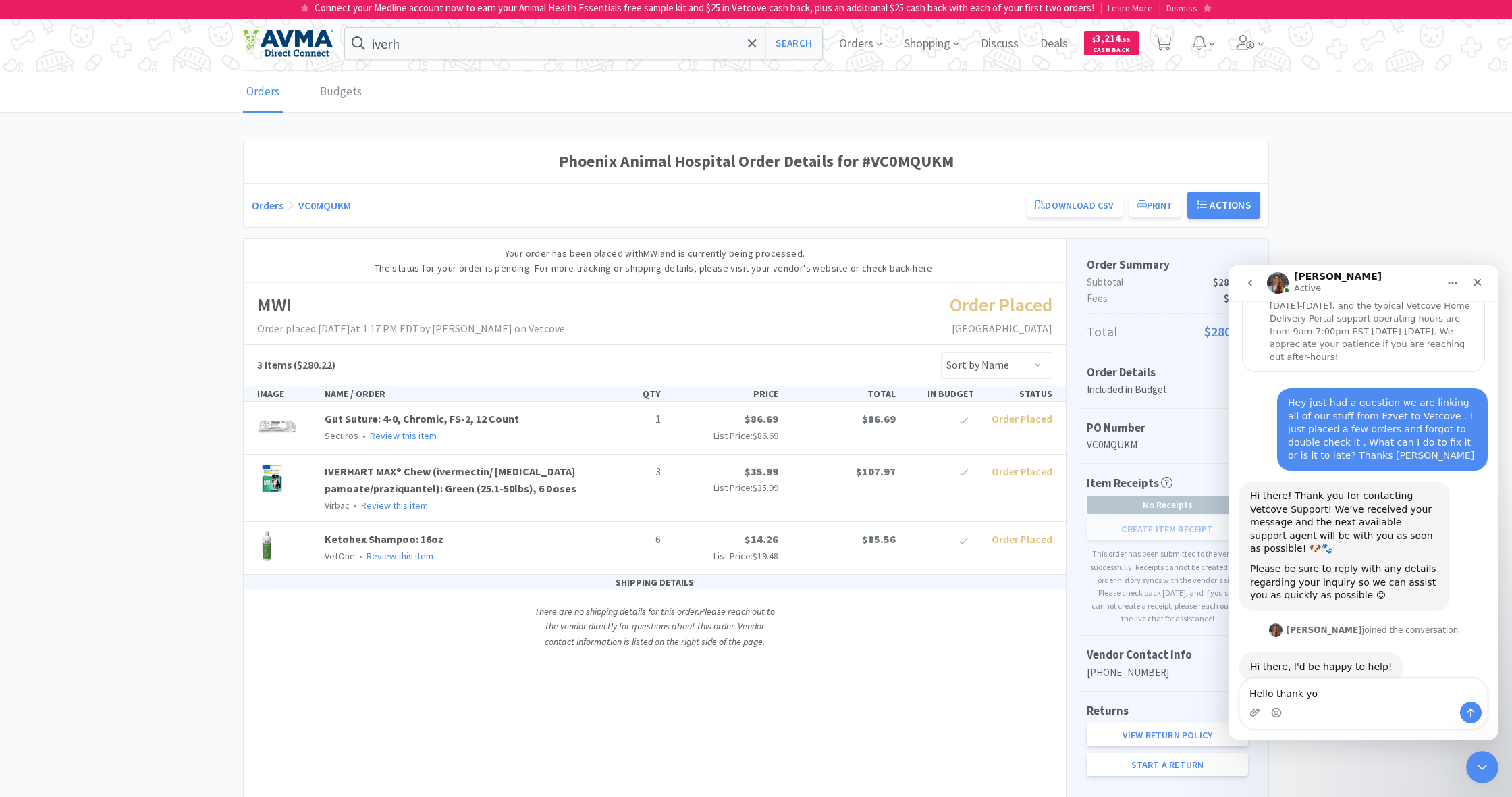
type textarea "Hello thank you"
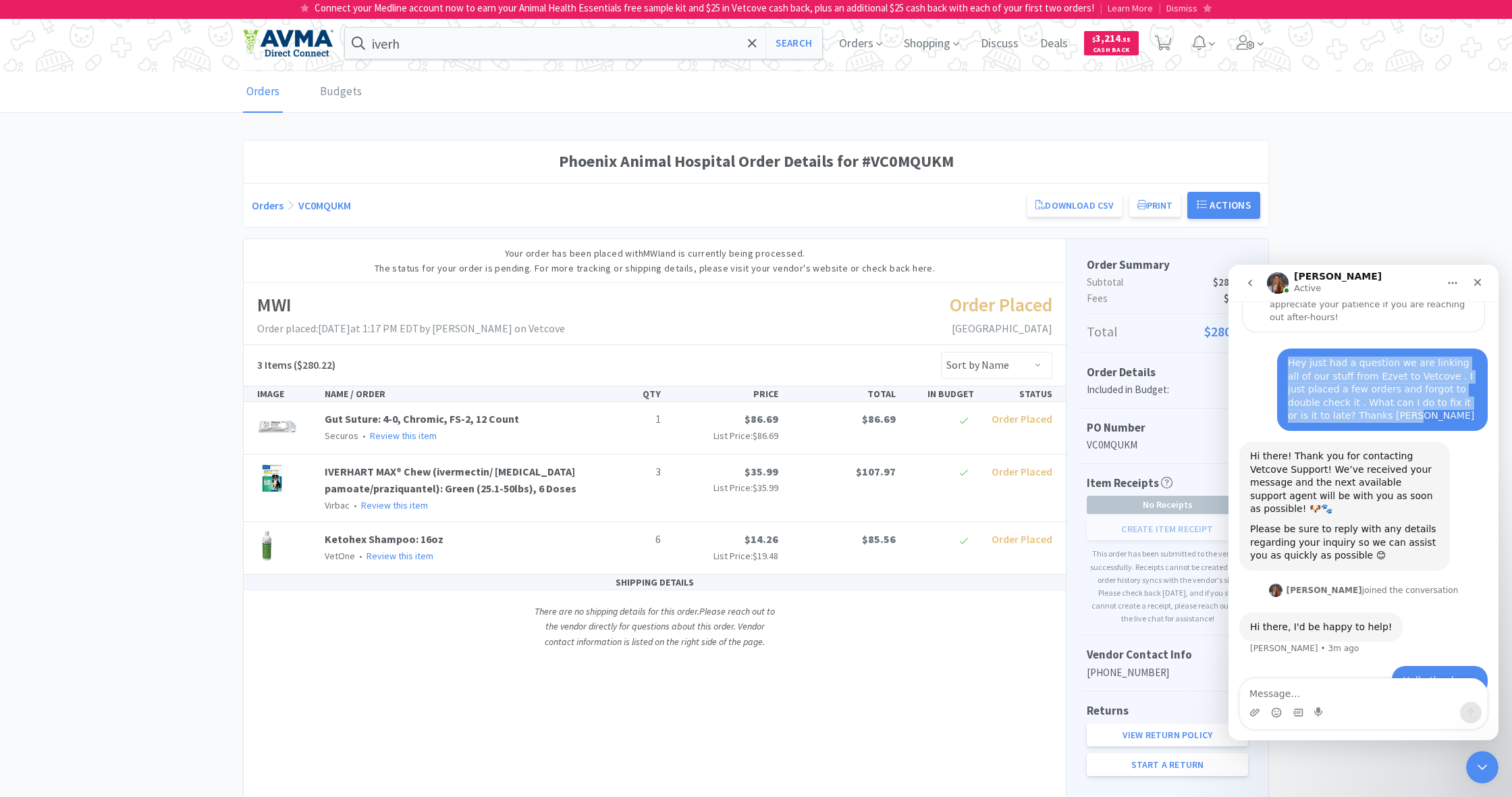
drag, startPoint x: 1286, startPoint y: 351, endPoint x: 1356, endPoint y: 392, distance: 81.1
click at [1407, 401] on div "Hey just had a question we are linking all of our stuff from Ezvet to Vetcove .…" at bounding box center [1382, 389] width 189 height 66
click at [1474, 546] on div "Hi there! Thank you for contacting Vetcove Support! We’ve received your message…" at bounding box center [1363, 511] width 248 height 140
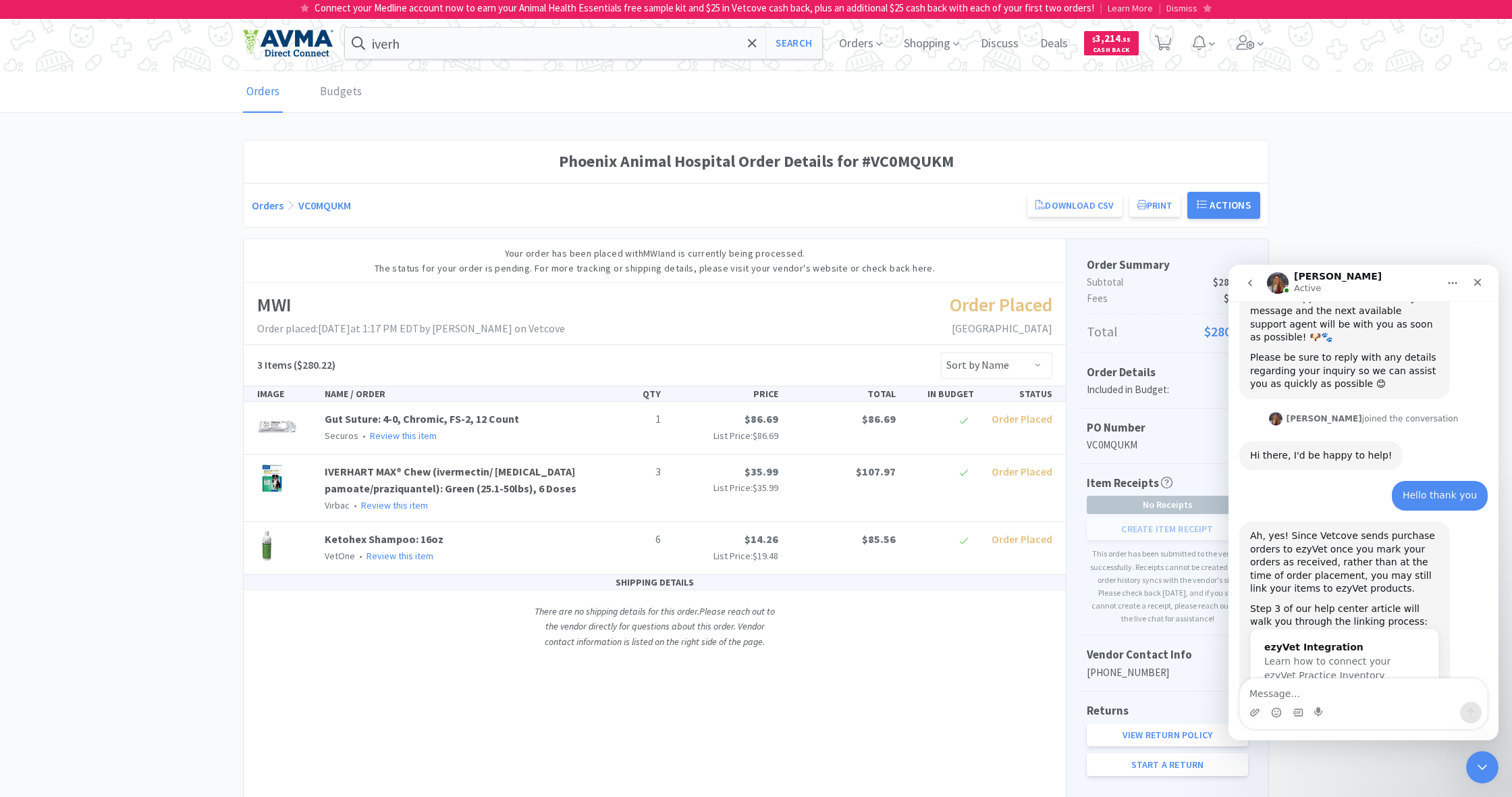
scroll to position [314, 0]
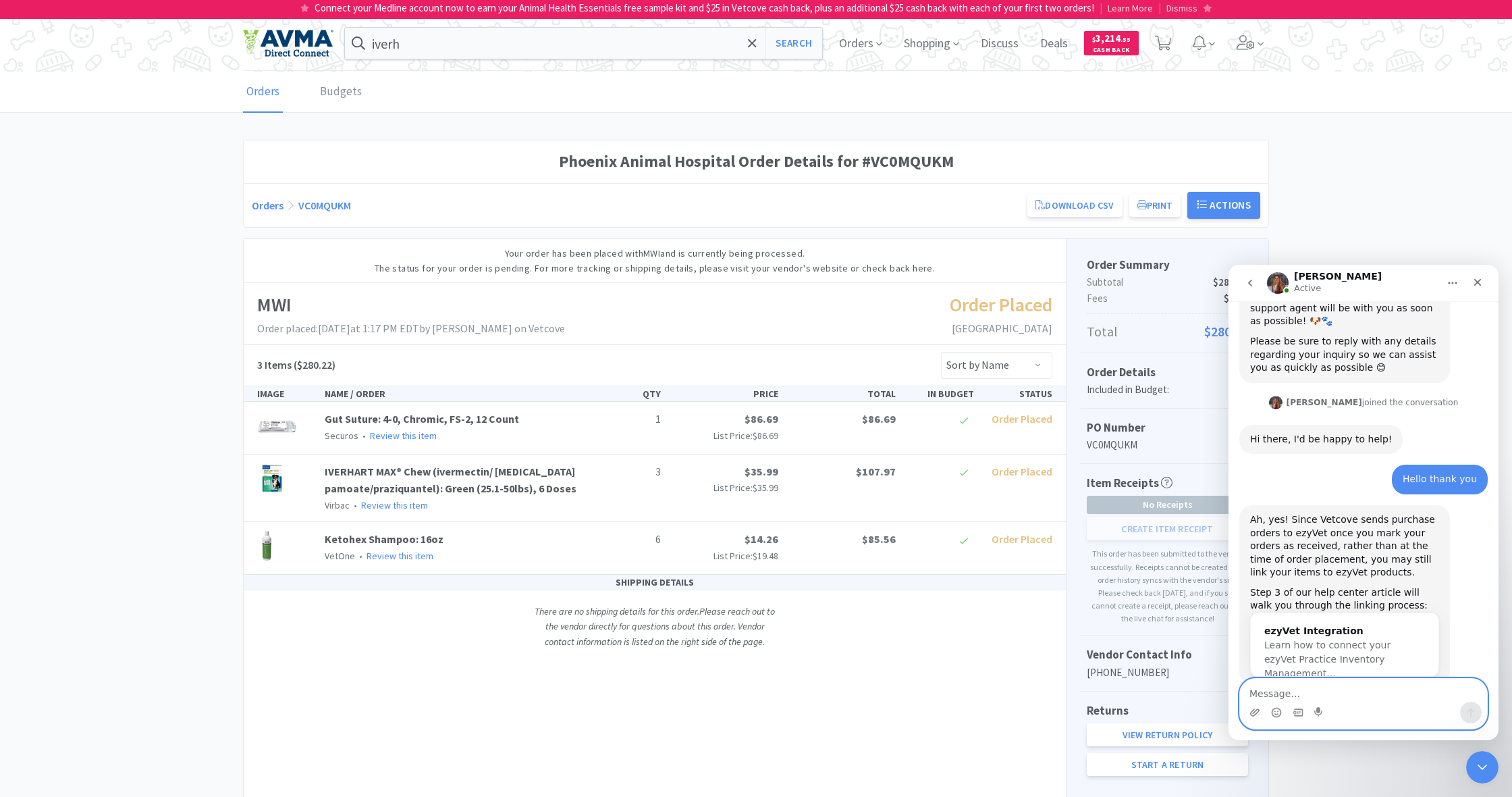
click at [1276, 685] on textarea "Message…" at bounding box center [1364, 691] width 247 height 23
type textarea "ok cool thank you very much. Have a great day."
click at [1467, 711] on icon "Send a message…" at bounding box center [1470, 712] width 11 height 11
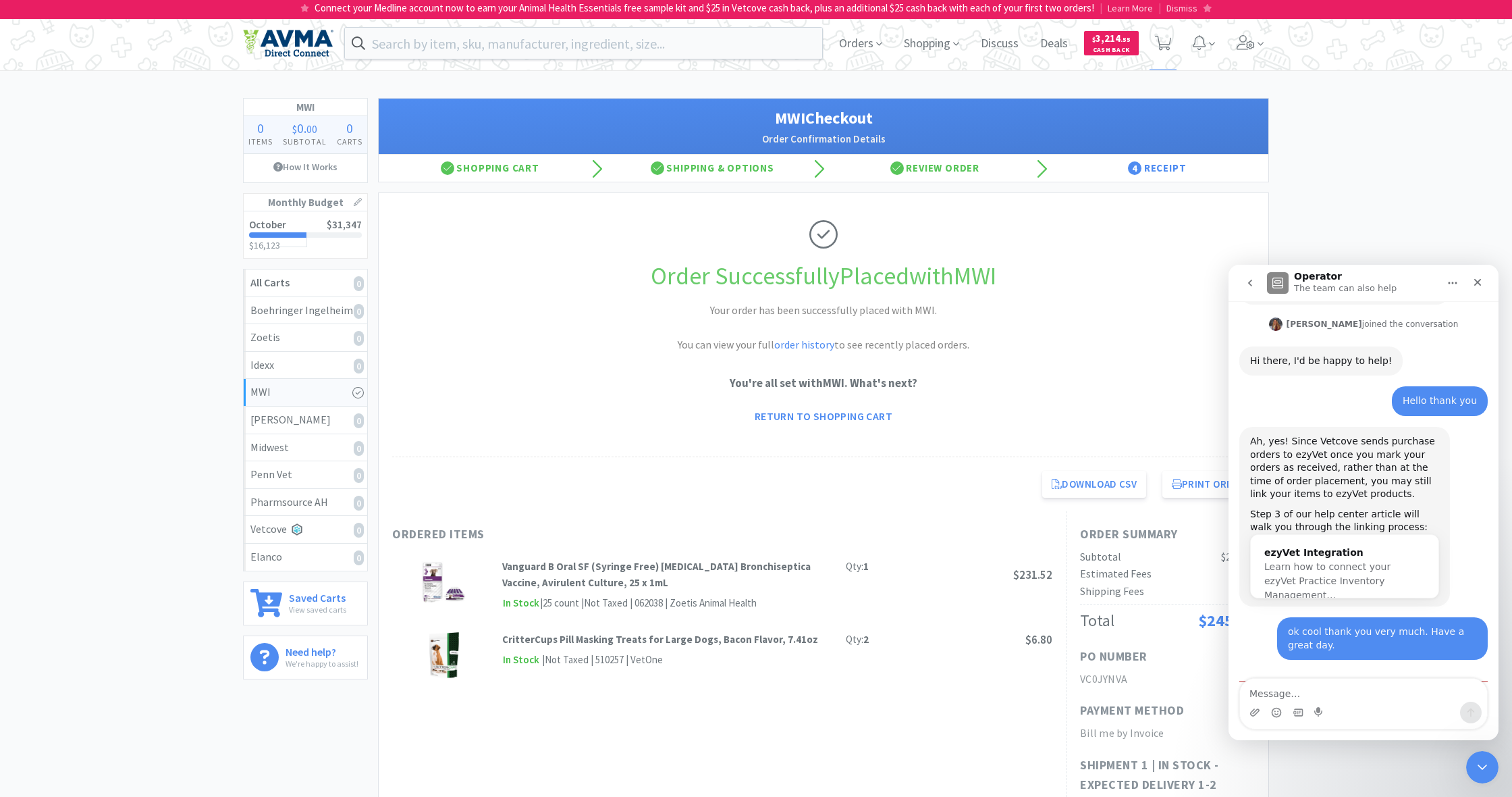
scroll to position [429, 0]
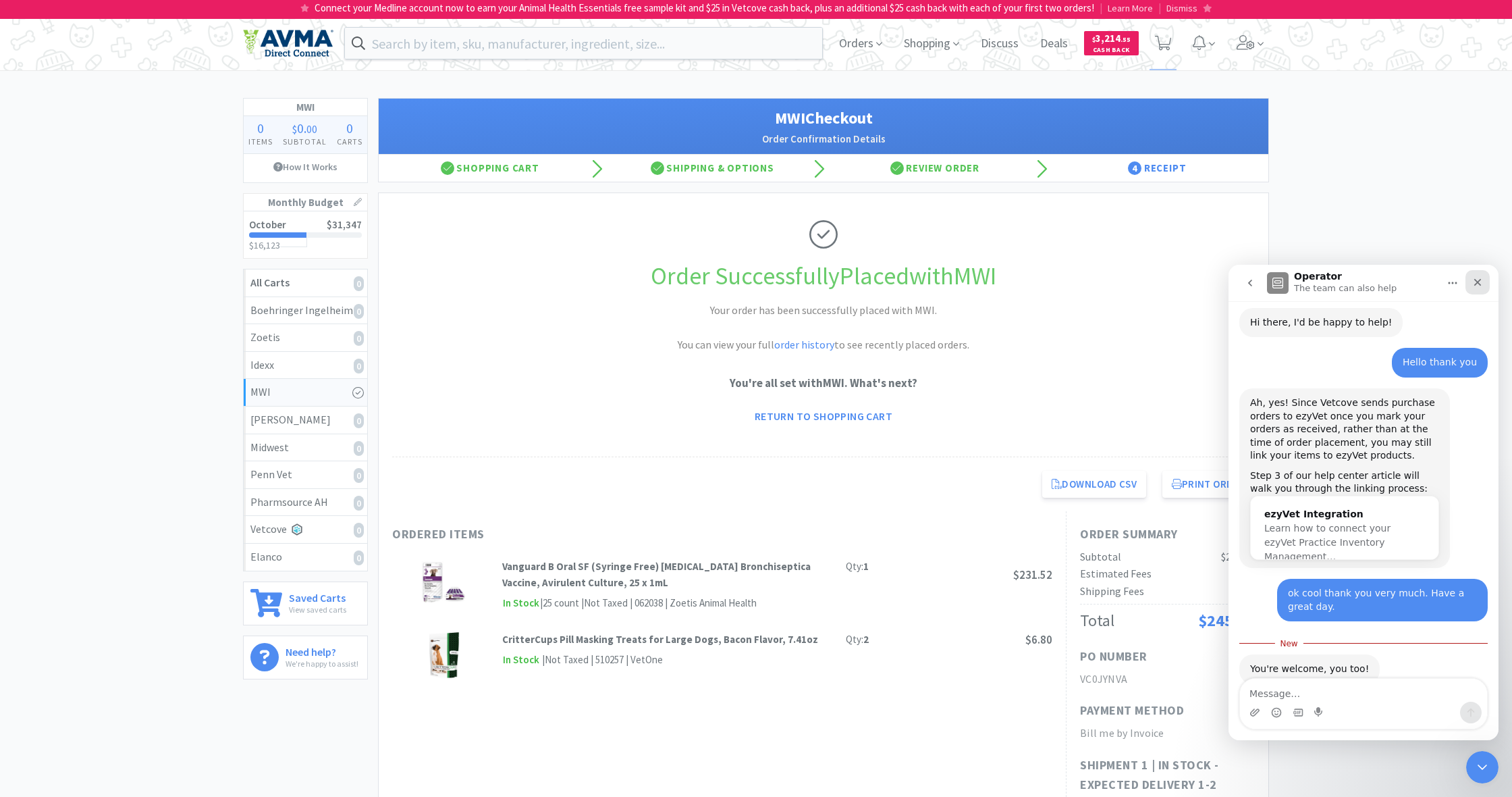
click at [893, 283] on icon "Close" at bounding box center [1478, 283] width 7 height 7
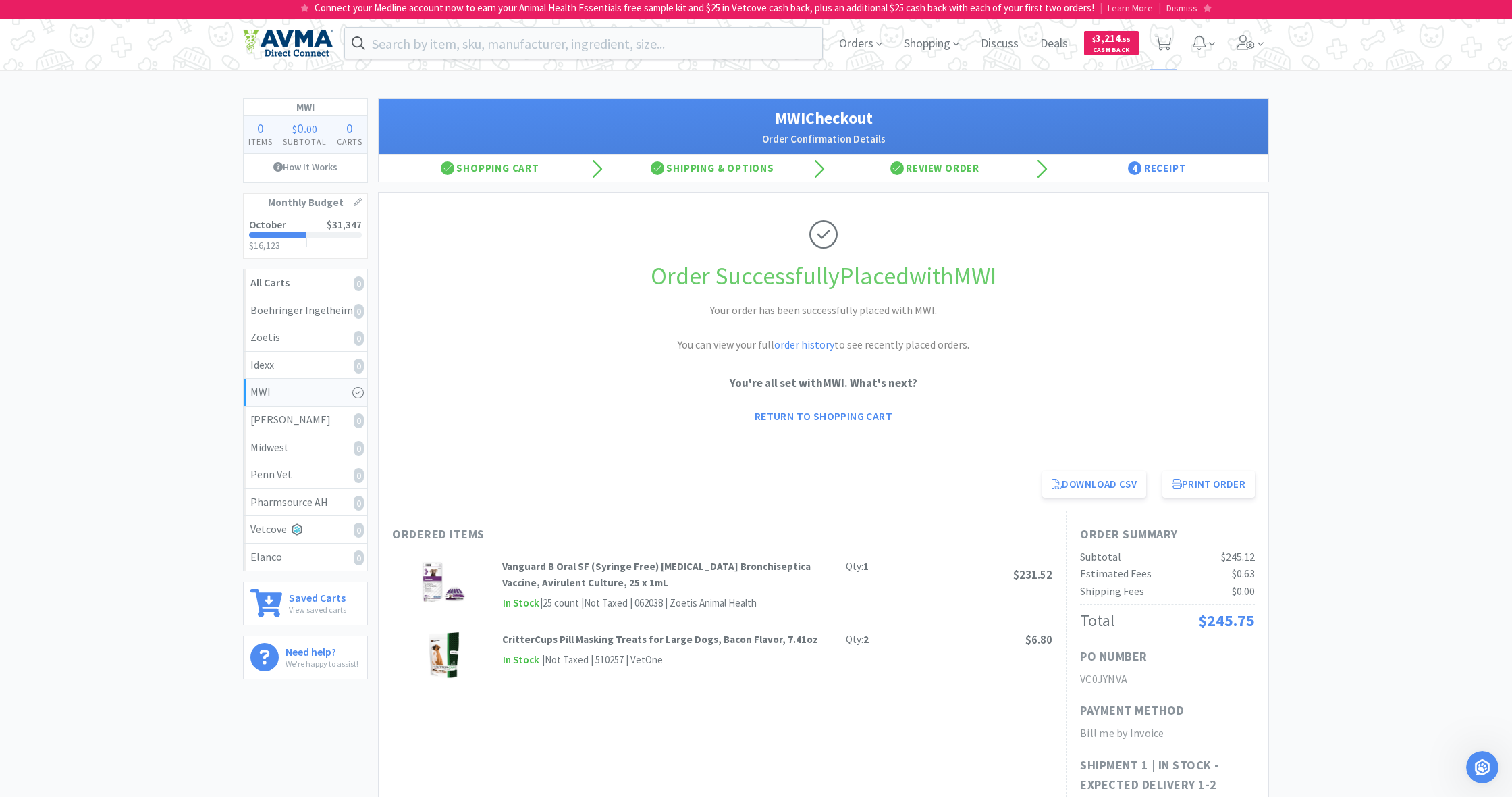
scroll to position [0, 0]
click at [893, 48] on span "Shopping" at bounding box center [932, 43] width 66 height 54
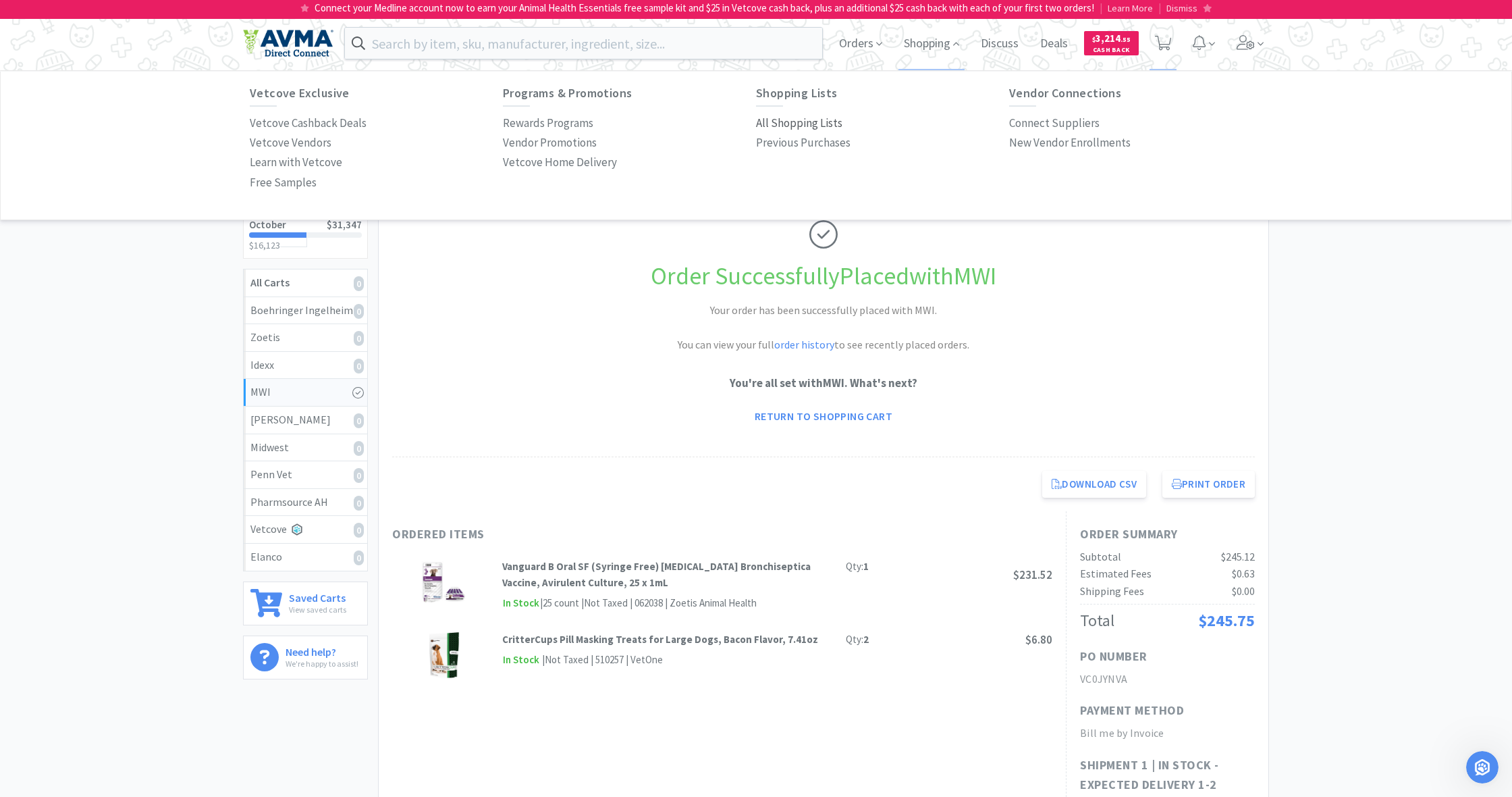
click at [809, 122] on p "All Shopping Lists" at bounding box center [800, 123] width 87 height 18
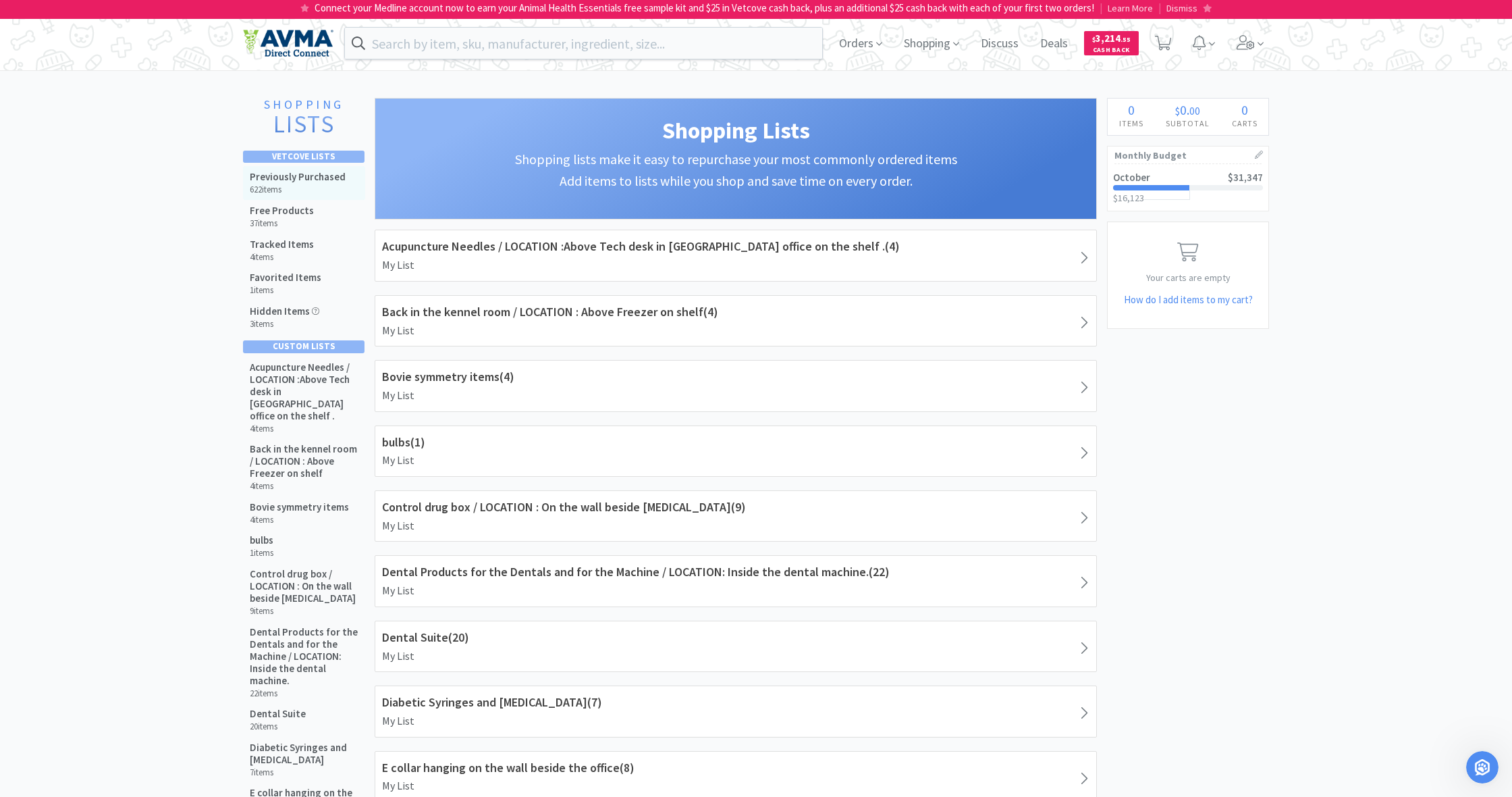
click at [311, 179] on h5 "Previously Purchased" at bounding box center [297, 177] width 96 height 12
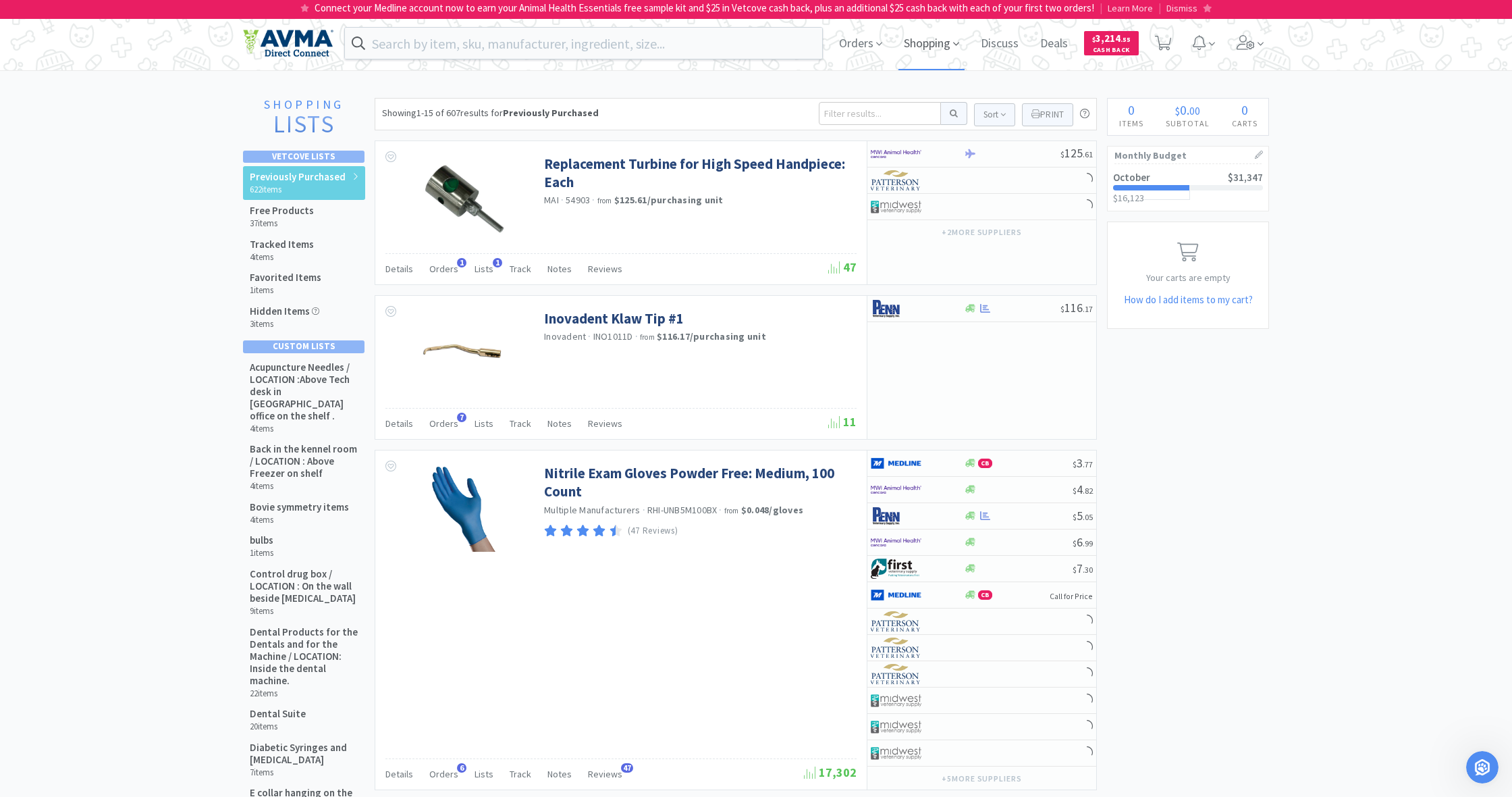
click at [893, 48] on span "Shopping" at bounding box center [932, 43] width 66 height 54
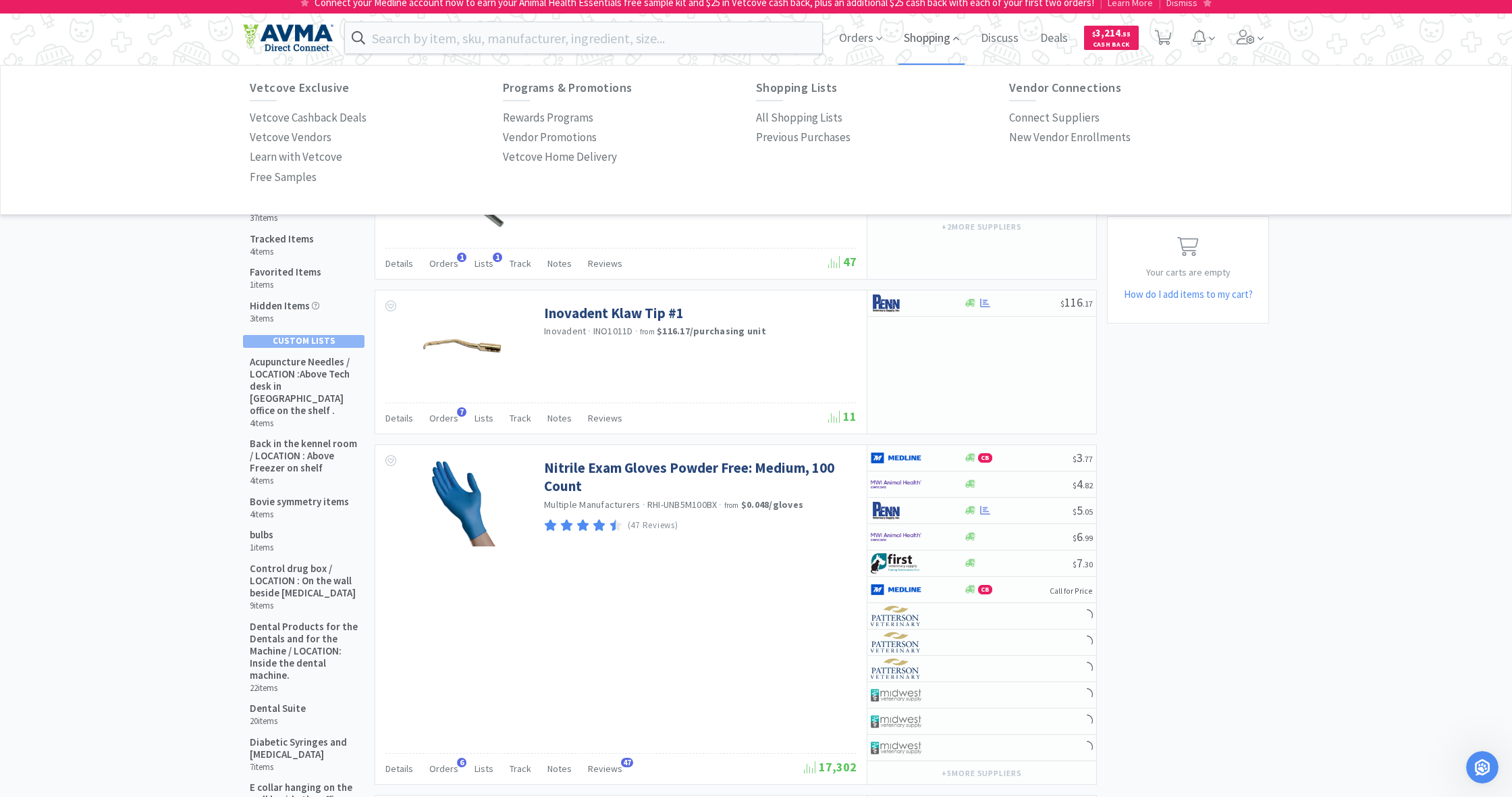
scroll to position [13, 0]
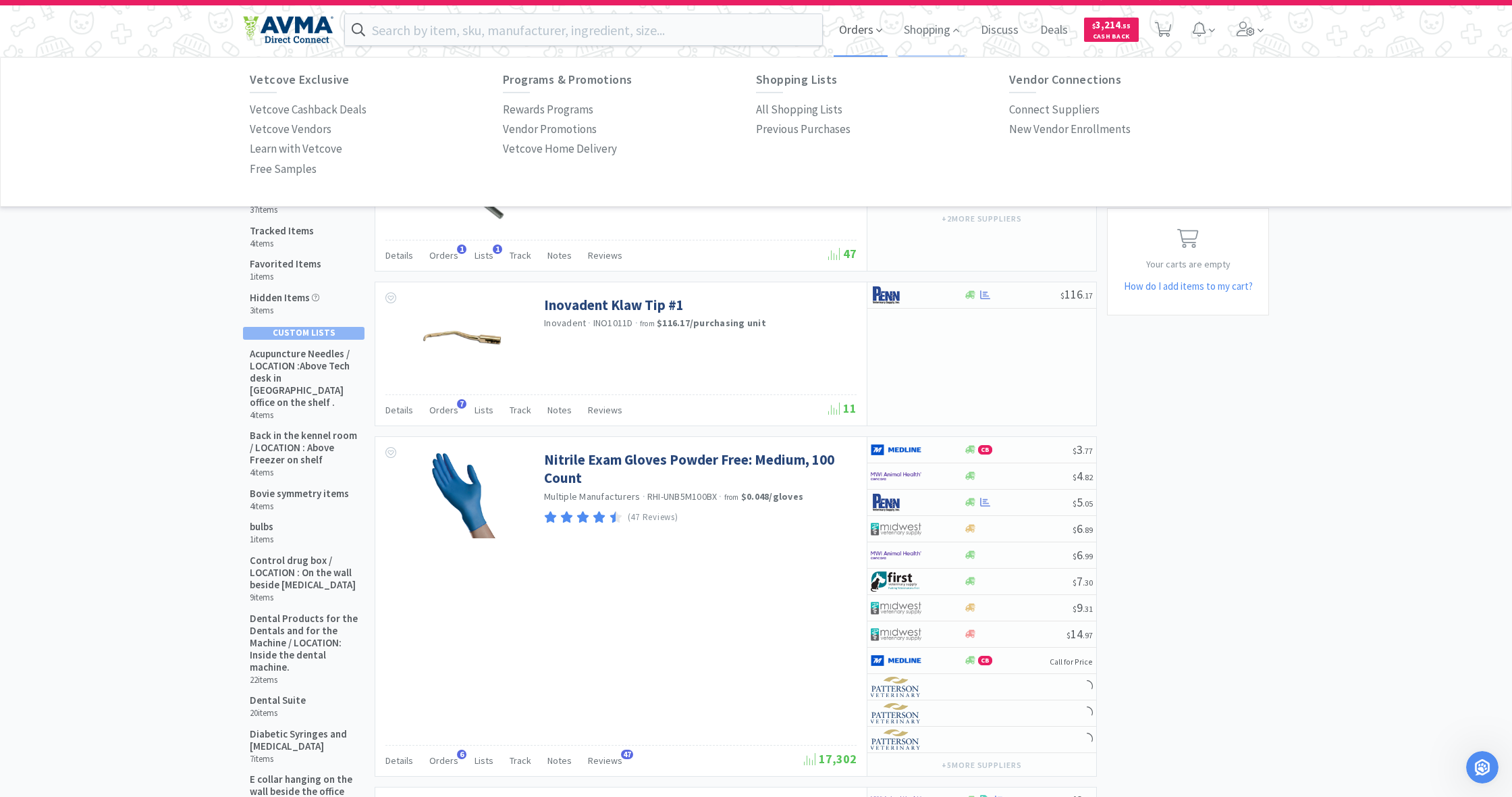
click at [846, 43] on span "Orders" at bounding box center [860, 29] width 54 height 54
click at [276, 111] on p "Order History" at bounding box center [282, 110] width 66 height 18
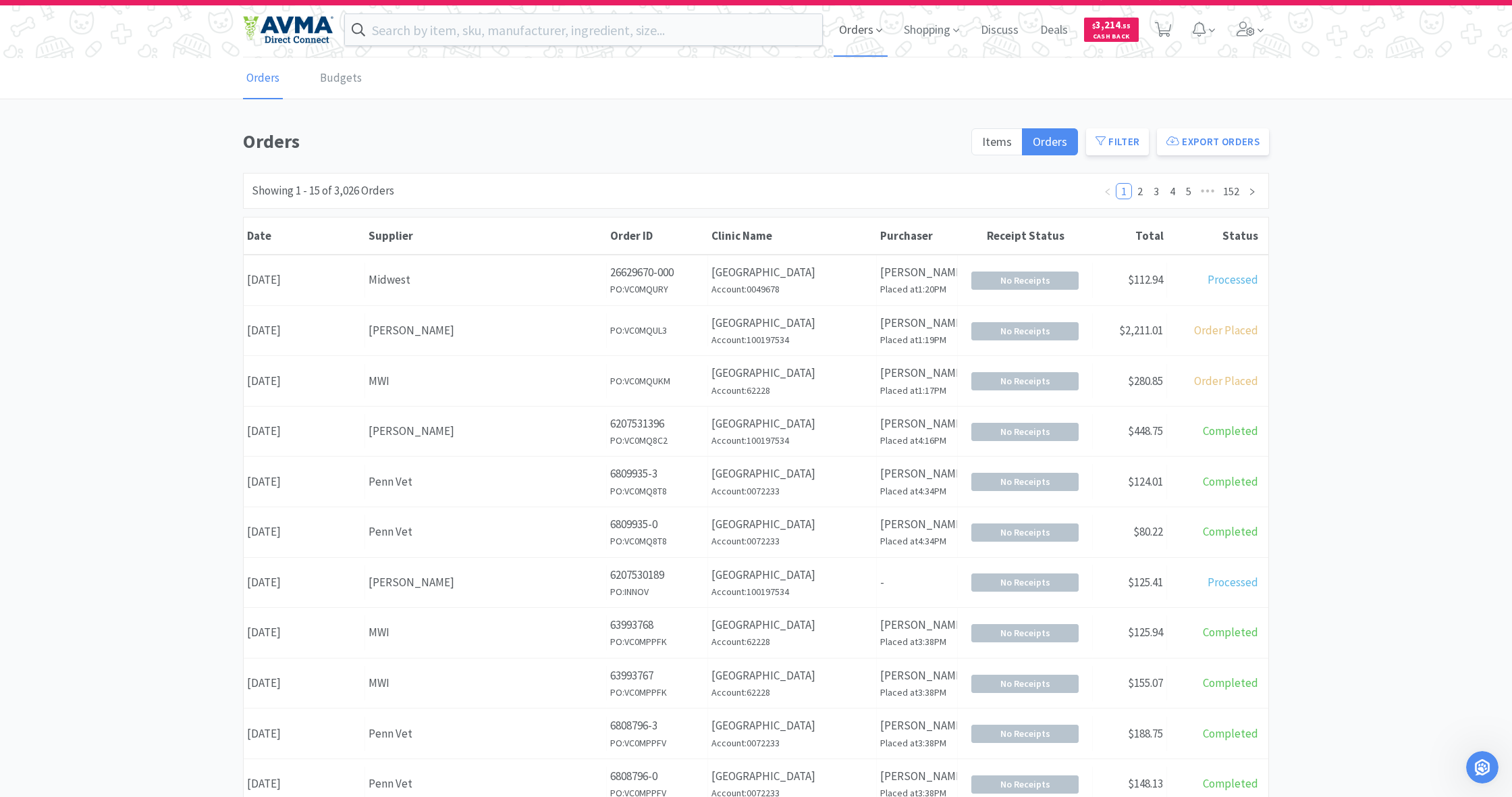
click at [855, 31] on span "Orders" at bounding box center [860, 29] width 54 height 54
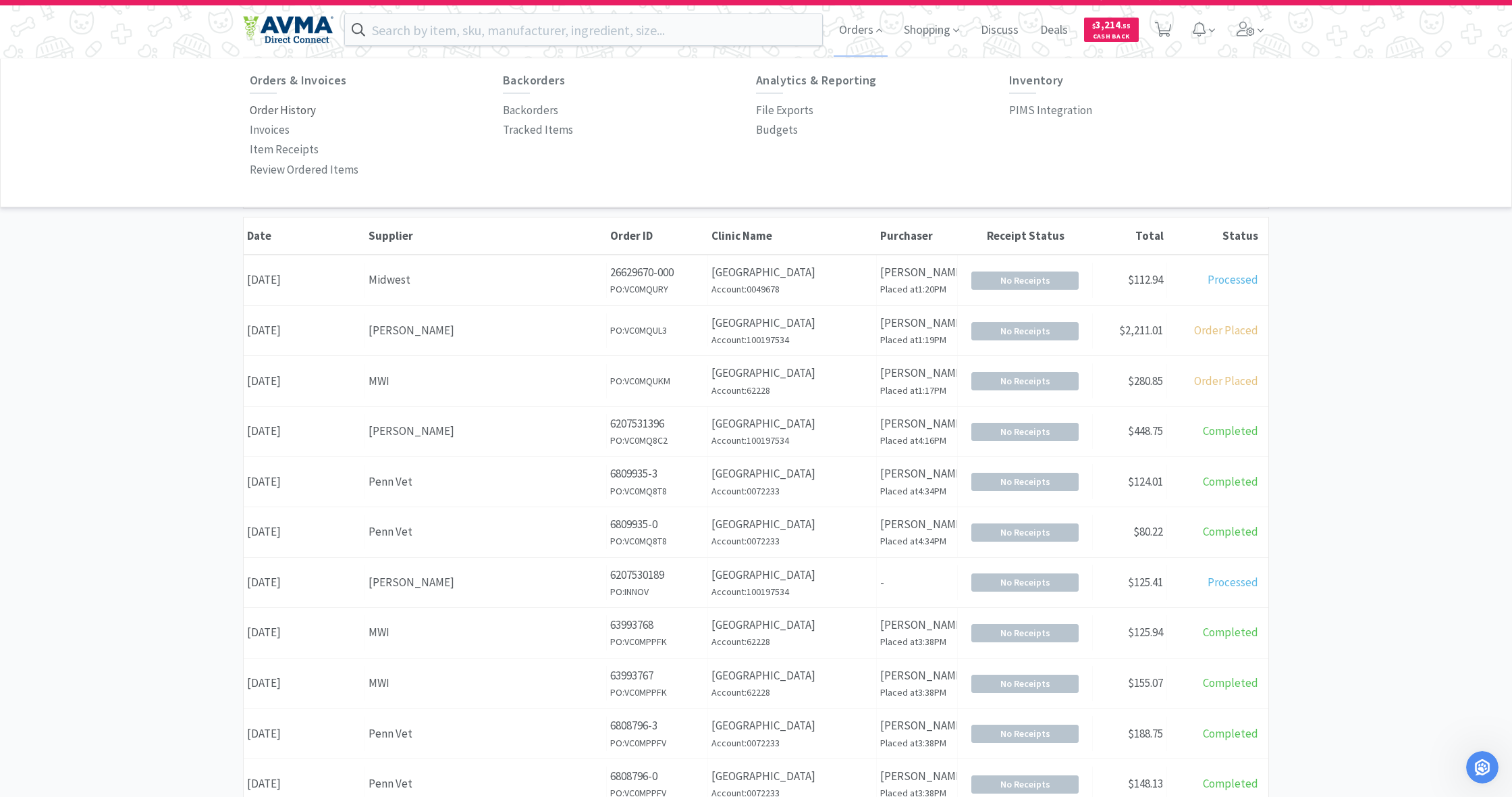
click at [278, 113] on p "Order History" at bounding box center [282, 111] width 66 height 18
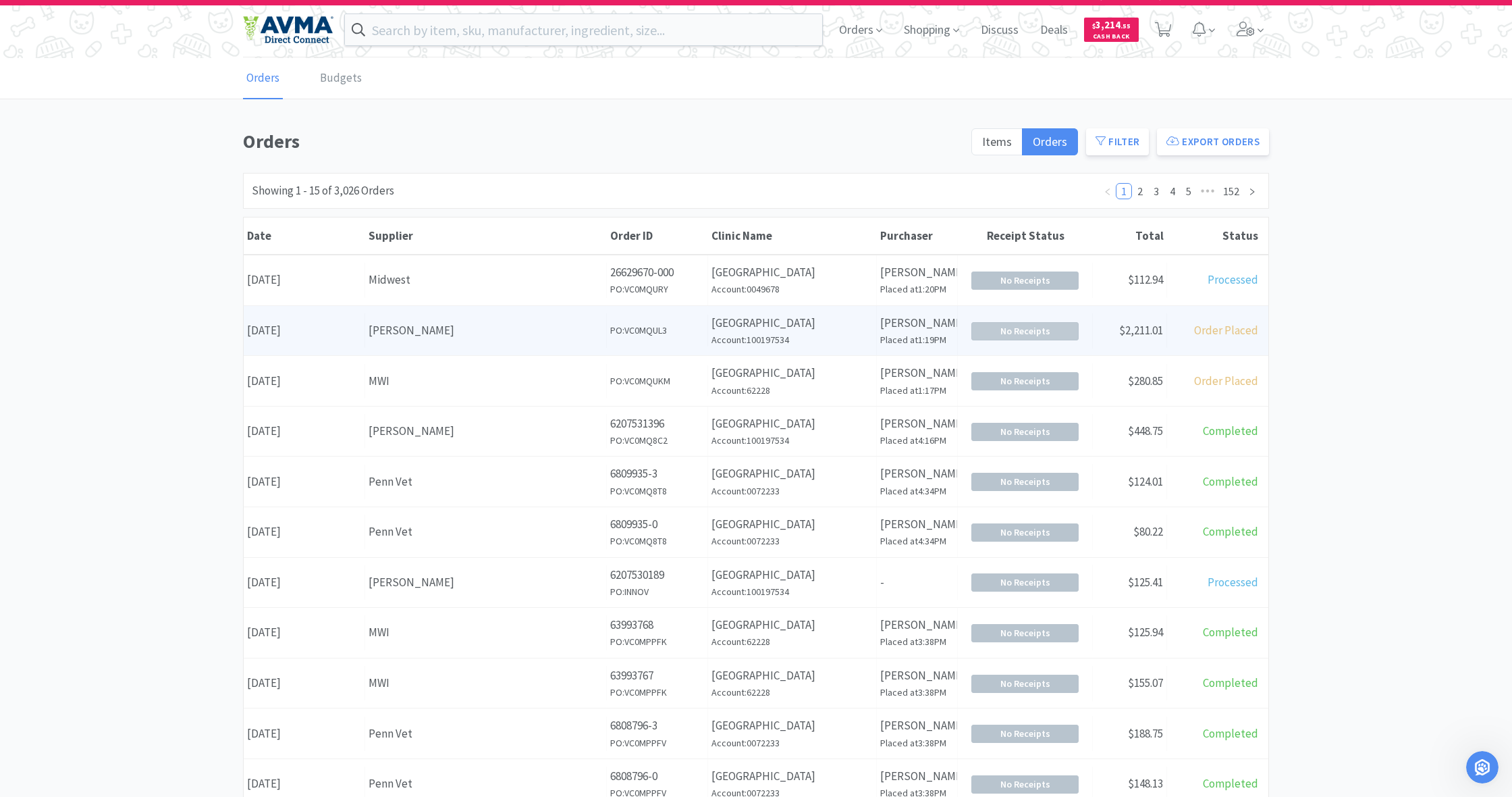
click at [893, 329] on span "No Receipts" at bounding box center [1024, 331] width 106 height 17
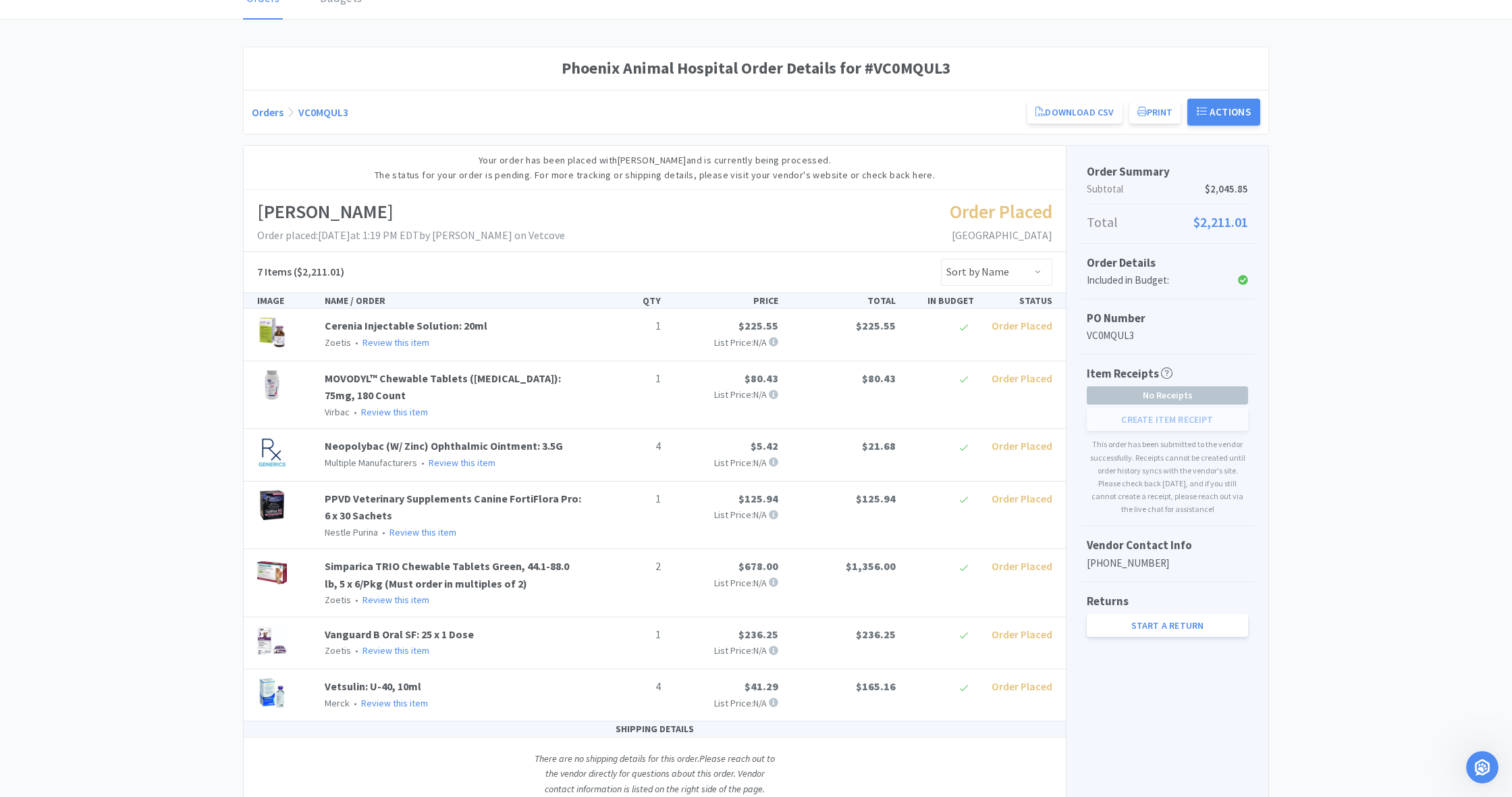
scroll to position [94, 0]
click at [893, 580] on icon "Open Intercom Messenger" at bounding box center [1480, 765] width 22 height 22
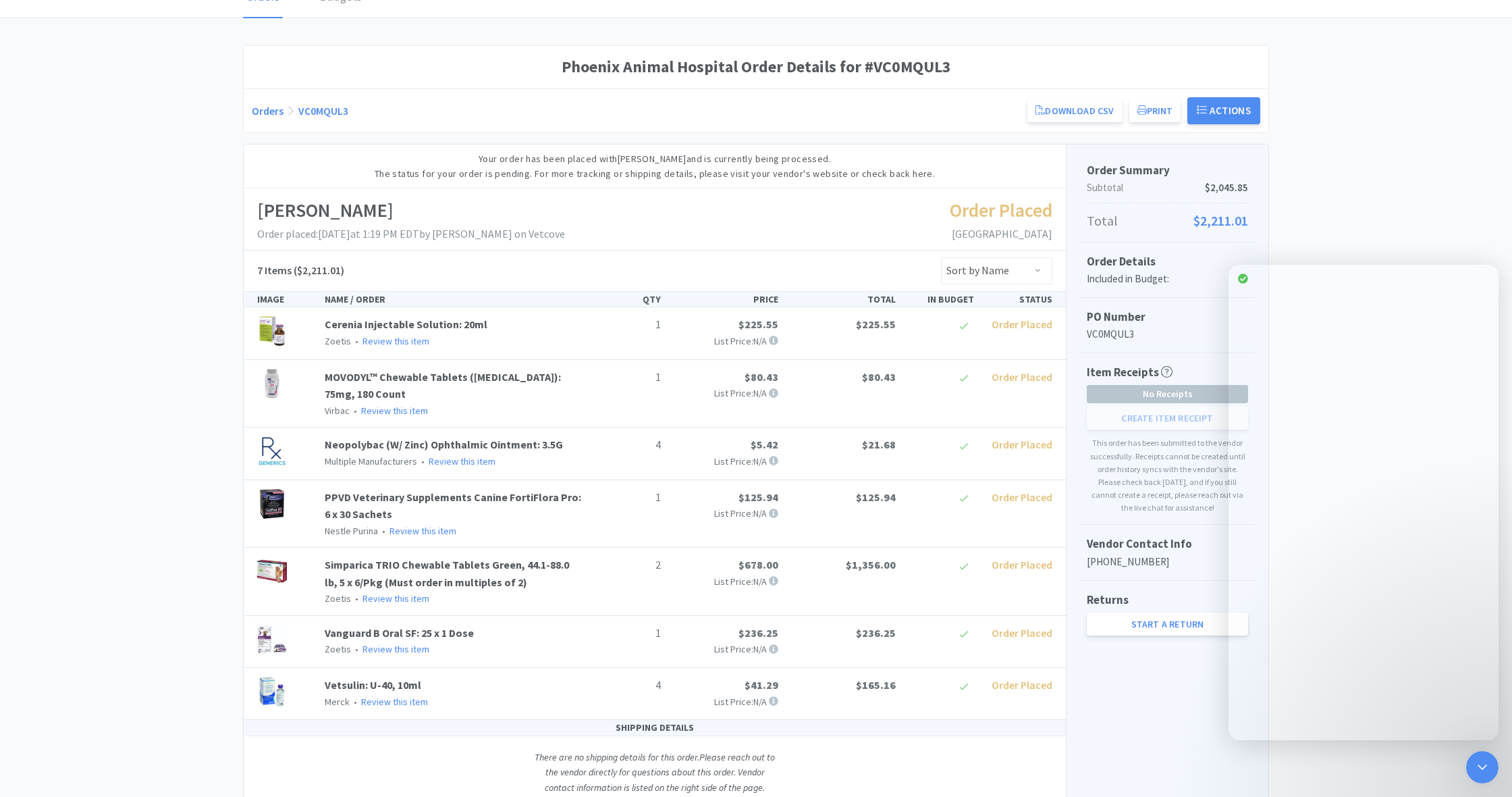
scroll to position [406, 0]
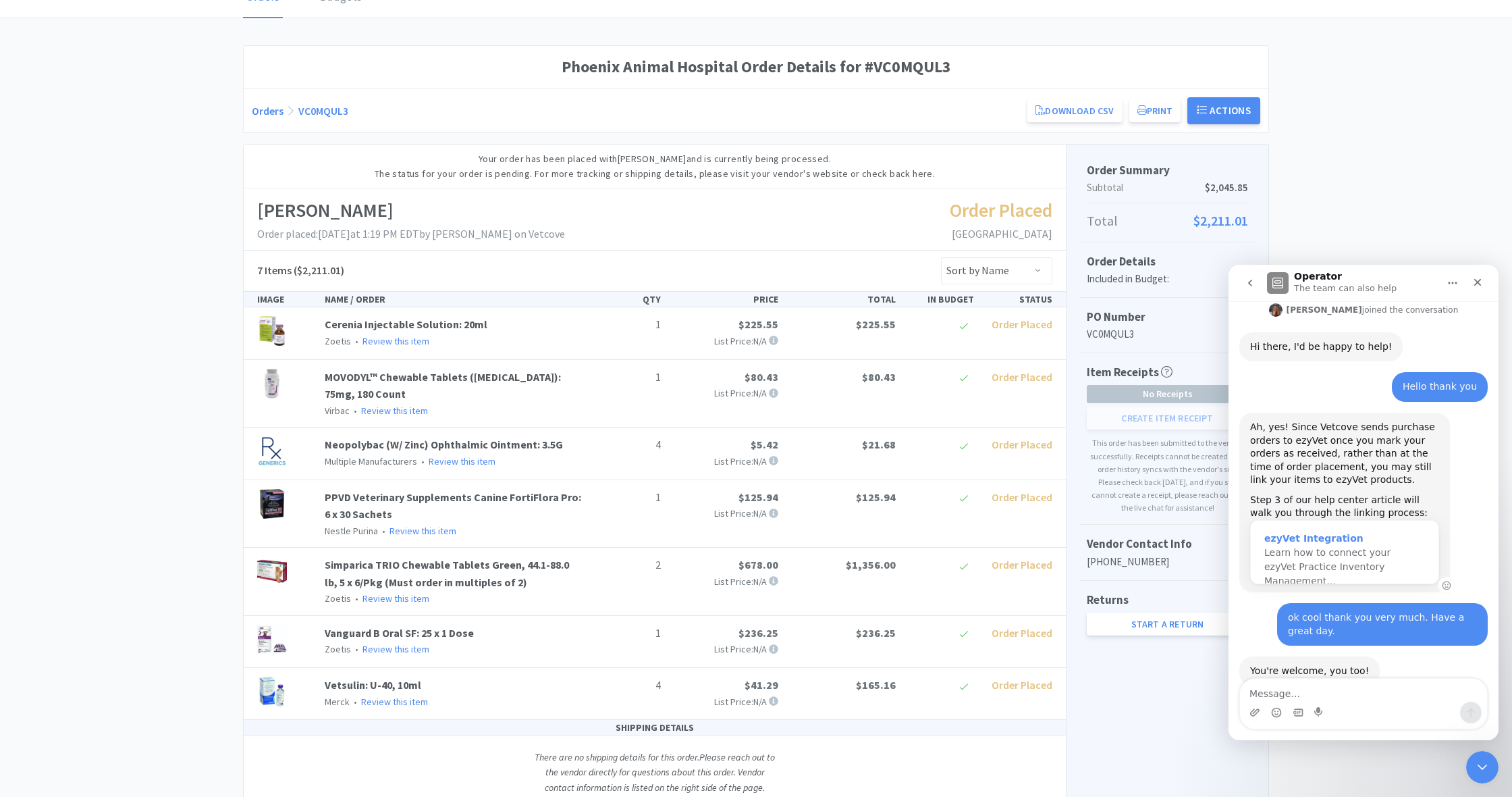
click at [893, 532] on div "ezyVet Integration" at bounding box center [1345, 538] width 160 height 14
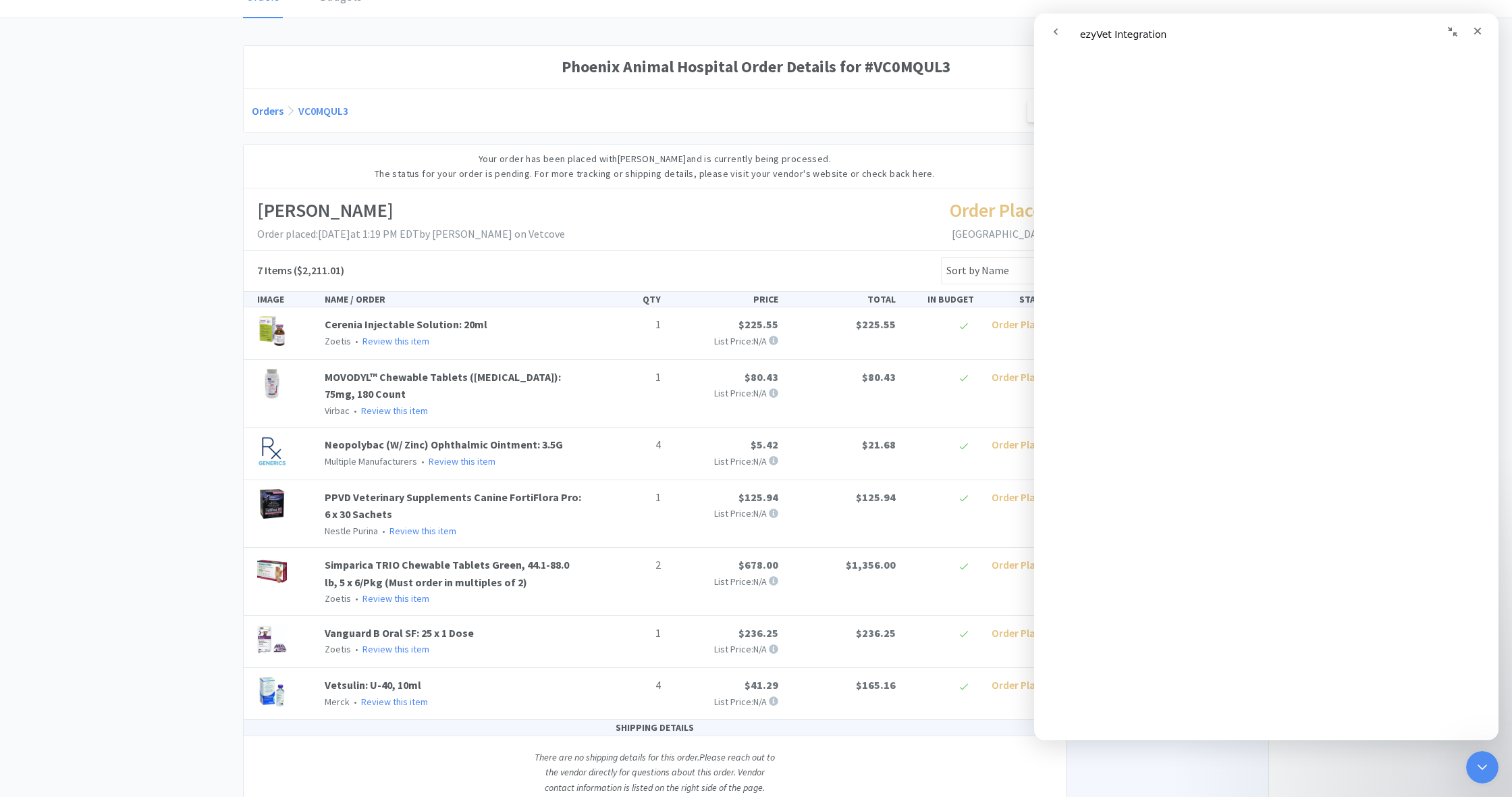
scroll to position [605, 0]
click at [893, 29] on icon "Close" at bounding box center [1478, 30] width 11 height 11
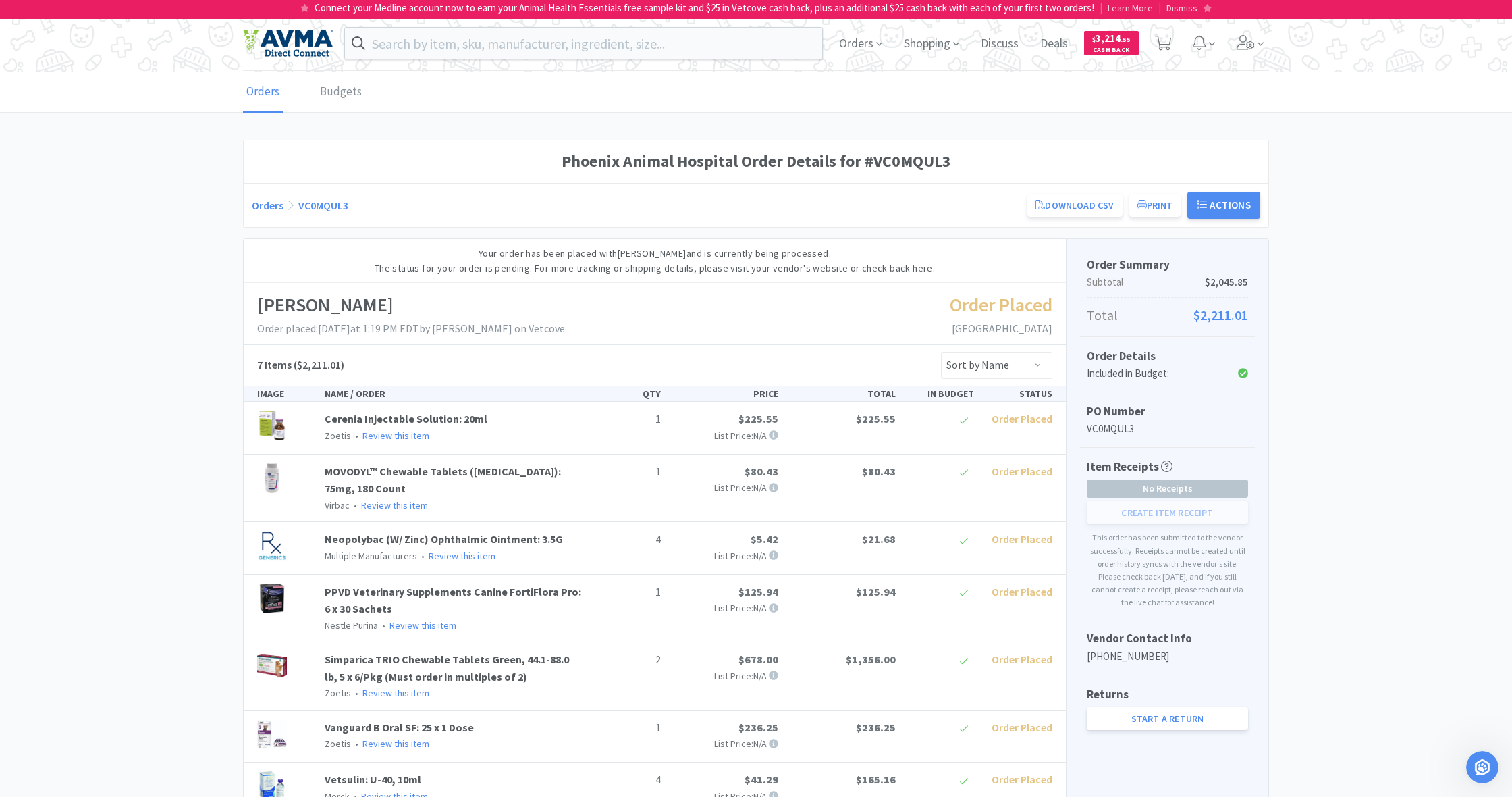
scroll to position [0, 0]
click at [383, 421] on link "Cerenia Injectable Solution: 20ml" at bounding box center [406, 419] width 163 height 13
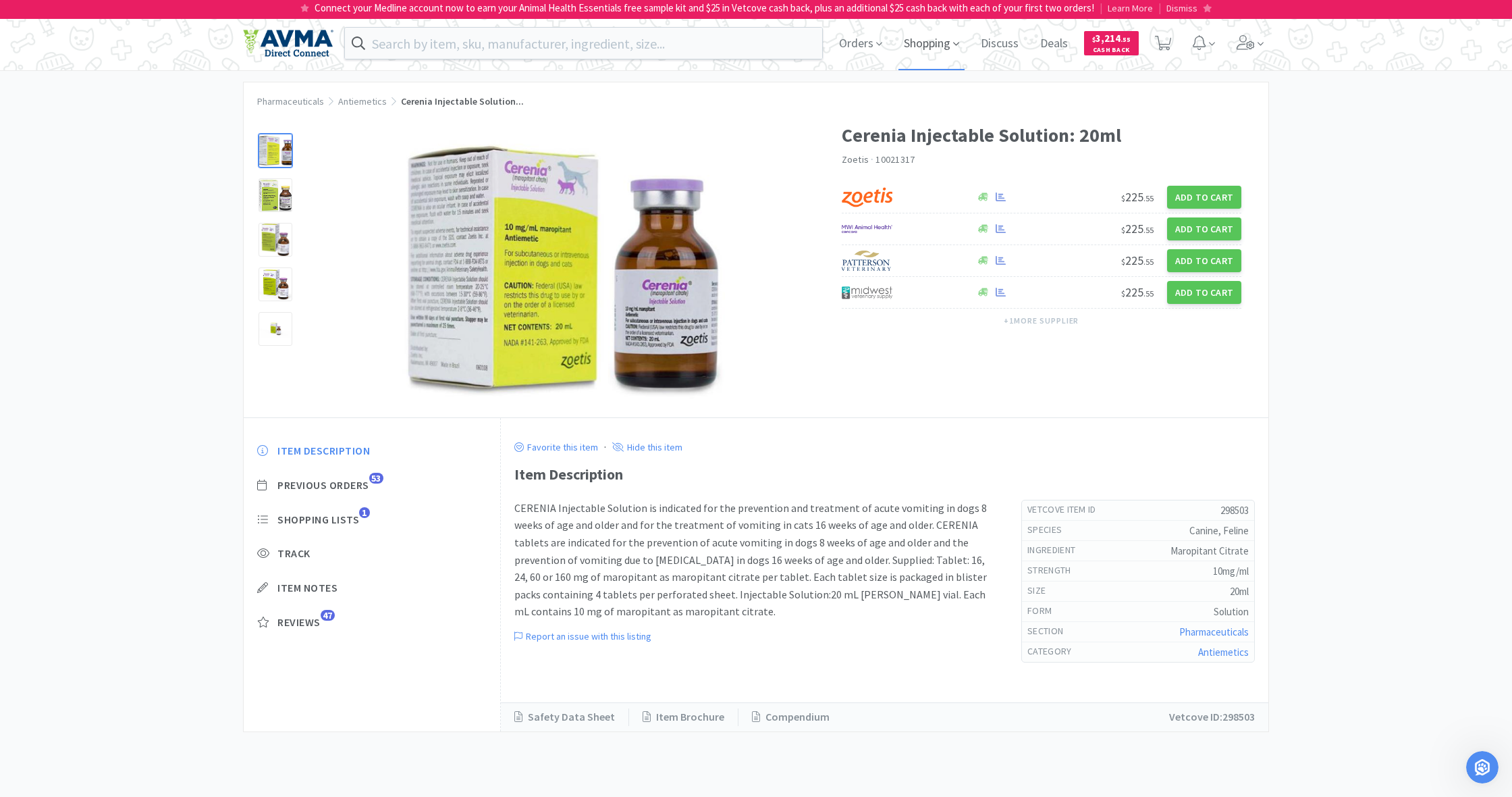
click at [893, 41] on span "Shopping" at bounding box center [932, 43] width 66 height 54
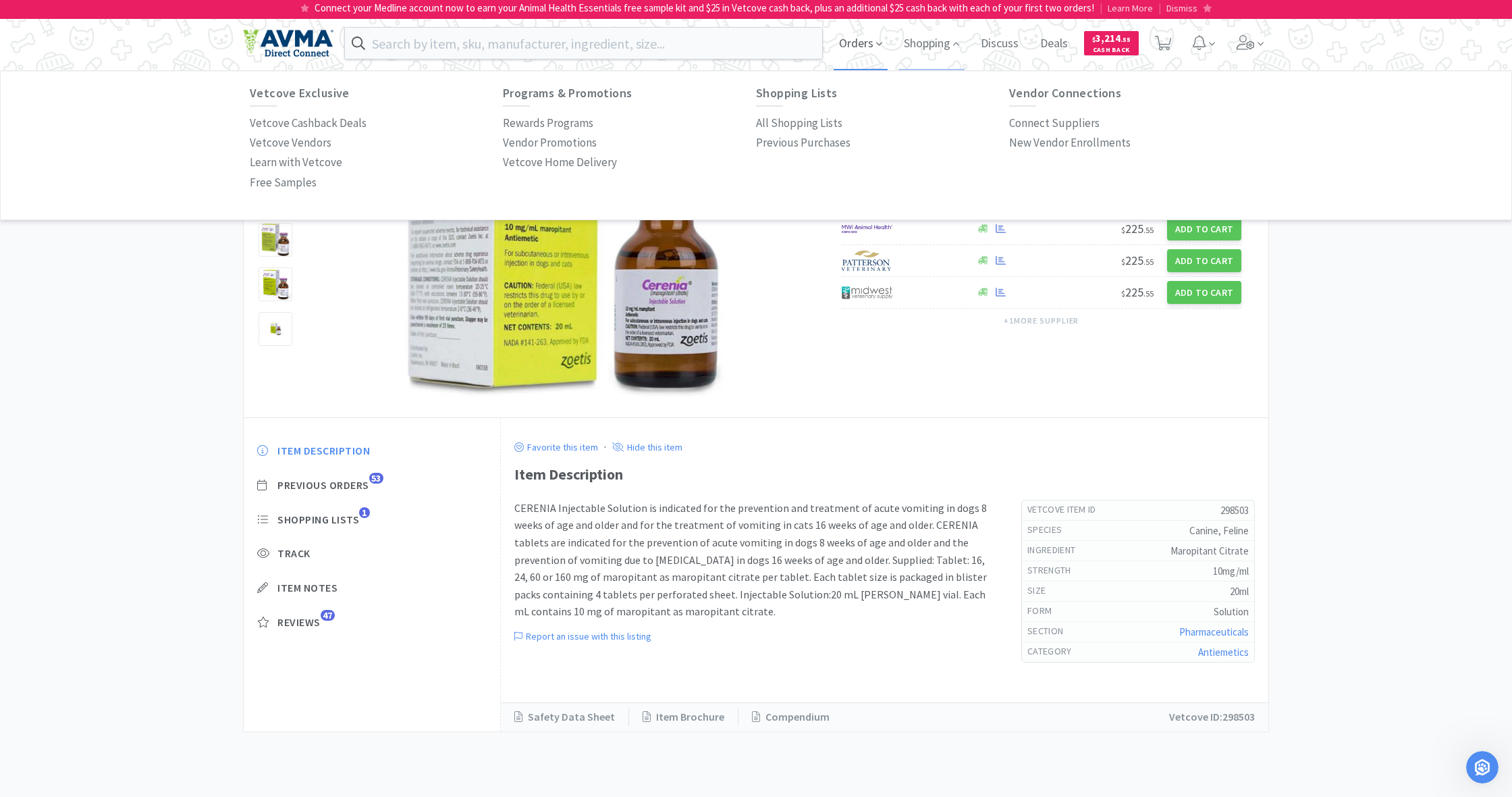
click at [850, 52] on span "Orders" at bounding box center [860, 43] width 54 height 54
click at [274, 121] on p "Order History" at bounding box center [282, 123] width 66 height 18
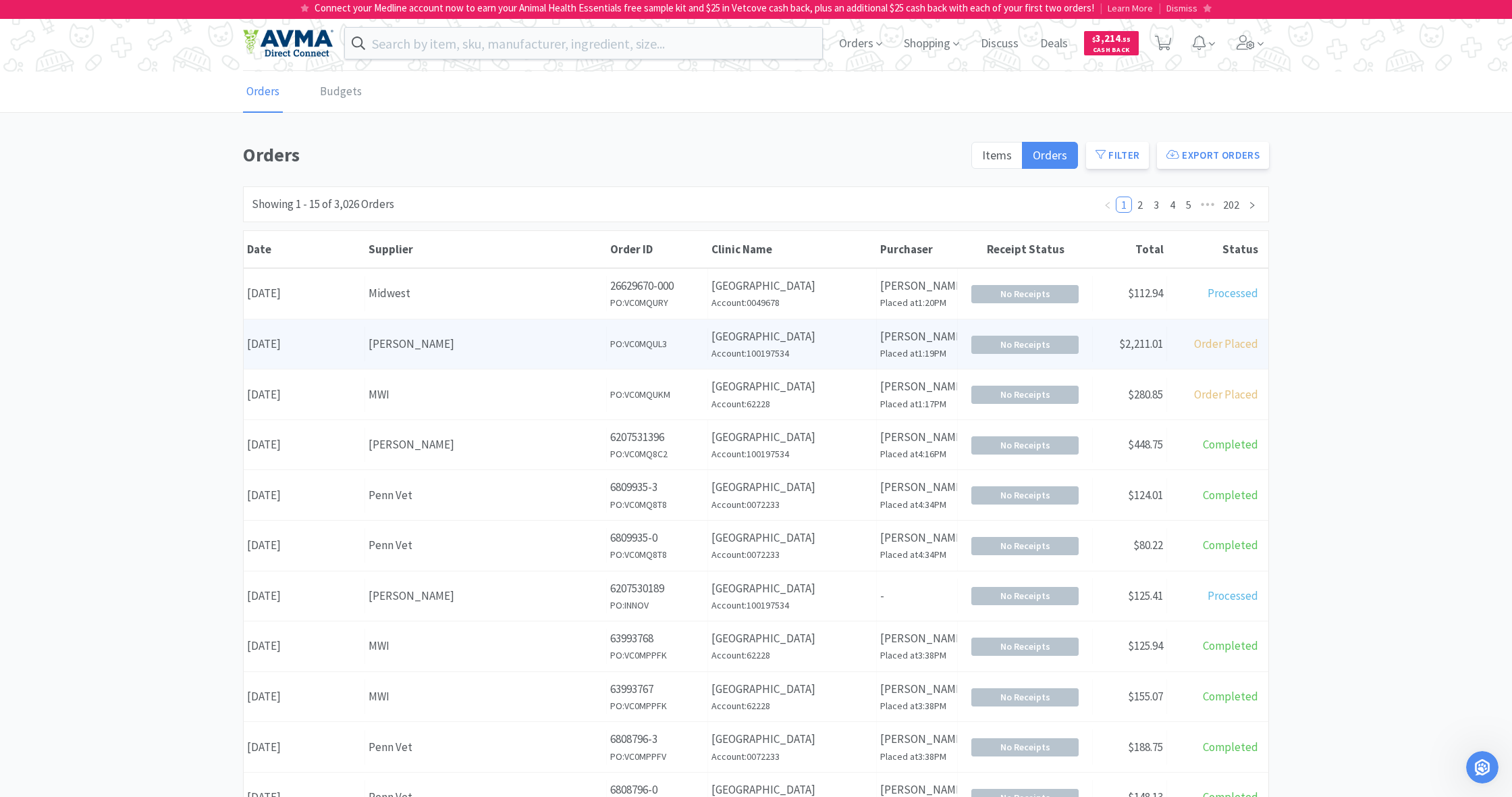
click at [526, 342] on div "[PERSON_NAME]" at bounding box center [485, 344] width 234 height 18
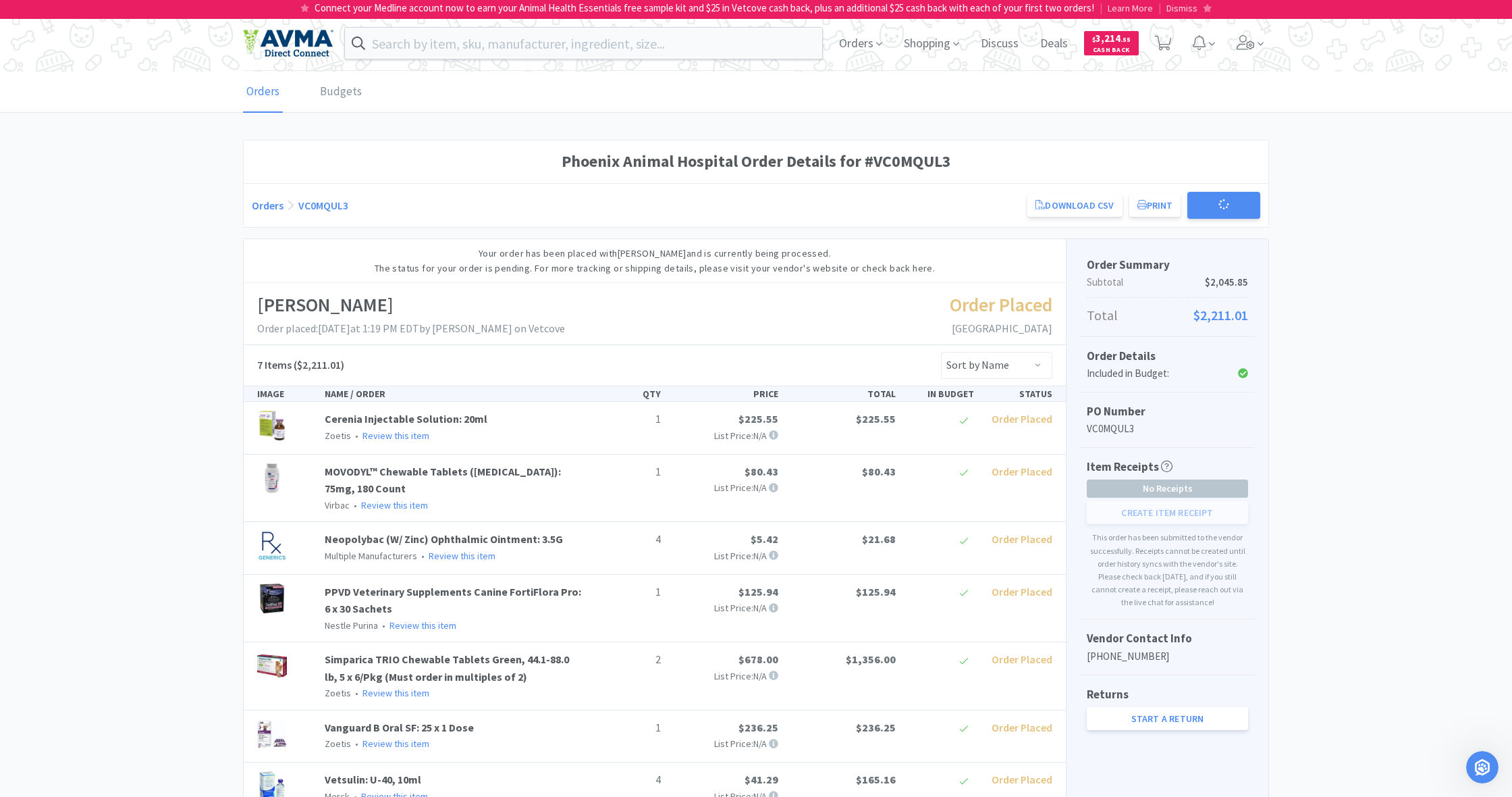
click at [526, 342] on div "Patterson Order placed: October 13th, 2025 at 1:19 PM EDT by Susan Fowler on Ve…" at bounding box center [655, 314] width 822 height 61
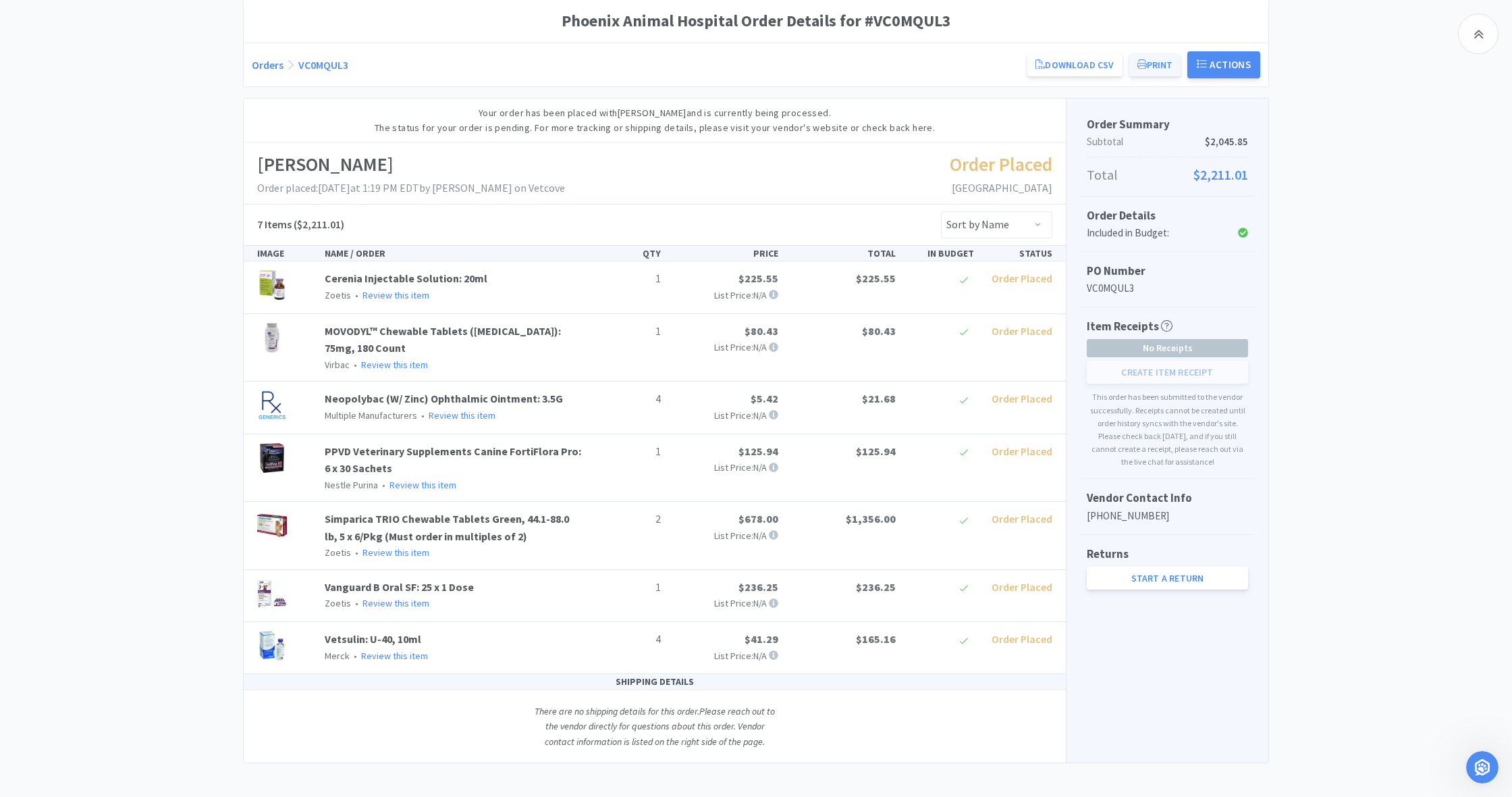
scroll to position [140, 0]
click at [893, 66] on button "Print" at bounding box center [1155, 66] width 52 height 23
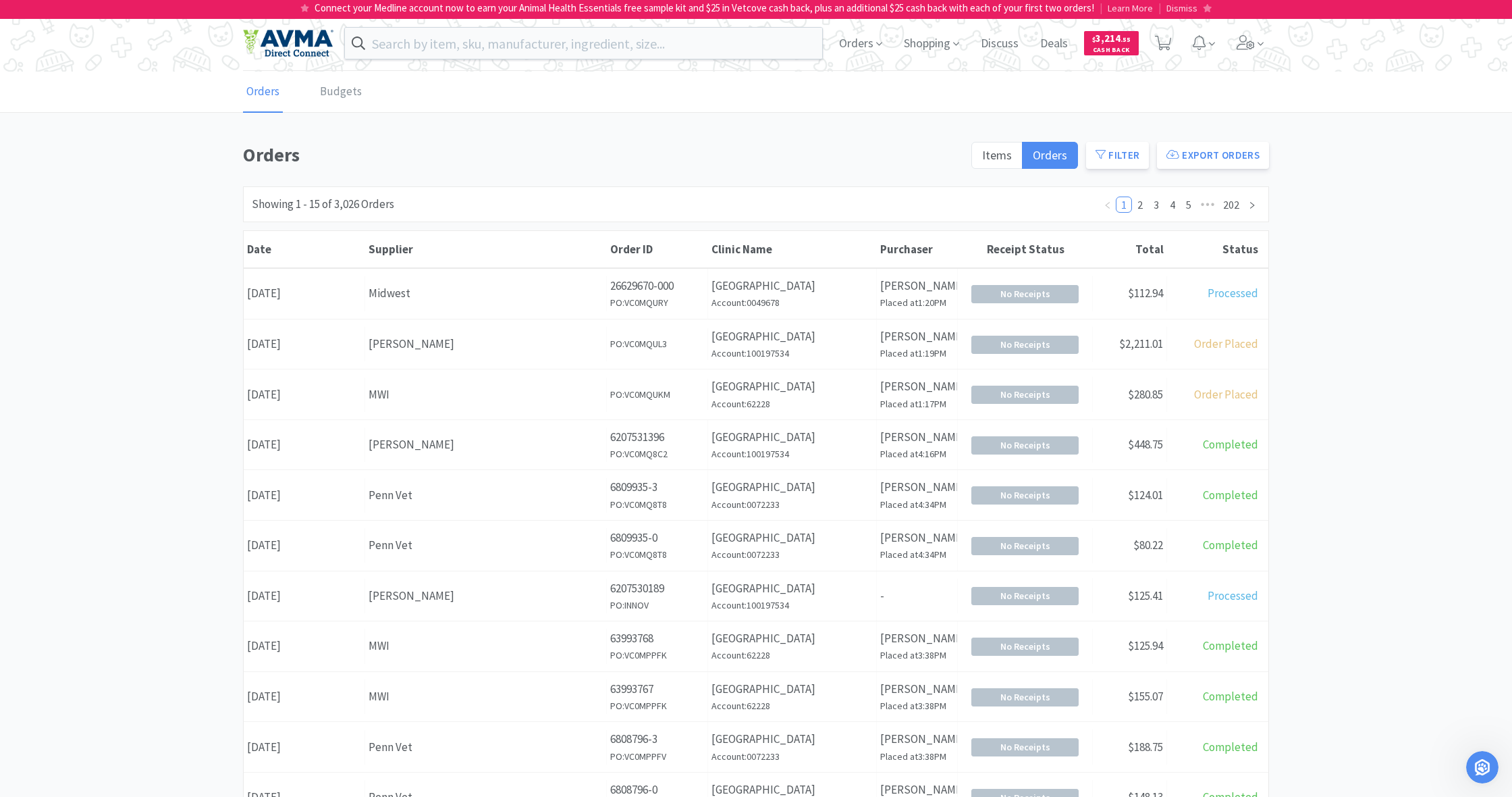
click at [499, 401] on div "MWI" at bounding box center [485, 395] width 234 height 18
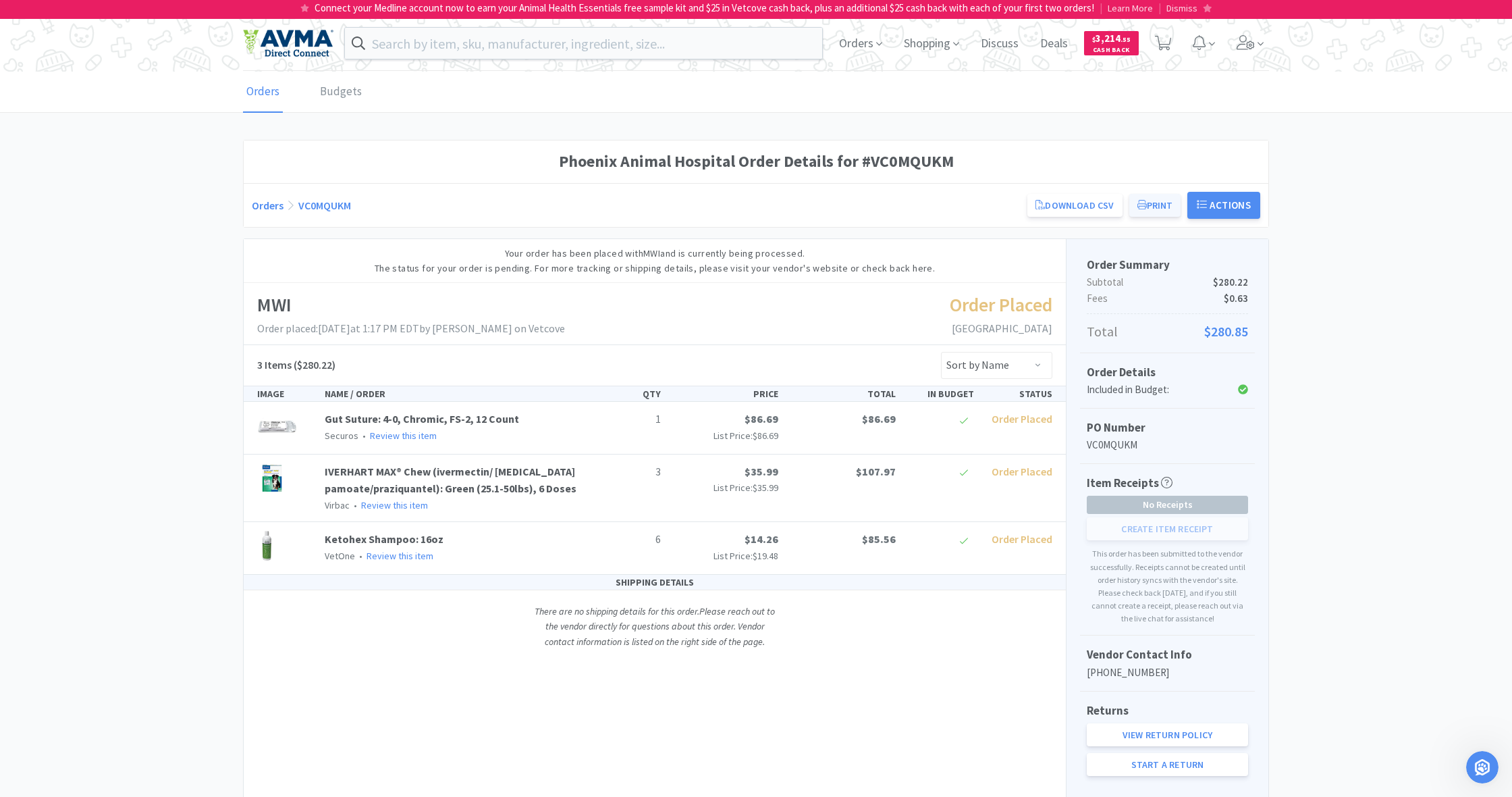
click at [893, 208] on button "Print" at bounding box center [1155, 206] width 52 height 23
click at [851, 42] on span "Orders" at bounding box center [860, 43] width 54 height 54
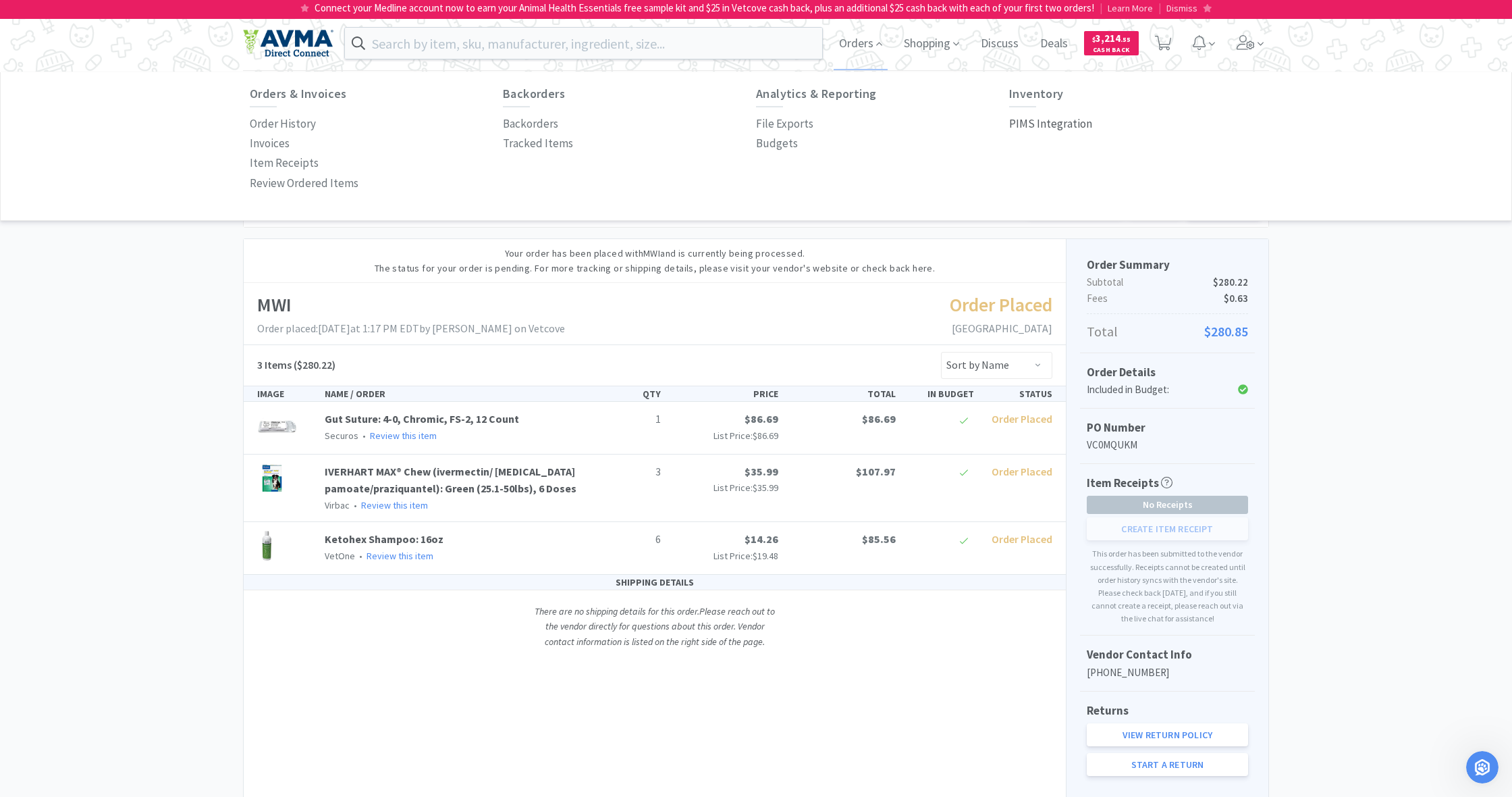
click at [893, 126] on p "PIMS Integration" at bounding box center [1050, 124] width 83 height 18
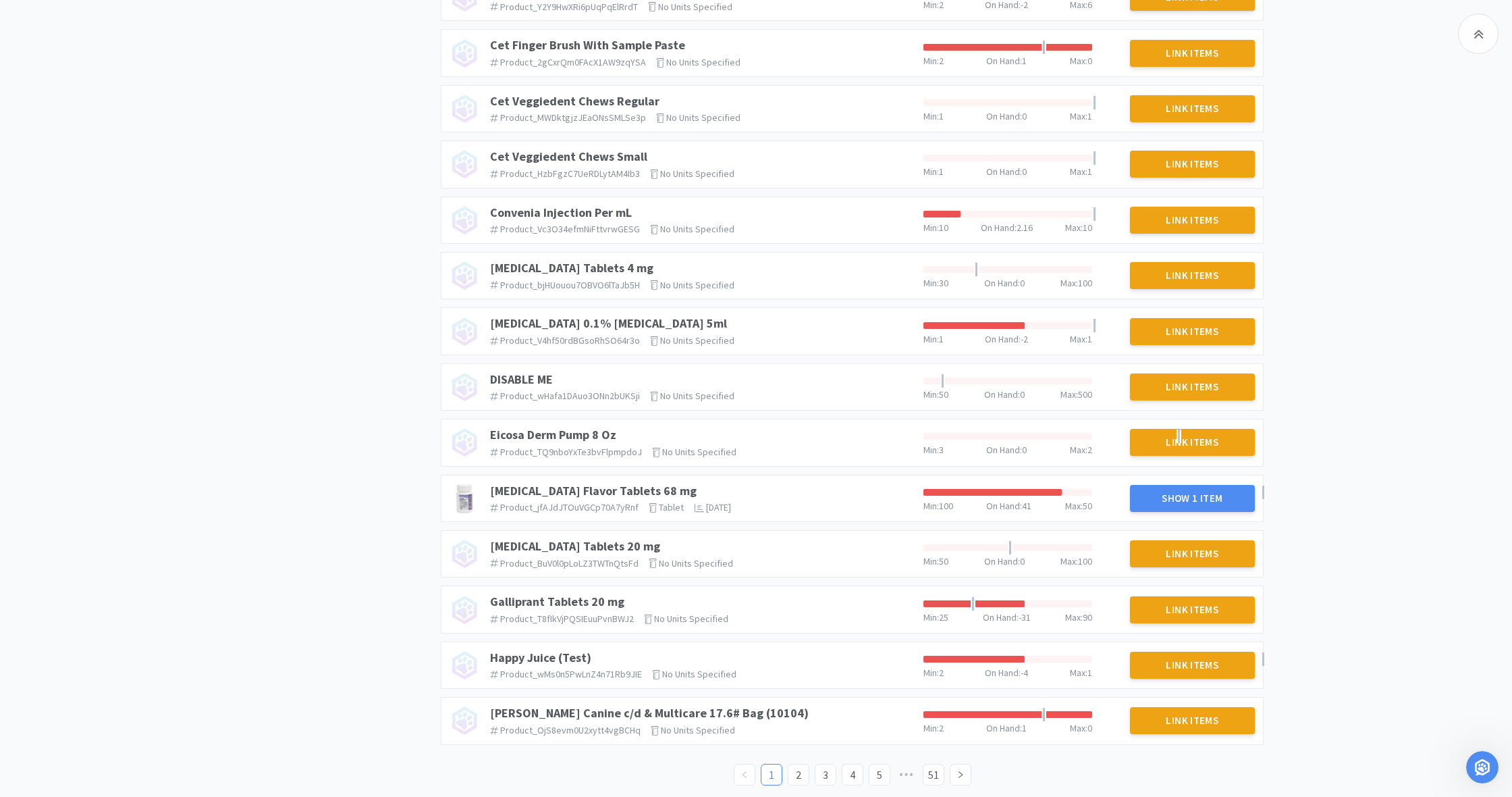
scroll to position [857, 0]
click at [893, 580] on icon "icon: right" at bounding box center [960, 776] width 8 height 8
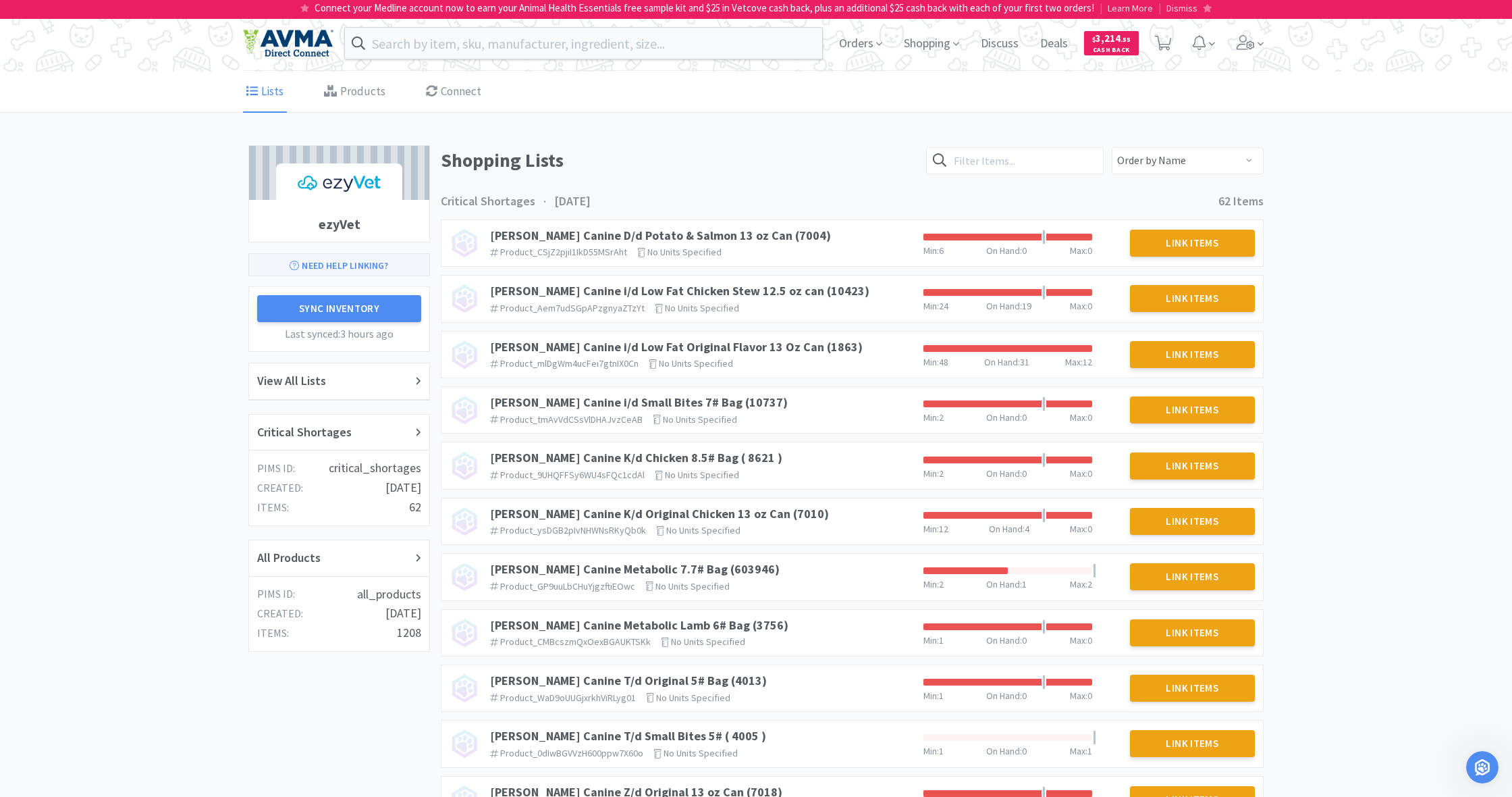
click at [332, 260] on link "Need Help Linking?" at bounding box center [339, 265] width 182 height 23
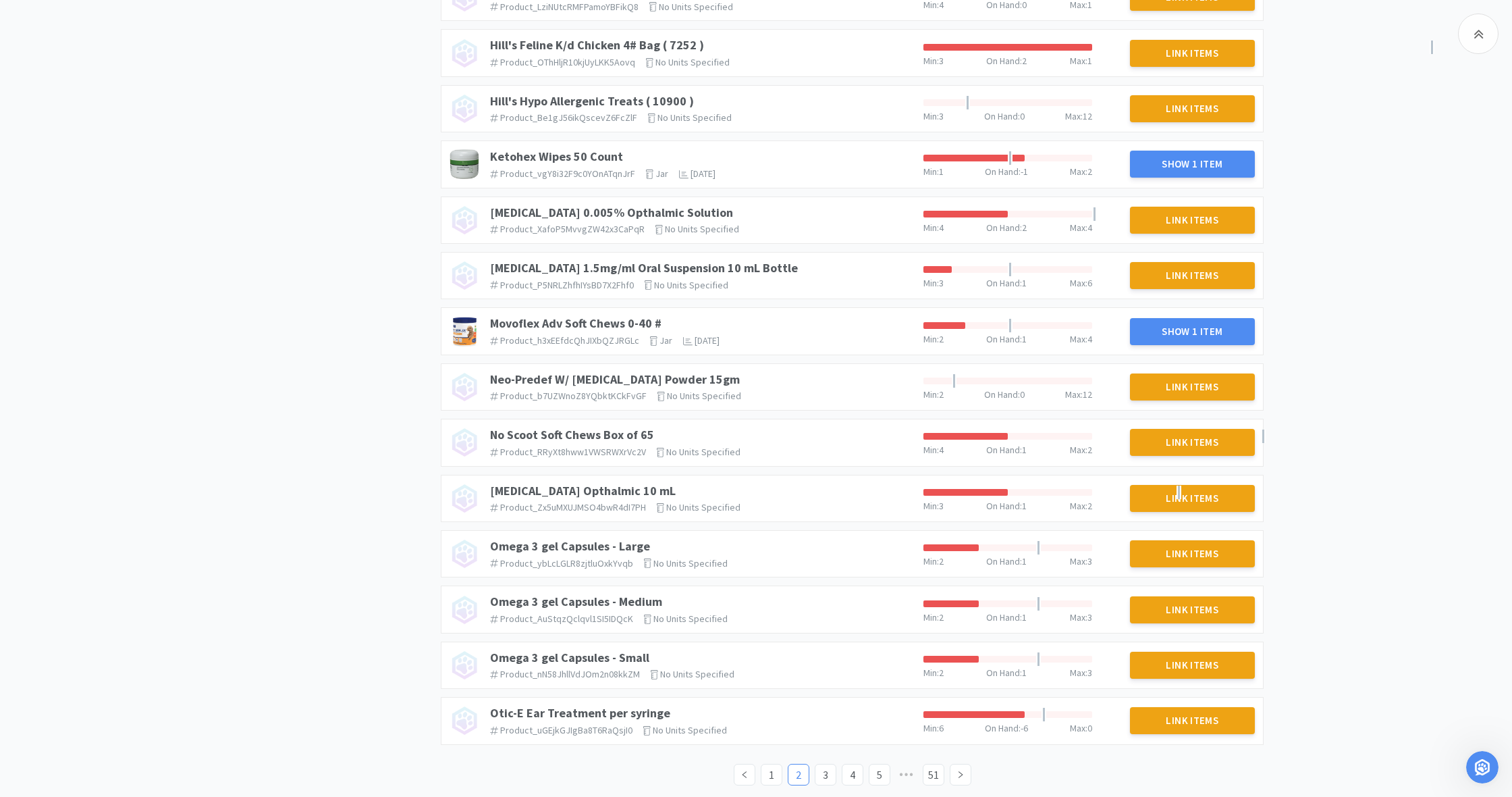
scroll to position [857, 0]
click at [893, 580] on icon "icon: right" at bounding box center [960, 776] width 4 height 7
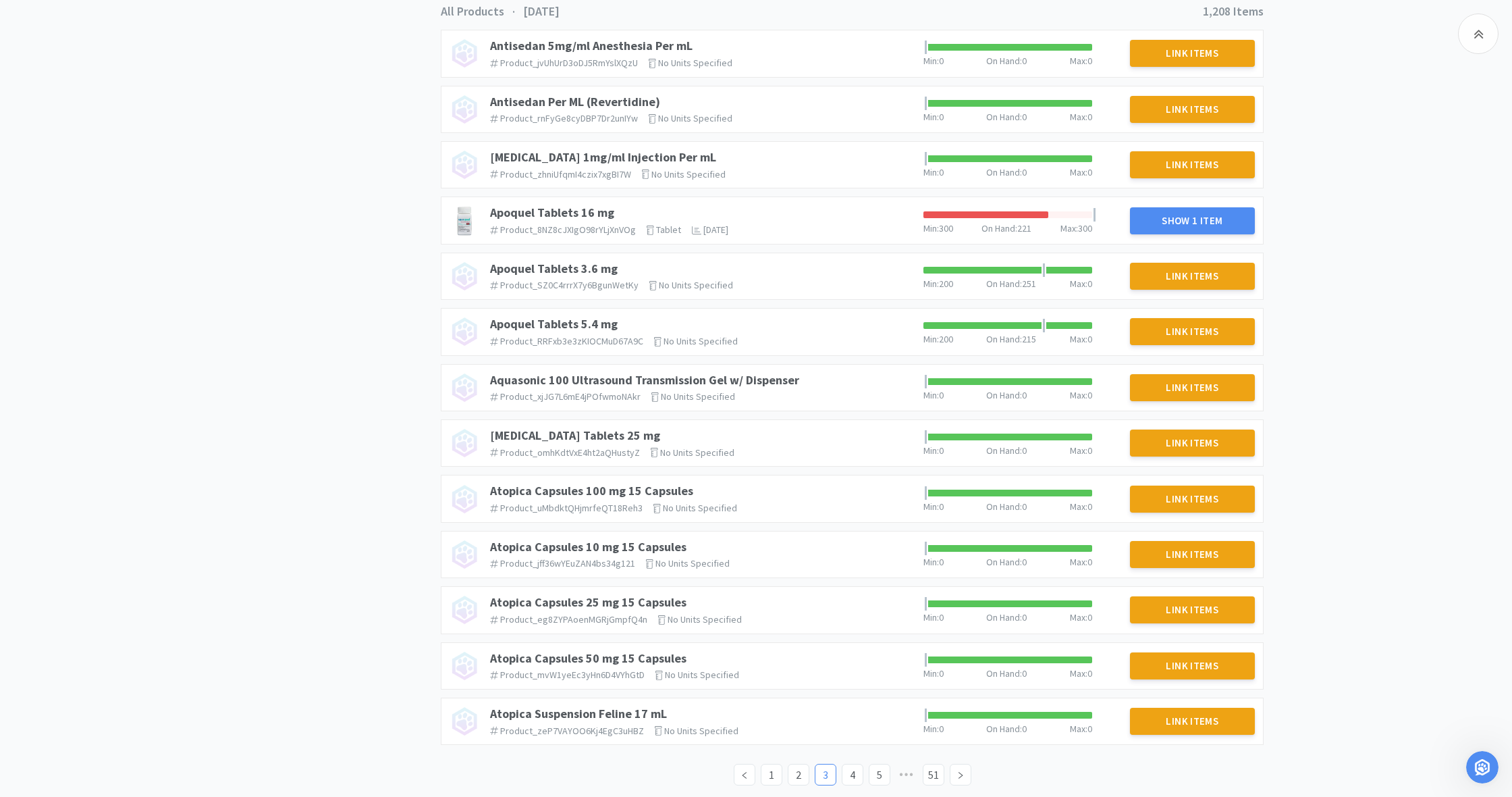
scroll to position [895, 0]
click at [745, 580] on icon "icon: left" at bounding box center [745, 777] width 8 height 8
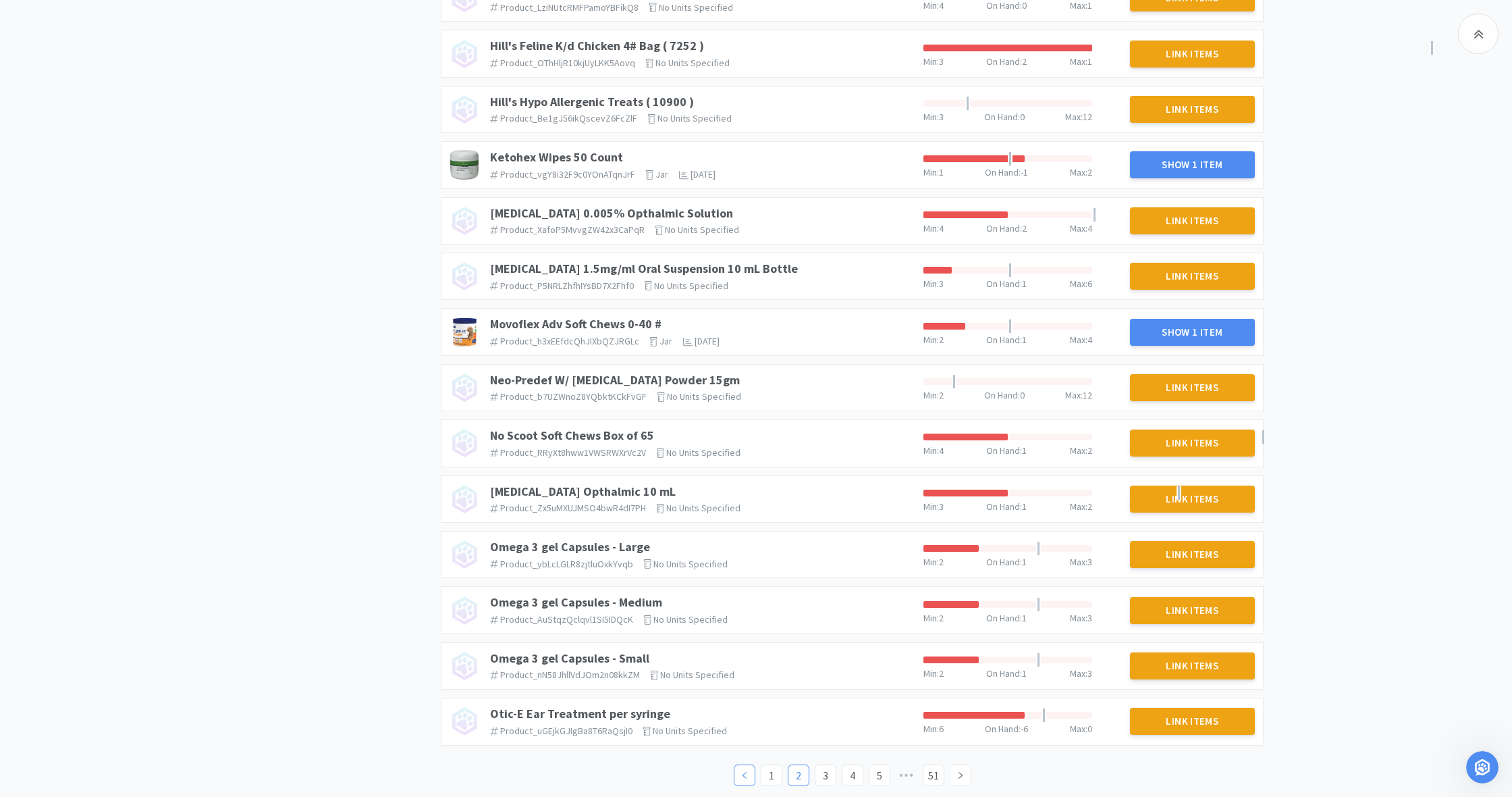
click at [745, 580] on icon "icon: left" at bounding box center [745, 776] width 8 height 8
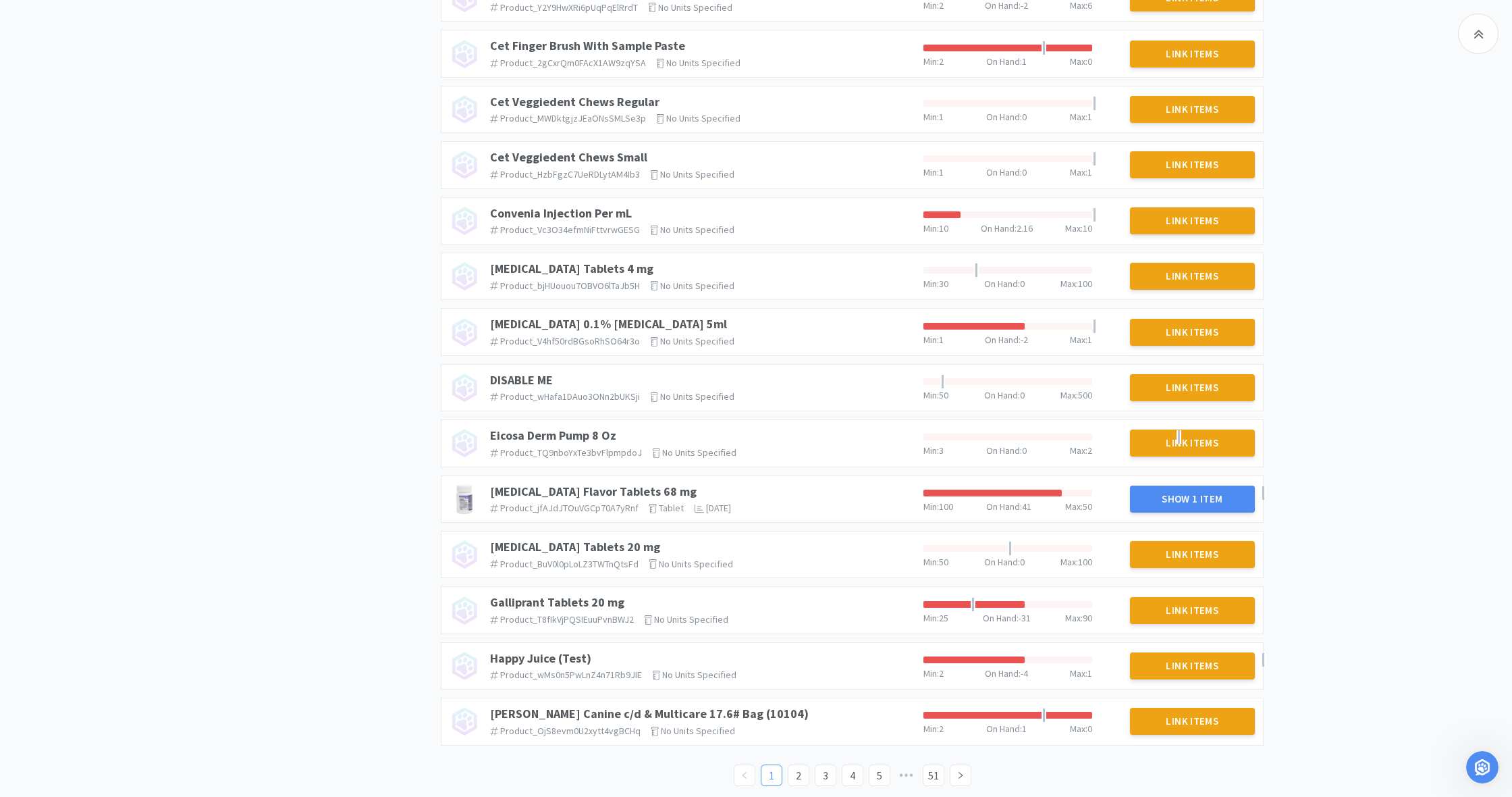
click at [747, 580] on icon "icon: left" at bounding box center [745, 776] width 8 height 8
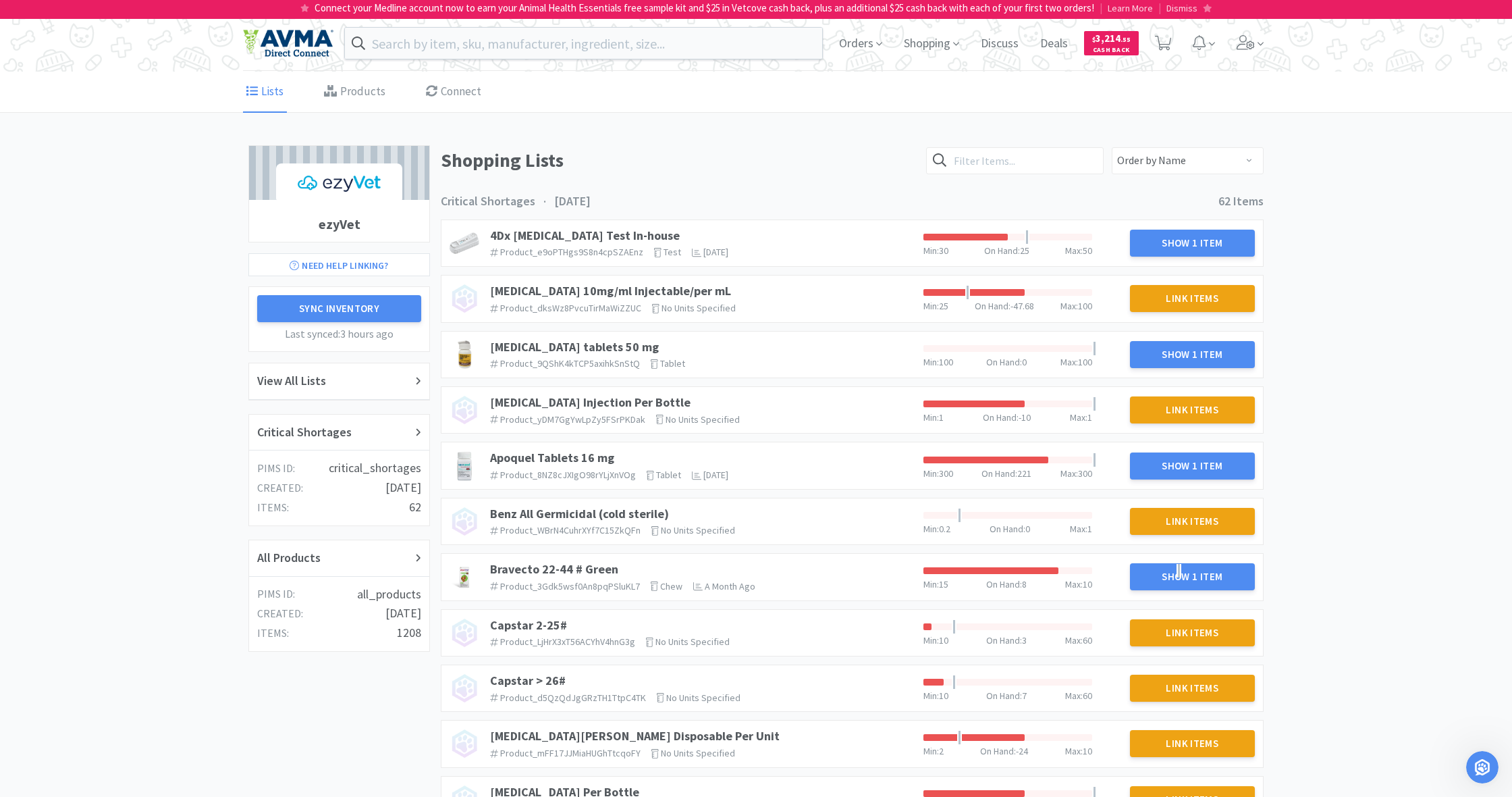
scroll to position [0, 0]
